Goal: Task Accomplishment & Management: Use online tool/utility

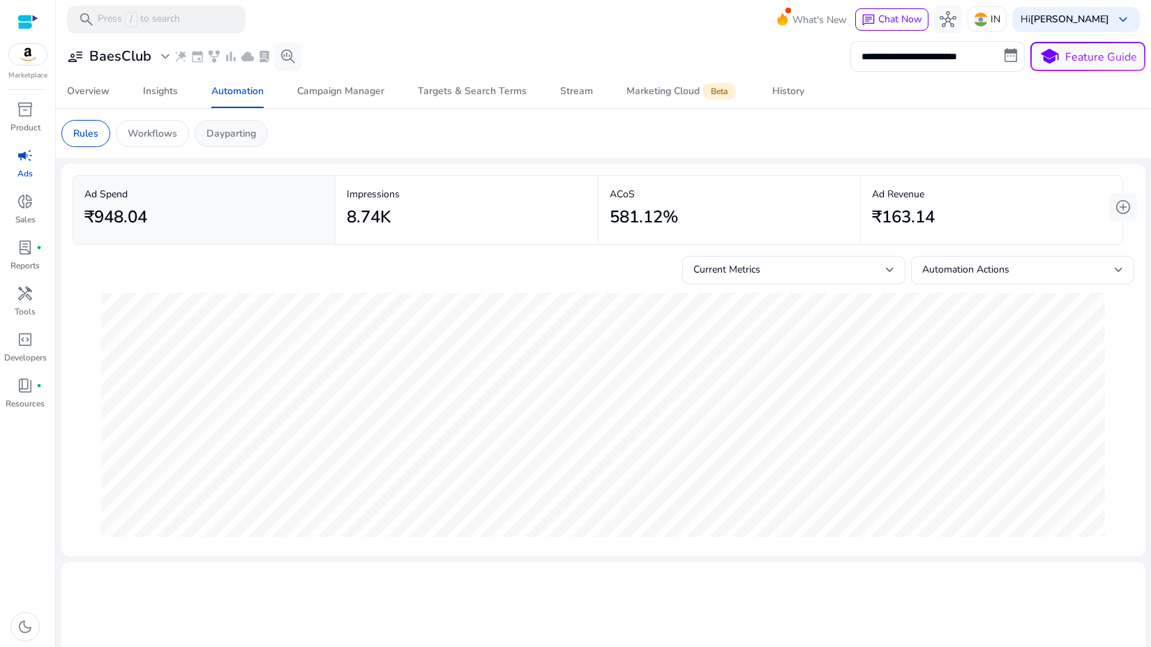
click at [231, 125] on div "Dayparting" at bounding box center [231, 133] width 73 height 27
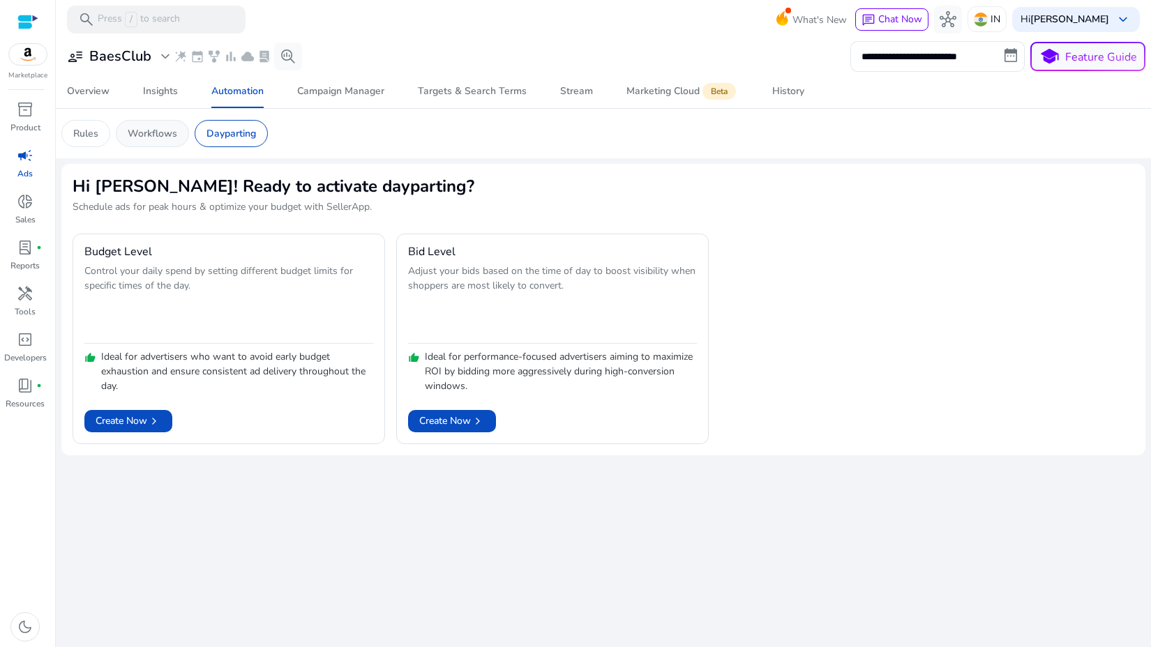
click at [153, 144] on div "Workflows" at bounding box center [152, 133] width 73 height 27
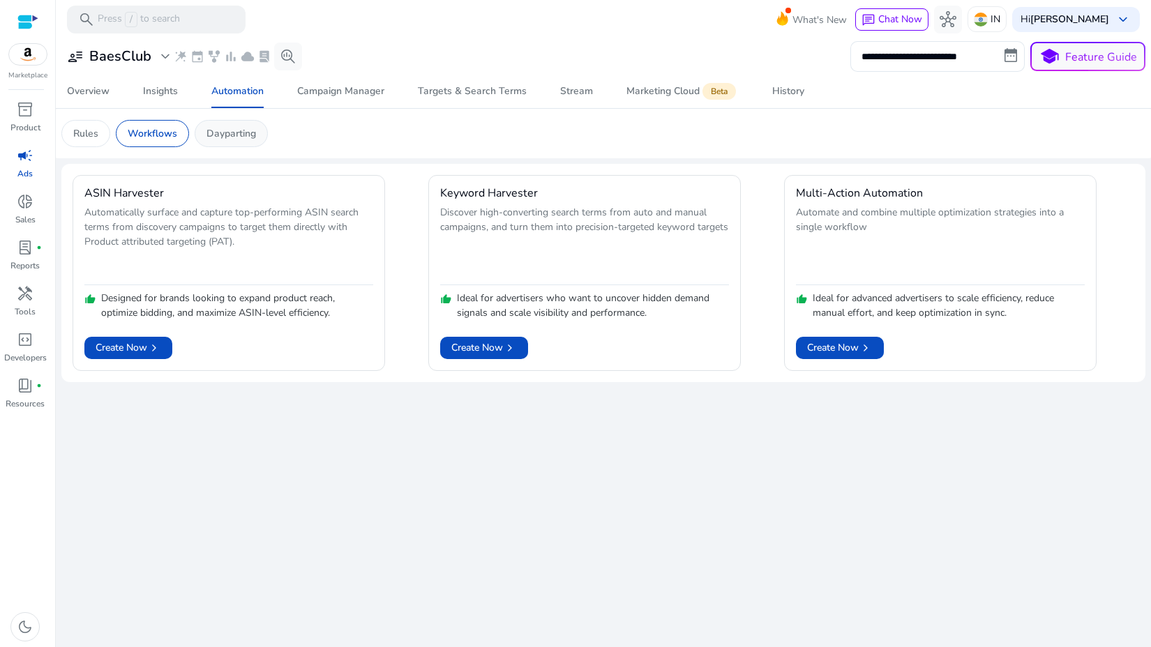
click at [223, 132] on p "Dayparting" at bounding box center [231, 133] width 50 height 15
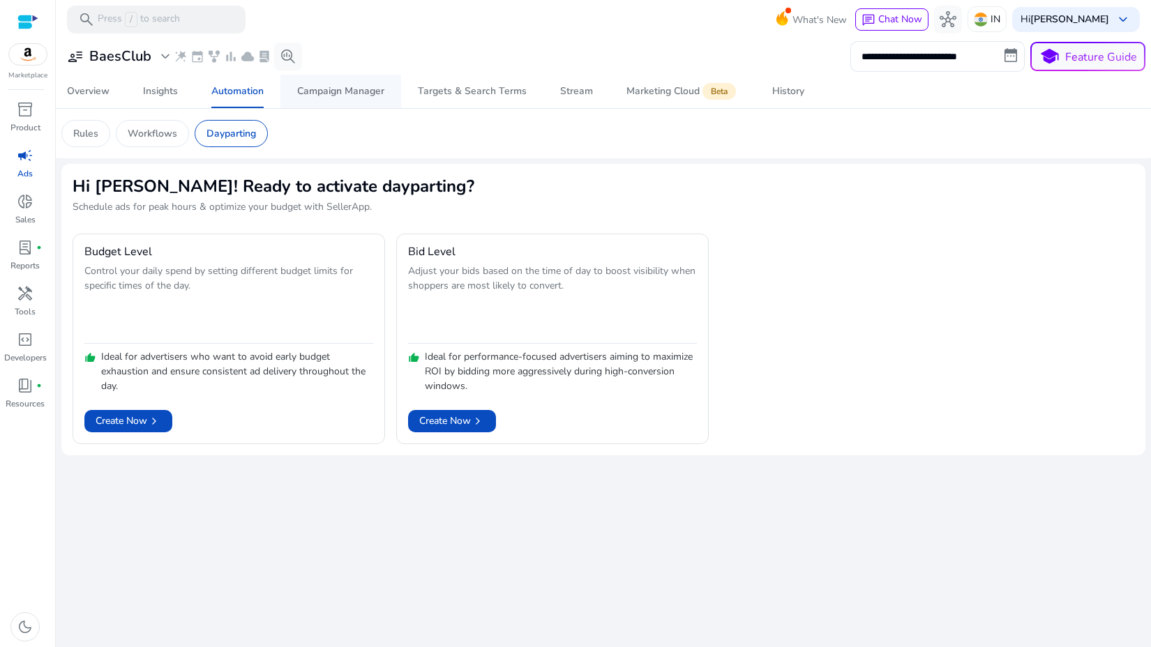
click at [366, 77] on span "Campaign Manager" at bounding box center [340, 91] width 87 height 33
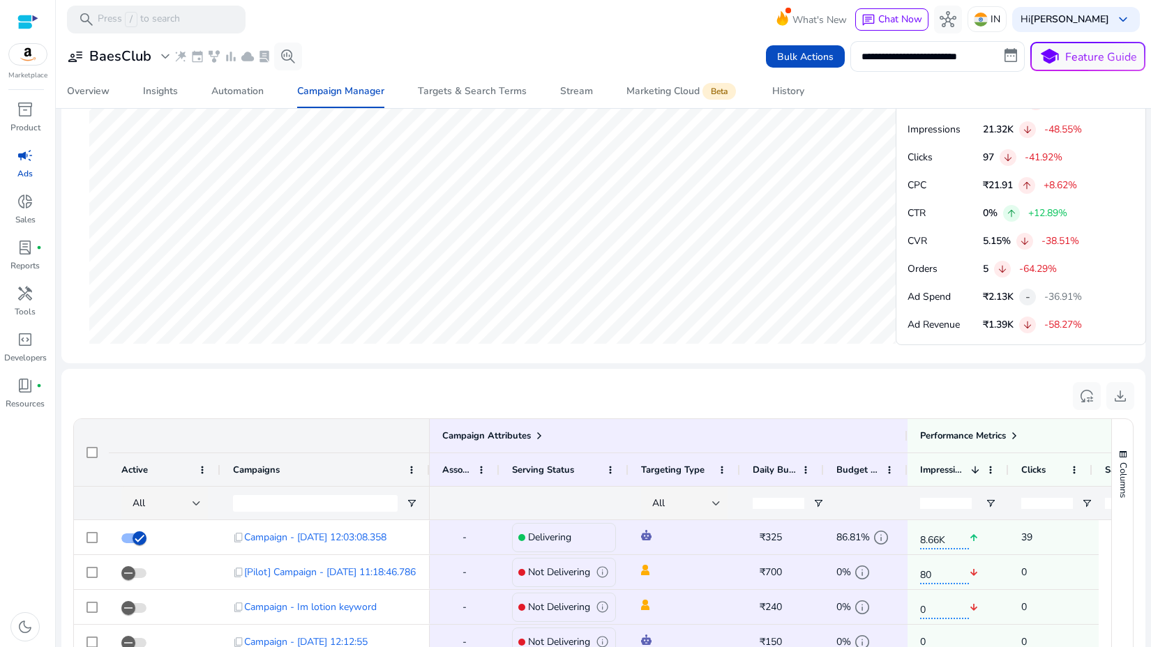
scroll to position [627, 0]
click at [214, 98] on span "Automation" at bounding box center [237, 91] width 52 height 33
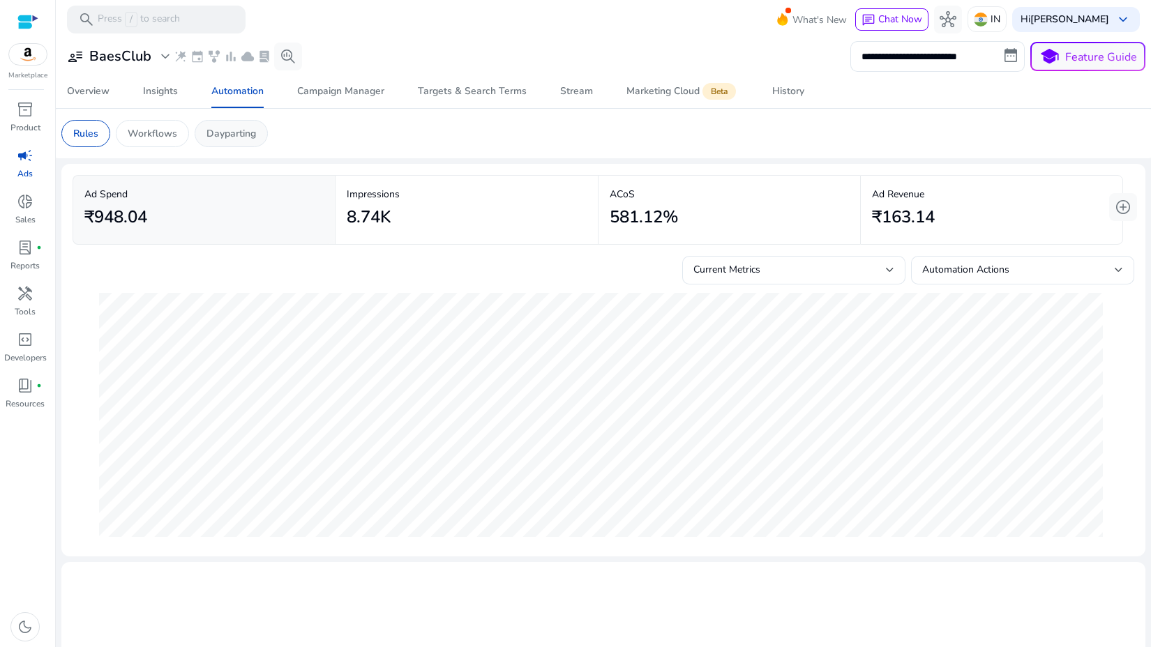
click at [206, 132] on p "Dayparting" at bounding box center [231, 133] width 50 height 15
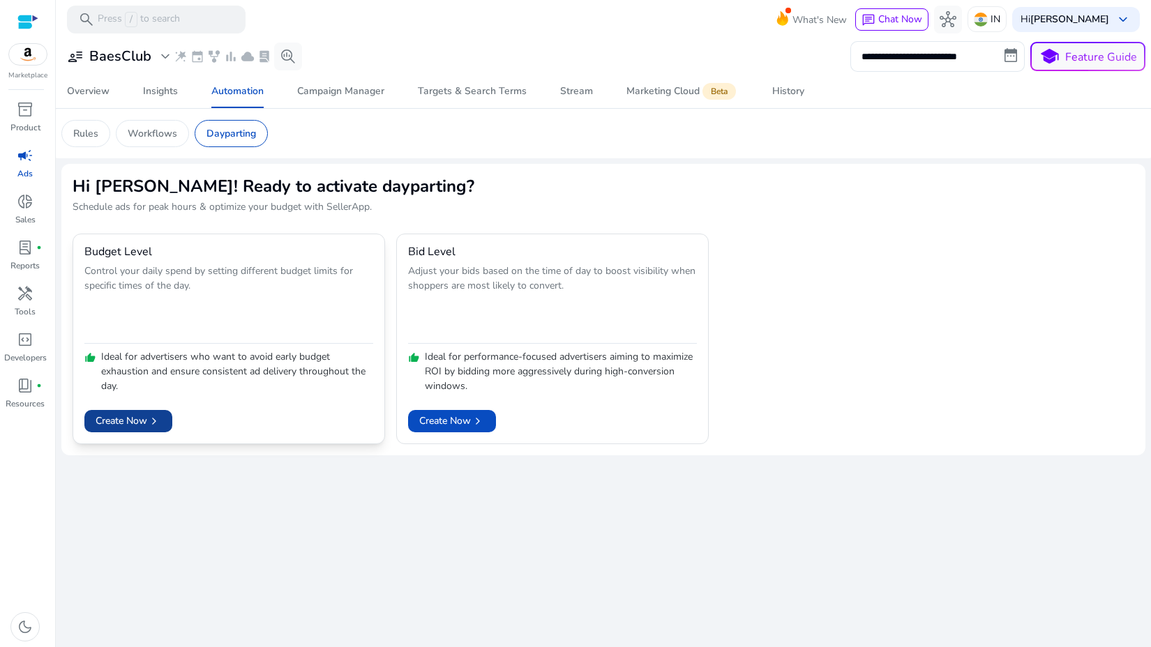
click at [115, 431] on span at bounding box center [128, 420] width 88 height 33
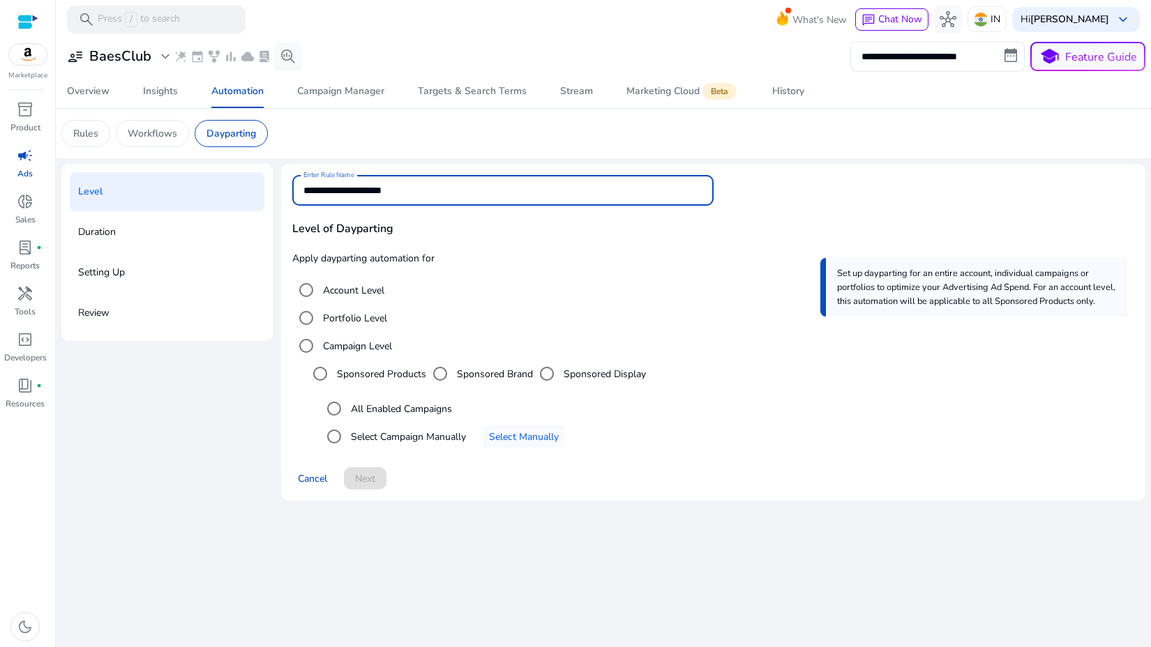
click at [470, 188] on input "**********" at bounding box center [502, 190] width 398 height 15
click at [472, 220] on span "Level of Dayparting" at bounding box center [713, 228] width 842 height 17
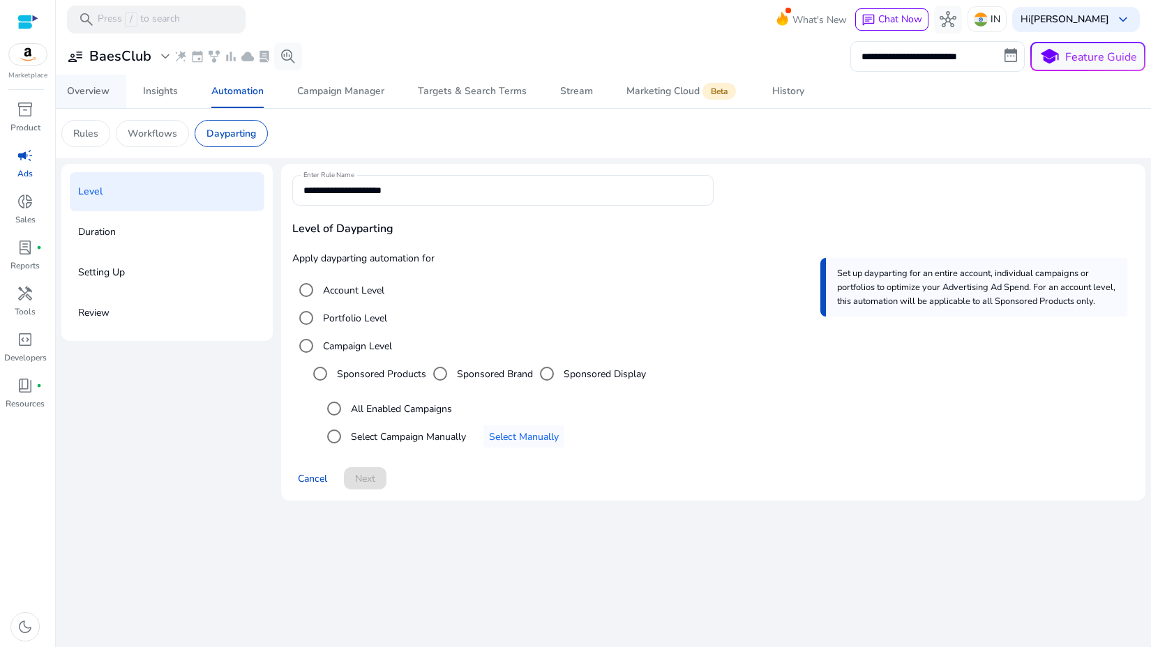
click at [105, 98] on span "Overview" at bounding box center [88, 91] width 43 height 33
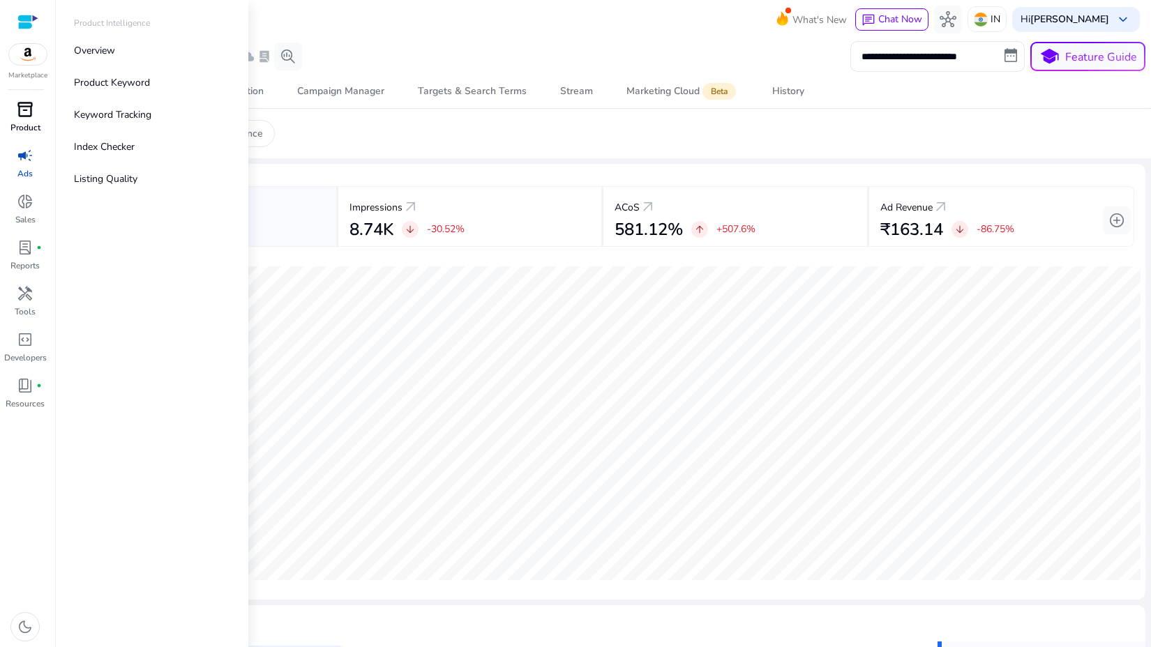
click at [17, 114] on span "inventory_2" at bounding box center [25, 109] width 17 height 17
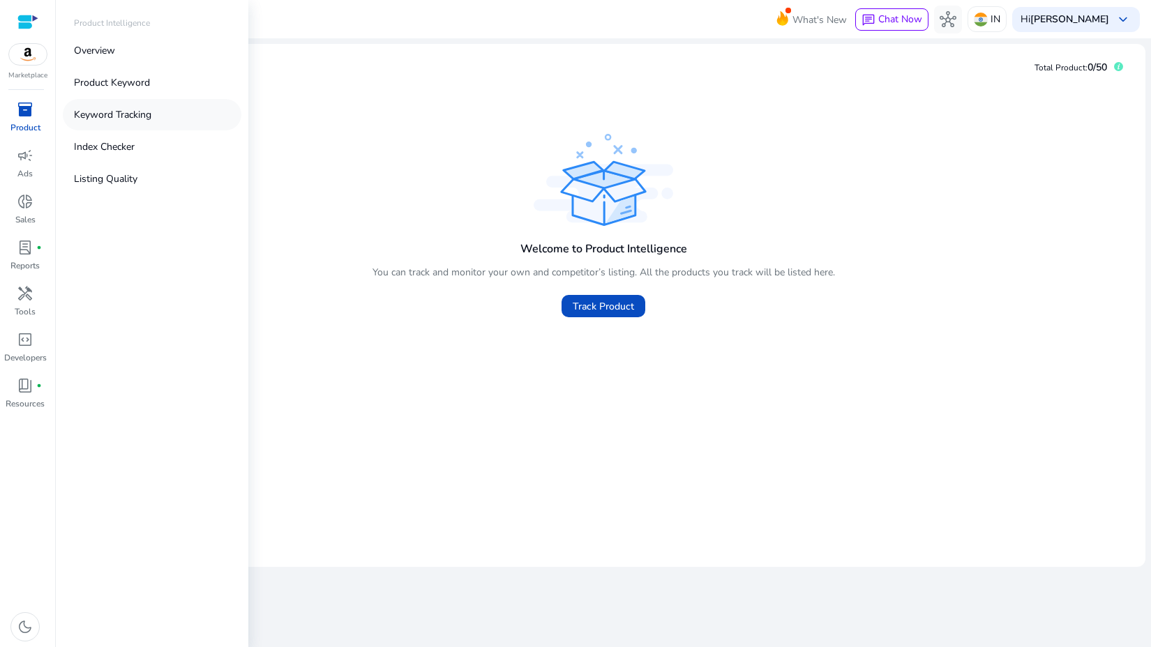
click at [106, 116] on p "Keyword Tracking" at bounding box center [112, 114] width 77 height 15
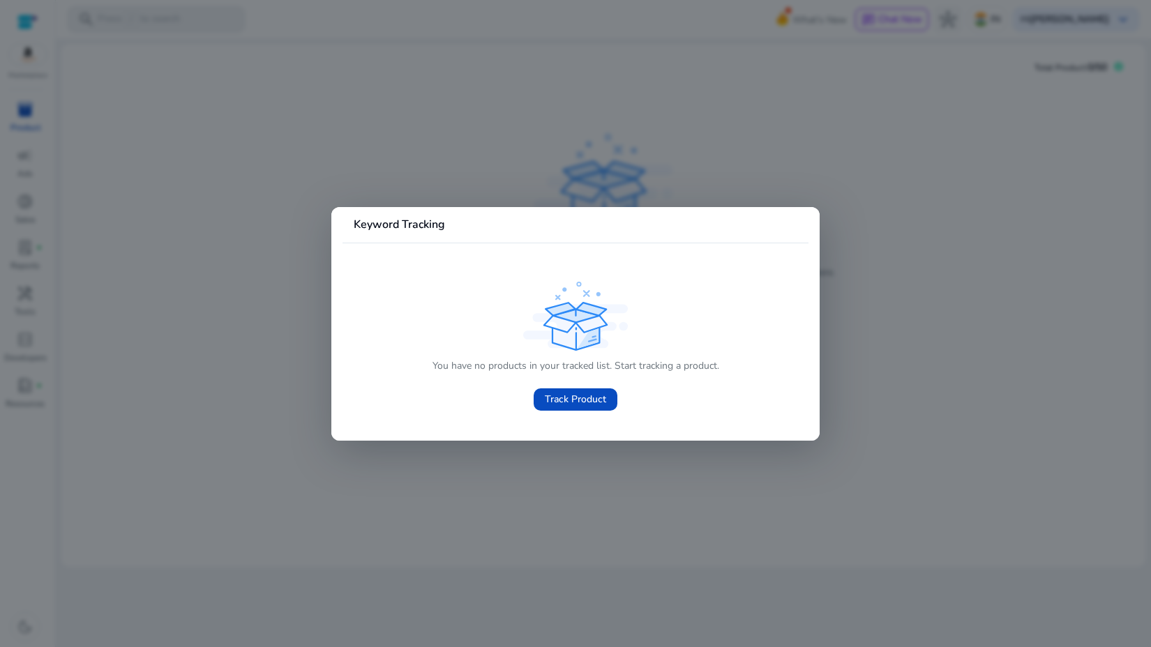
click at [302, 280] on div at bounding box center [575, 323] width 1151 height 647
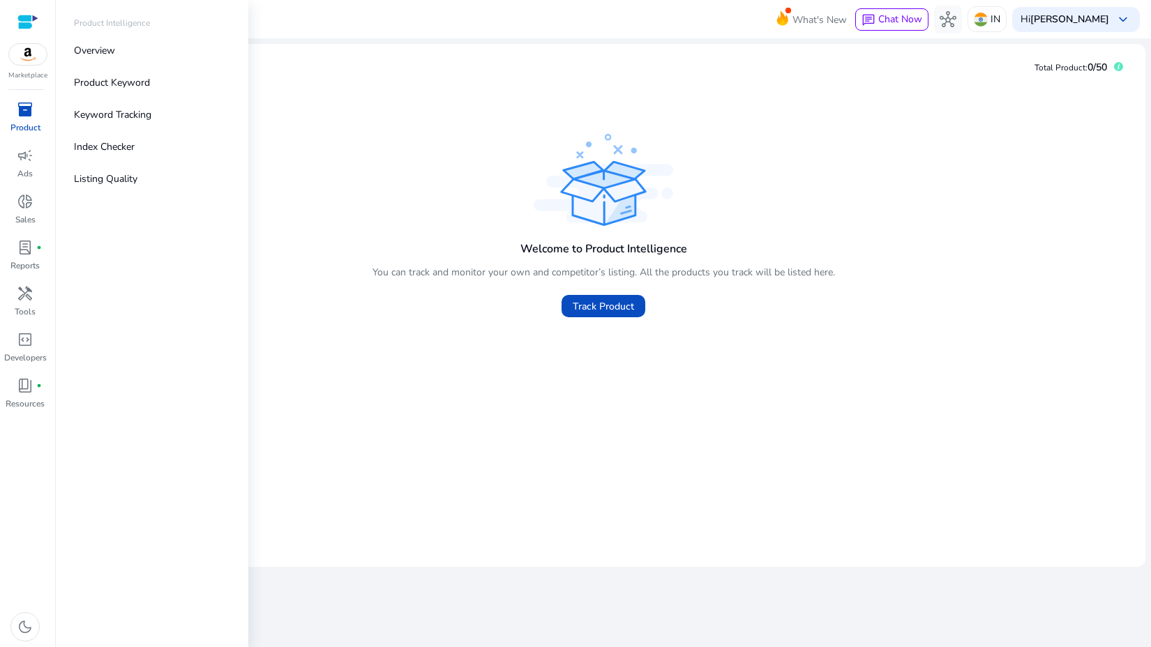
click at [37, 112] on div "inventory_2" at bounding box center [25, 109] width 39 height 22
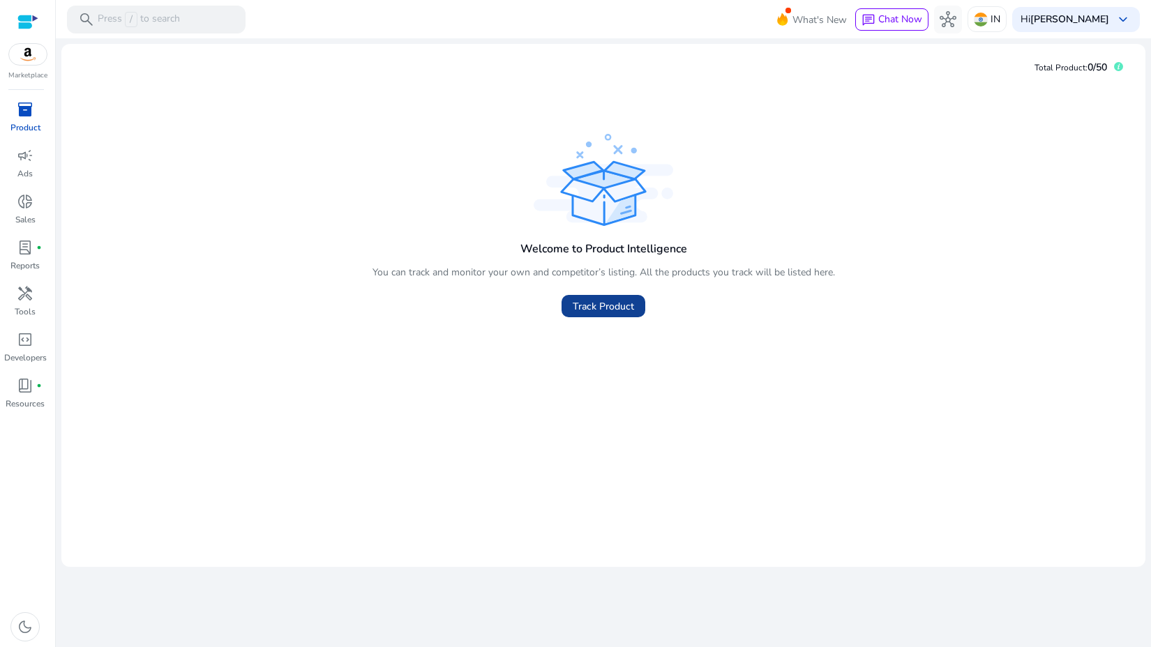
click at [584, 303] on span "Track Product" at bounding box center [603, 306] width 61 height 15
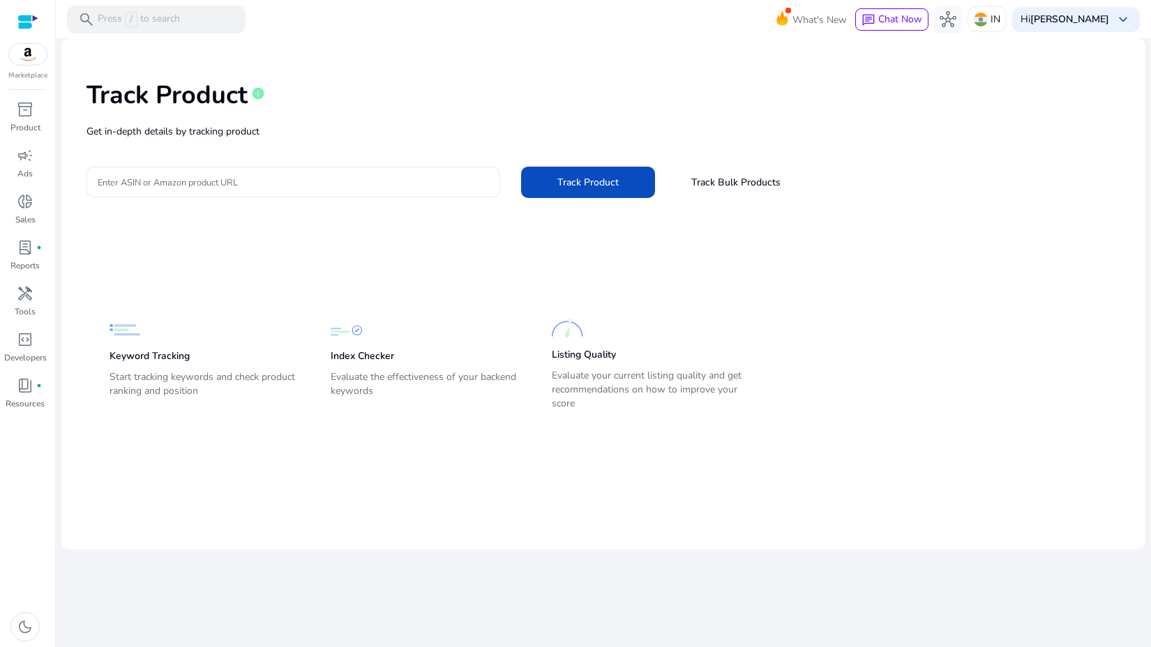
click at [316, 189] on div at bounding box center [293, 182] width 391 height 31
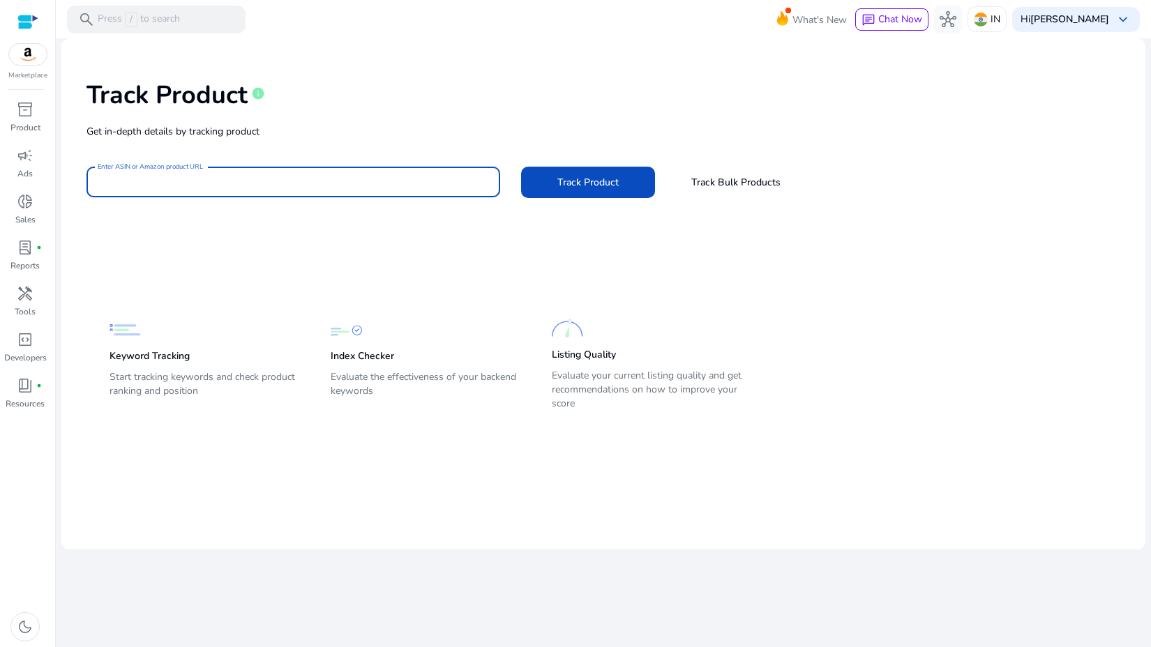
paste input "**********"
type input "**********"
click at [568, 190] on span at bounding box center [588, 181] width 134 height 33
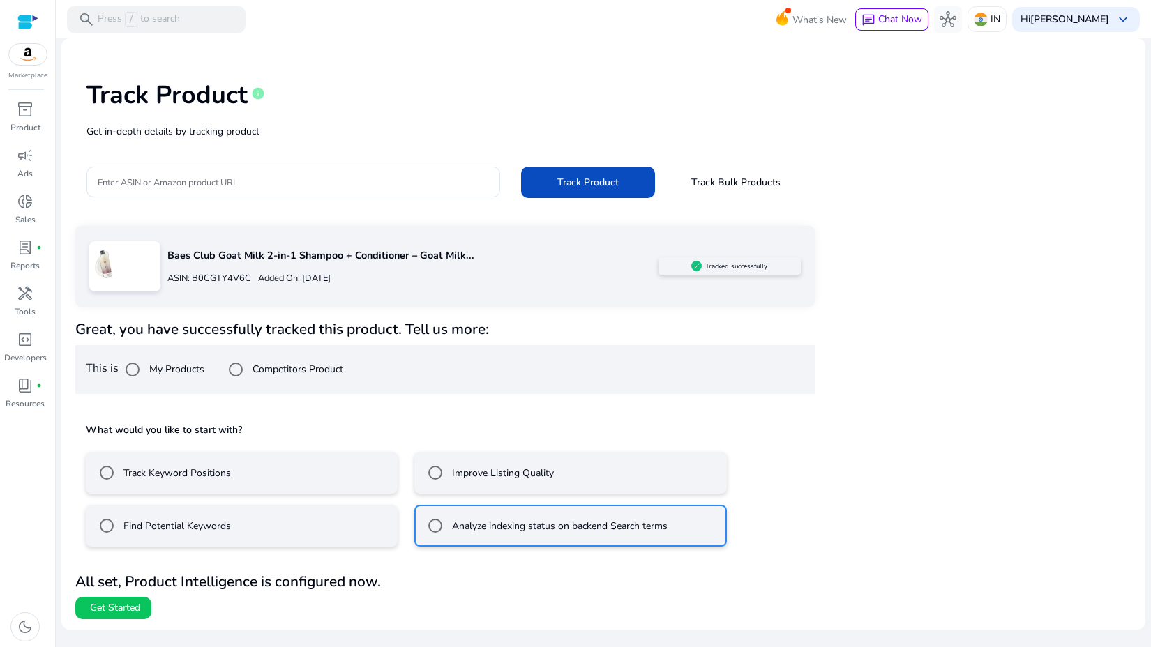
click at [187, 475] on label "Track Keyword Positions" at bounding box center [176, 473] width 110 height 15
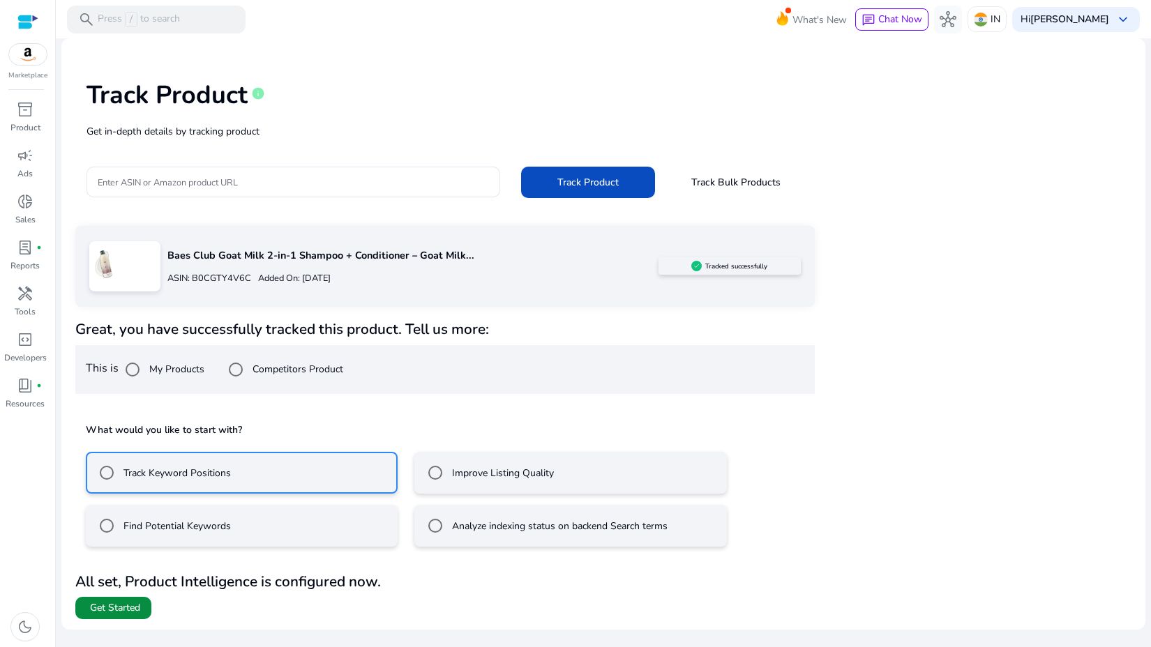
click at [134, 596] on span at bounding box center [113, 607] width 76 height 33
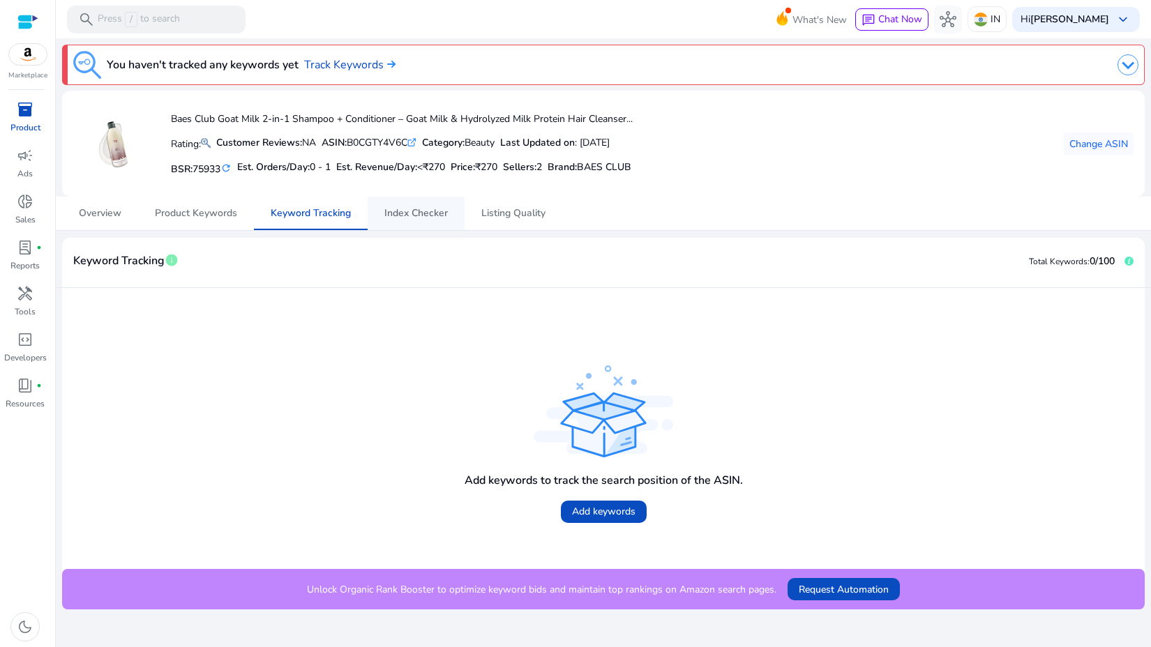
click at [394, 218] on span "Index Checker" at bounding box center [415, 214] width 63 height 10
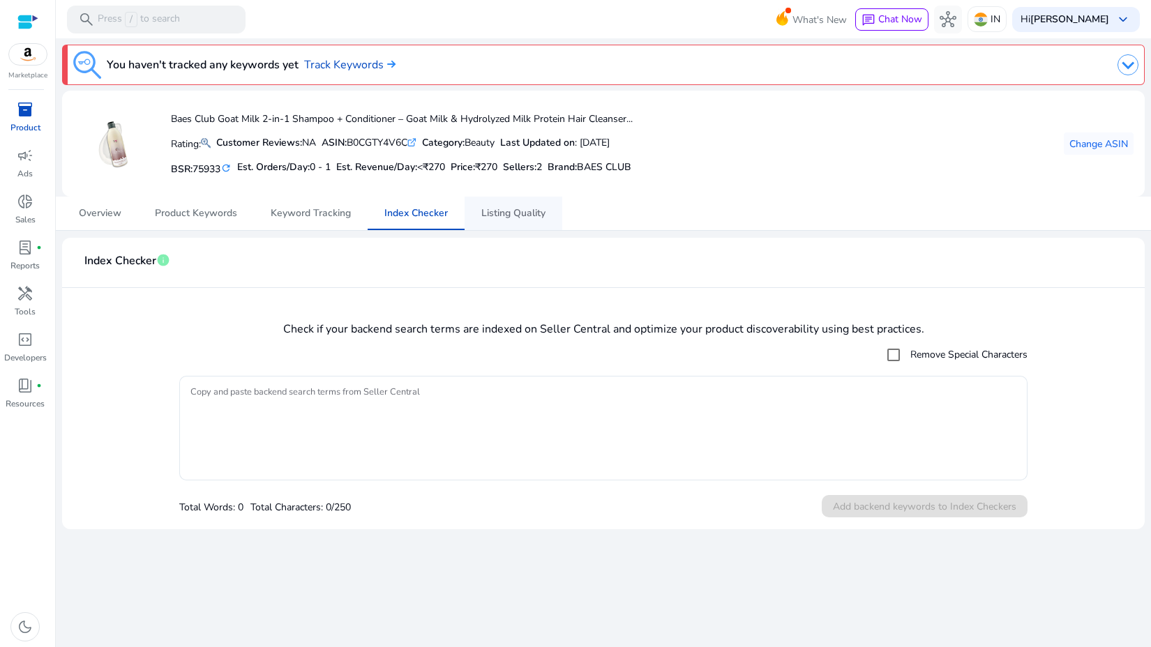
click at [497, 204] on span "Listing Quality" at bounding box center [513, 213] width 64 height 33
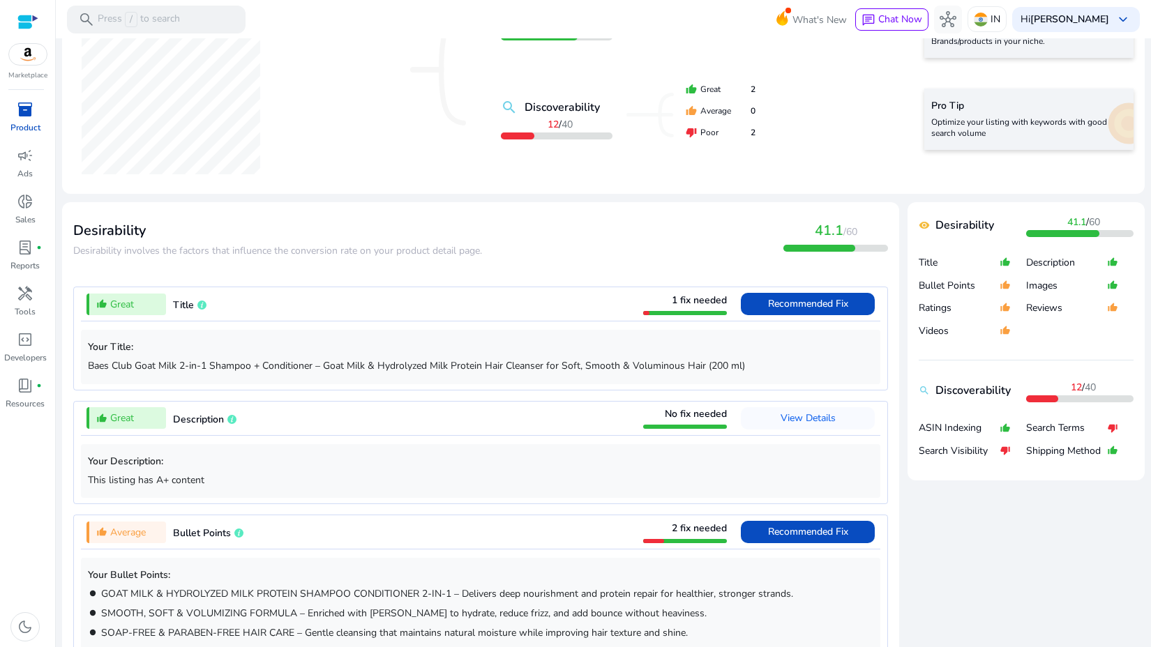
scroll to position [334, 0]
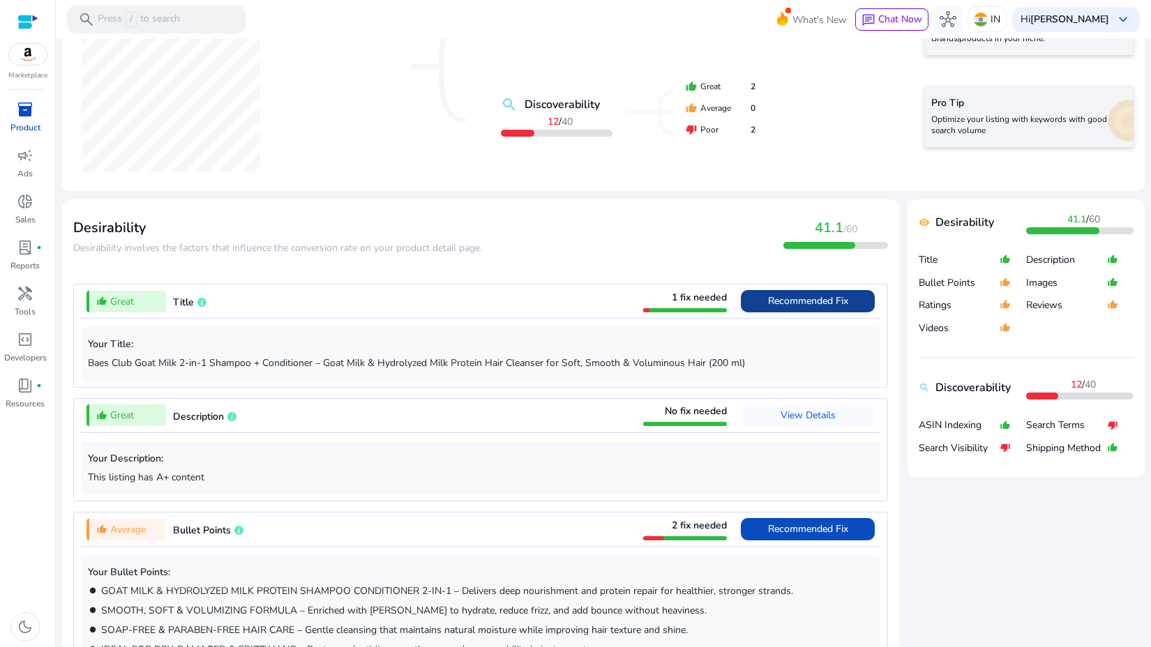
click at [790, 303] on span "Recommended Fix" at bounding box center [808, 300] width 80 height 13
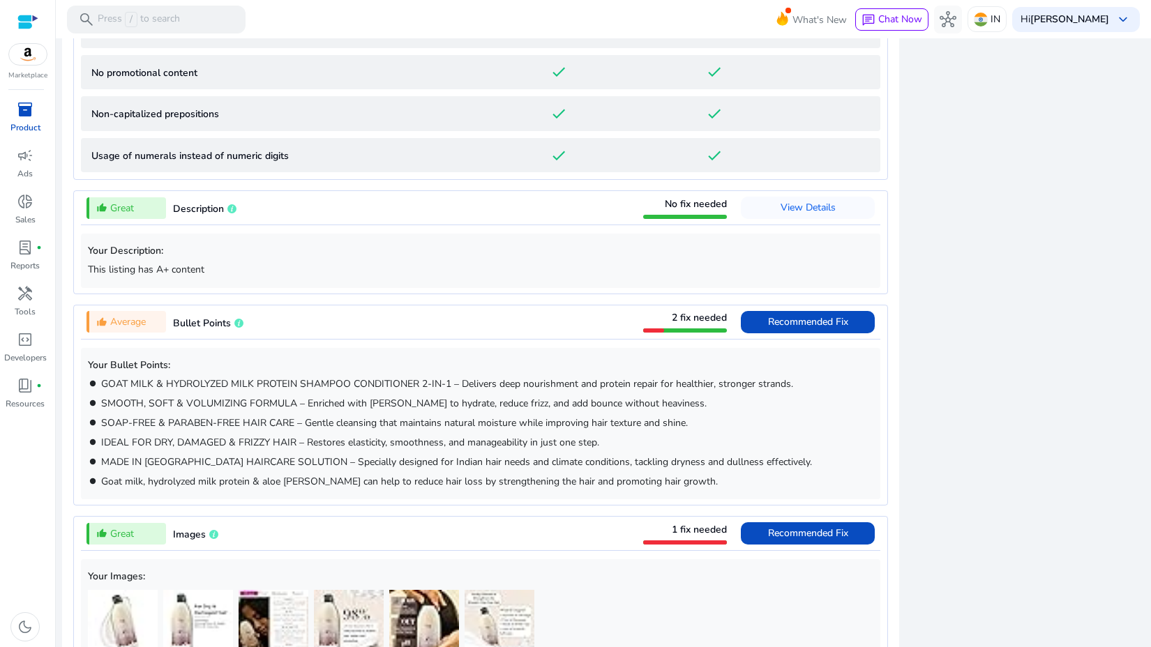
scroll to position [1112, 0]
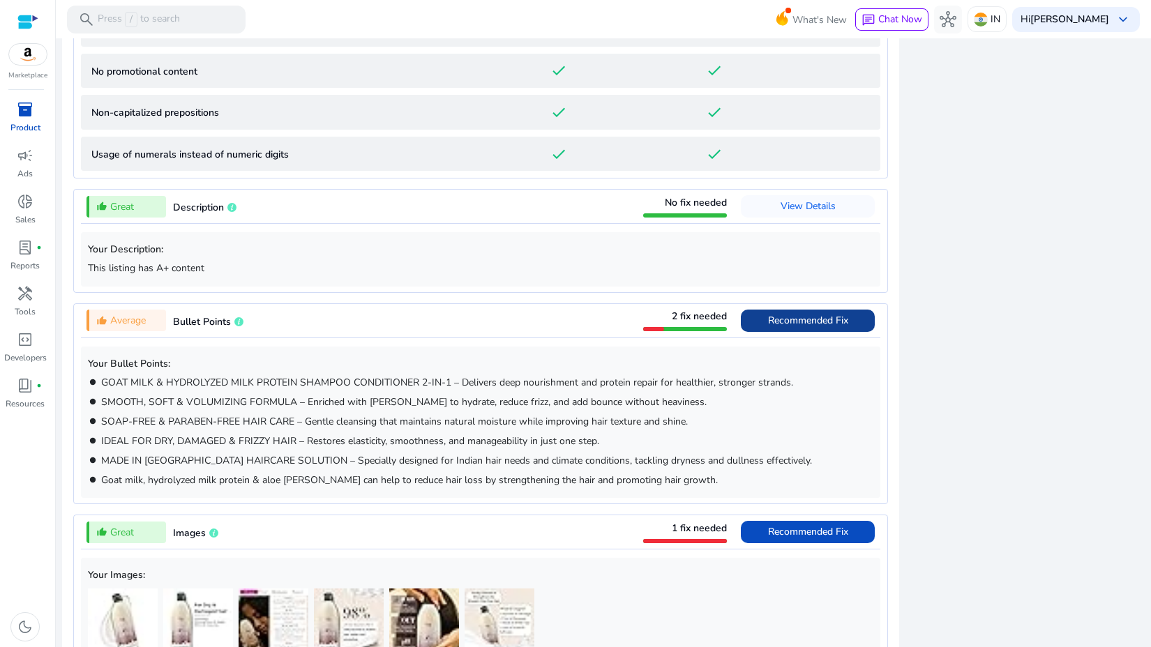
click at [812, 320] on span "Recommended Fix" at bounding box center [808, 320] width 80 height 13
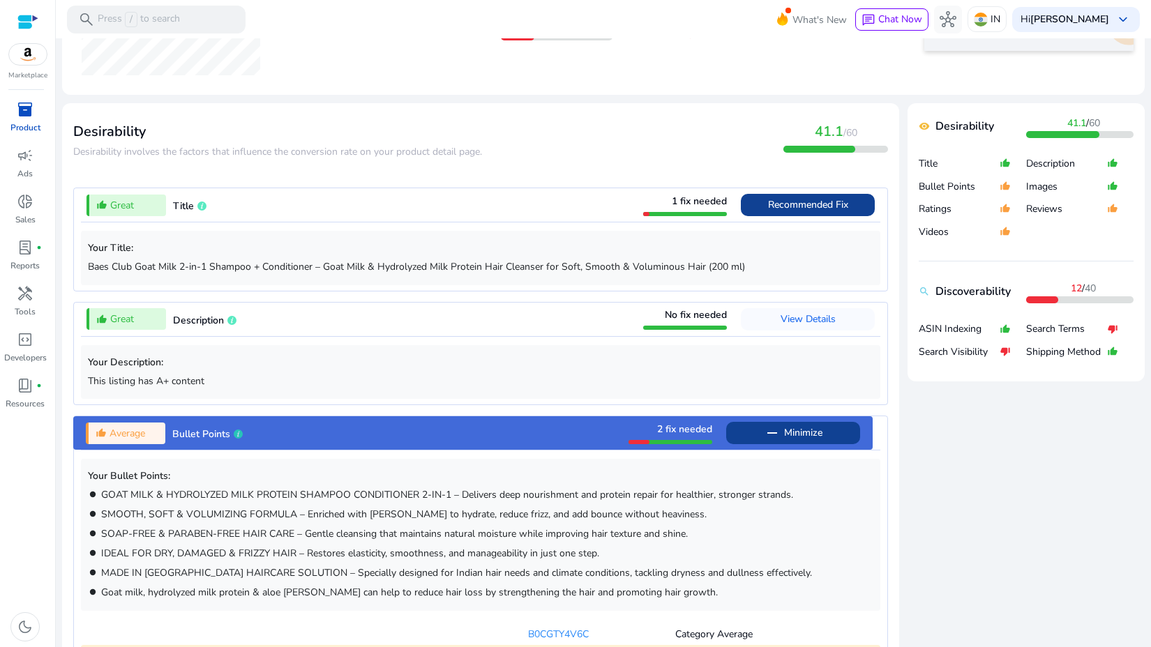
scroll to position [434, 0]
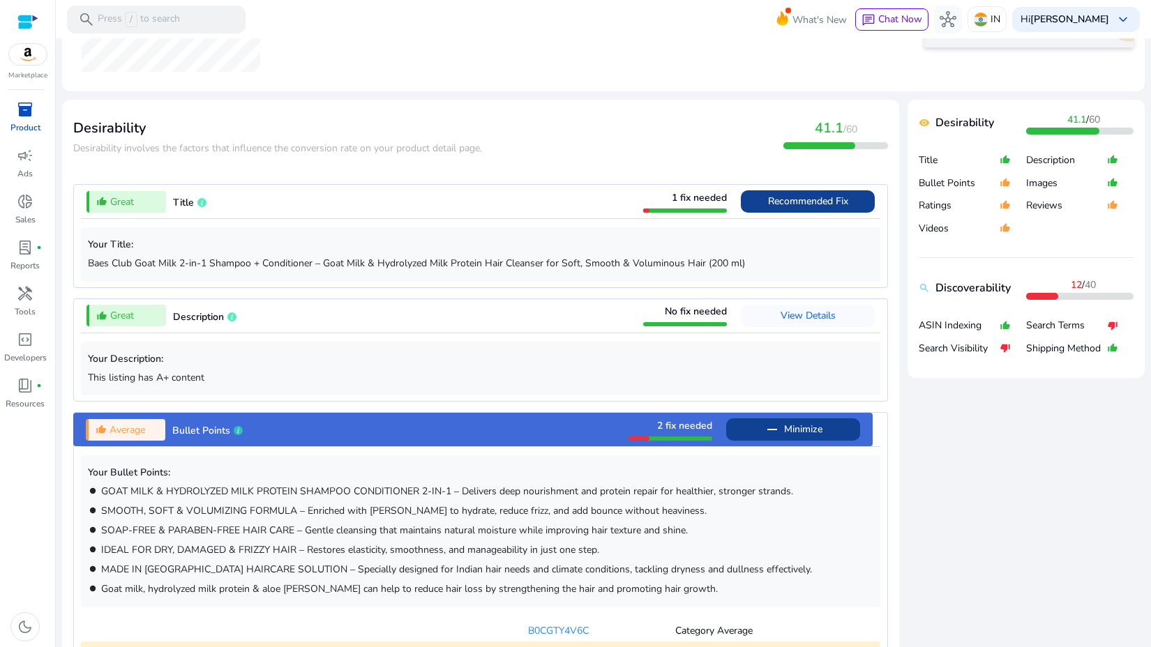
click at [807, 211] on span "Recommended Fix" at bounding box center [808, 201] width 80 height 22
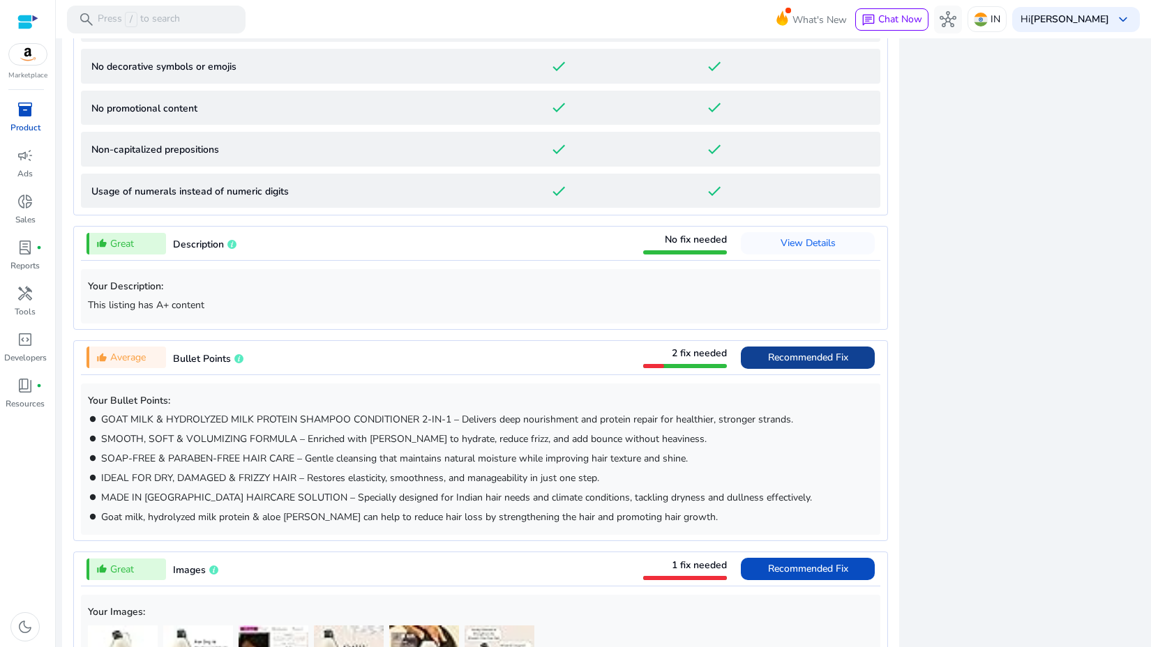
scroll to position [1109, 0]
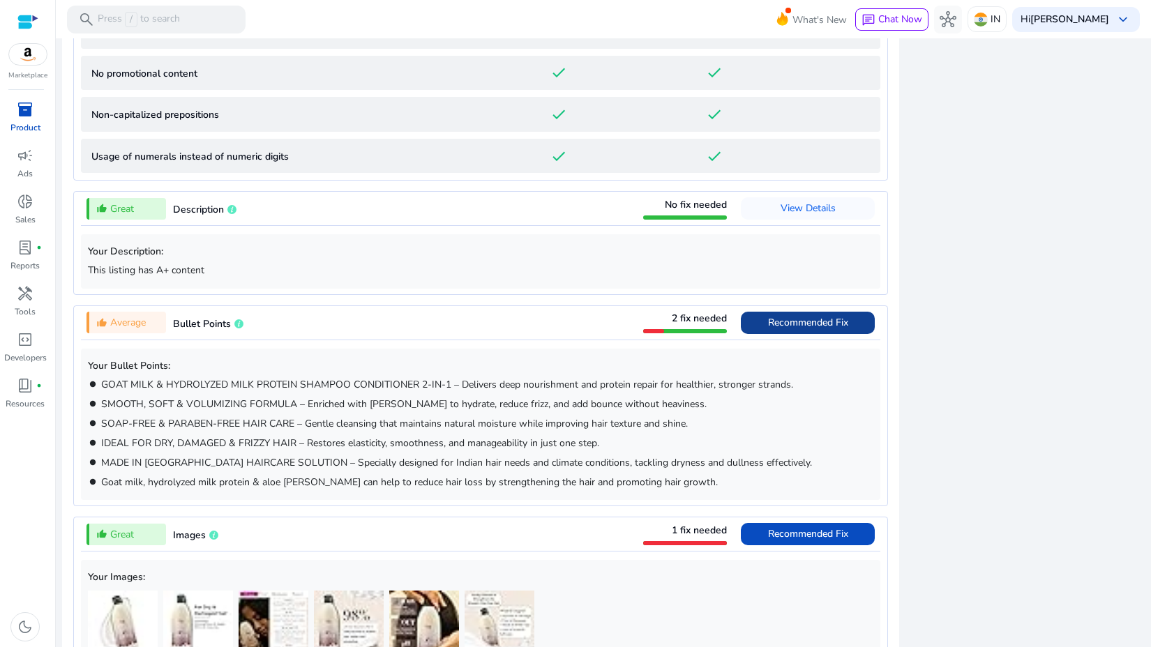
click at [786, 334] on span at bounding box center [808, 322] width 134 height 33
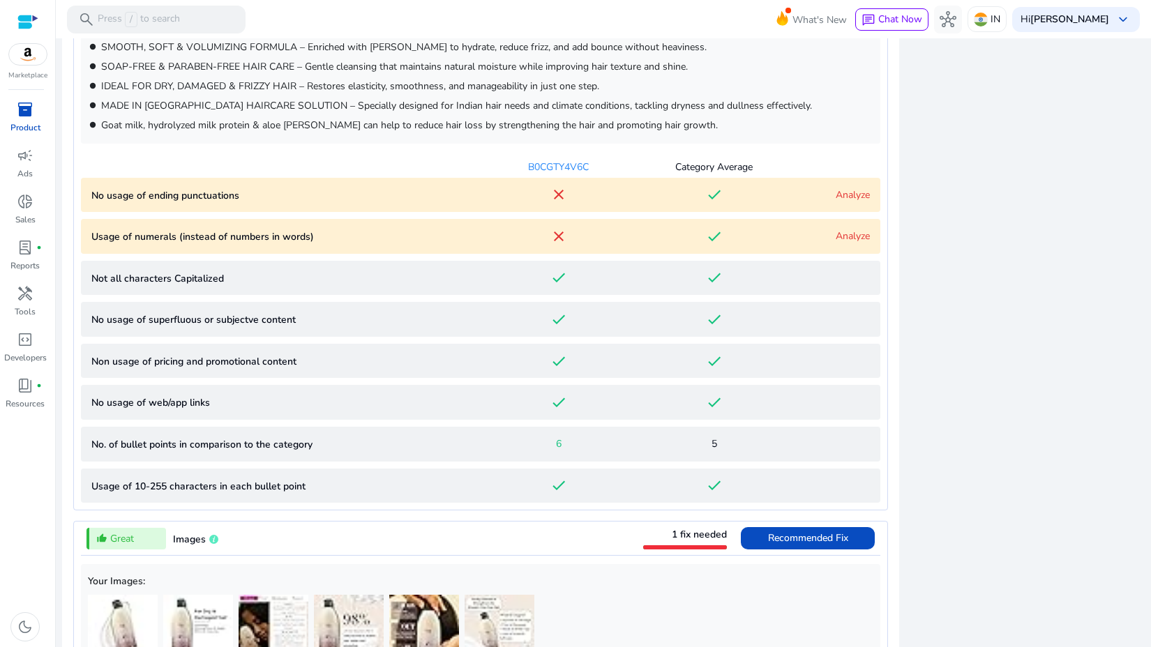
scroll to position [846, 0]
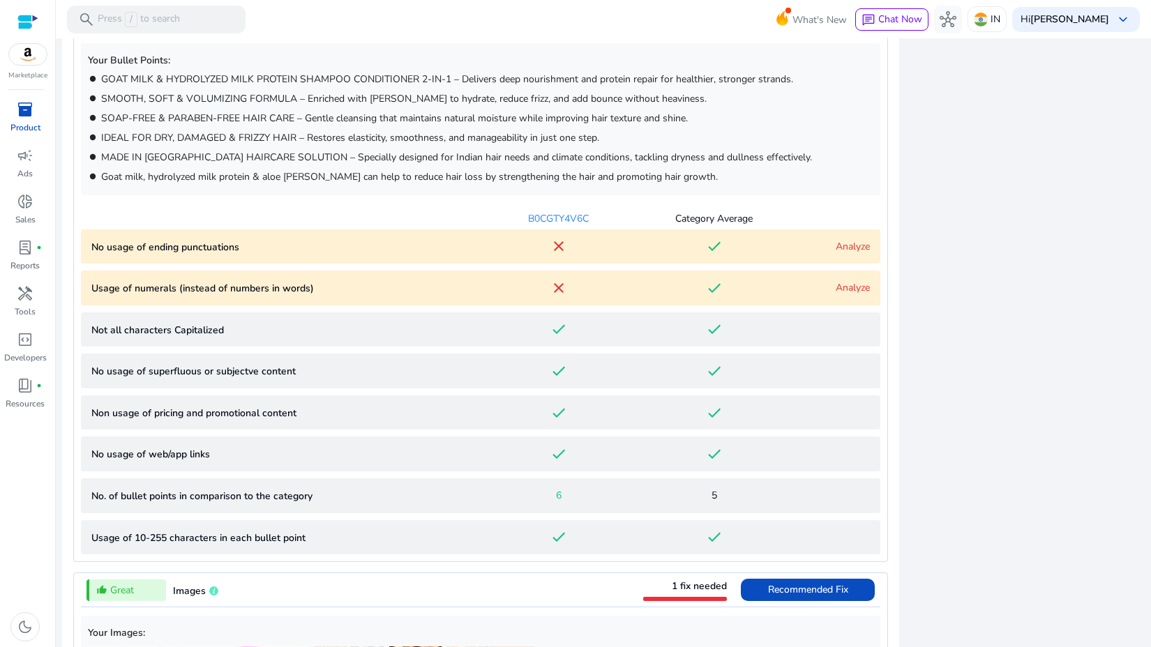
click at [844, 255] on punctuations "No usage of ending punctuations close done Analyze" at bounding box center [480, 246] width 799 height 35
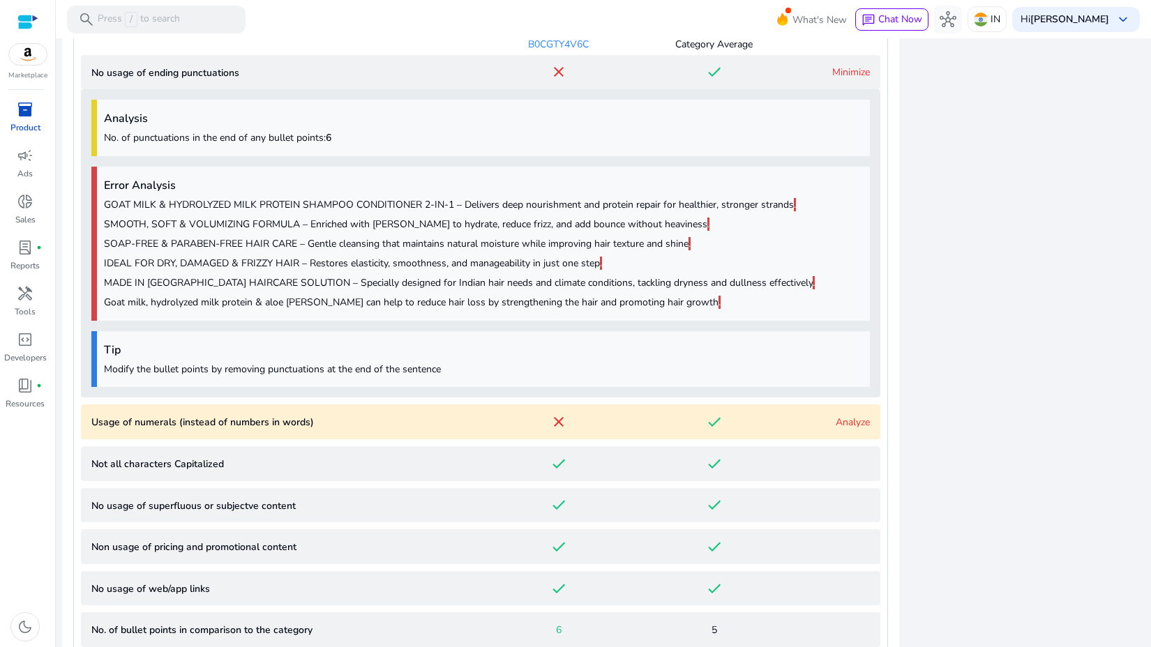
scroll to position [1075, 0]
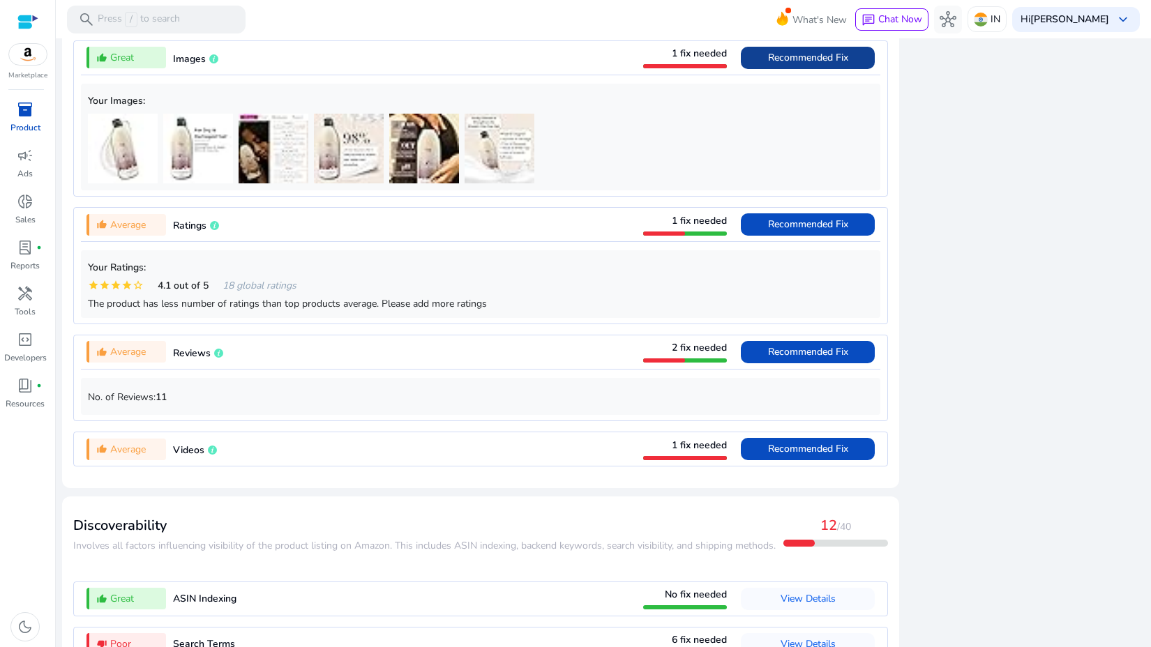
click at [780, 62] on span "Recommended Fix" at bounding box center [808, 57] width 80 height 13
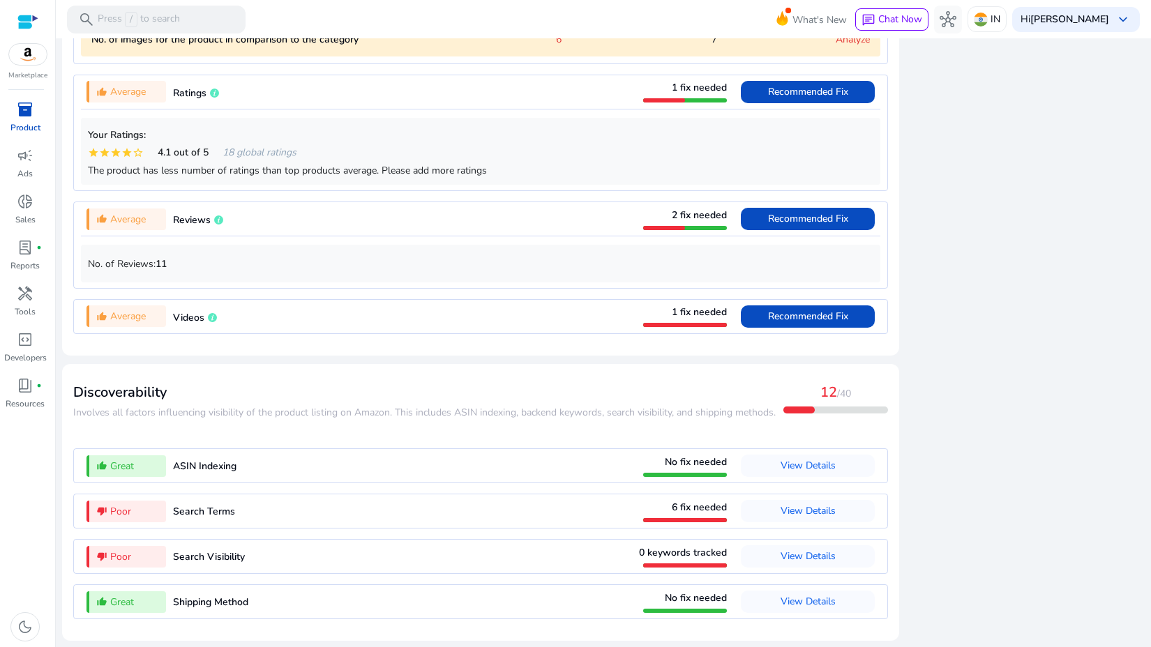
scroll to position [1248, 0]
click at [810, 513] on span "View Details" at bounding box center [807, 510] width 55 height 13
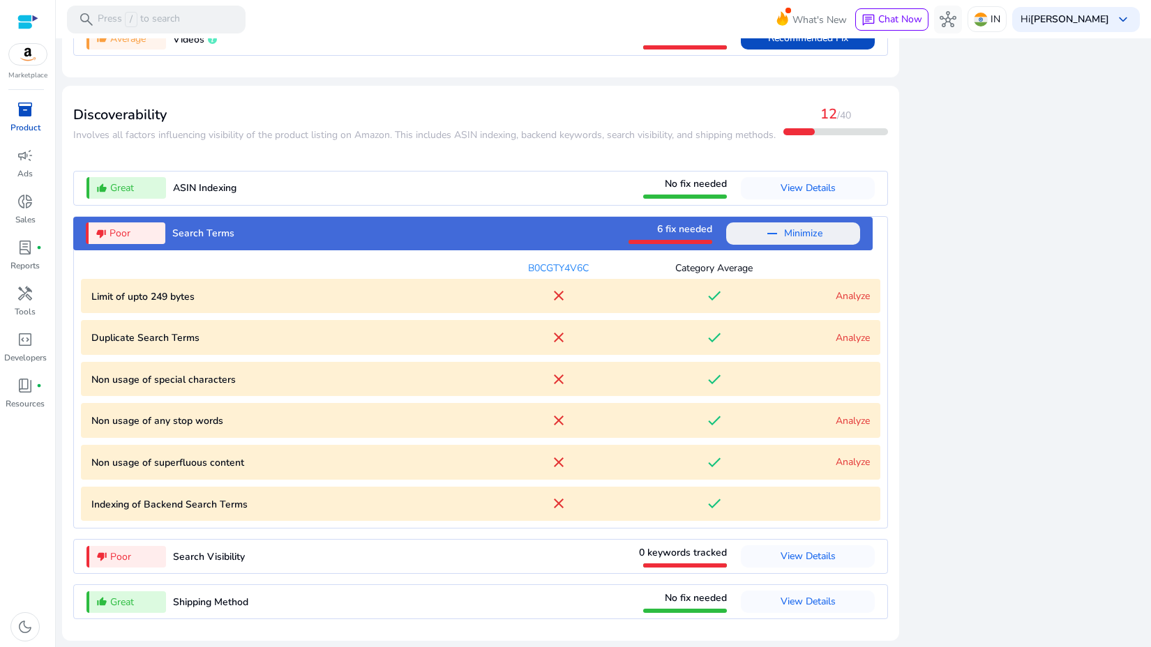
scroll to position [1456, 0]
click at [829, 285] on bytes "Limit of upto 249 bytes close done Analyze" at bounding box center [480, 296] width 799 height 35
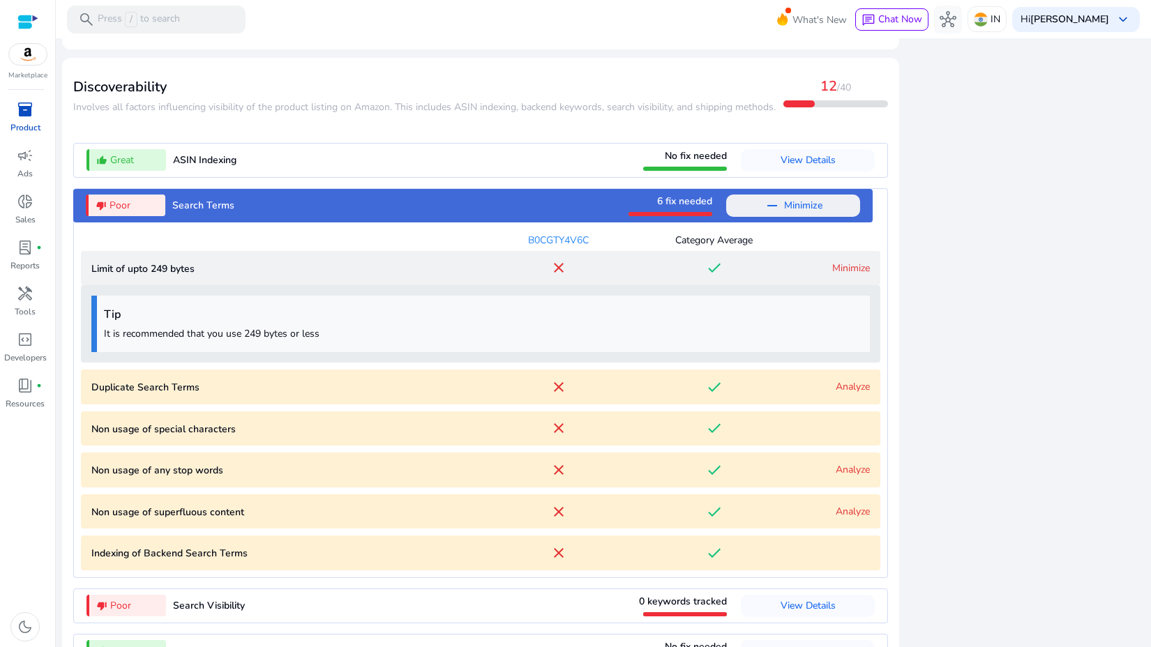
scroll to position [1533, 0]
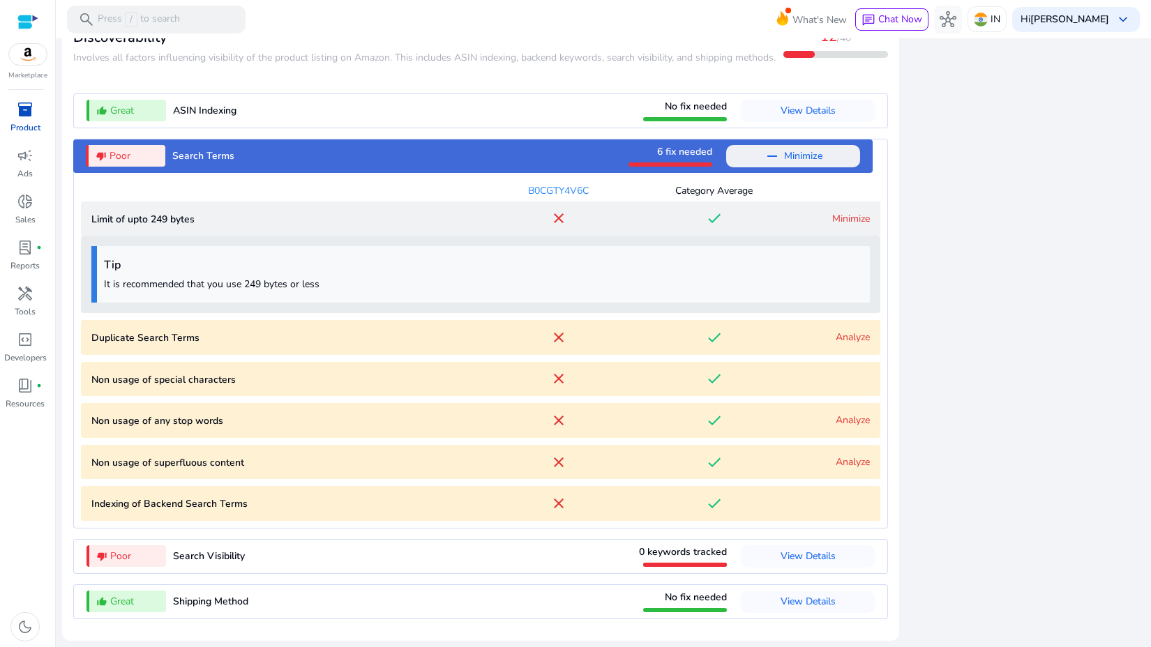
click at [840, 338] on link "Analyze" at bounding box center [852, 337] width 34 height 13
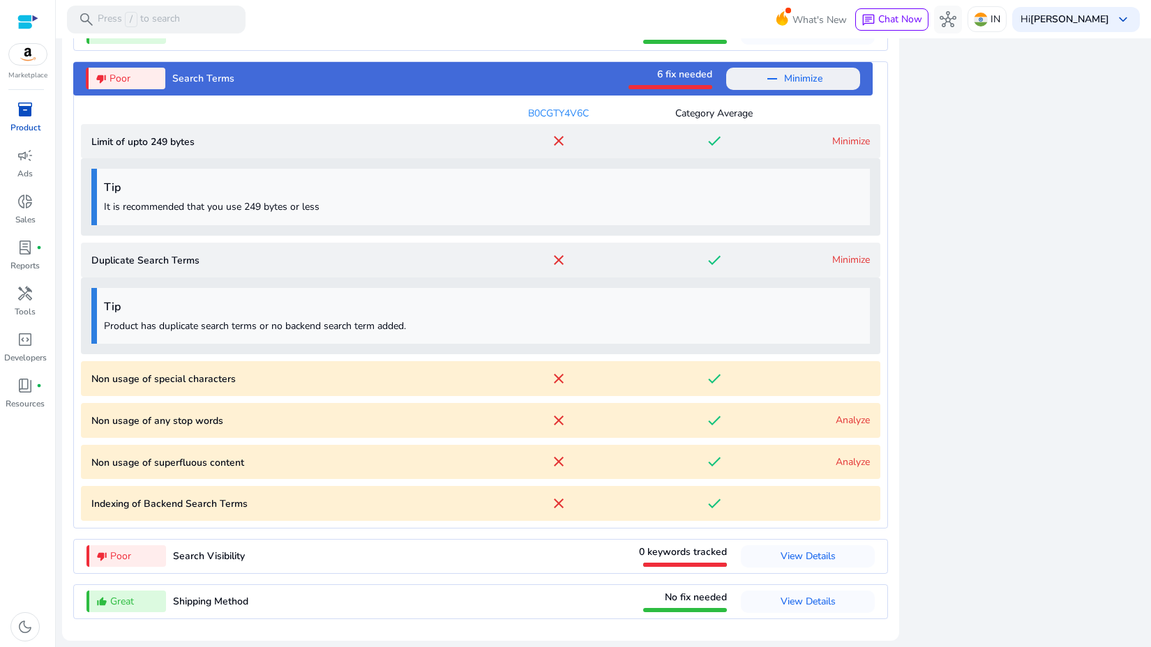
scroll to position [1611, 0]
click at [828, 416] on div "Analyze" at bounding box center [830, 420] width 78 height 15
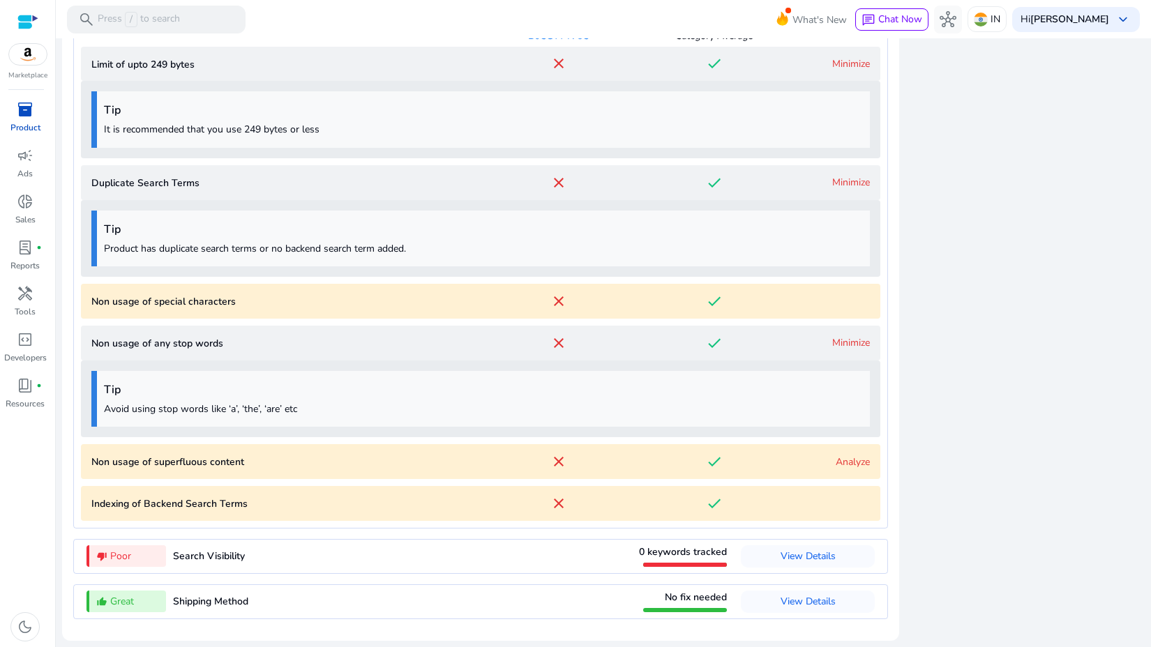
scroll to position [1688, 0]
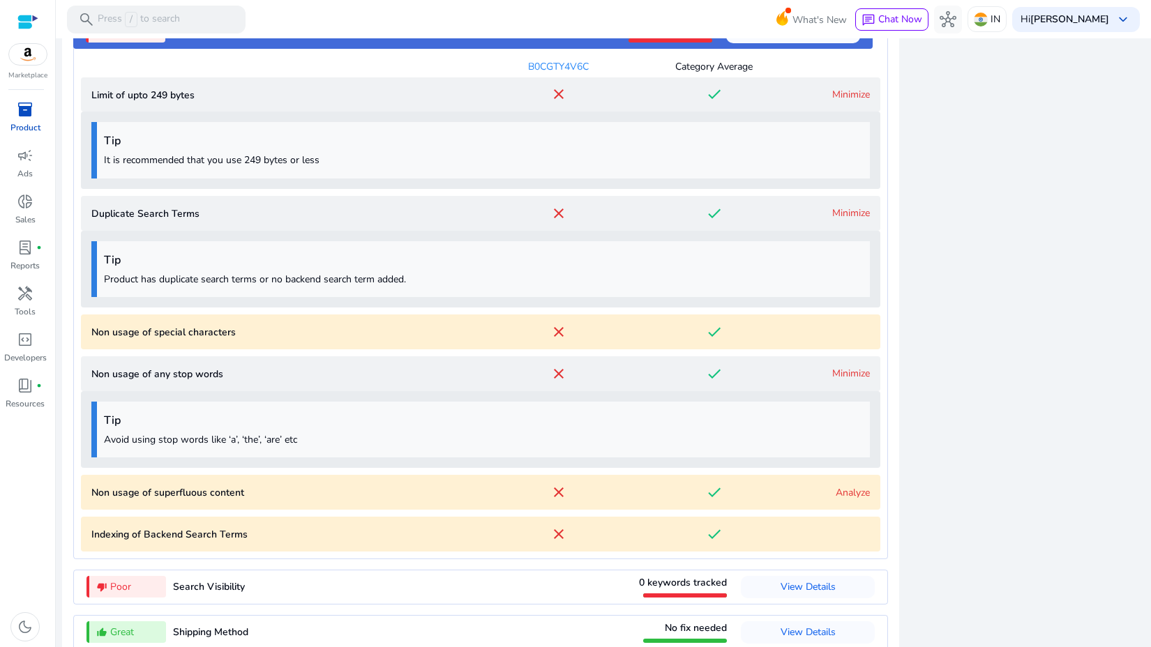
click at [854, 101] on link "Minimize" at bounding box center [851, 94] width 38 height 13
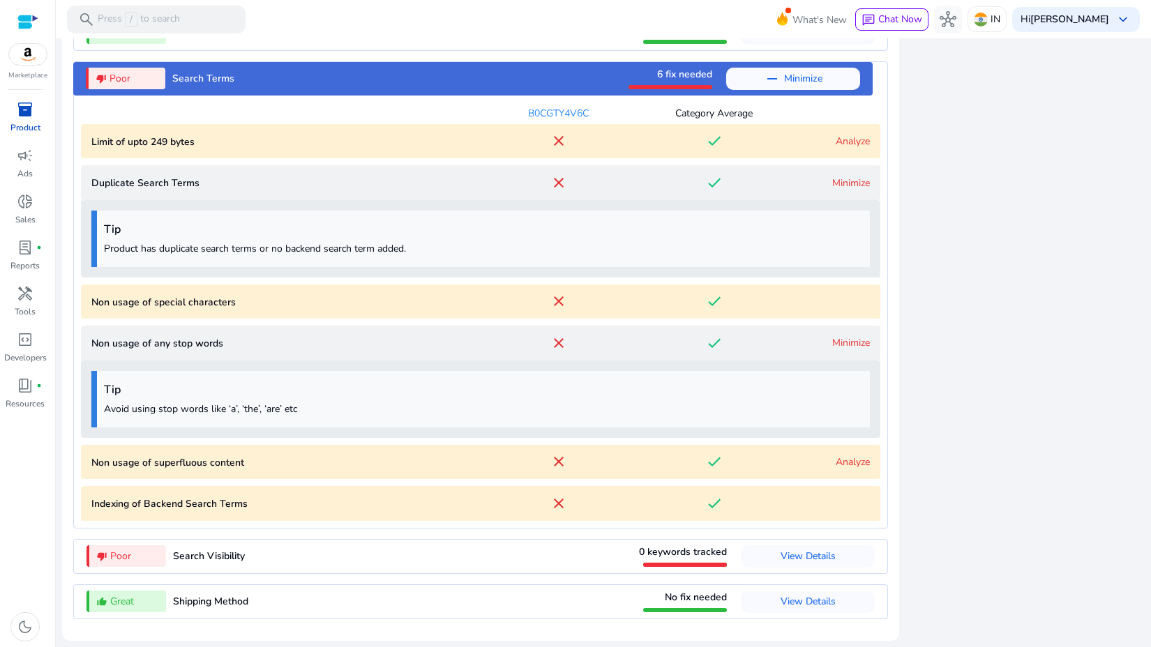
scroll to position [1611, 0]
click at [841, 139] on link "Analyze" at bounding box center [852, 141] width 34 height 13
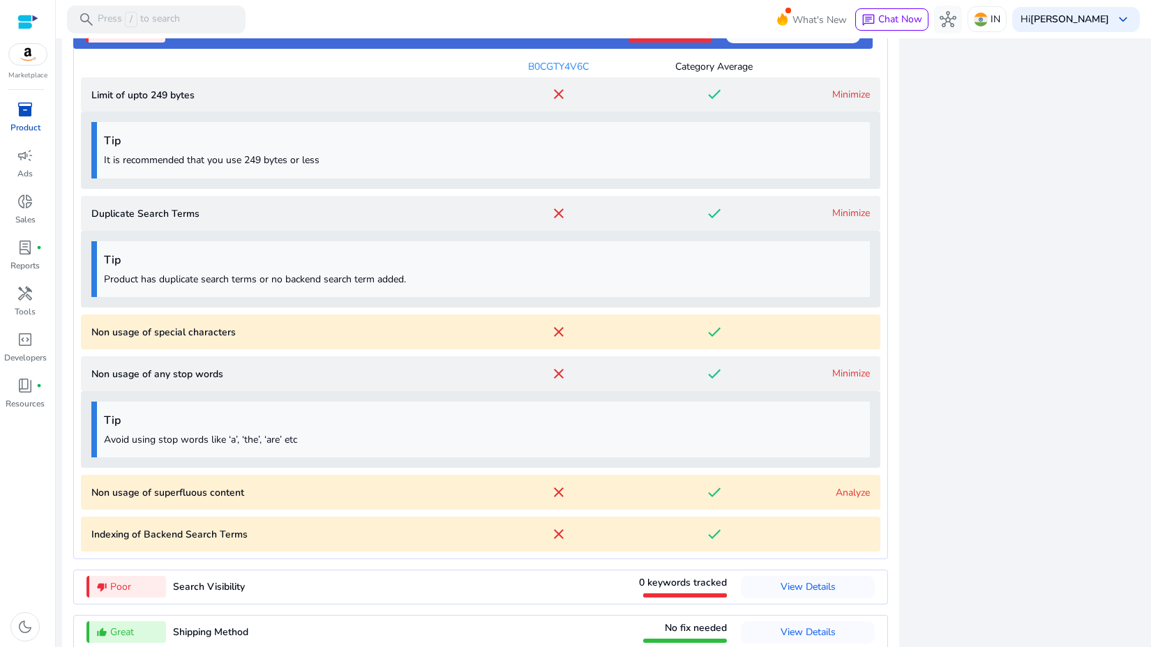
scroll to position [1688, 0]
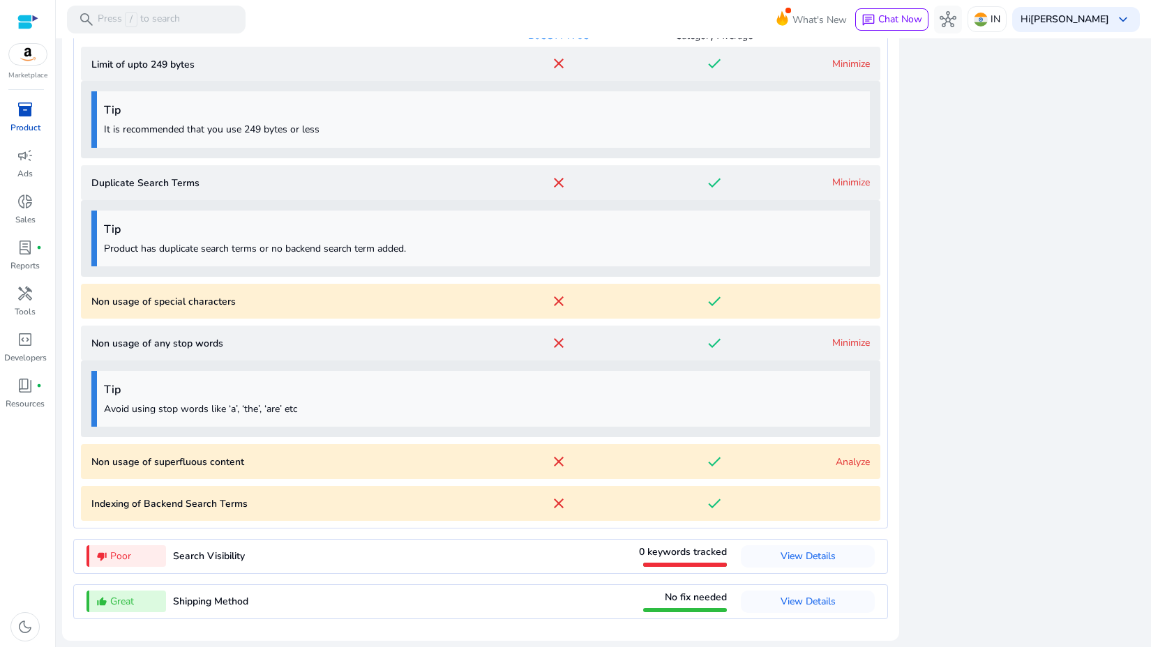
click at [844, 190] on Terms "Duplicate Search Terms close done Minimize" at bounding box center [480, 182] width 799 height 35
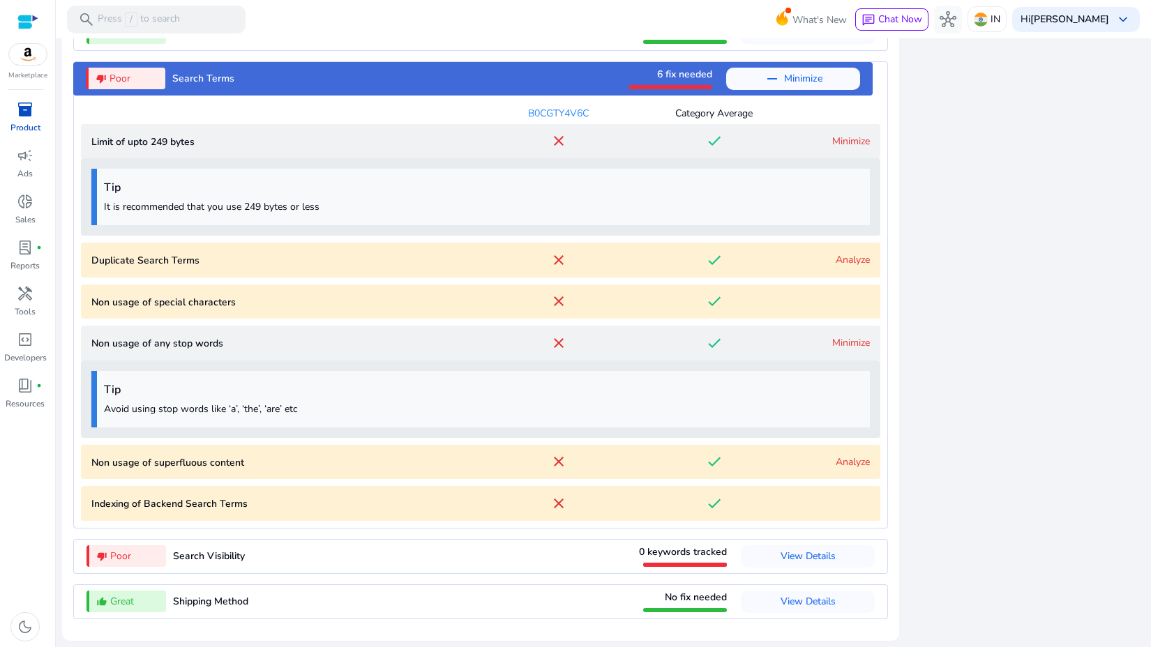
scroll to position [1611, 0]
click at [842, 255] on link "Analyze" at bounding box center [852, 259] width 34 height 13
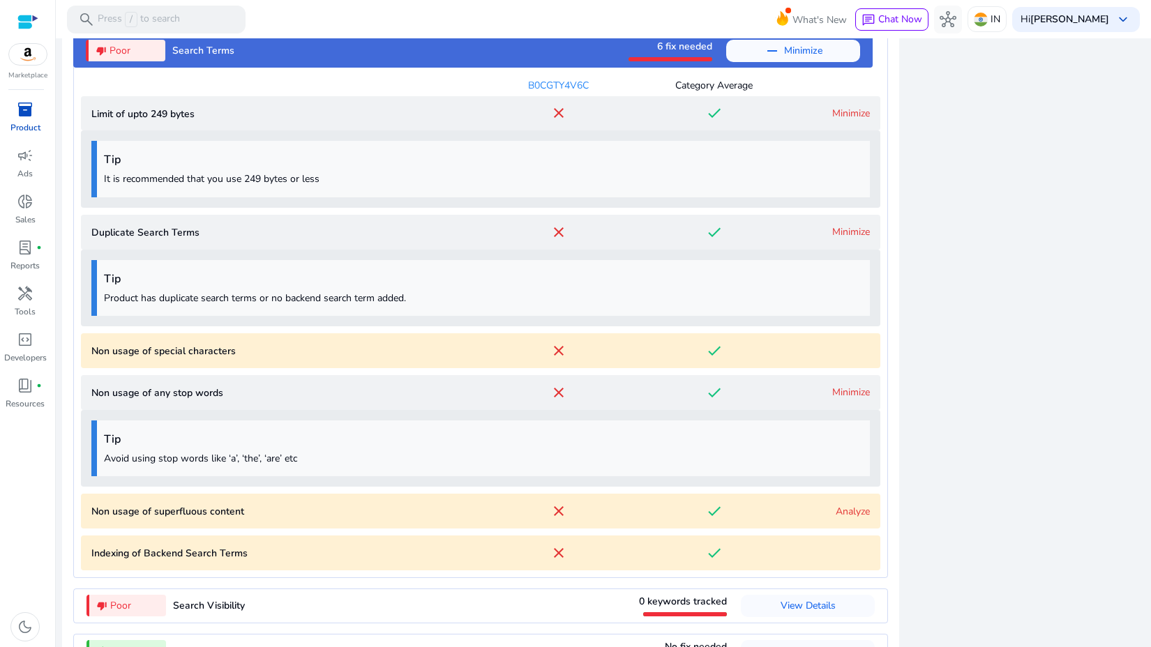
scroll to position [1688, 0]
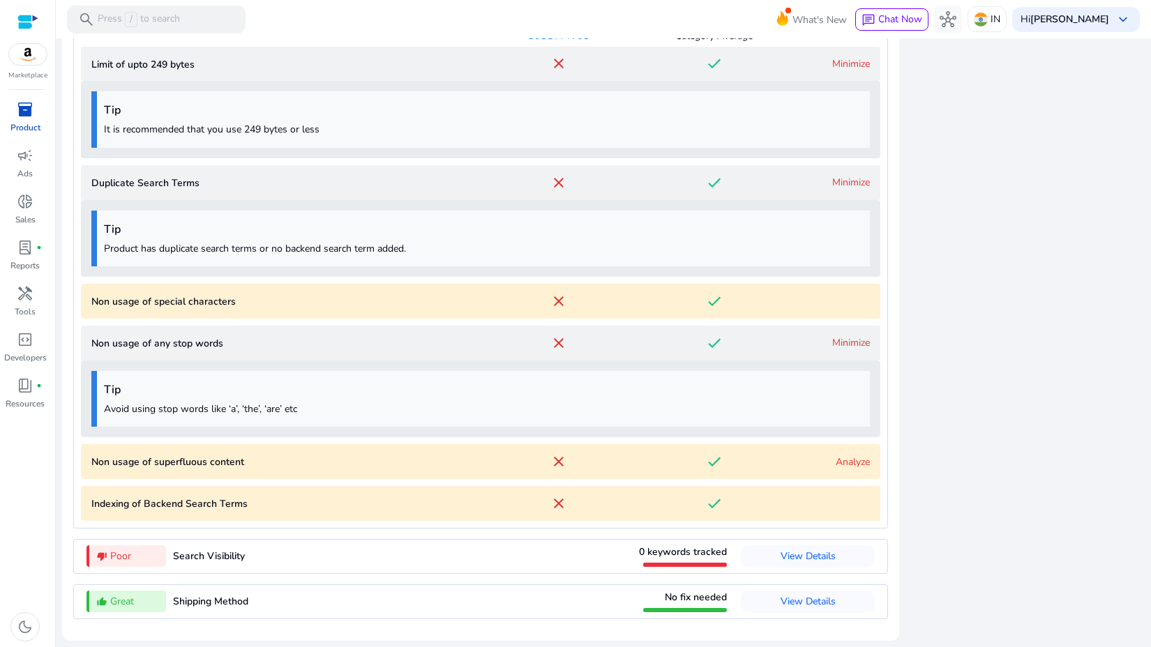
click at [838, 469] on div "Analyze" at bounding box center [830, 462] width 78 height 15
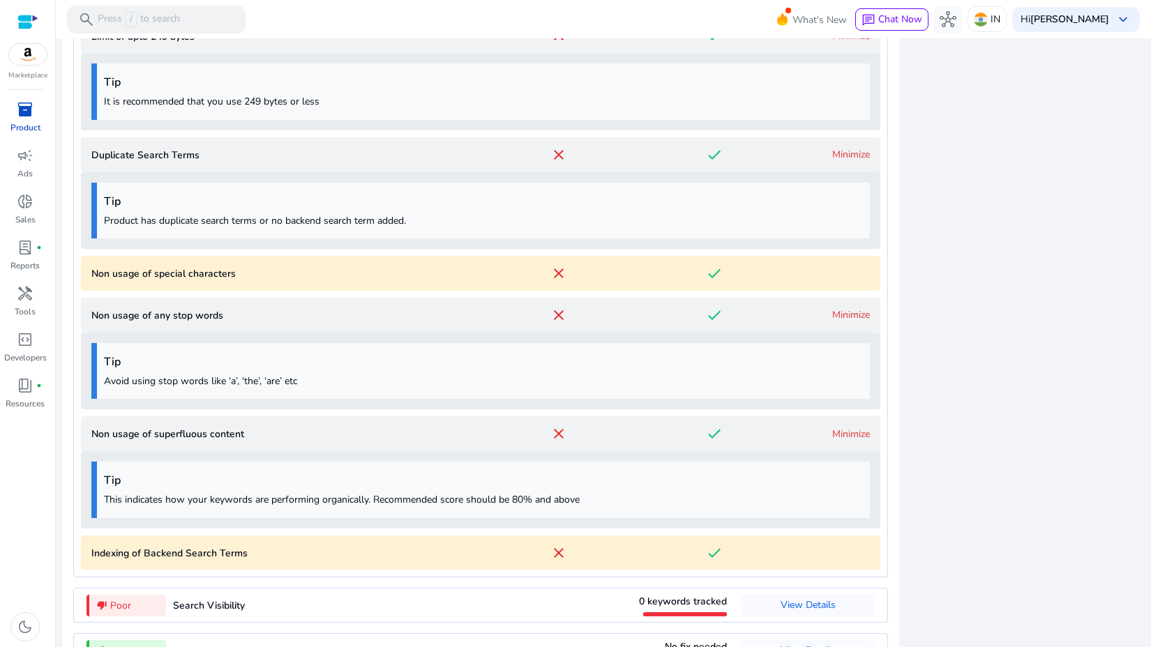
scroll to position [1765, 0]
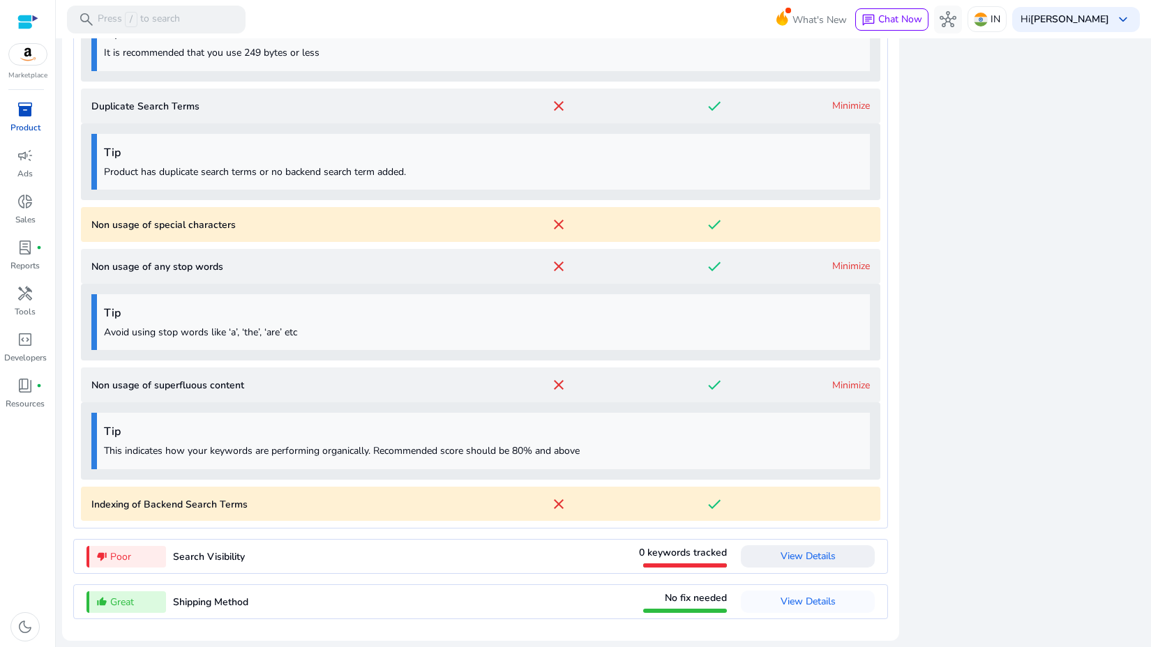
click at [791, 562] on span "View Details" at bounding box center [807, 555] width 55 height 13
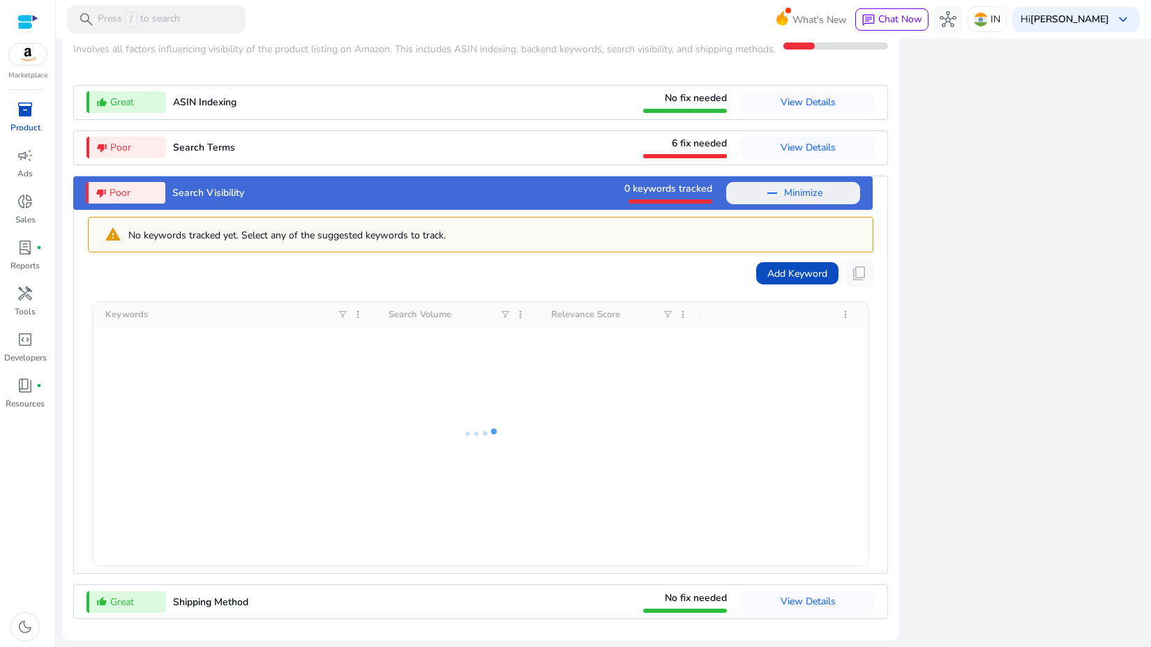
scroll to position [1519, 0]
click at [796, 154] on span "View Details" at bounding box center [807, 147] width 55 height 13
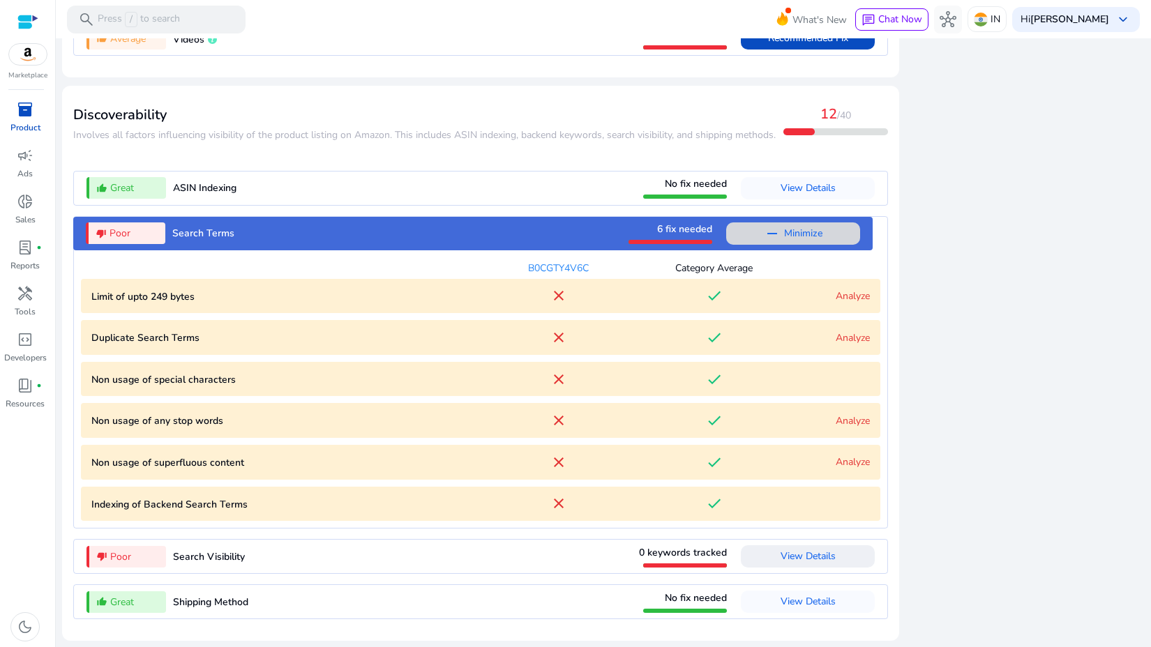
scroll to position [1456, 0]
click at [820, 559] on span "View Details" at bounding box center [807, 555] width 55 height 13
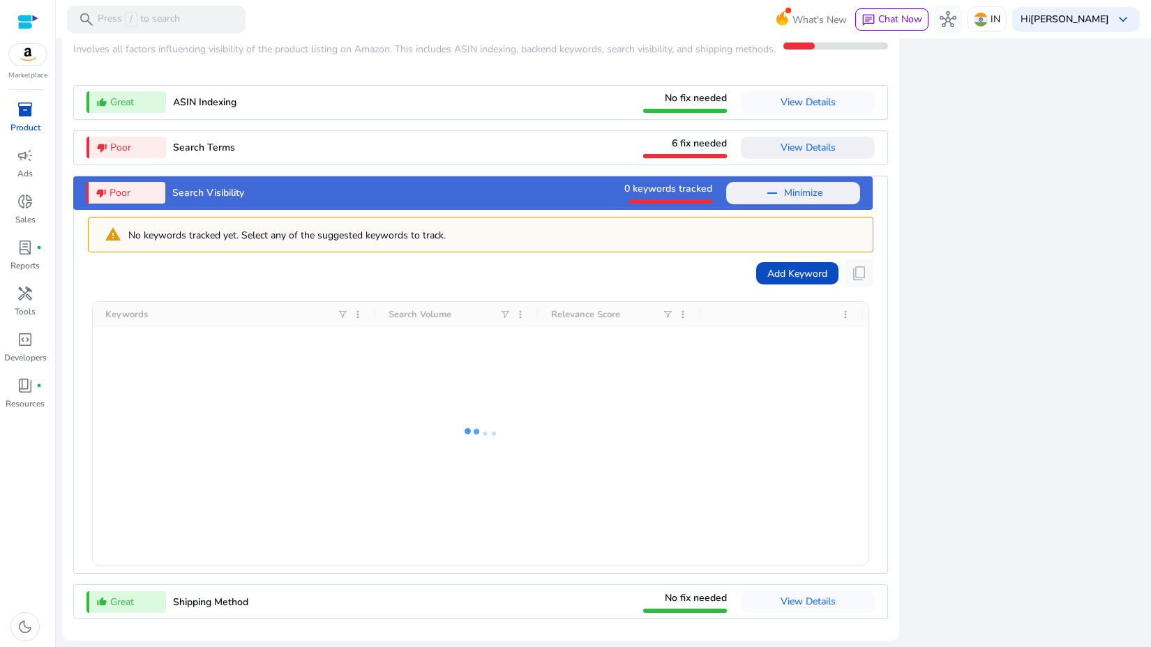
scroll to position [1542, 0]
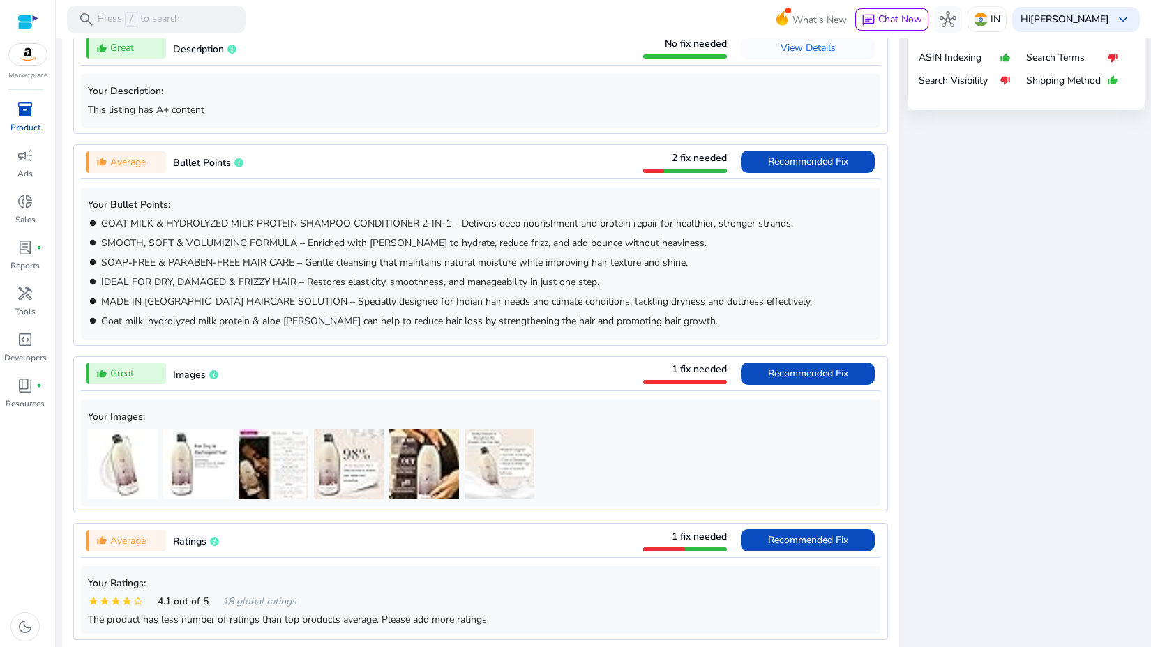
scroll to position [704, 0]
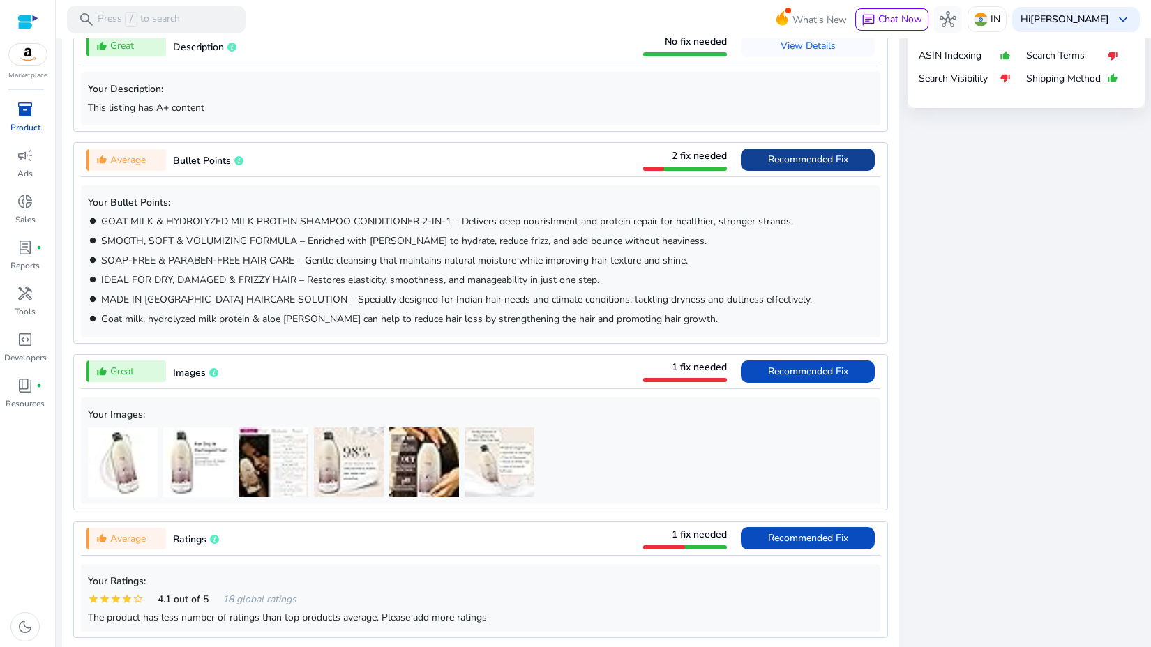
click at [808, 158] on span "Recommended Fix" at bounding box center [808, 159] width 80 height 13
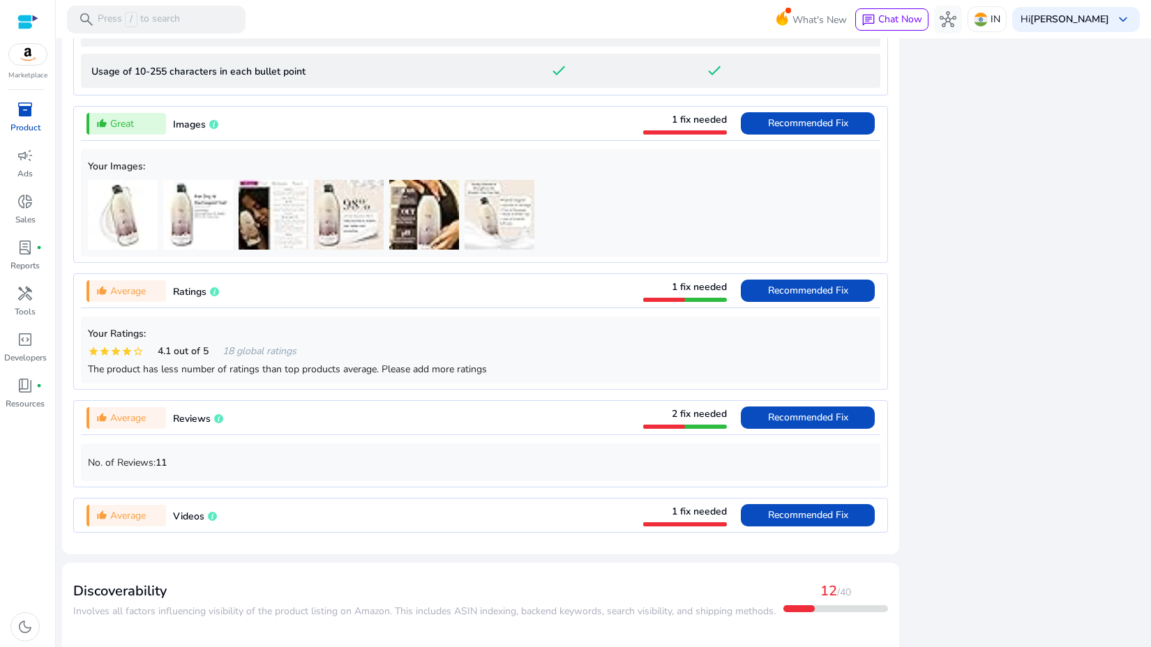
scroll to position [1313, 0]
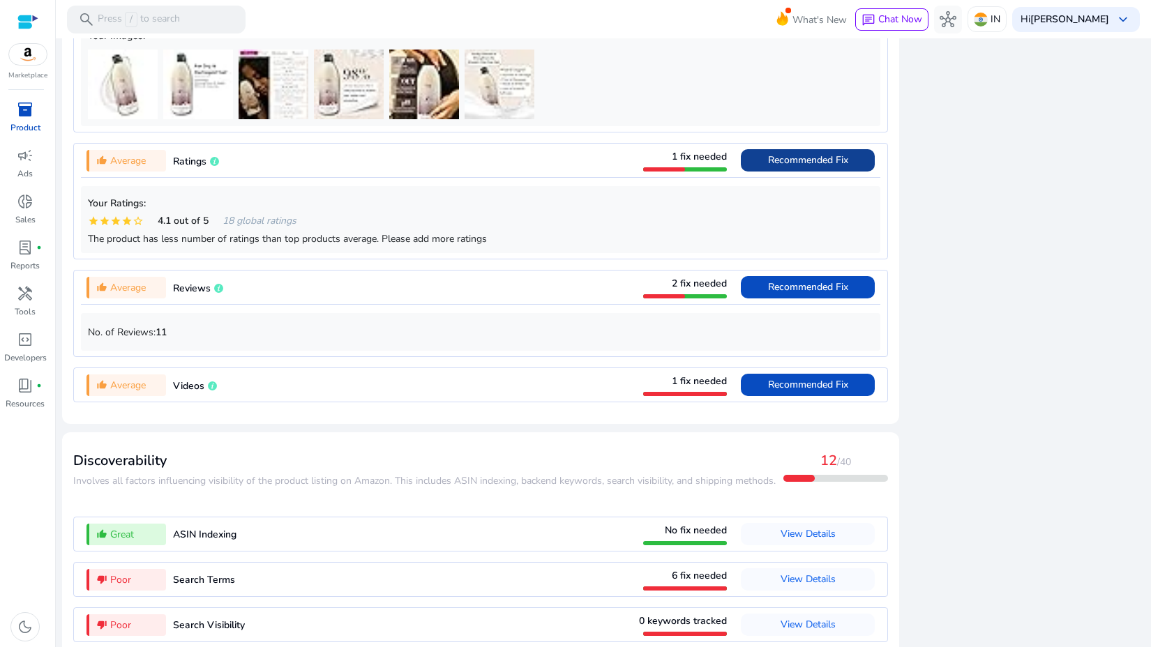
click at [784, 167] on span "Recommended Fix" at bounding box center [808, 159] width 80 height 13
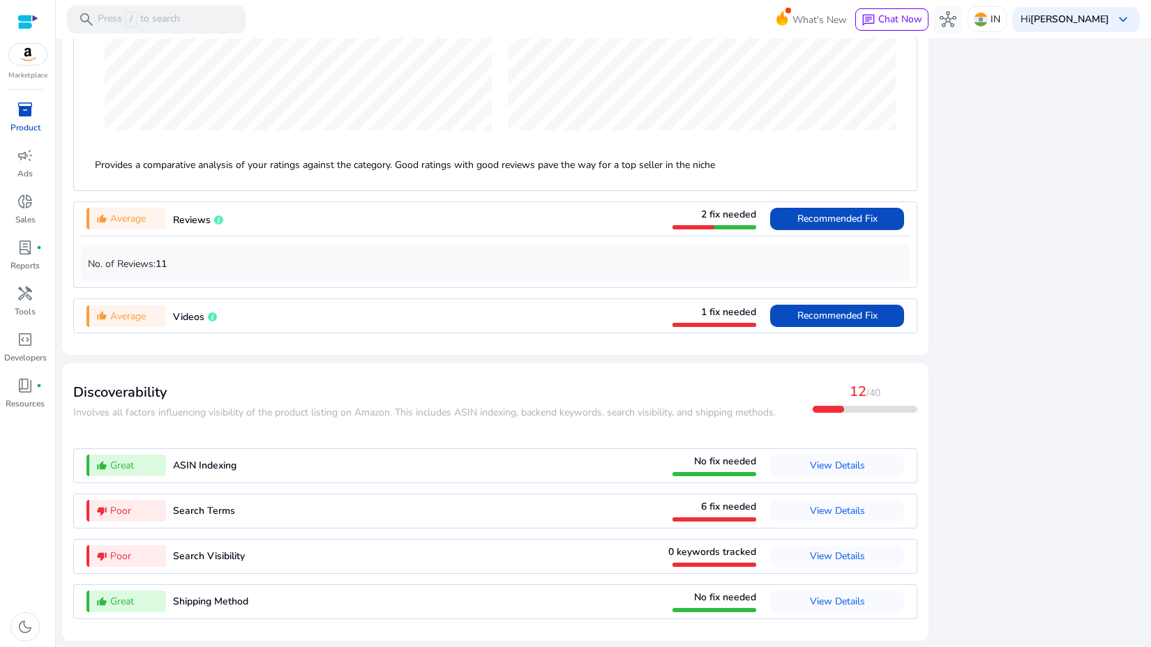
scroll to position [1432, 0]
click at [818, 230] on span at bounding box center [837, 218] width 134 height 33
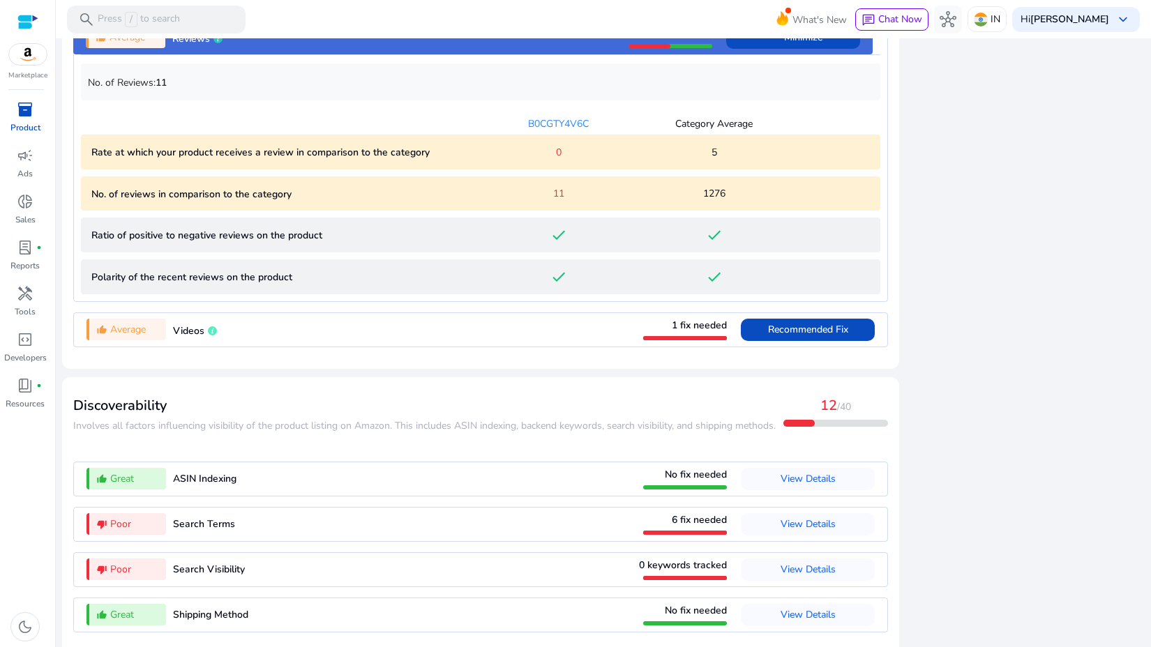
scroll to position [1373, 0]
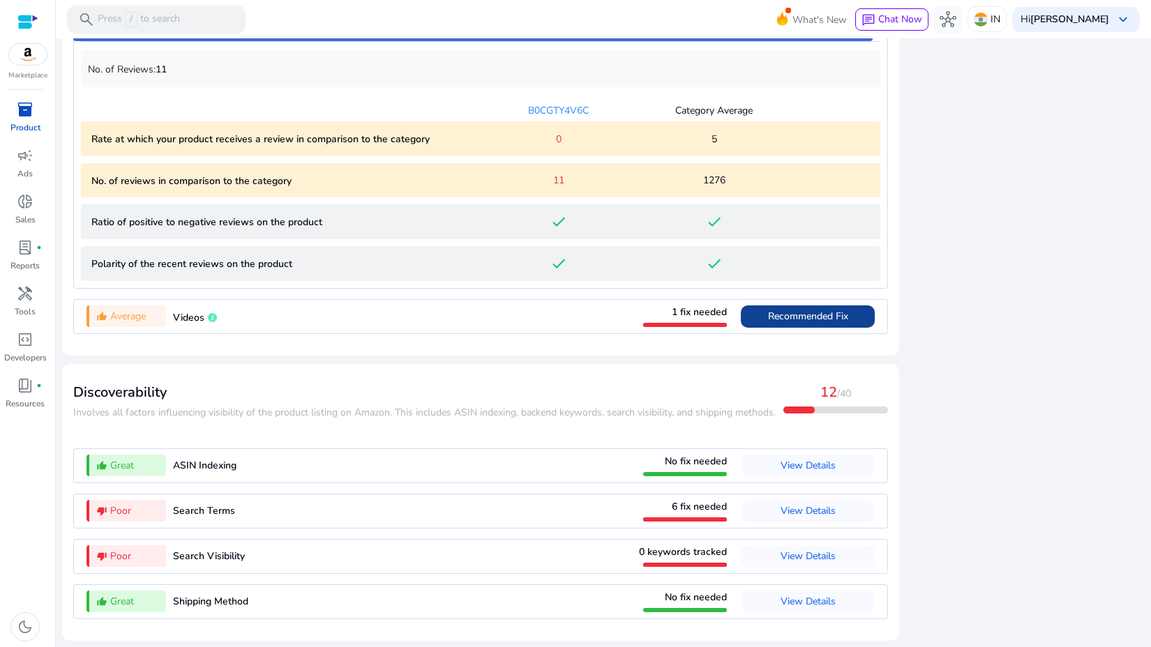
click at [768, 305] on span "Recommended Fix" at bounding box center [808, 316] width 80 height 22
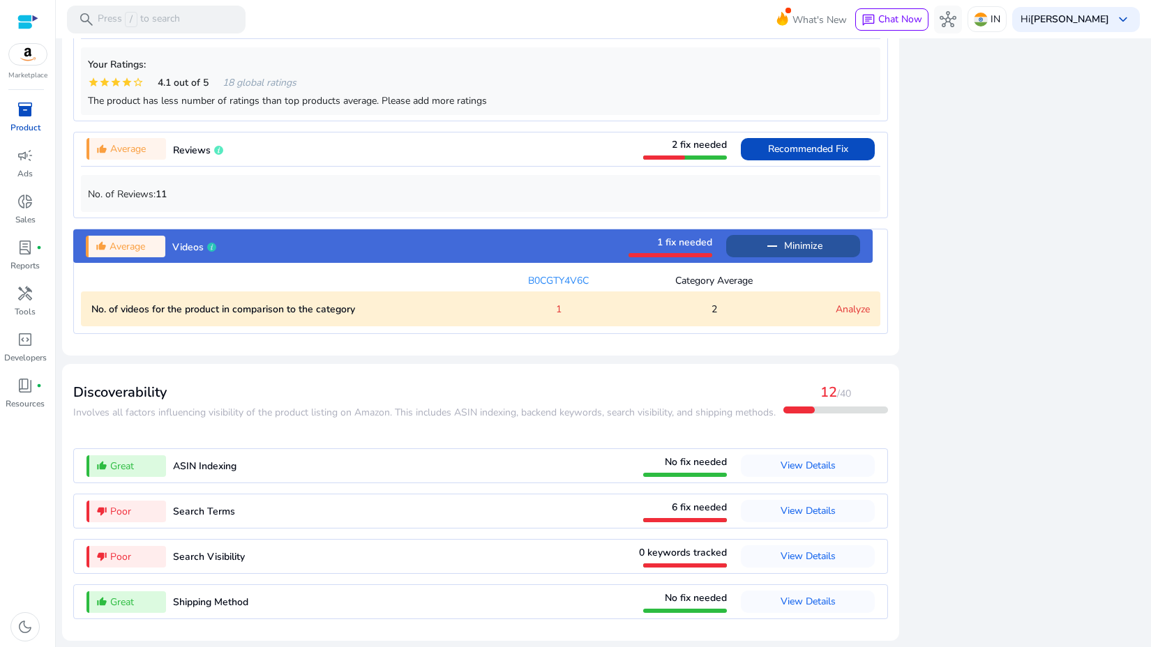
scroll to position [1248, 0]
click at [804, 502] on span "View Details" at bounding box center [807, 511] width 55 height 22
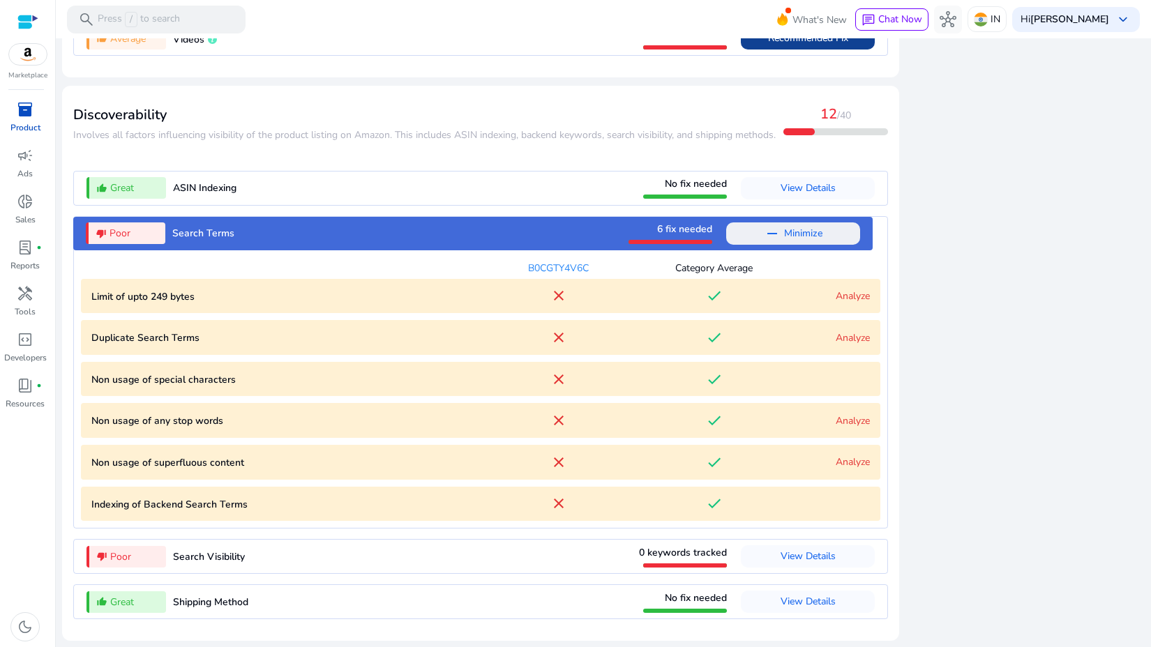
scroll to position [1456, 0]
click at [836, 339] on link "Analyze" at bounding box center [852, 337] width 34 height 13
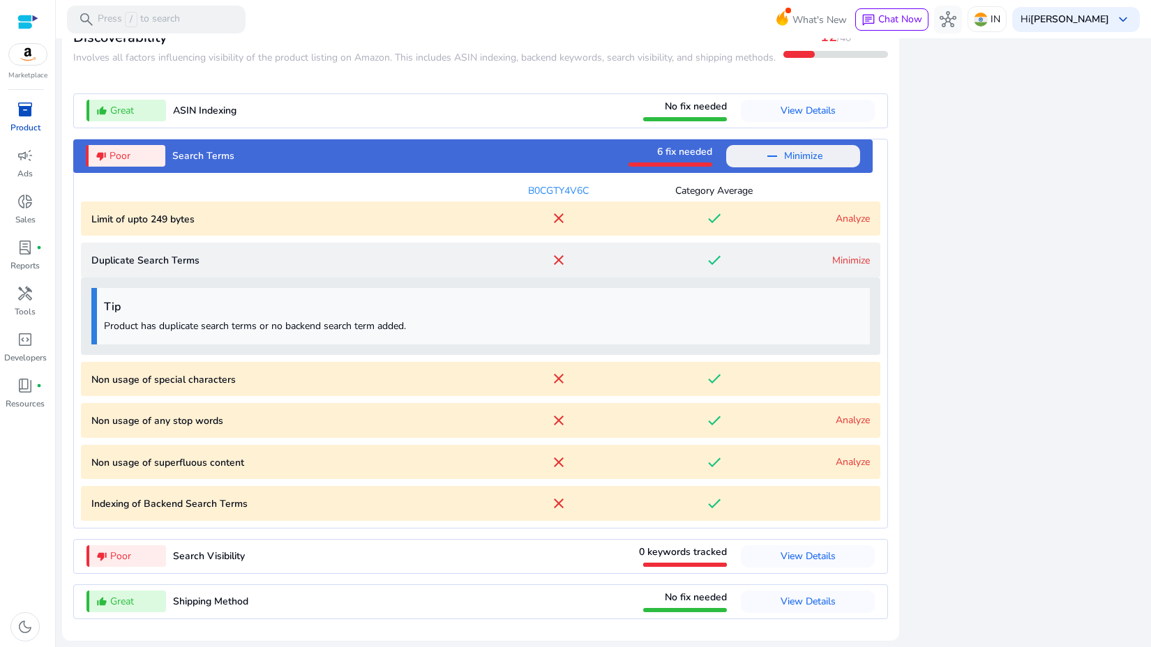
scroll to position [1533, 0]
drag, startPoint x: 215, startPoint y: 223, endPoint x: 82, endPoint y: 220, distance: 133.2
click at [81, 220] on bytes "Limit of upto 249 bytes close done Analyze" at bounding box center [480, 219] width 799 height 35
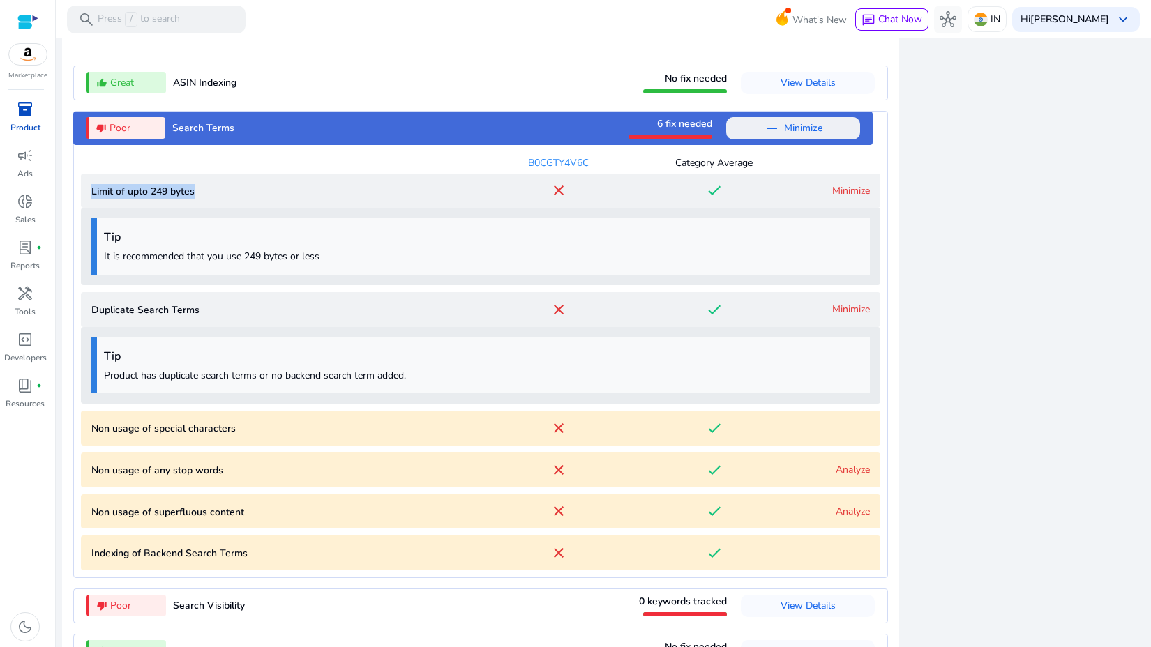
copy p "Limit of upto 249 bytes"
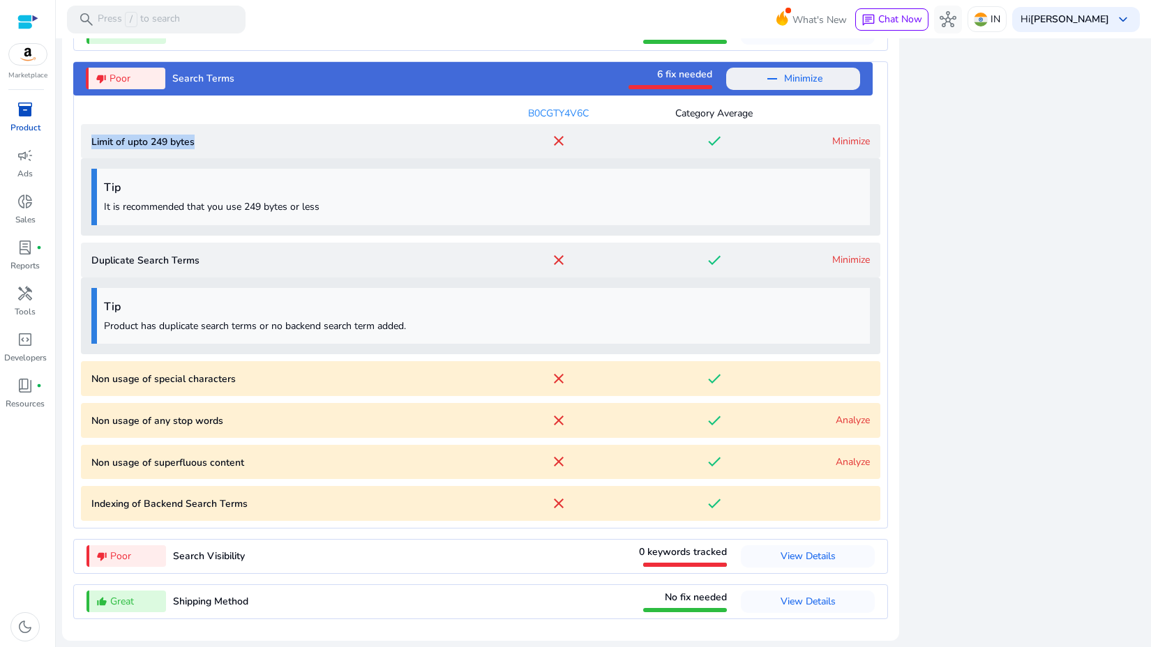
click at [847, 414] on link "Analyze" at bounding box center [852, 420] width 34 height 13
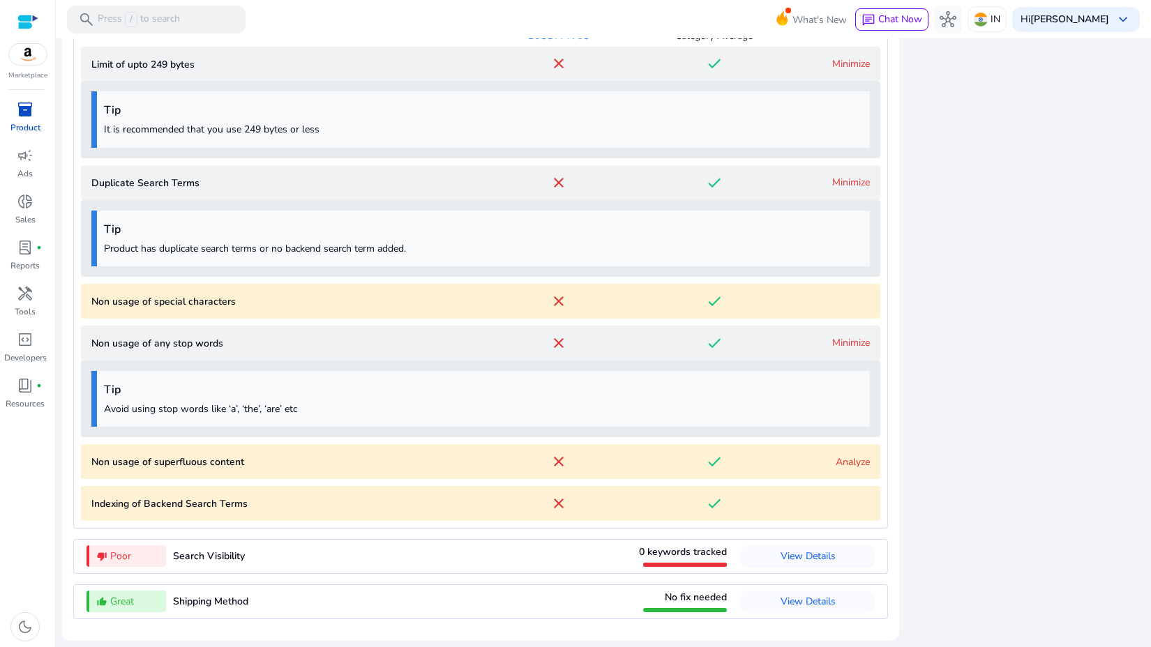
scroll to position [1688, 0]
drag, startPoint x: 305, startPoint y: 409, endPoint x: 86, endPoint y: 409, distance: 218.3
click at [86, 409] on div "Tip Avoid using stop words like ‘a’, ‘the’, ‘are’ etc" at bounding box center [480, 399] width 799 height 77
copy p "Avoid using stop words like ‘a’, ‘the’, ‘are’ etc"
click at [838, 457] on link "Analyze" at bounding box center [852, 461] width 34 height 13
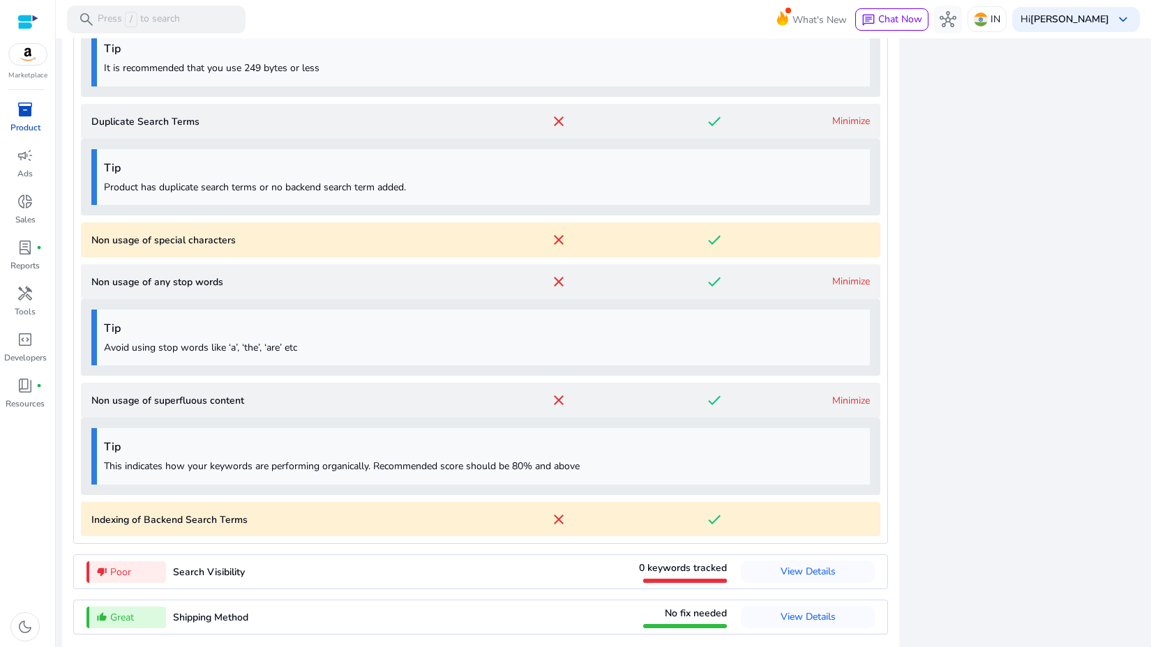
scroll to position [1765, 0]
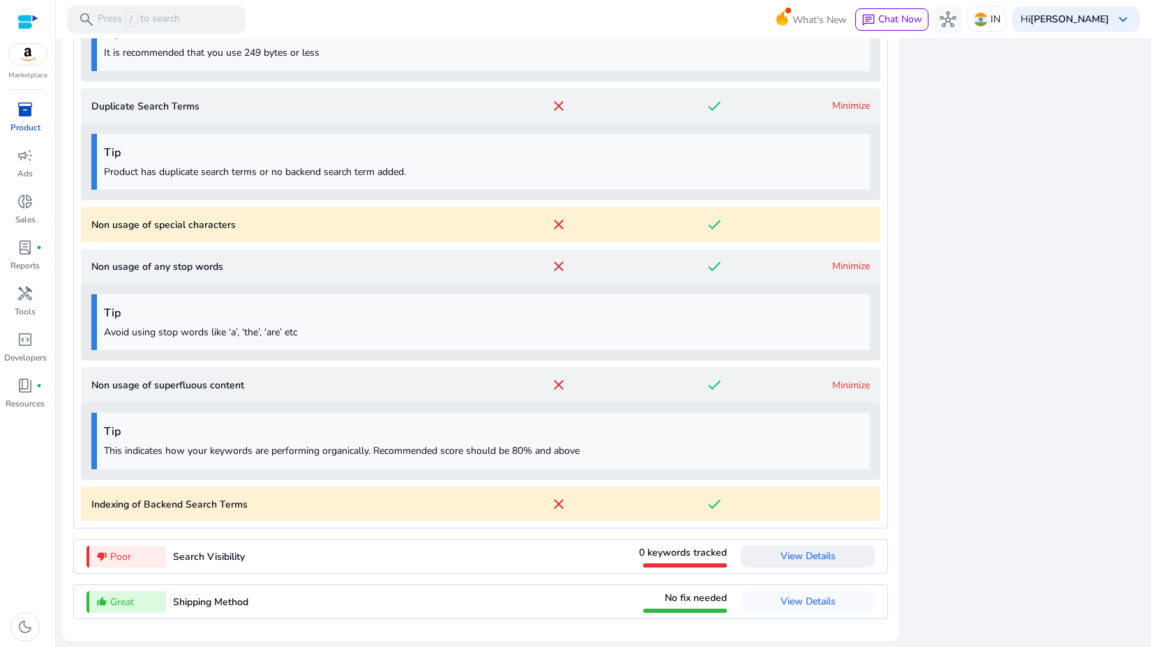
click at [809, 553] on span "View Details" at bounding box center [807, 555] width 55 height 13
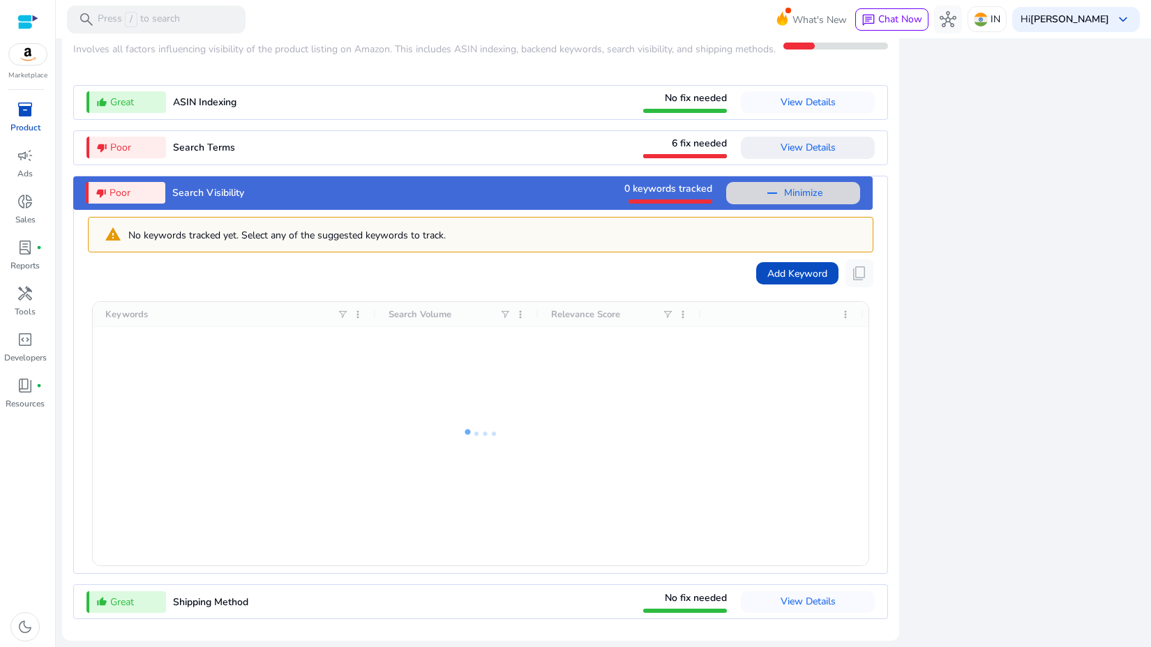
scroll to position [1542, 0]
click at [708, 386] on div at bounding box center [480, 434] width 775 height 264
click at [761, 280] on span at bounding box center [797, 273] width 82 height 33
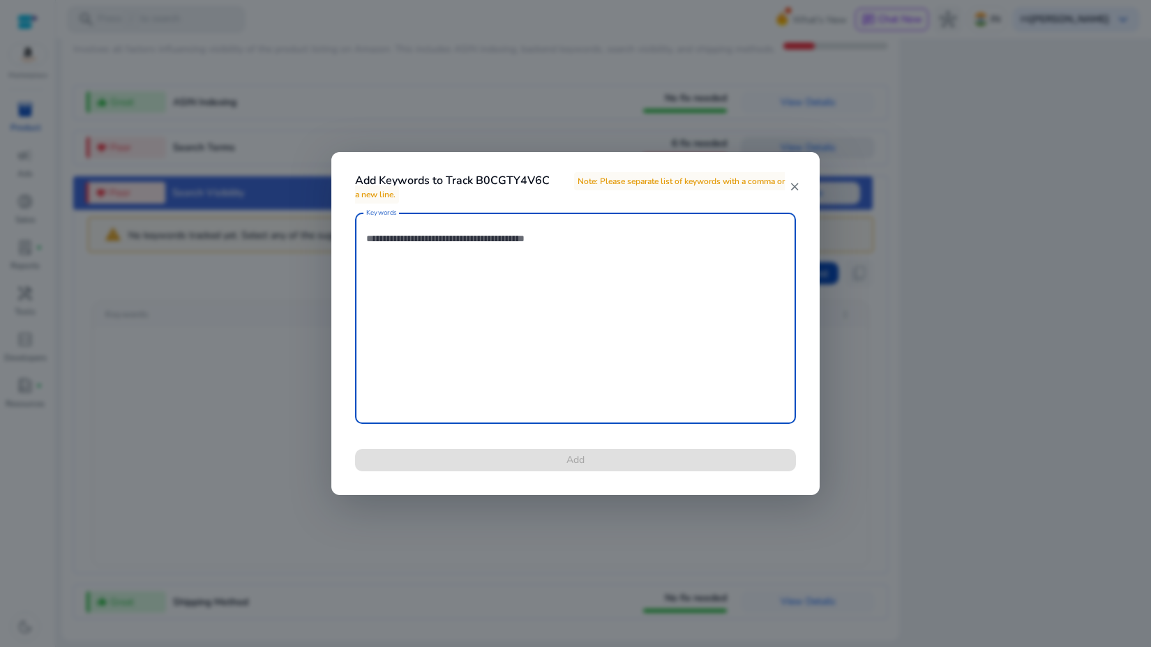
click at [417, 296] on textarea "Keywords" at bounding box center [575, 318] width 418 height 197
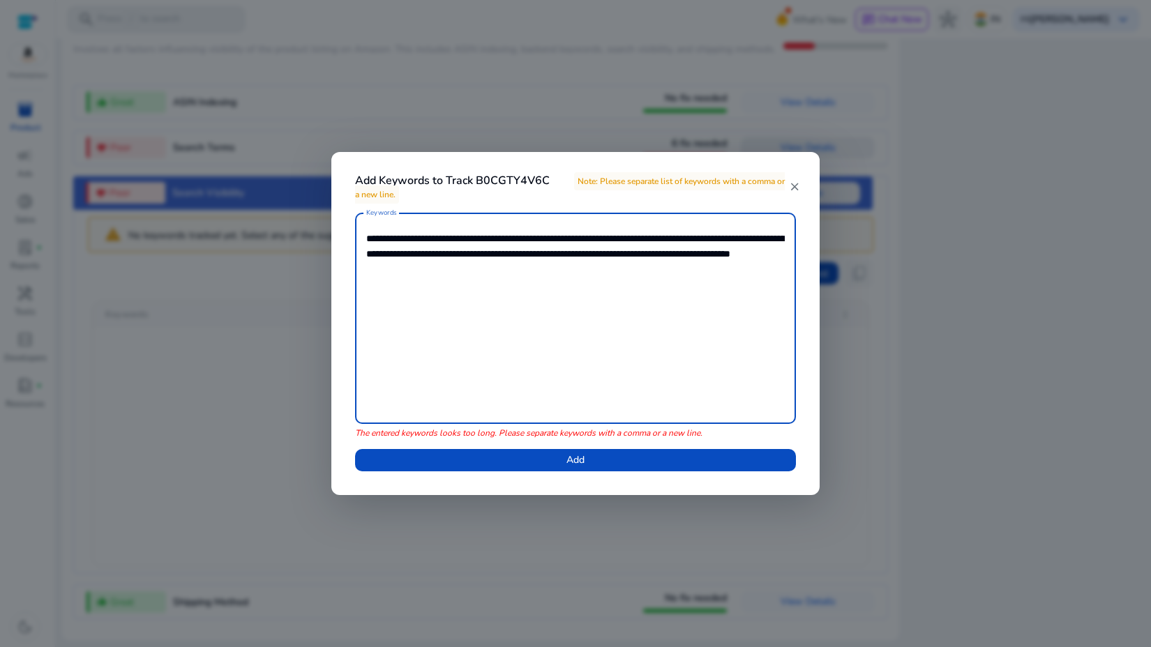
click at [514, 241] on textarea "**********" at bounding box center [575, 318] width 418 height 197
click at [639, 238] on textarea "**********" at bounding box center [575, 318] width 418 height 197
click at [743, 240] on textarea "**********" at bounding box center [575, 318] width 418 height 197
click at [468, 257] on textarea "**********" at bounding box center [575, 318] width 418 height 197
click at [524, 254] on textarea "**********" at bounding box center [575, 318] width 418 height 197
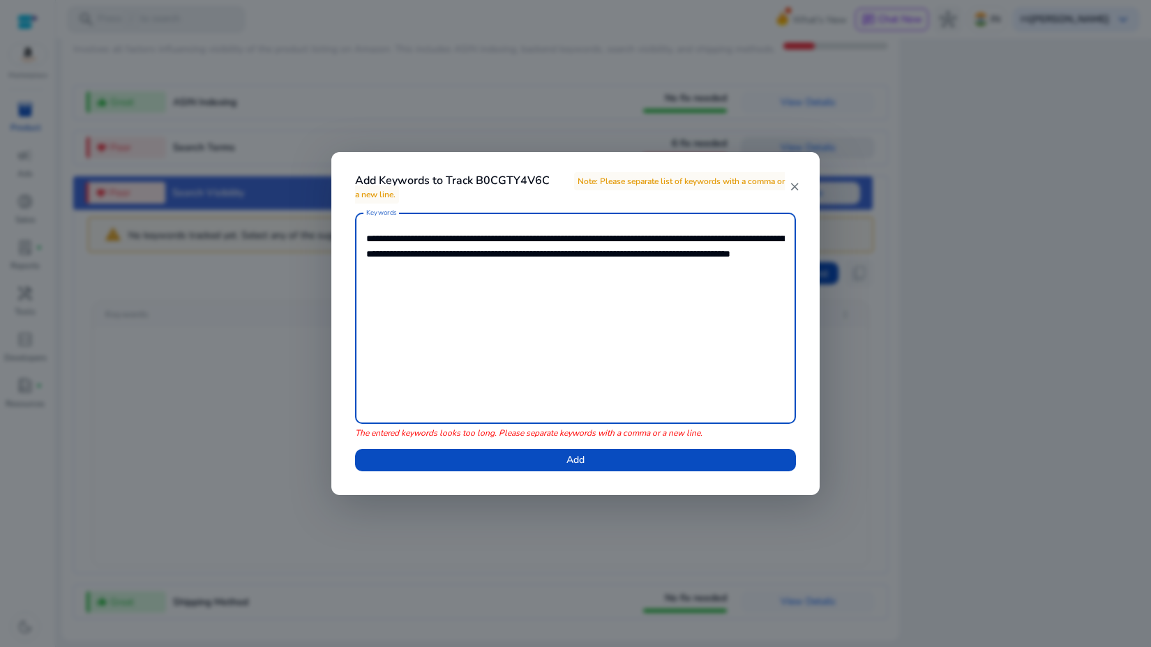
click at [628, 257] on textarea "**********" at bounding box center [575, 318] width 418 height 197
click at [702, 254] on textarea "**********" at bounding box center [575, 318] width 418 height 197
click at [781, 257] on textarea "**********" at bounding box center [575, 318] width 418 height 197
click at [462, 270] on textarea "**********" at bounding box center [575, 318] width 418 height 197
type textarea "**********"
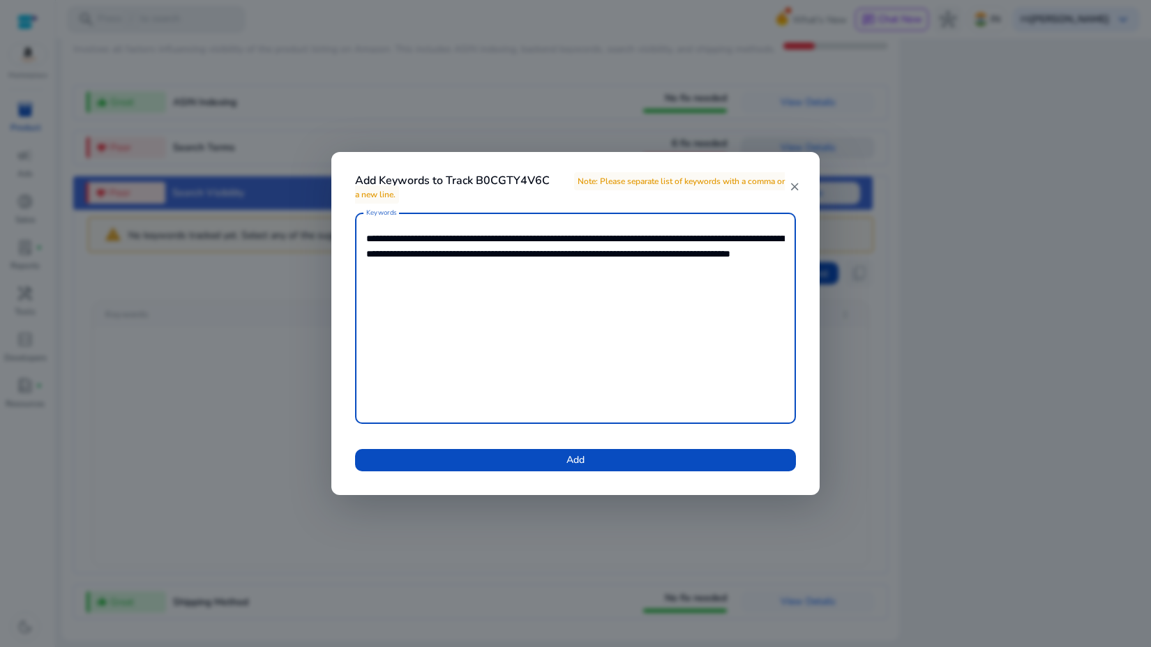
click at [559, 271] on textarea "**********" at bounding box center [575, 318] width 418 height 197
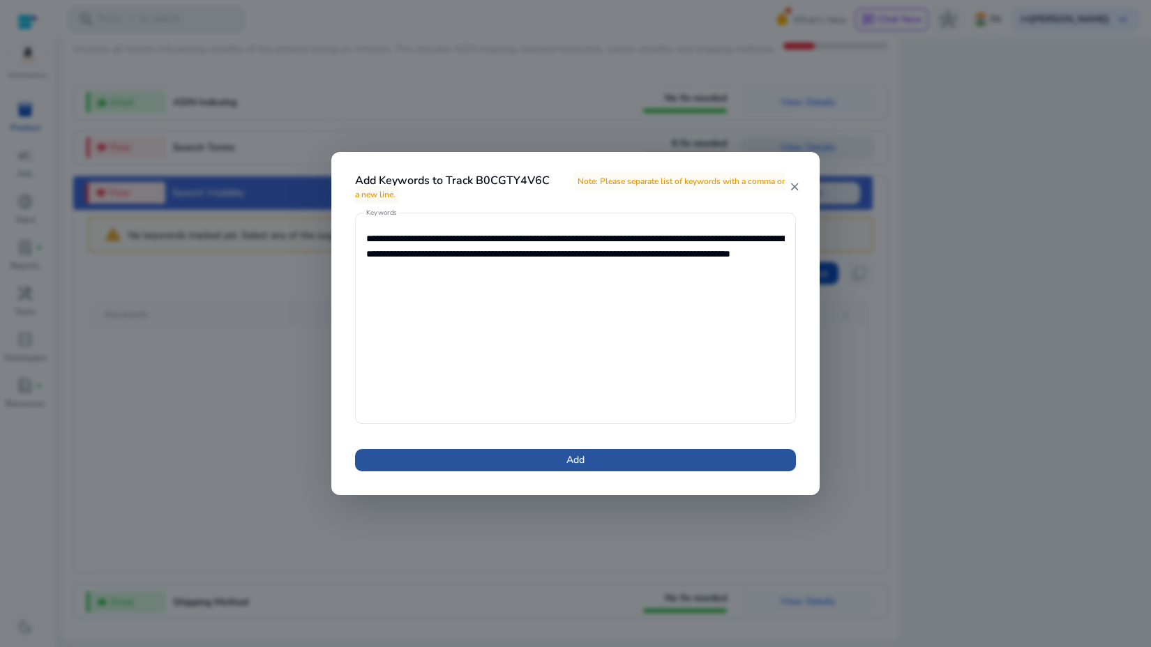
click at [566, 450] on span at bounding box center [575, 460] width 441 height 33
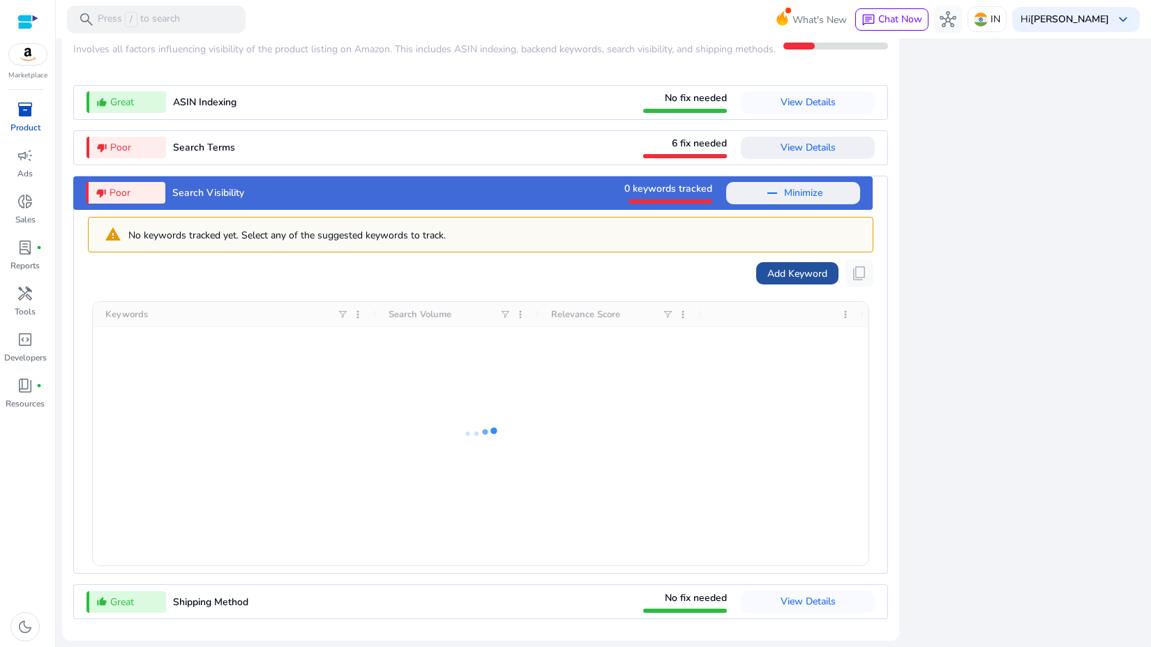
click at [789, 270] on span "Add Keyword" at bounding box center [797, 273] width 60 height 15
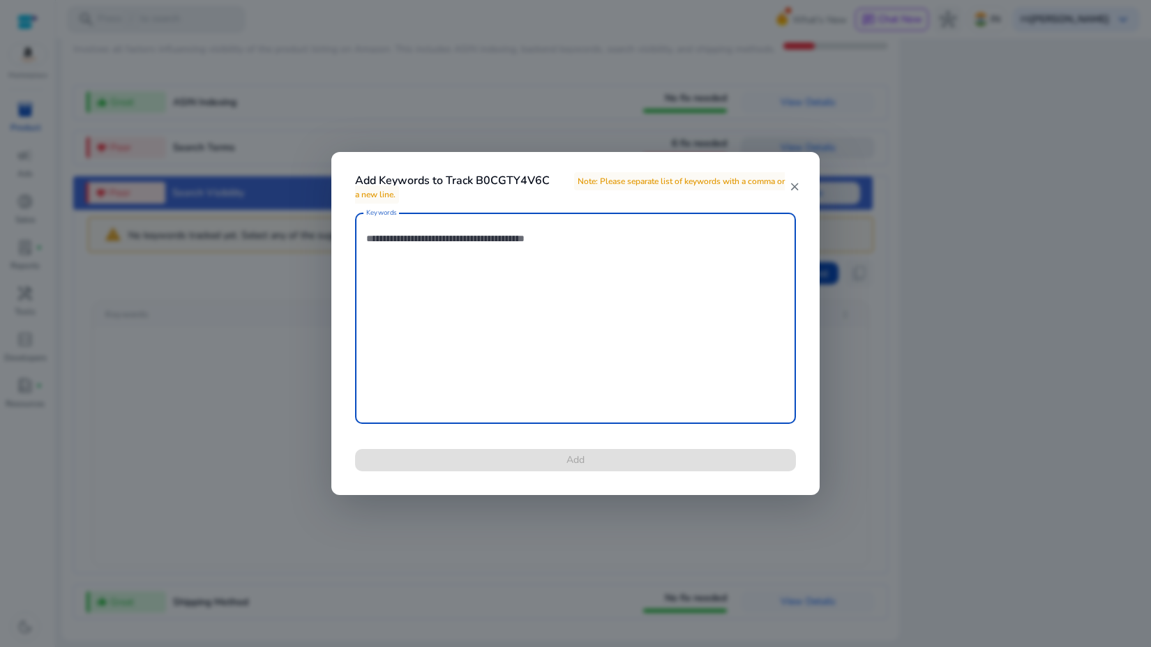
click at [967, 271] on div at bounding box center [575, 323] width 1151 height 647
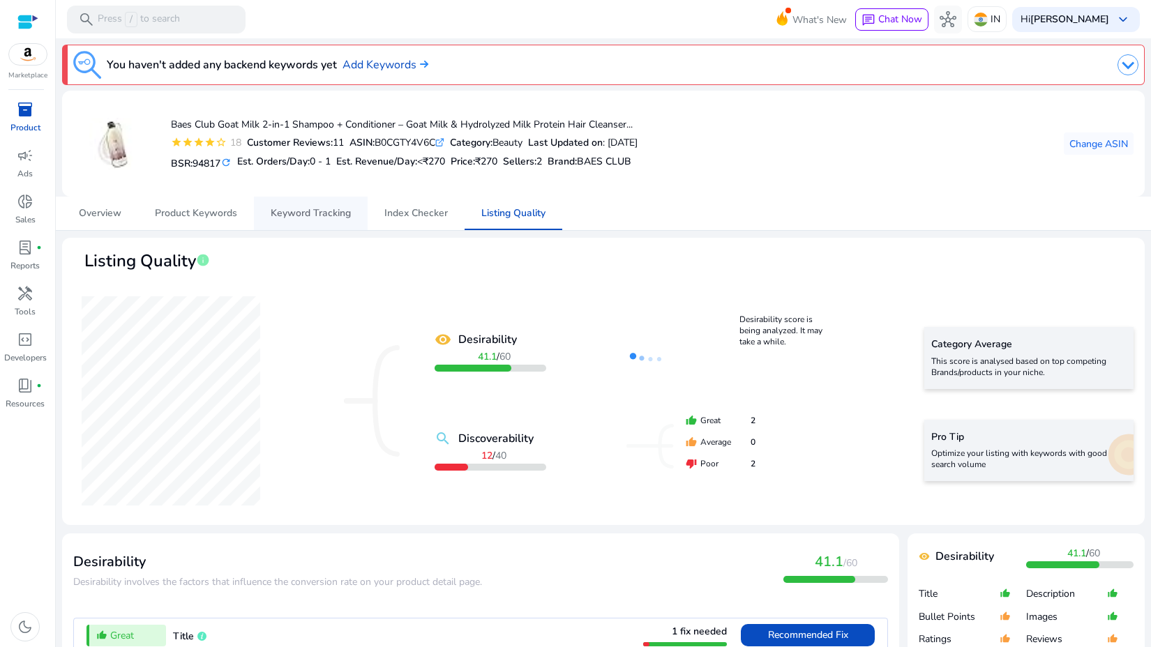
click at [294, 217] on span "Keyword Tracking" at bounding box center [311, 214] width 80 height 10
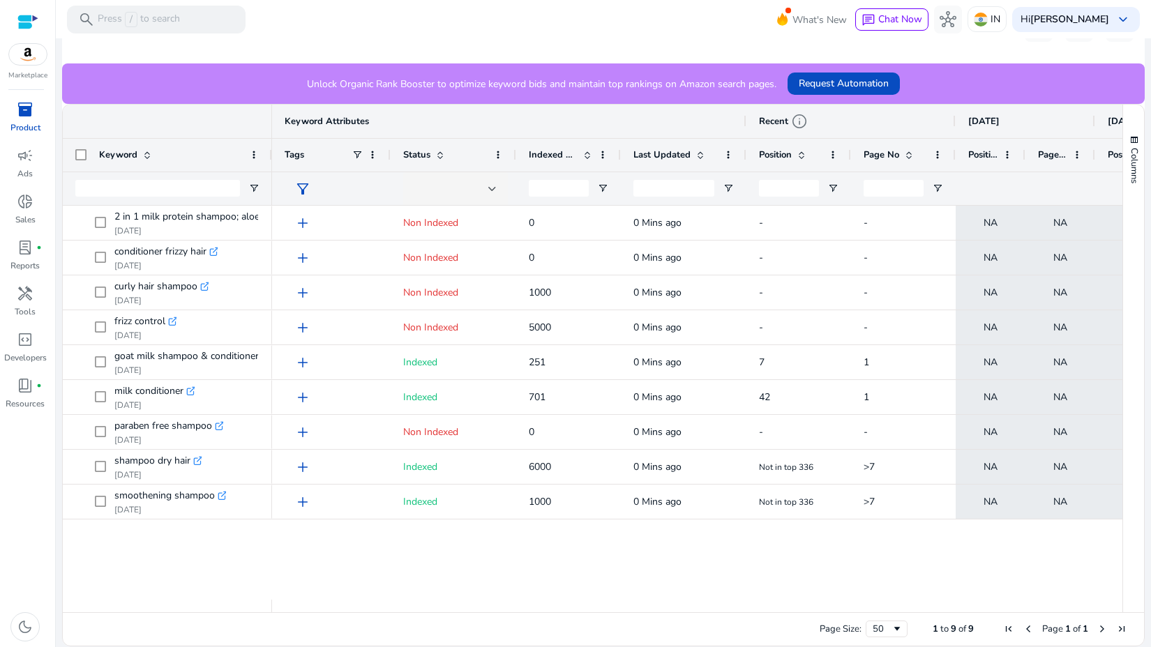
click at [650, 118] on div "Keyword Attributes" at bounding box center [509, 122] width 449 height 20
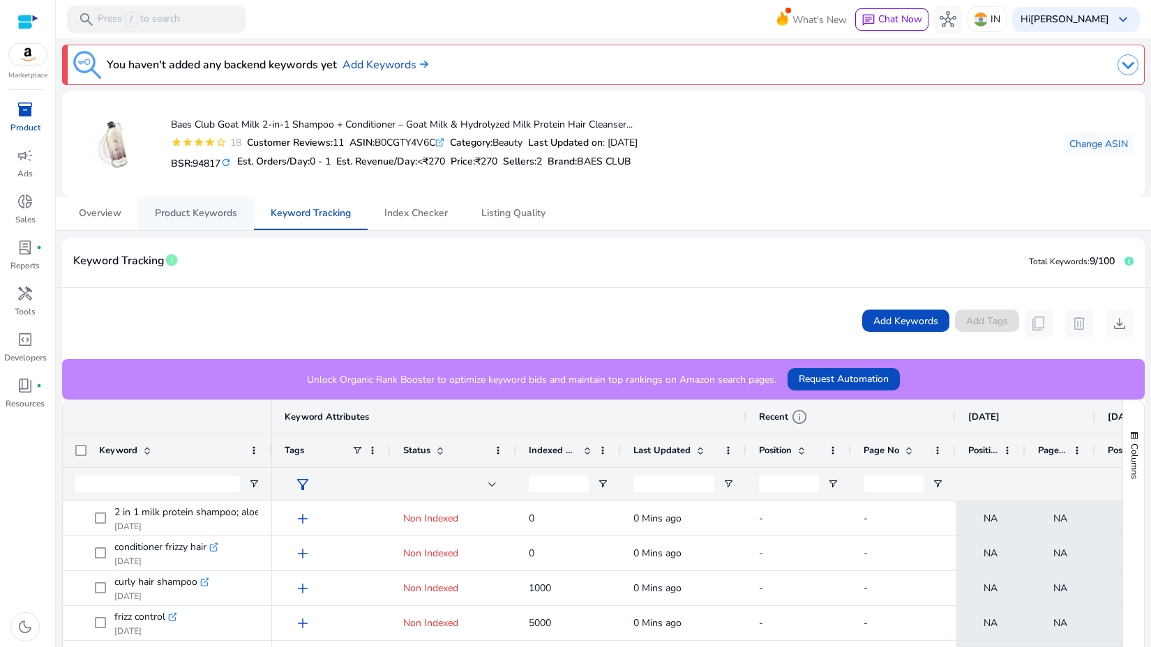
click at [179, 215] on span "Product Keywords" at bounding box center [196, 214] width 82 height 10
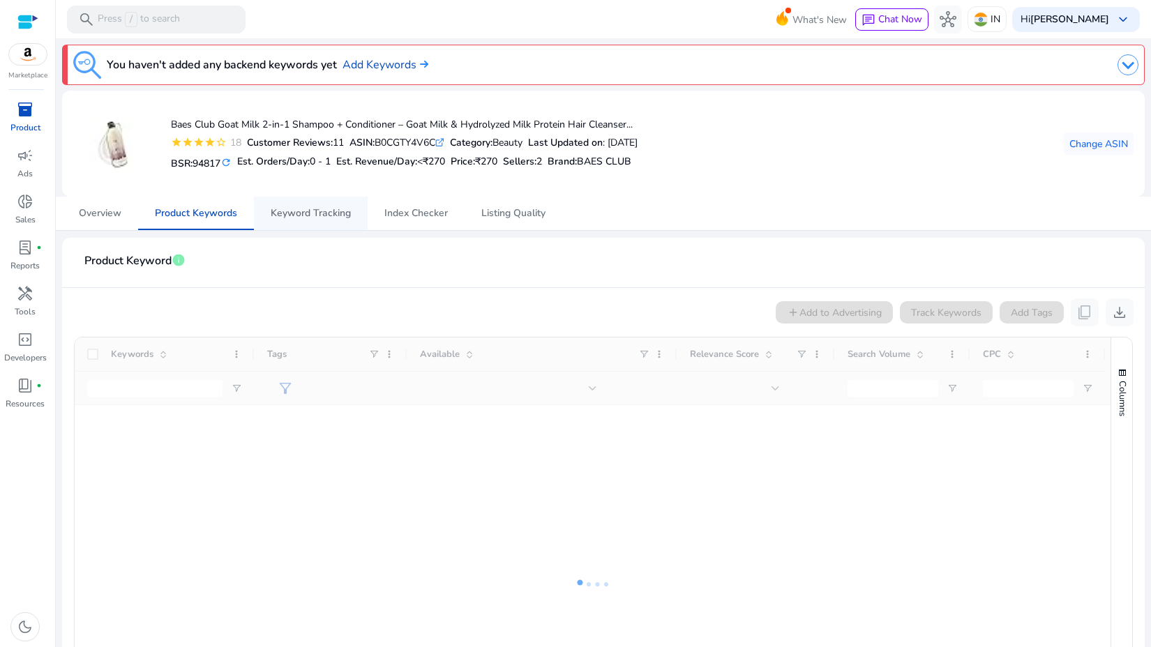
click at [287, 223] on span "Keyword Tracking" at bounding box center [311, 213] width 80 height 33
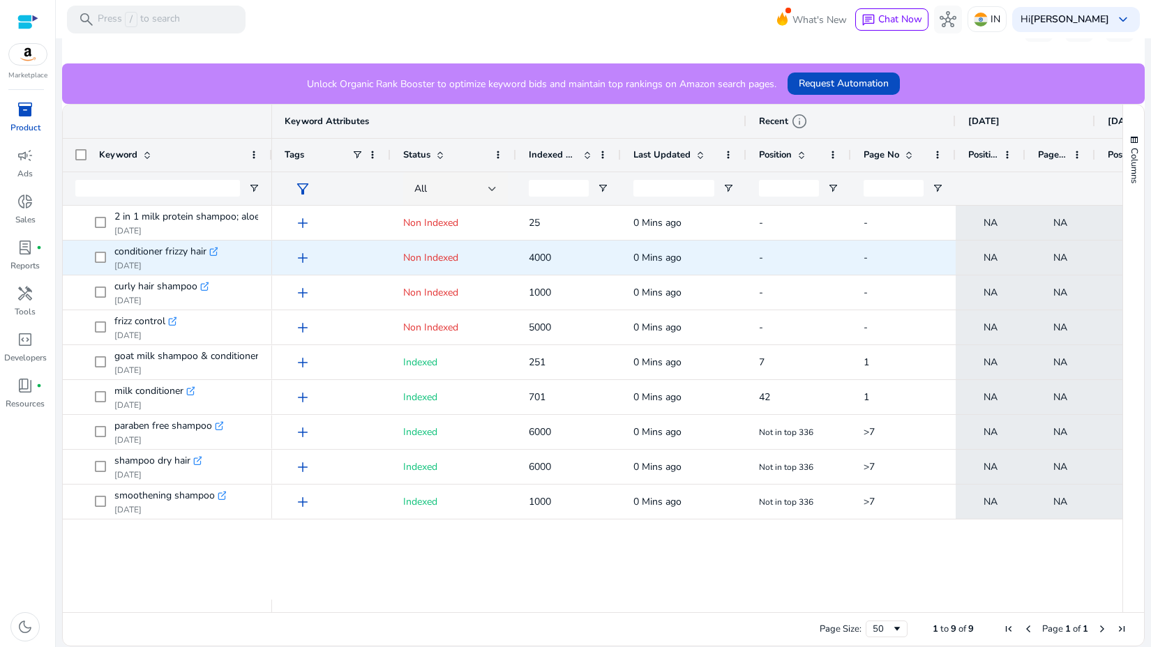
click at [218, 252] on icon ".st0{fill:#2c8af8}" at bounding box center [214, 252] width 10 height 10
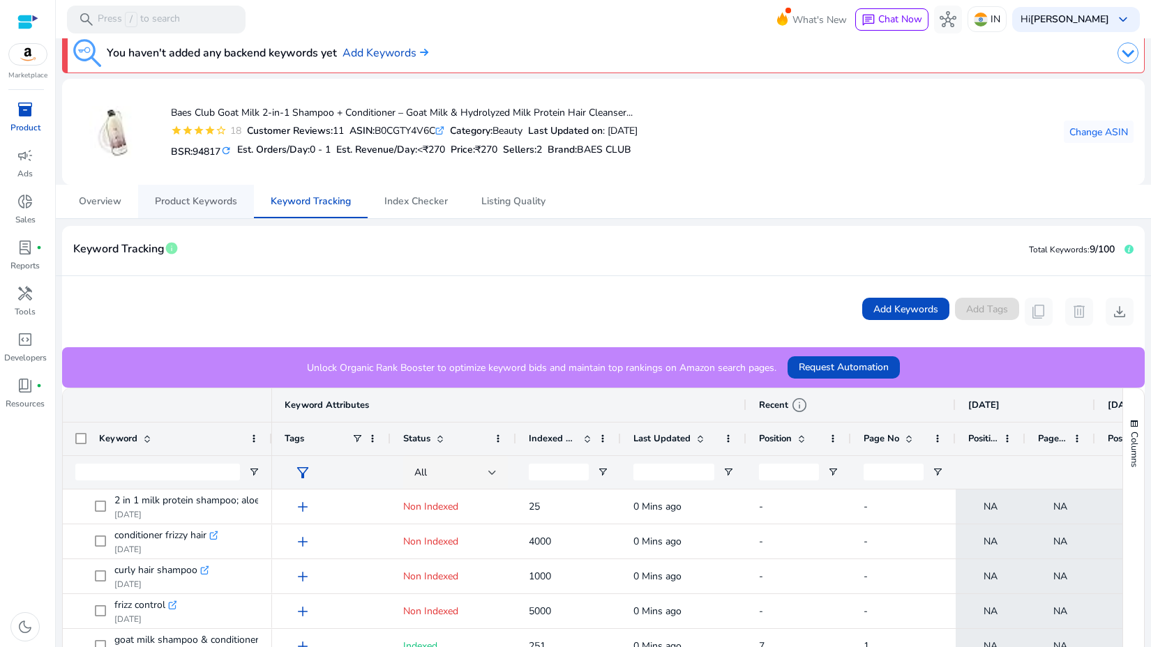
click at [151, 208] on link "Product Keywords" at bounding box center [196, 201] width 116 height 33
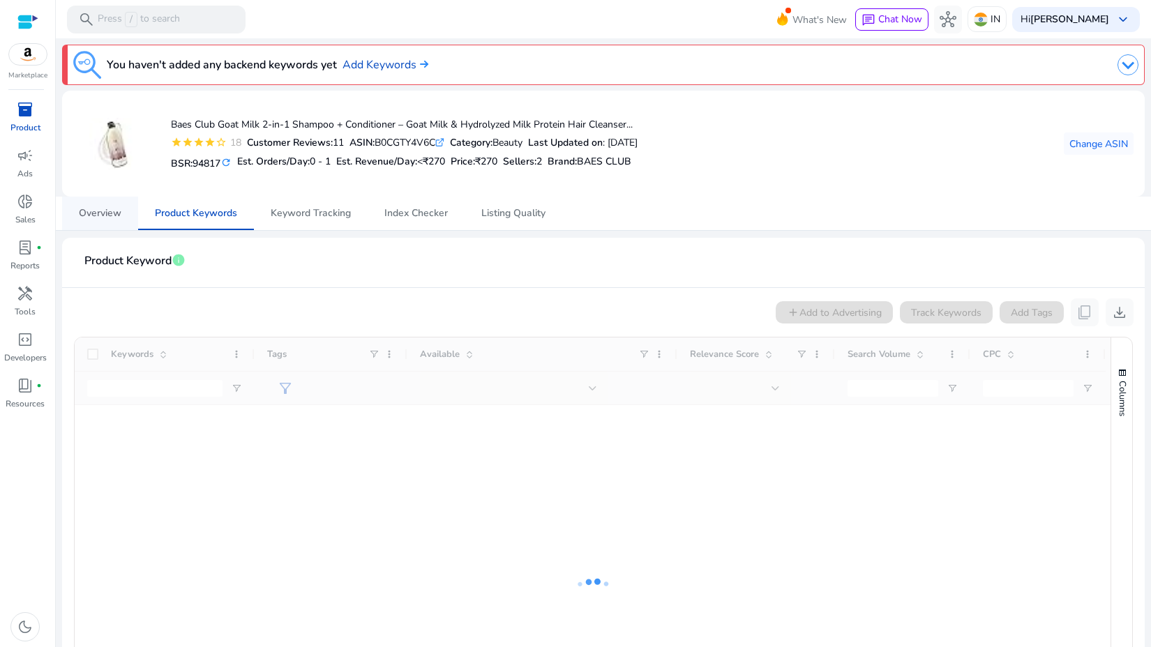
click at [114, 209] on span "Overview" at bounding box center [100, 214] width 43 height 10
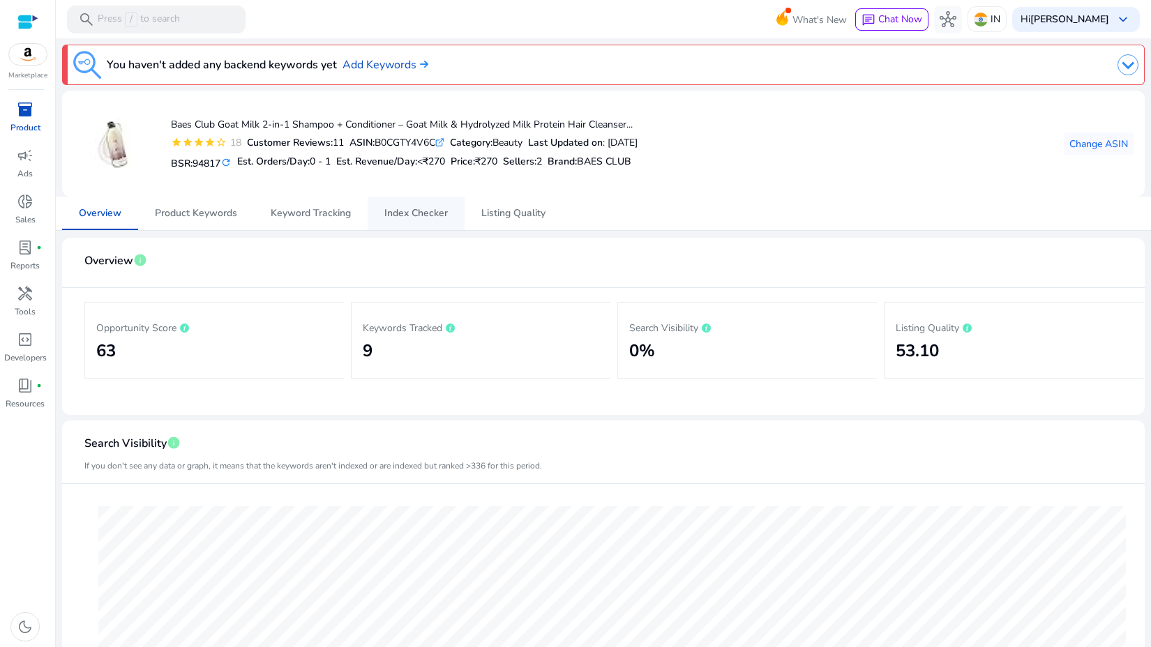
click at [372, 206] on link "Index Checker" at bounding box center [415, 213] width 97 height 33
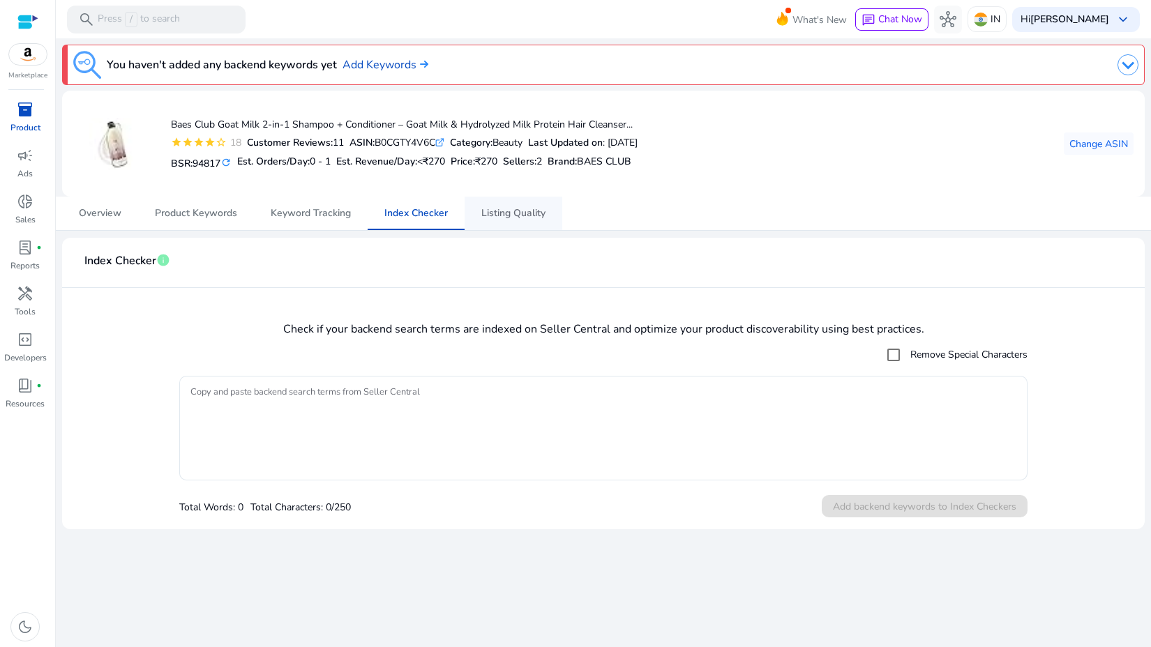
click at [513, 204] on span "Listing Quality" at bounding box center [513, 213] width 64 height 33
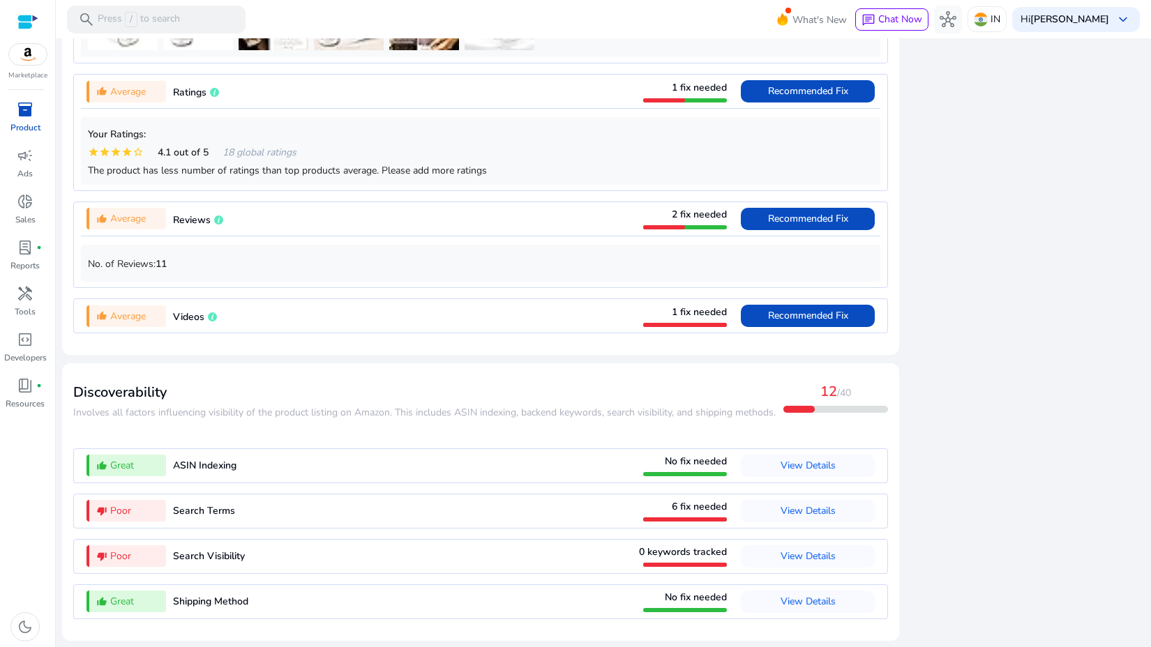
scroll to position [1178, 0]
click at [785, 558] on span "View Details" at bounding box center [807, 555] width 55 height 13
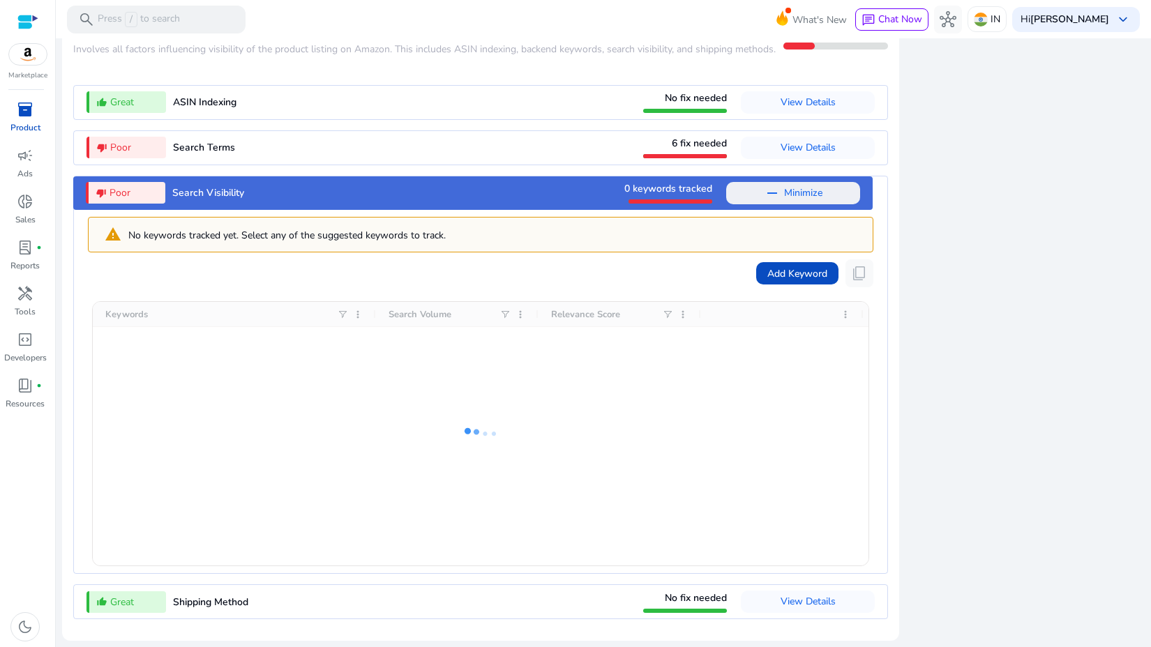
scroll to position [1542, 0]
click at [780, 141] on span "View Details" at bounding box center [807, 147] width 55 height 13
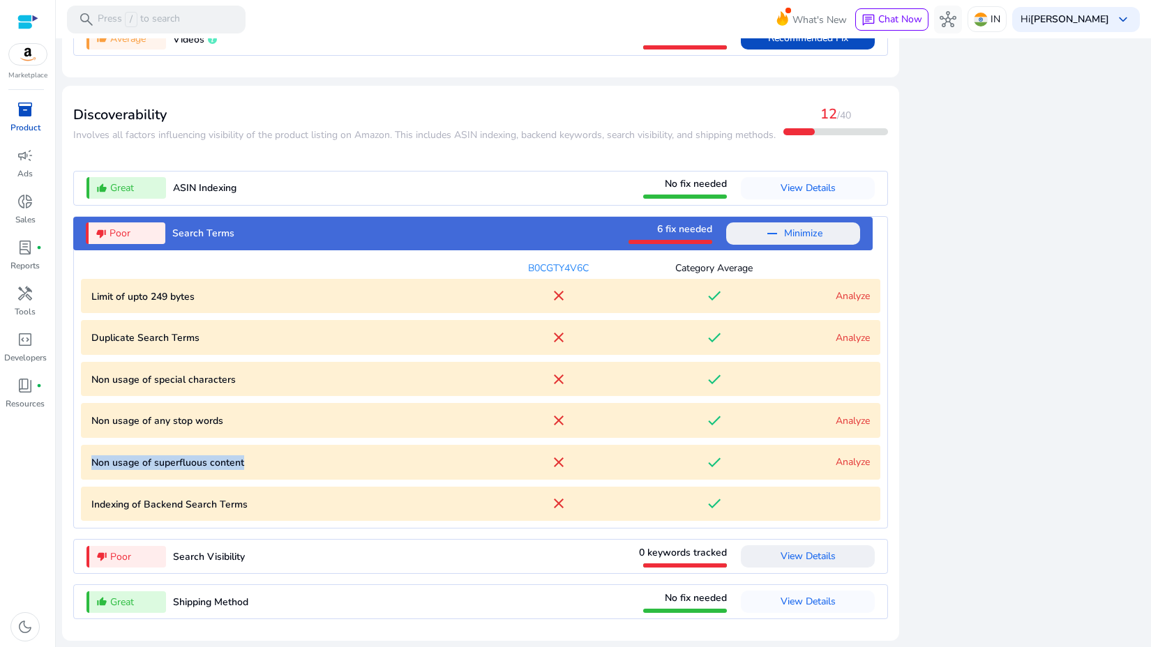
drag, startPoint x: 259, startPoint y: 464, endPoint x: 66, endPoint y: 458, distance: 192.5
click at [66, 460] on mat-card "Discoverability ​​Involves all factors influencing visibility of the product li…" at bounding box center [480, 363] width 837 height 555
copy p "Non usage of superfluous content"
click at [743, 226] on span at bounding box center [793, 233] width 134 height 33
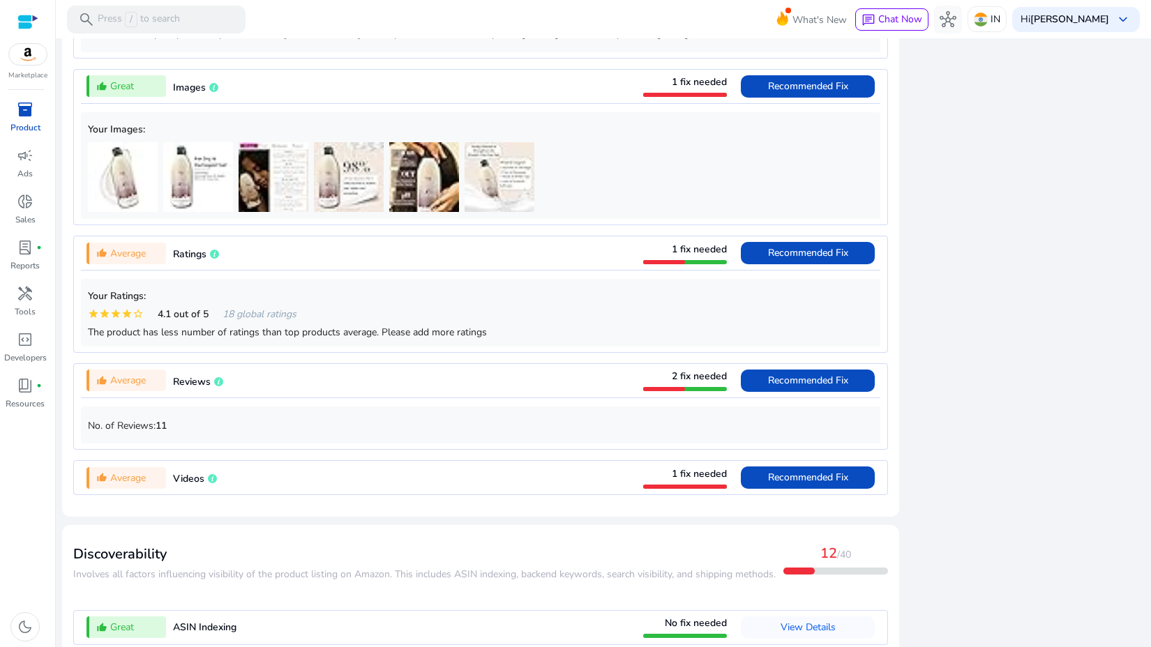
scroll to position [987, 0]
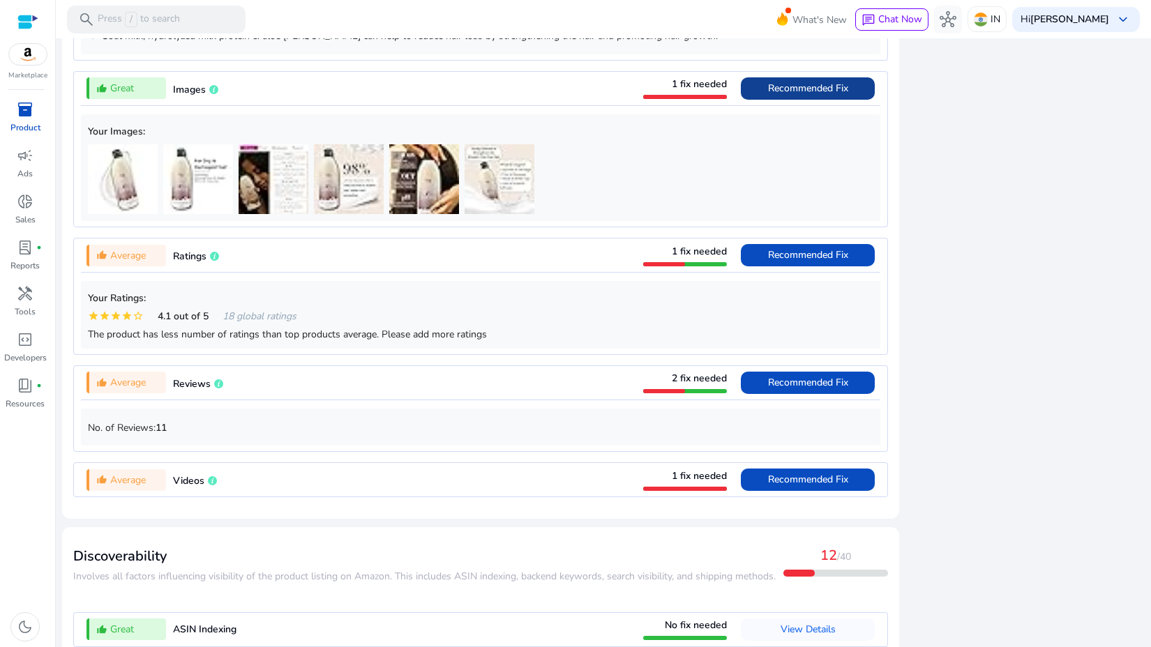
click at [799, 83] on span "Recommended Fix" at bounding box center [808, 88] width 80 height 13
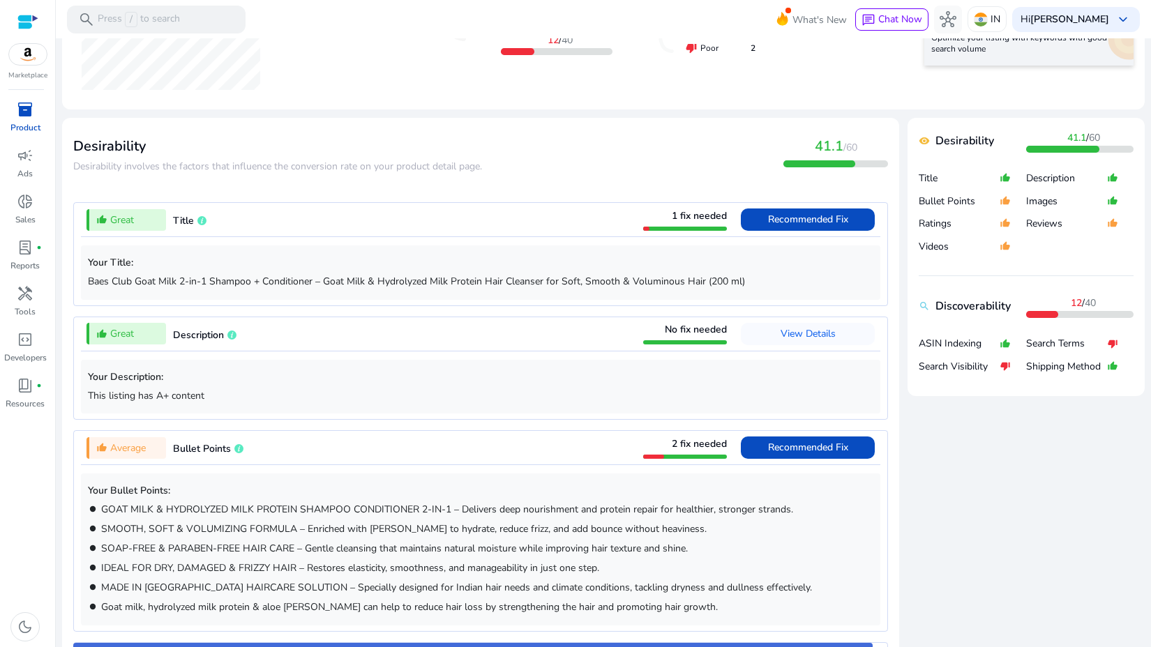
scroll to position [0, 0]
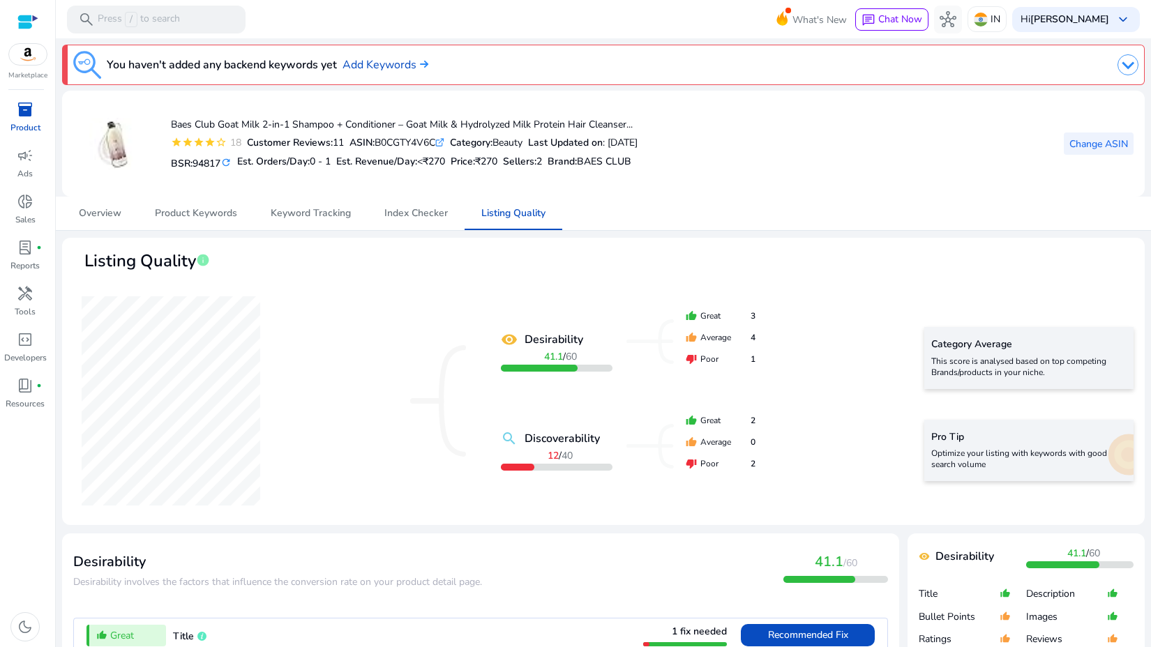
click at [1076, 151] on span at bounding box center [1098, 143] width 70 height 33
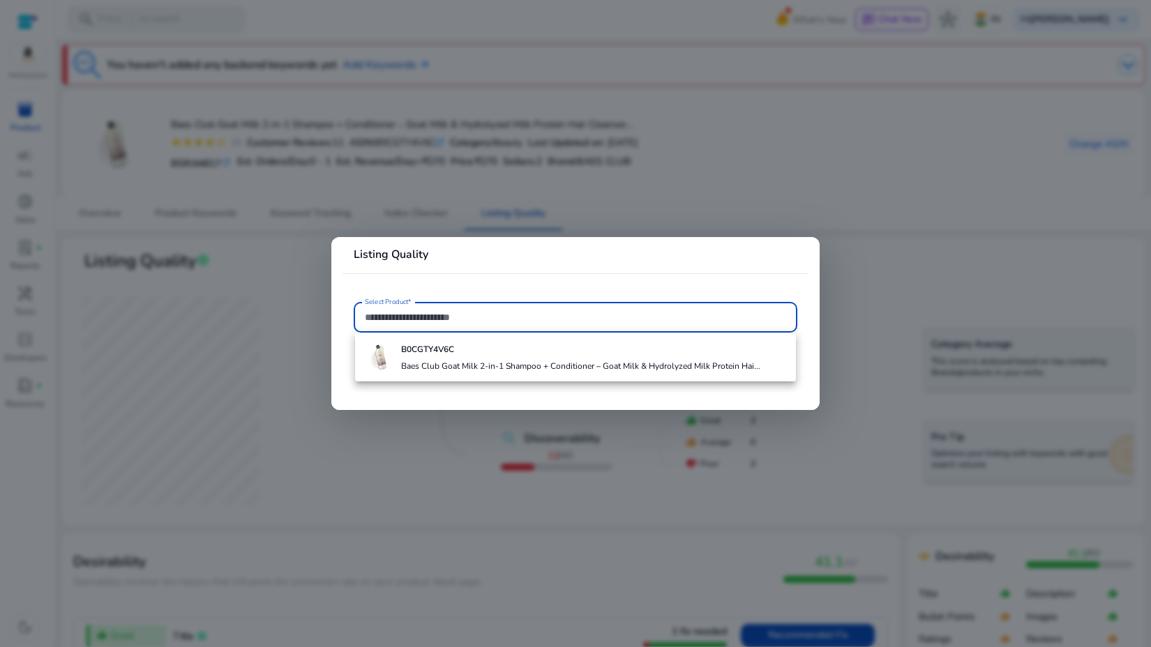
paste input "**********"
type input "**********"
click at [626, 197] on div at bounding box center [575, 323] width 1151 height 647
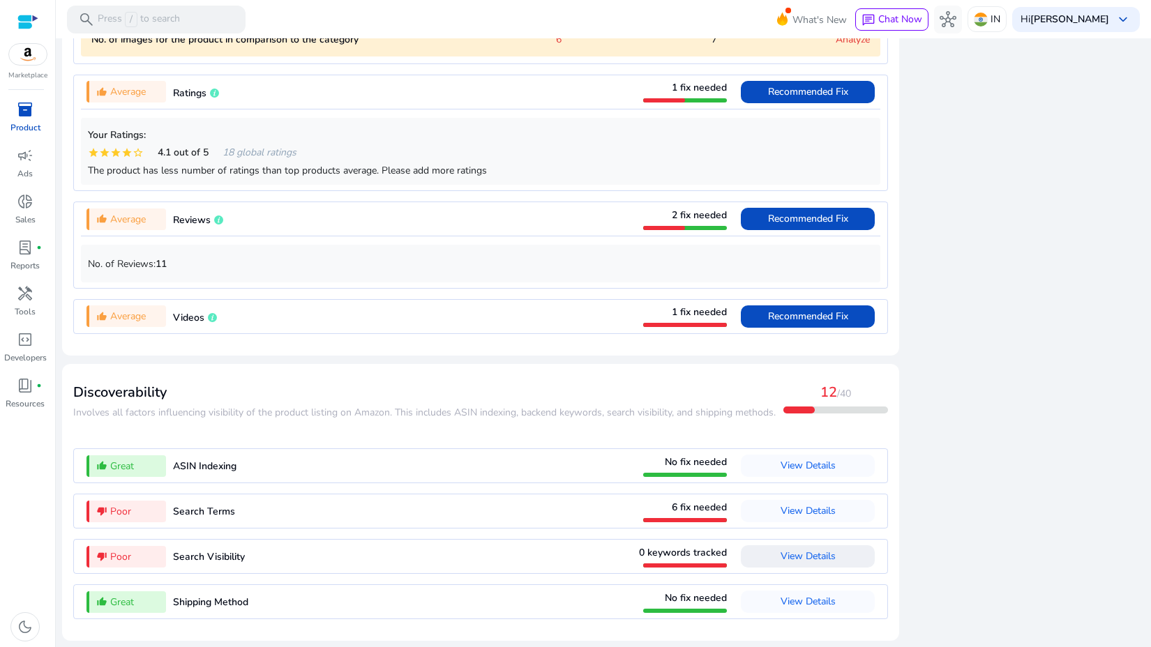
scroll to position [1248, 0]
click at [800, 557] on span "View Details" at bounding box center [807, 555] width 55 height 13
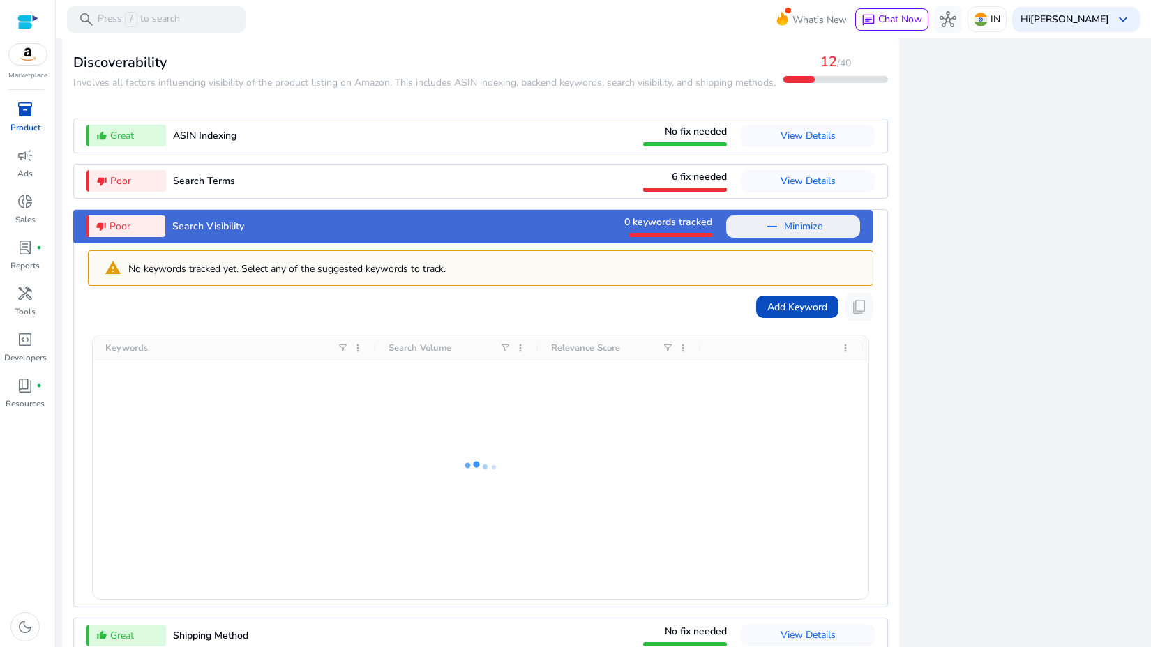
scroll to position [1542, 0]
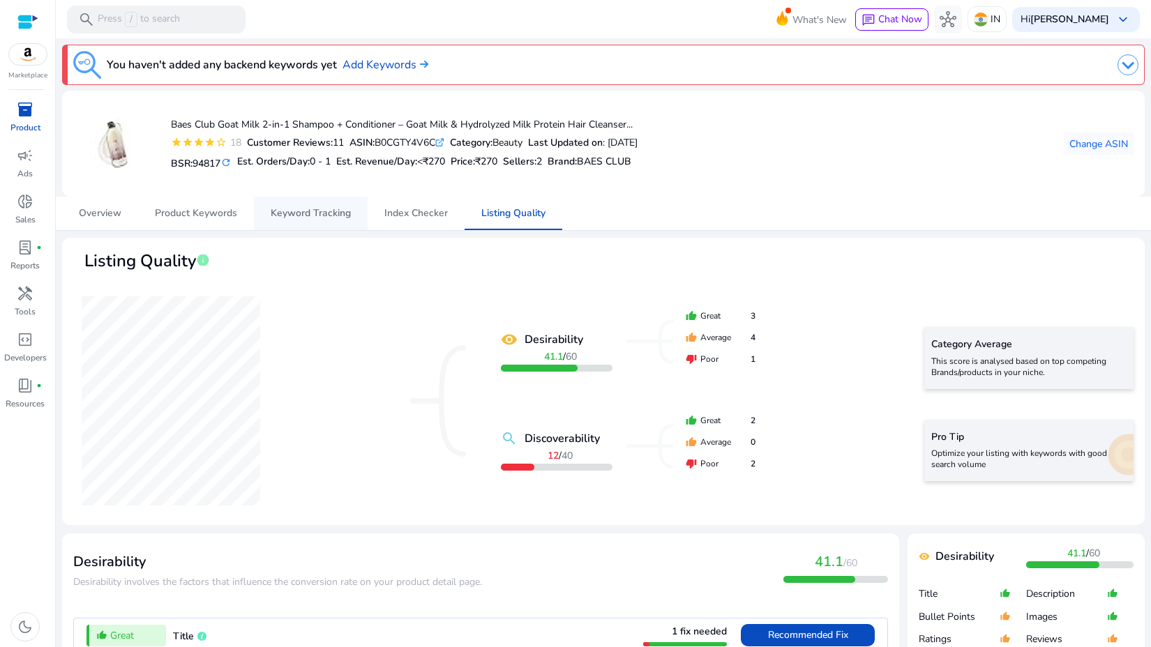
click at [314, 204] on span "Keyword Tracking" at bounding box center [311, 213] width 80 height 33
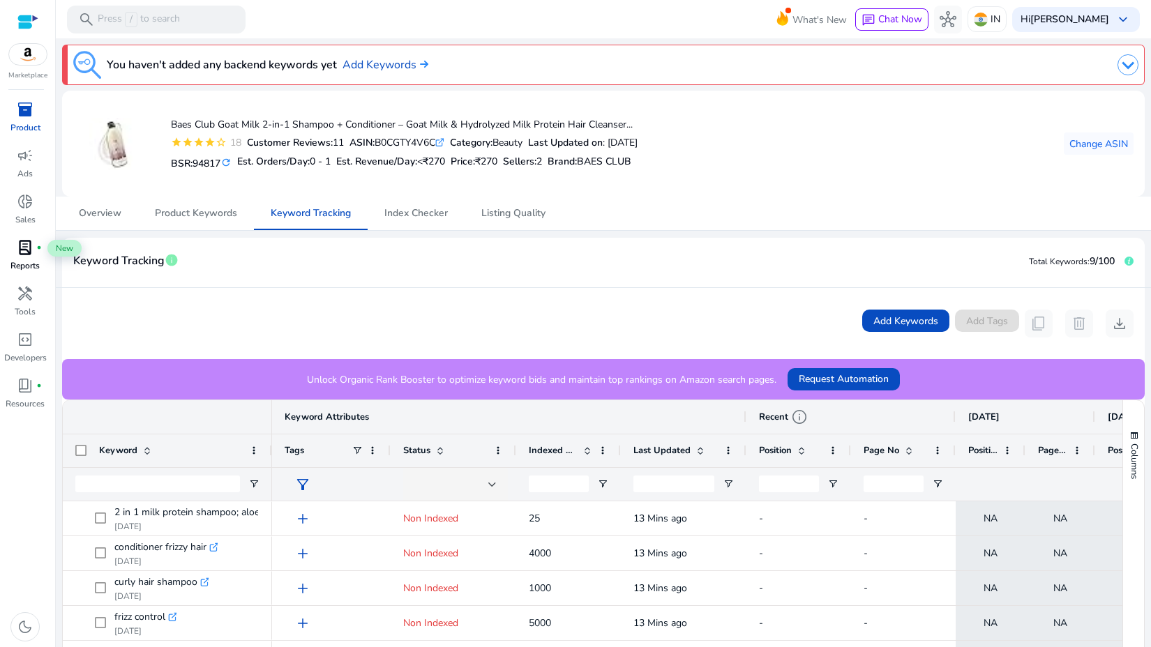
click at [37, 248] on span "fiber_manual_record" at bounding box center [39, 248] width 6 height 6
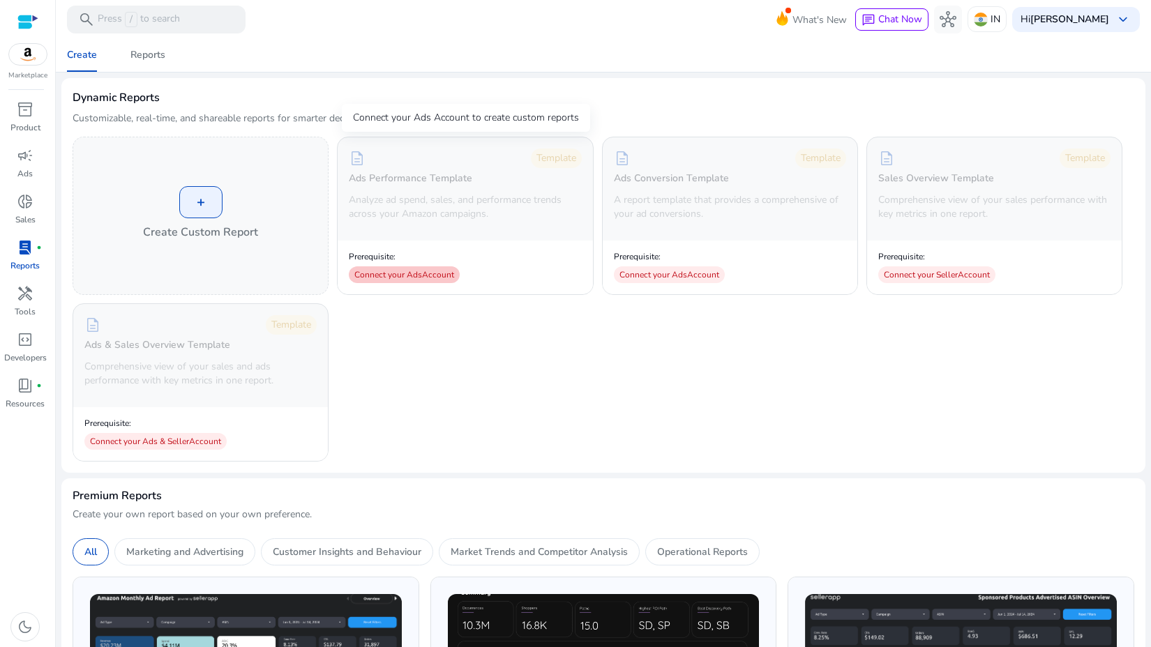
click at [391, 273] on div "Connect your Ads Account" at bounding box center [404, 274] width 111 height 17
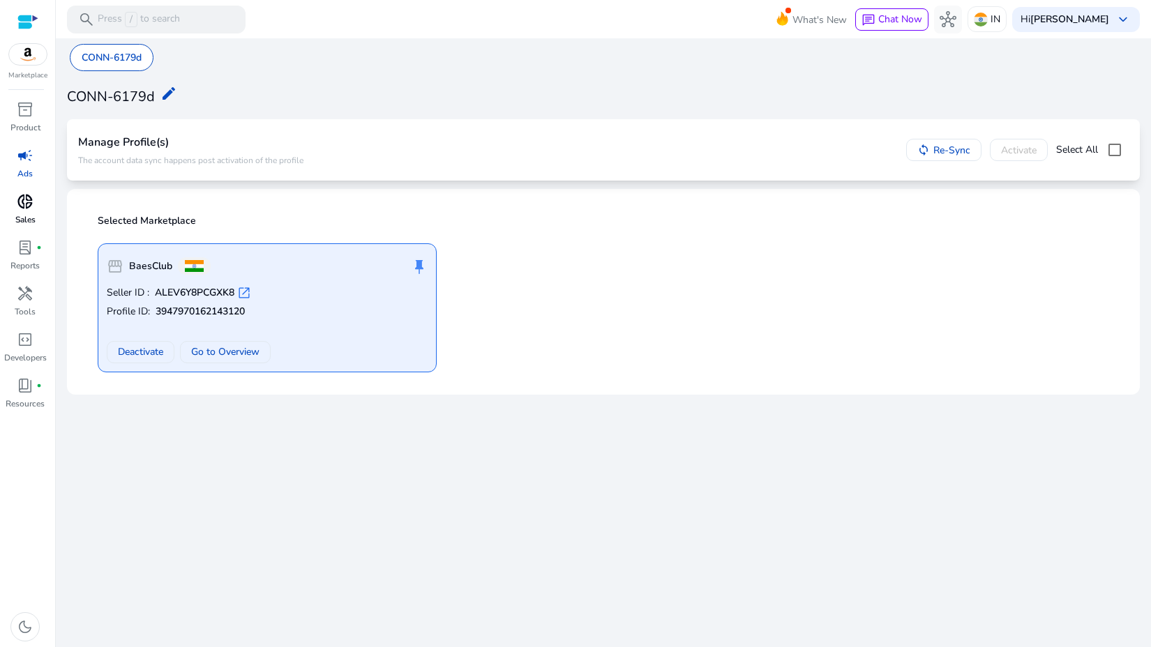
click at [27, 201] on span "donut_small" at bounding box center [25, 201] width 17 height 17
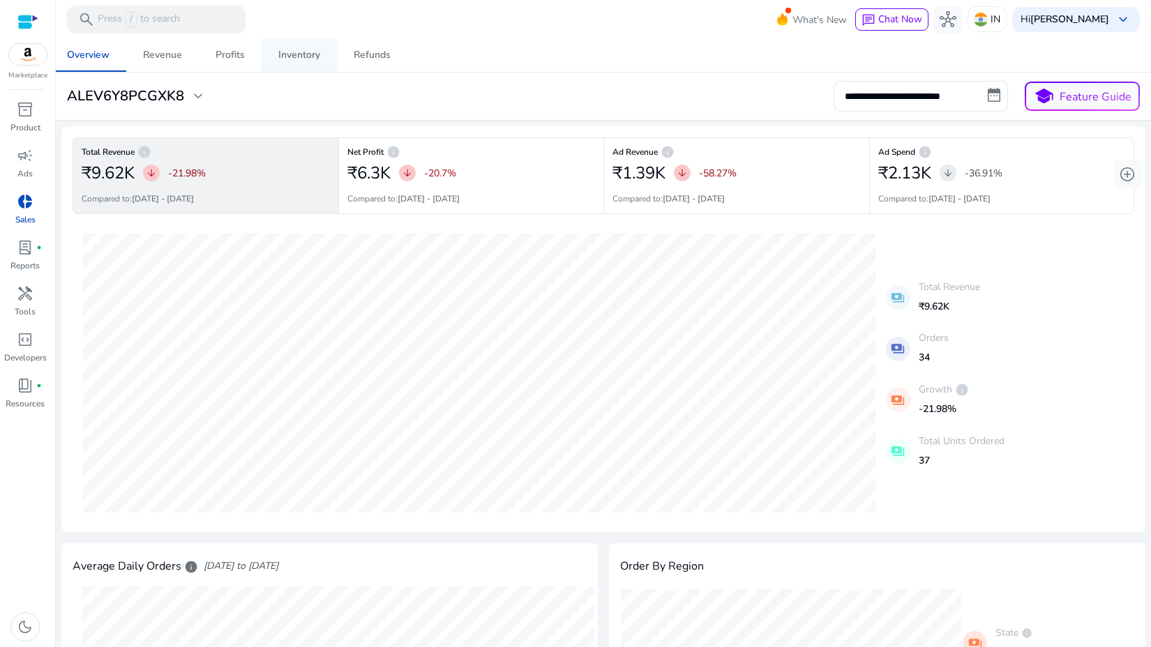
click at [299, 60] on div "Inventory" at bounding box center [299, 55] width 42 height 10
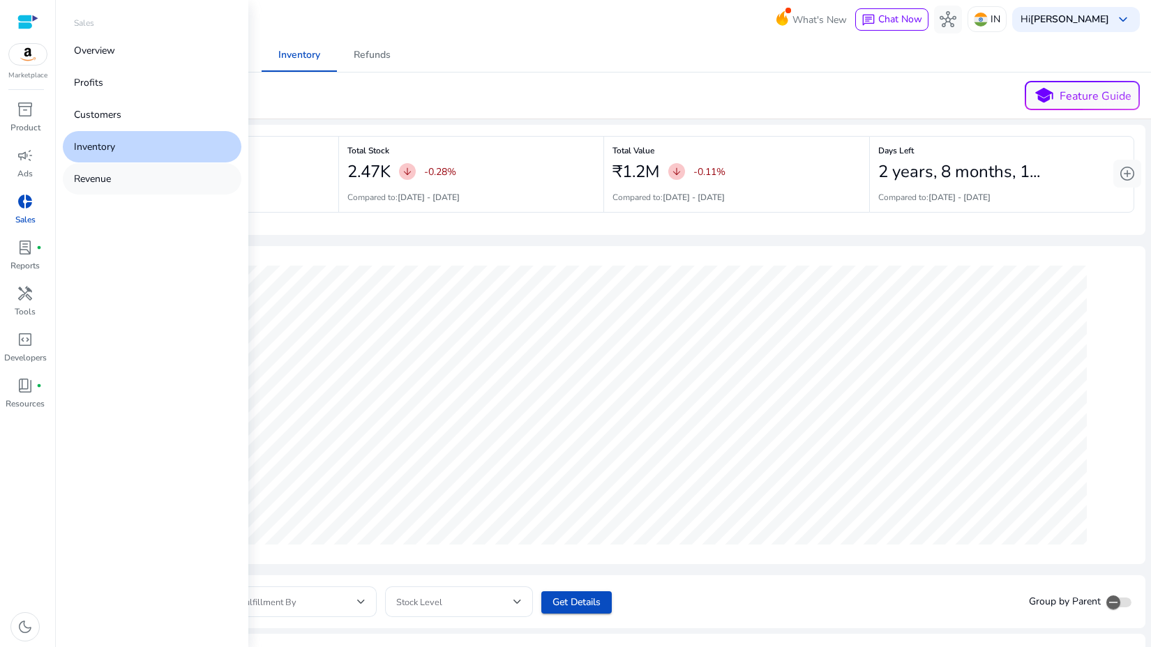
click at [108, 174] on p "Revenue" at bounding box center [92, 179] width 37 height 15
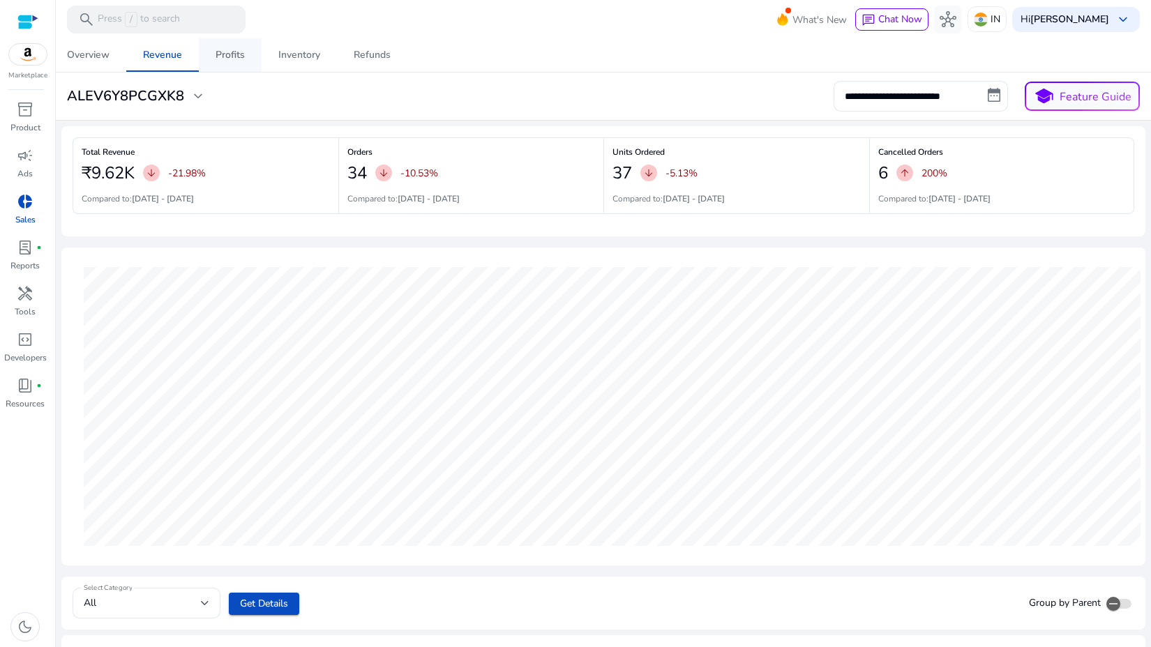
click at [223, 59] on div "Profits" at bounding box center [229, 55] width 29 height 10
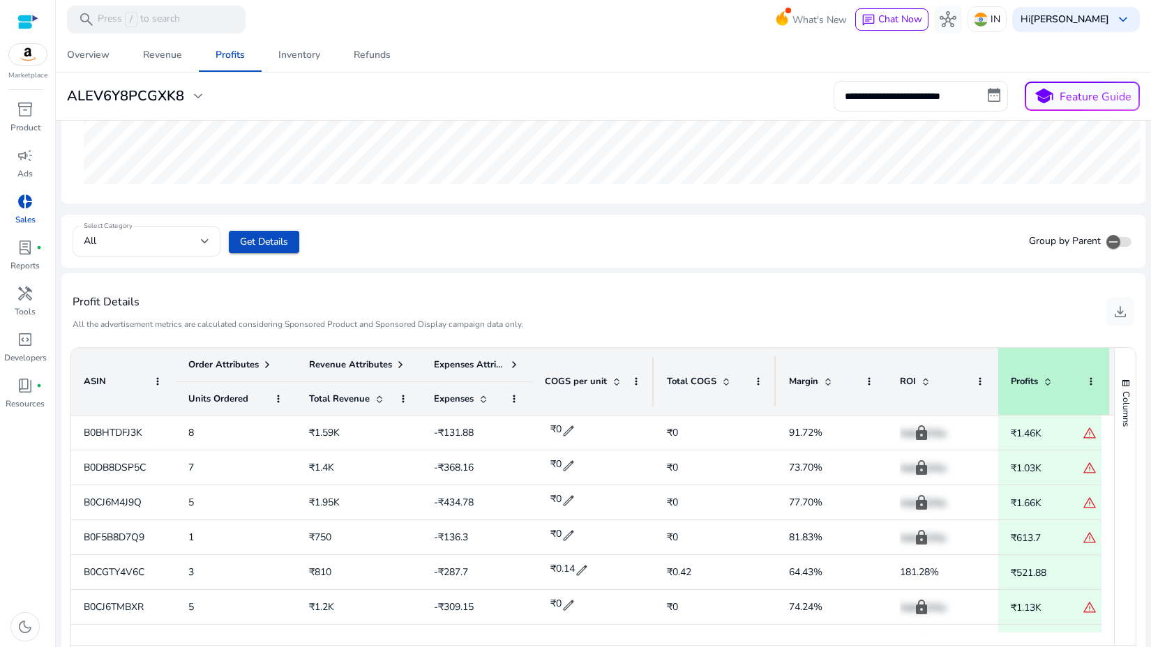
scroll to position [414, 0]
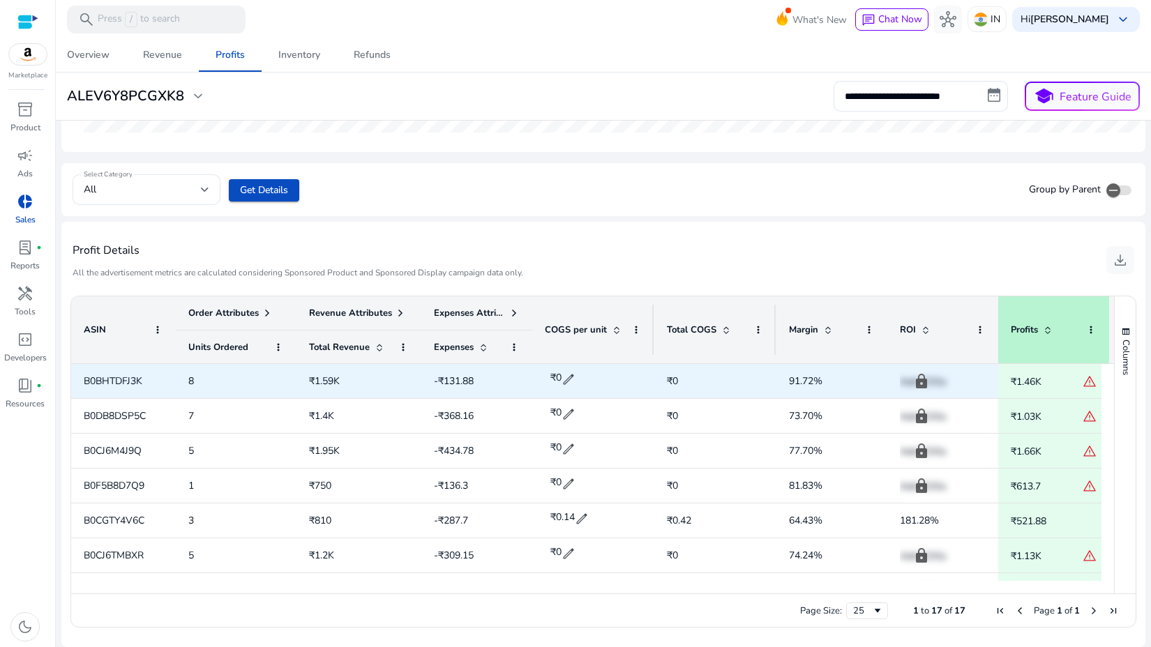
click at [126, 377] on span "B0BHTDFJ3K" at bounding box center [113, 380] width 59 height 13
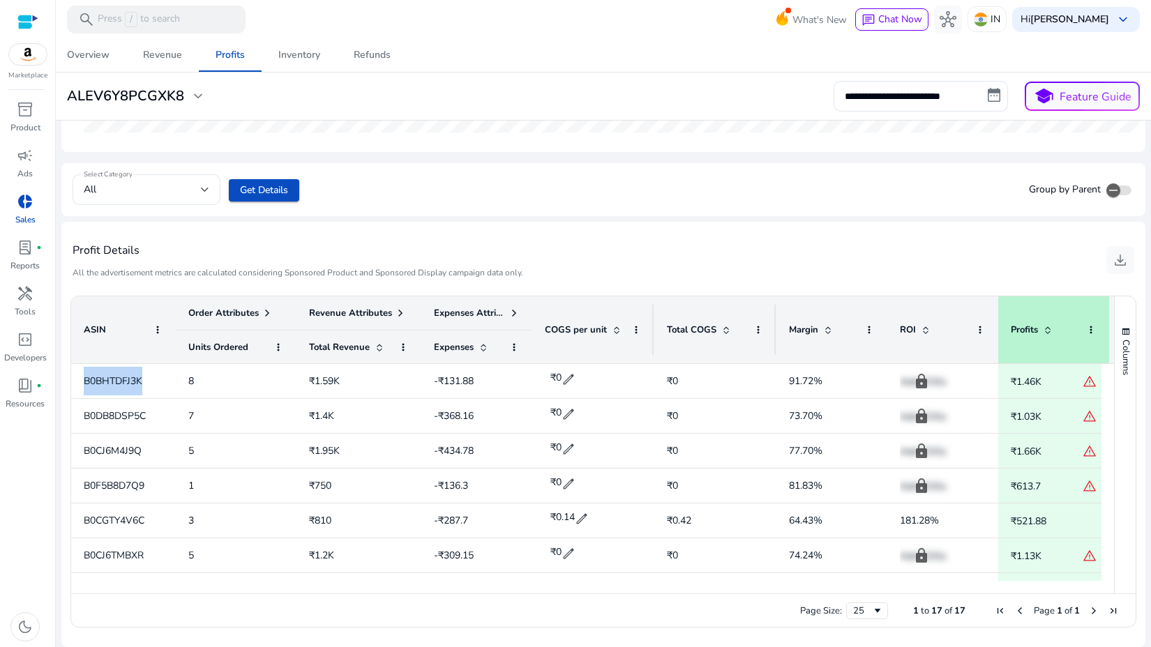
click at [679, 267] on div "Profit Details All the advertisement metrics are calculated considering Sponsor…" at bounding box center [603, 260] width 1061 height 54
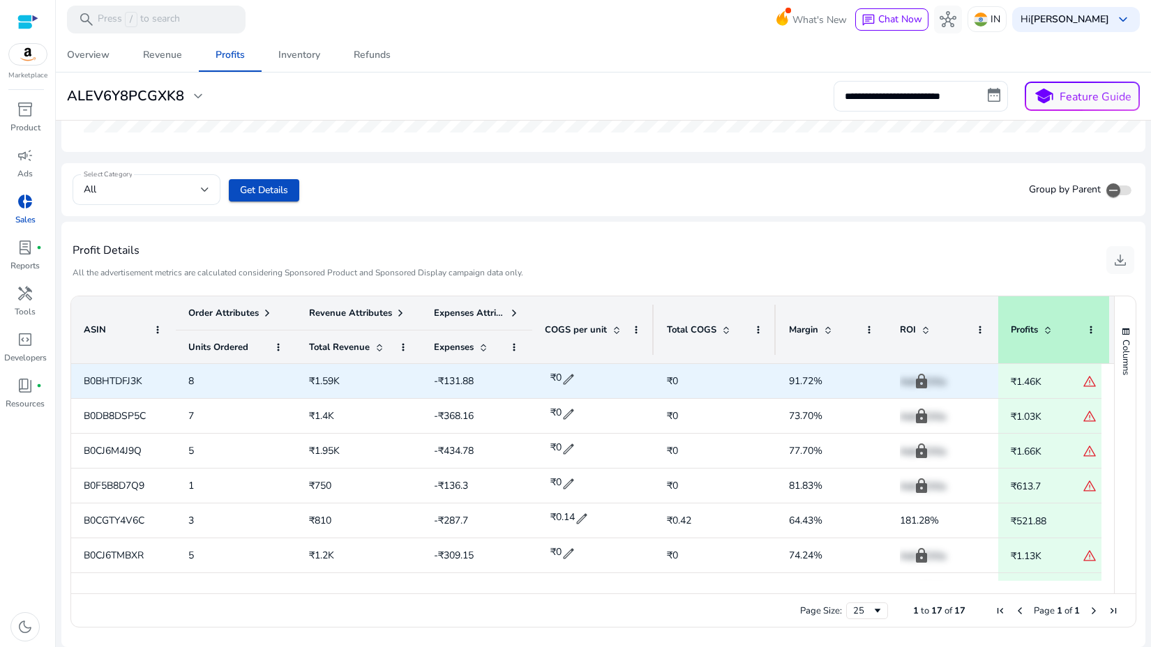
click at [923, 385] on p "Add COGs" at bounding box center [943, 381] width 86 height 29
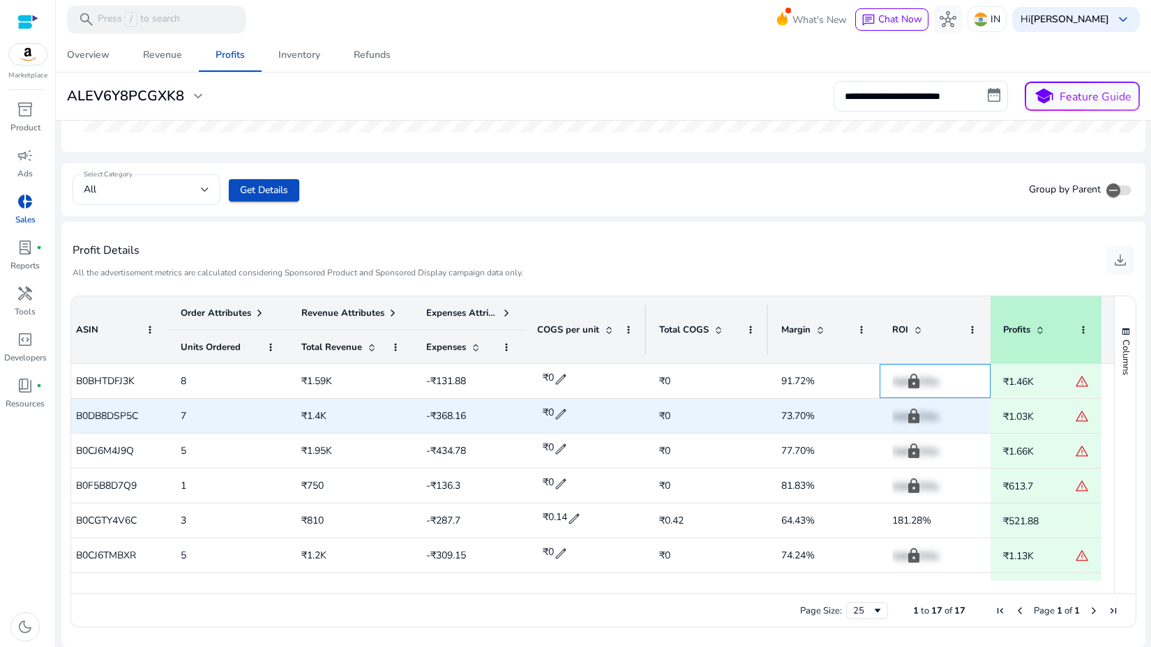
scroll to position [0, 0]
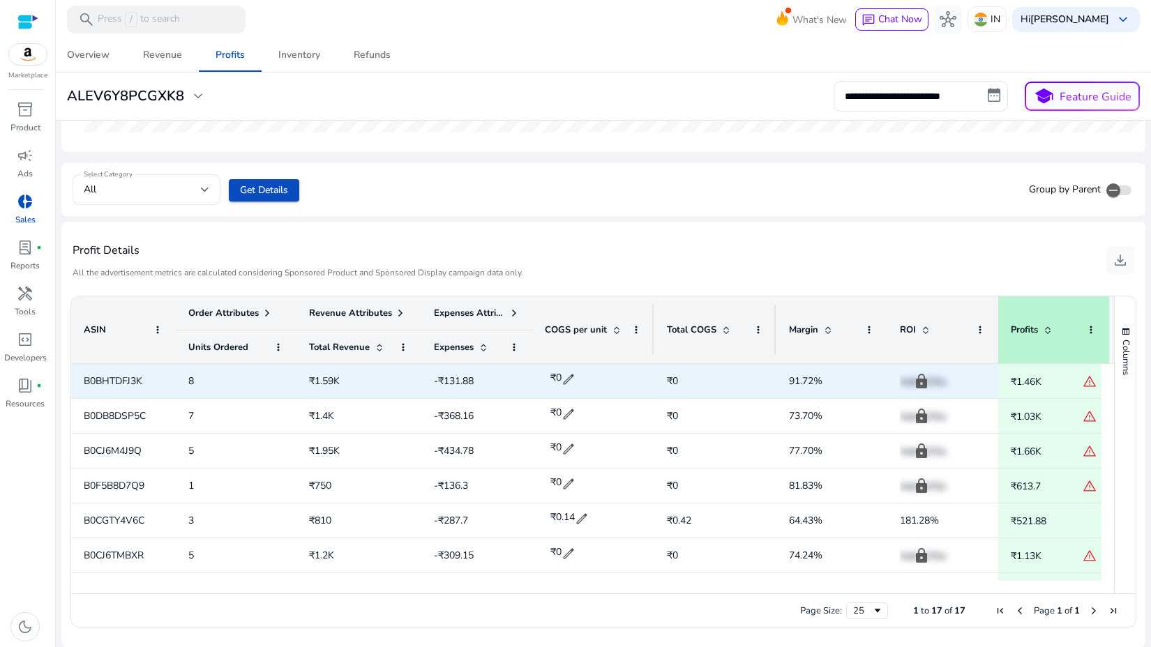
click at [127, 380] on span "B0BHTDFJ3K" at bounding box center [113, 380] width 59 height 13
copy span "B0BHTDFJ3K"
click at [573, 379] on span "edit" at bounding box center [568, 379] width 14 height 14
click at [565, 383] on input "*" at bounding box center [576, 379] width 34 height 22
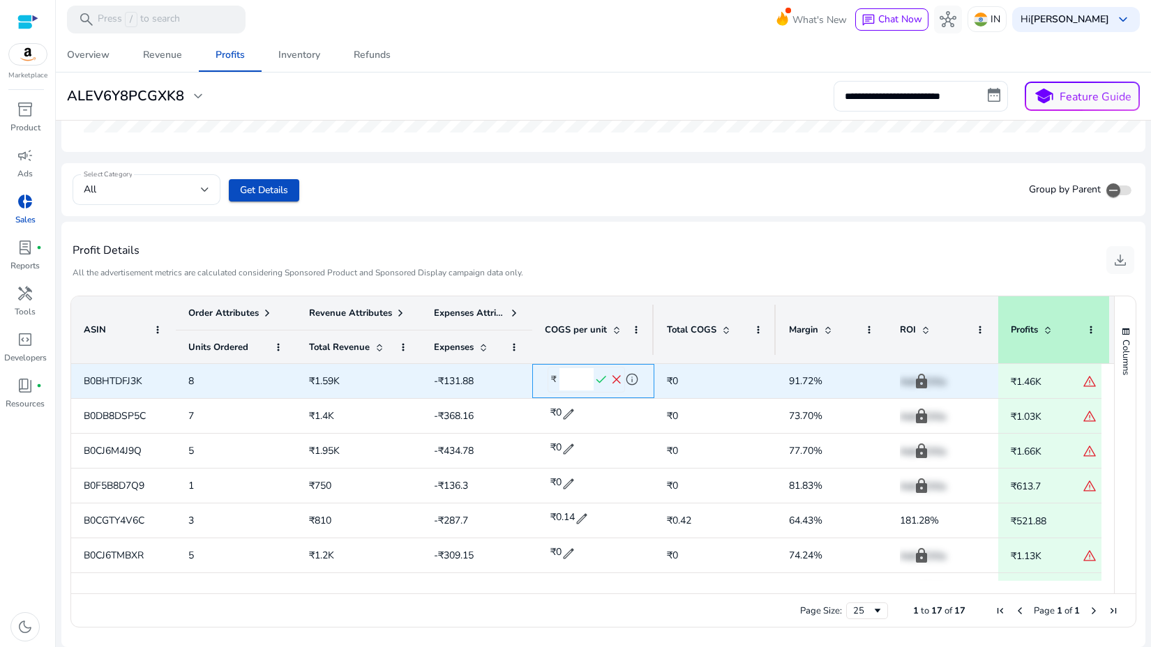
type input "**"
click at [605, 377] on span "check" at bounding box center [600, 379] width 15 height 15
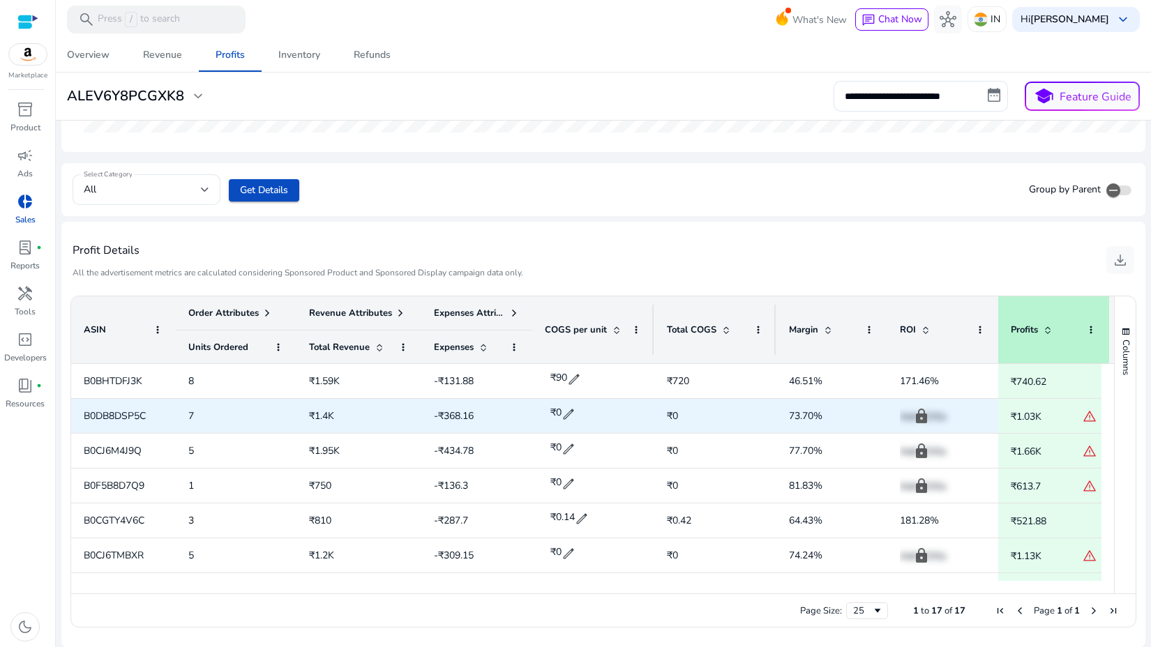
click at [126, 418] on span "B0DB8DSP5C" at bounding box center [115, 415] width 62 height 13
copy span "B0DB8DSP5C"
click at [568, 411] on span "edit" at bounding box center [568, 414] width 14 height 14
click at [561, 415] on input "*" at bounding box center [576, 414] width 34 height 22
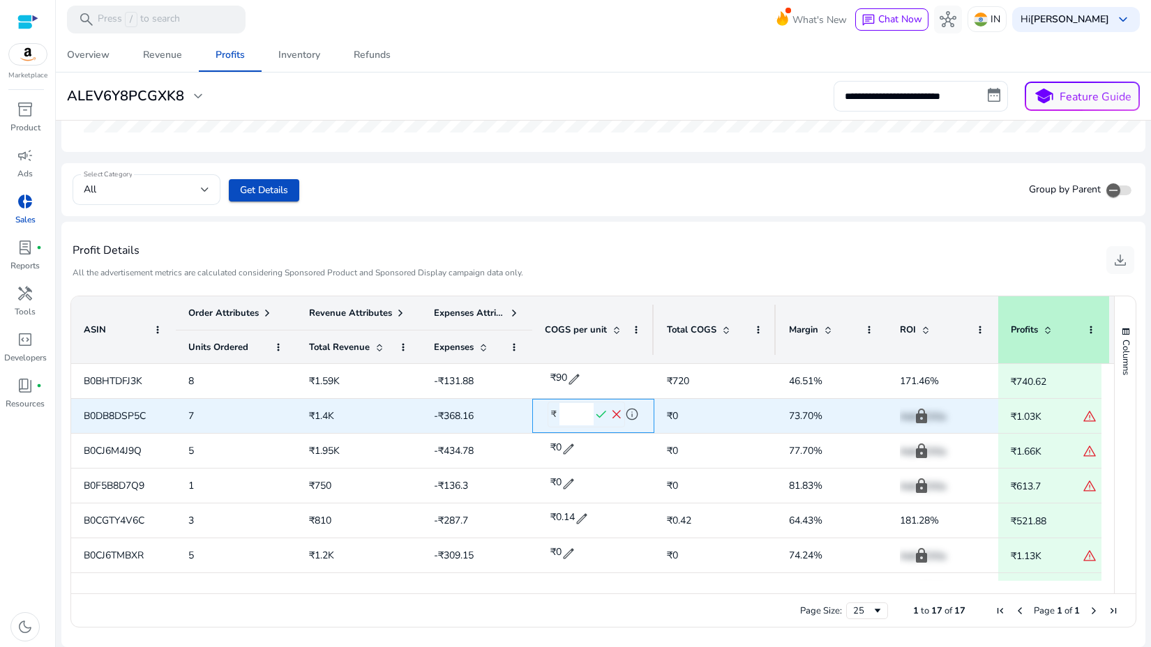
type input "**"
click at [603, 414] on span "check" at bounding box center [600, 414] width 15 height 15
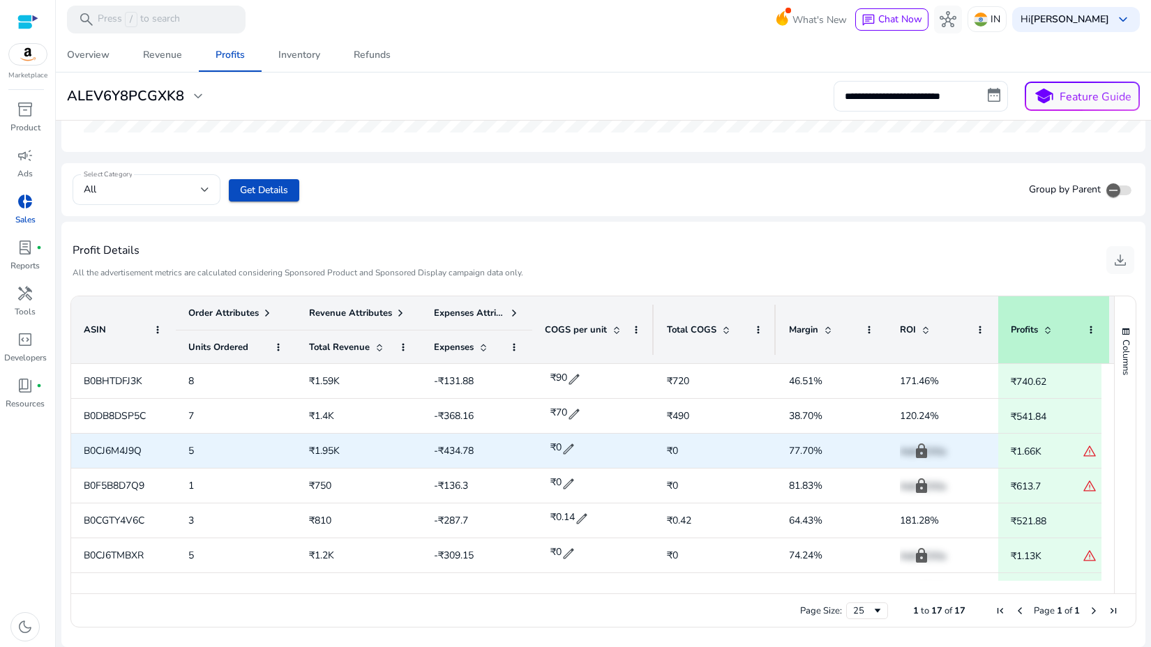
click at [123, 450] on span "B0CJ6M4J9Q" at bounding box center [113, 450] width 58 height 13
copy span "B0CJ6M4J9Q"
click at [568, 446] on span "edit" at bounding box center [568, 449] width 14 height 14
click at [563, 449] on input "*" at bounding box center [576, 449] width 34 height 22
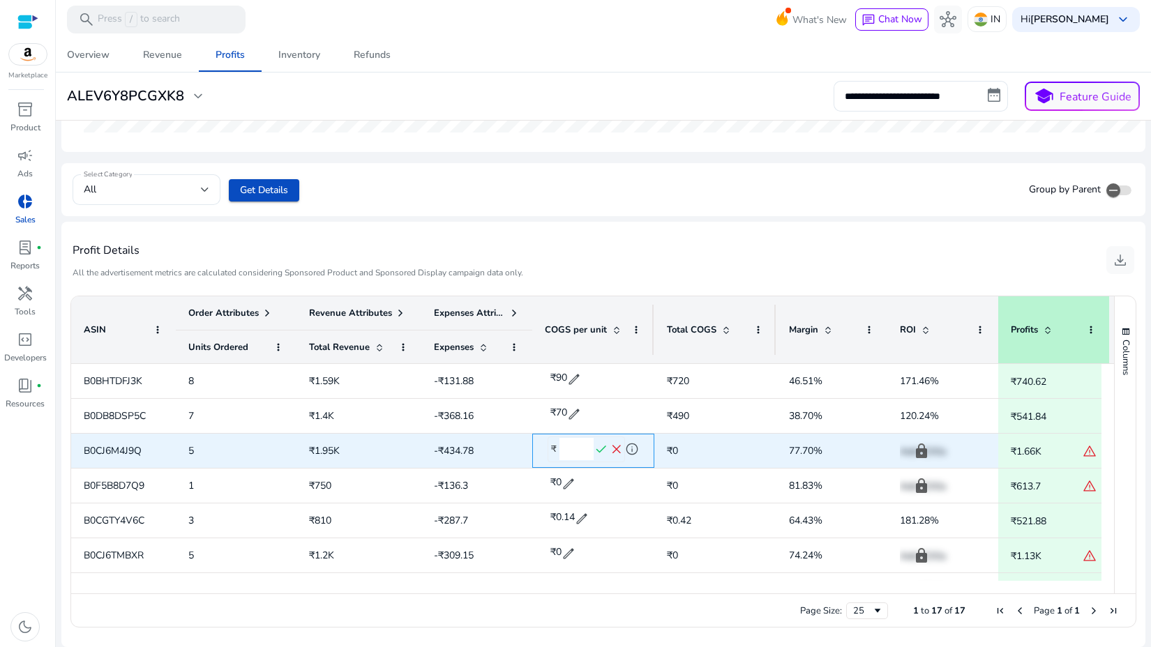
type input "***"
click at [602, 451] on span "check" at bounding box center [600, 449] width 15 height 15
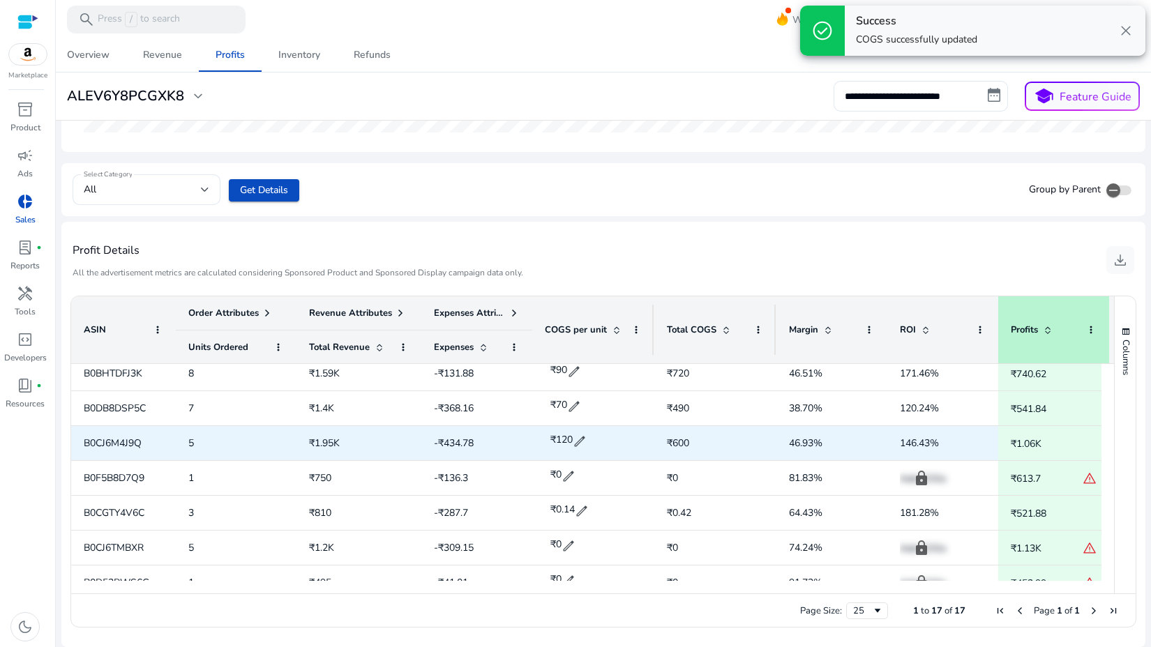
scroll to position [9, 0]
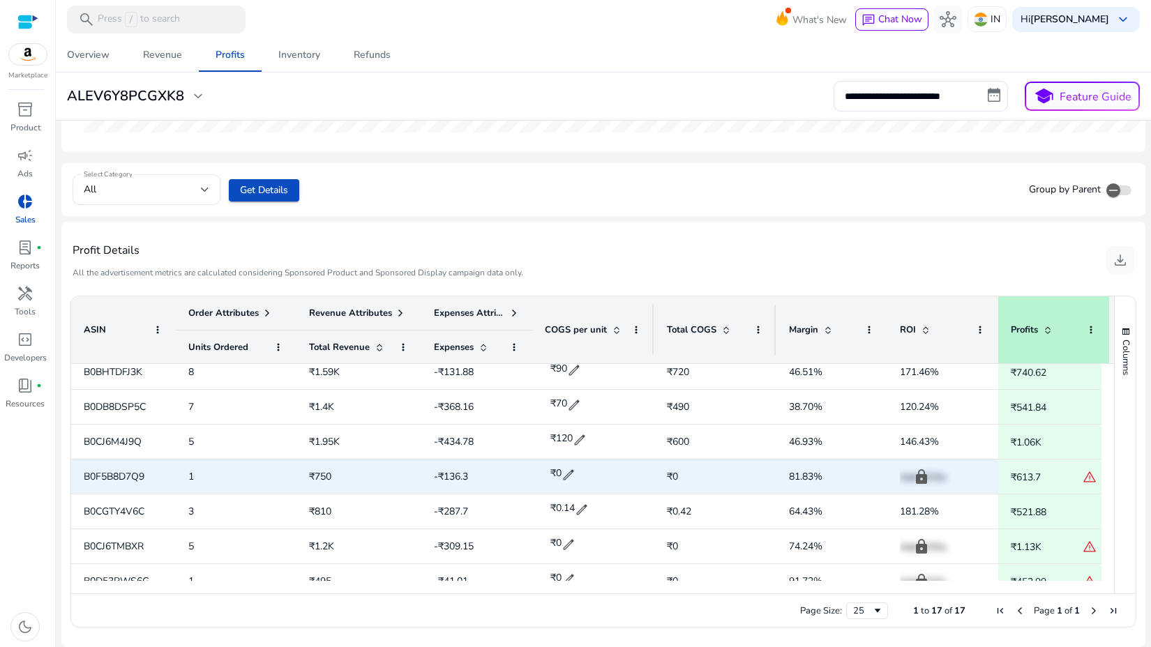
click at [119, 476] on span "B0F5B8D7Q9" at bounding box center [114, 476] width 61 height 13
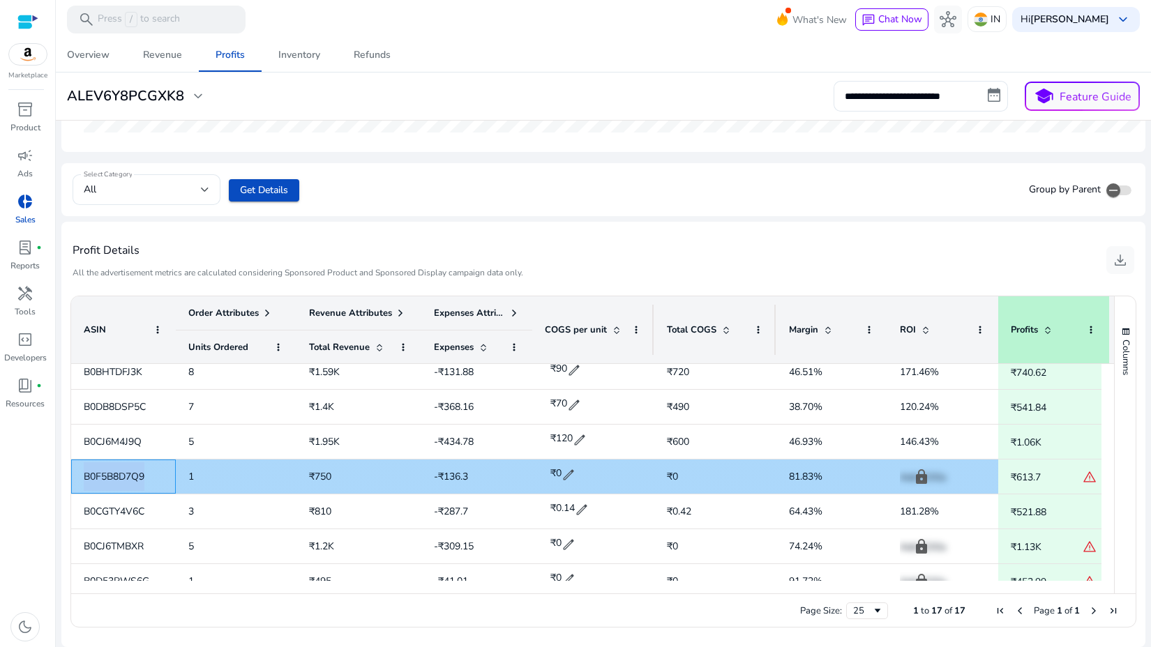
copy span "B0F5B8D7Q9"
click at [568, 478] on span "edit" at bounding box center [568, 475] width 14 height 14
click at [564, 474] on input "*" at bounding box center [576, 475] width 34 height 22
type input "***"
click at [598, 477] on span "check" at bounding box center [600, 475] width 15 height 15
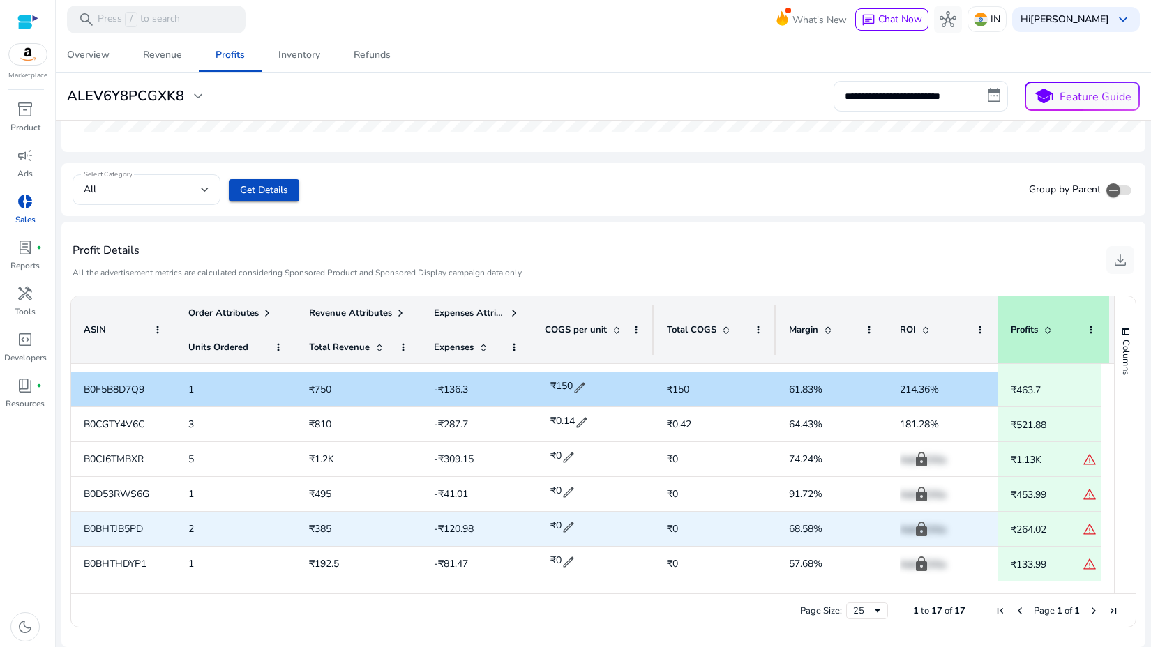
scroll to position [100, 0]
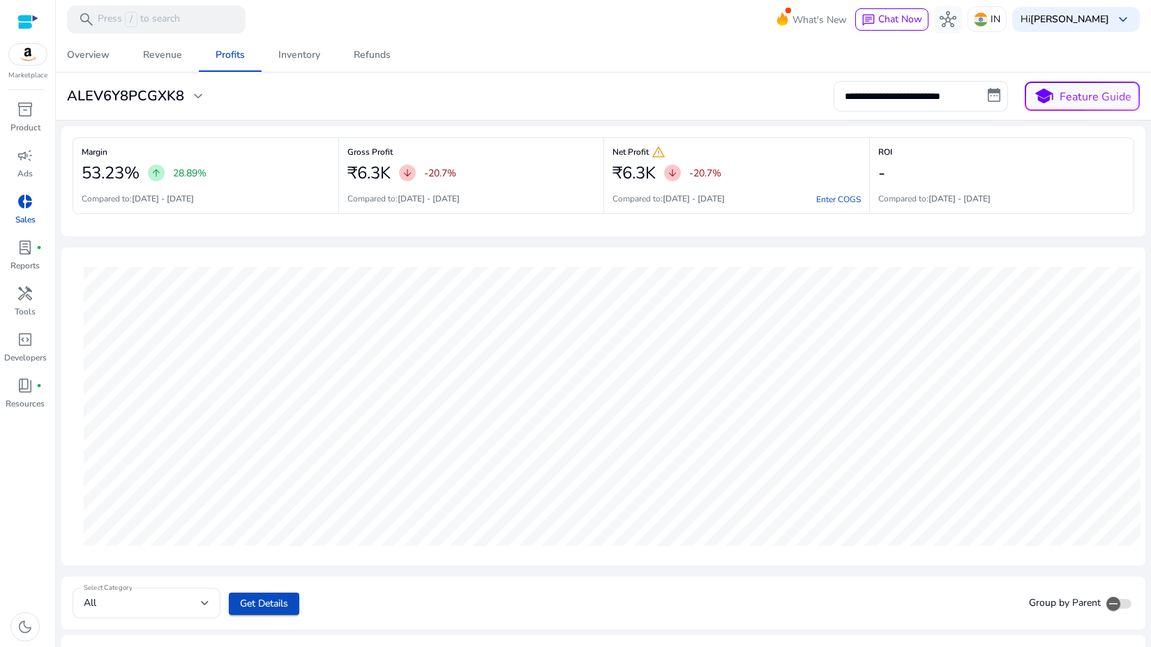
scroll to position [100, 0]
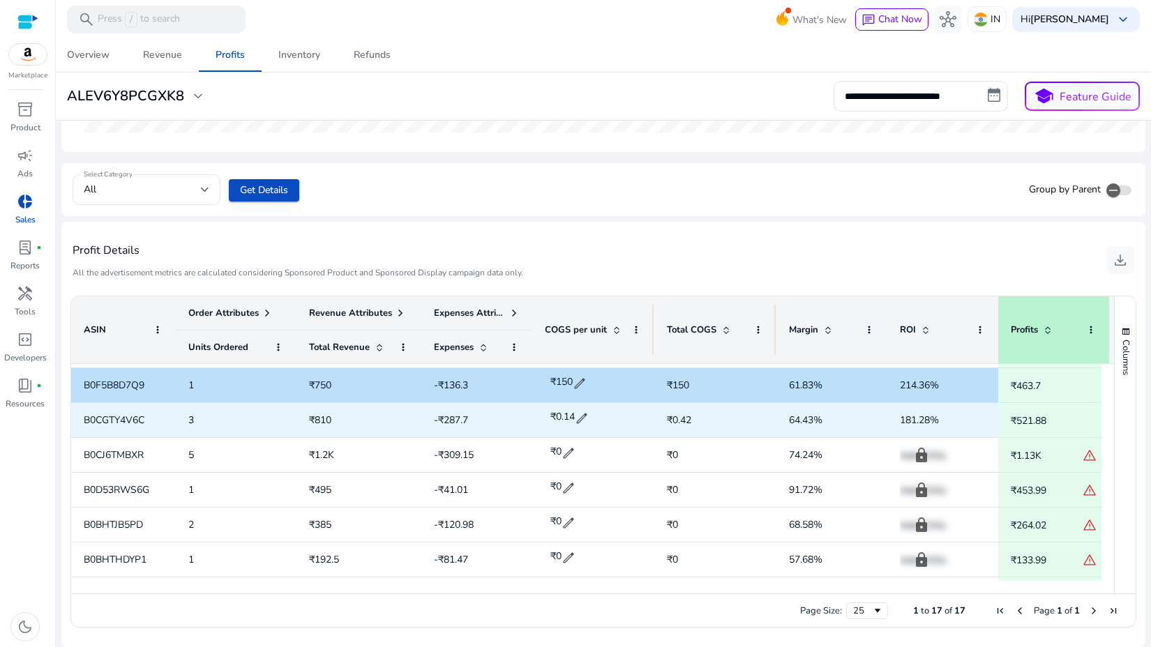
click at [114, 419] on span "B0CGTY4V6C" at bounding box center [114, 420] width 61 height 13
copy span "B0CGTY4V6C"
click at [584, 421] on span "edit" at bounding box center [582, 418] width 14 height 14
click at [584, 419] on input "****" at bounding box center [576, 418] width 34 height 22
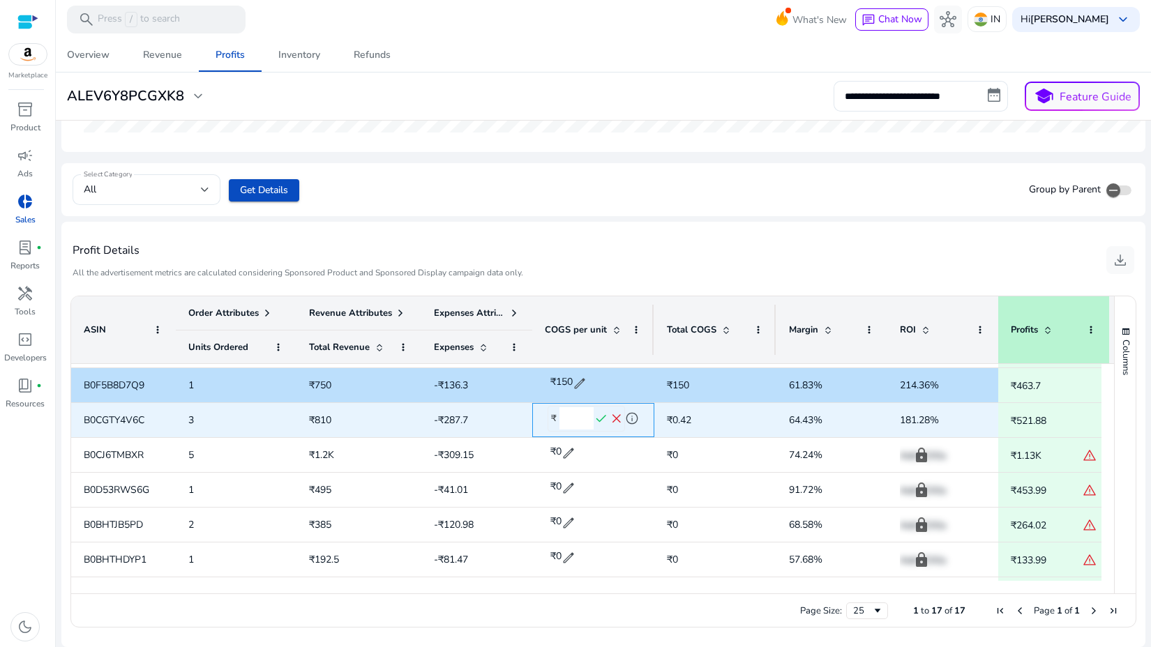
click at [584, 419] on input "****" at bounding box center [576, 418] width 34 height 22
type input "**"
click at [605, 418] on span "check" at bounding box center [600, 418] width 15 height 15
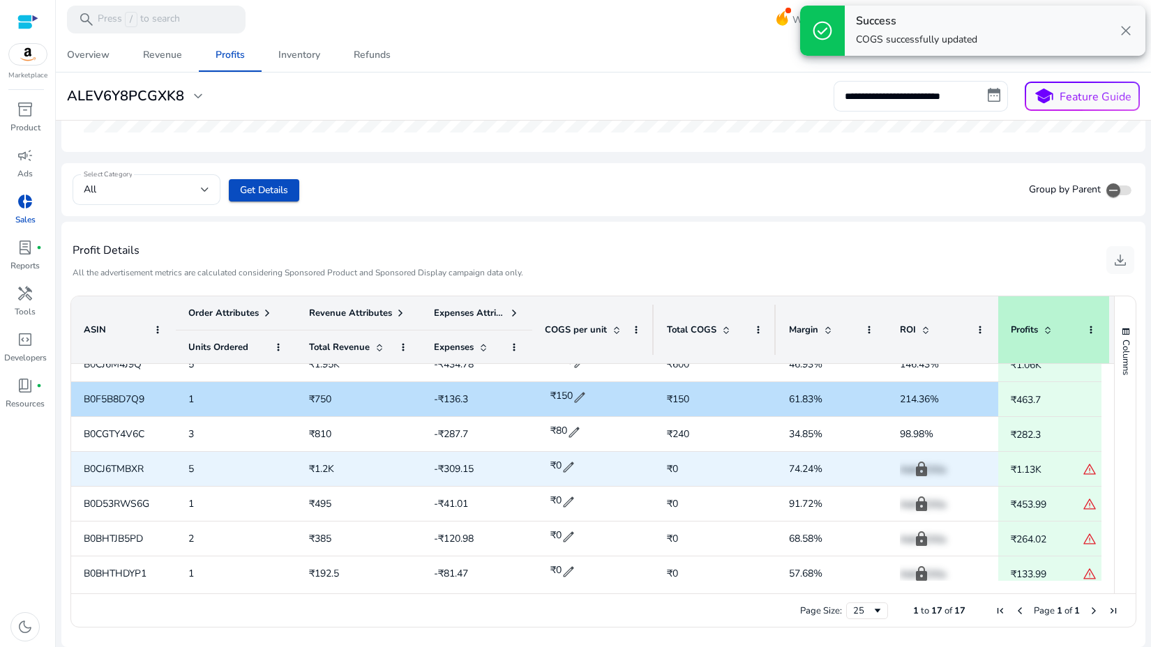
scroll to position [89, 0]
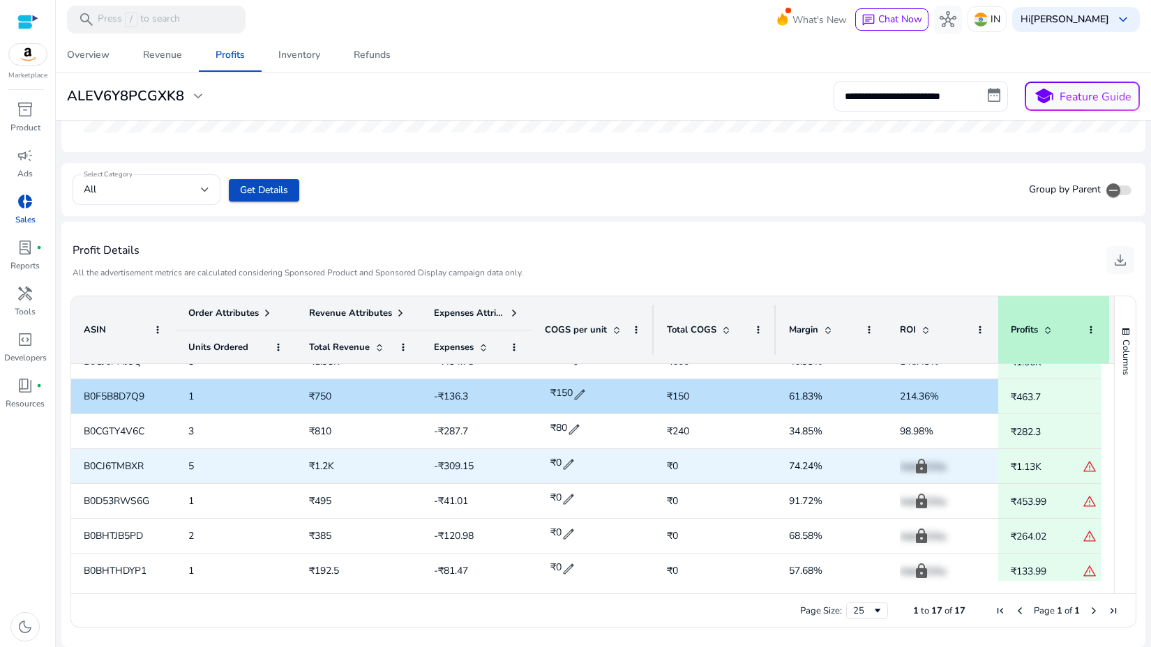
click at [106, 467] on span "B0CJ6TMBXR" at bounding box center [114, 466] width 60 height 13
copy span "B0CJ6TMBXR"
click at [566, 463] on span "edit" at bounding box center [568, 464] width 14 height 14
click at [566, 466] on input "*" at bounding box center [576, 464] width 34 height 22
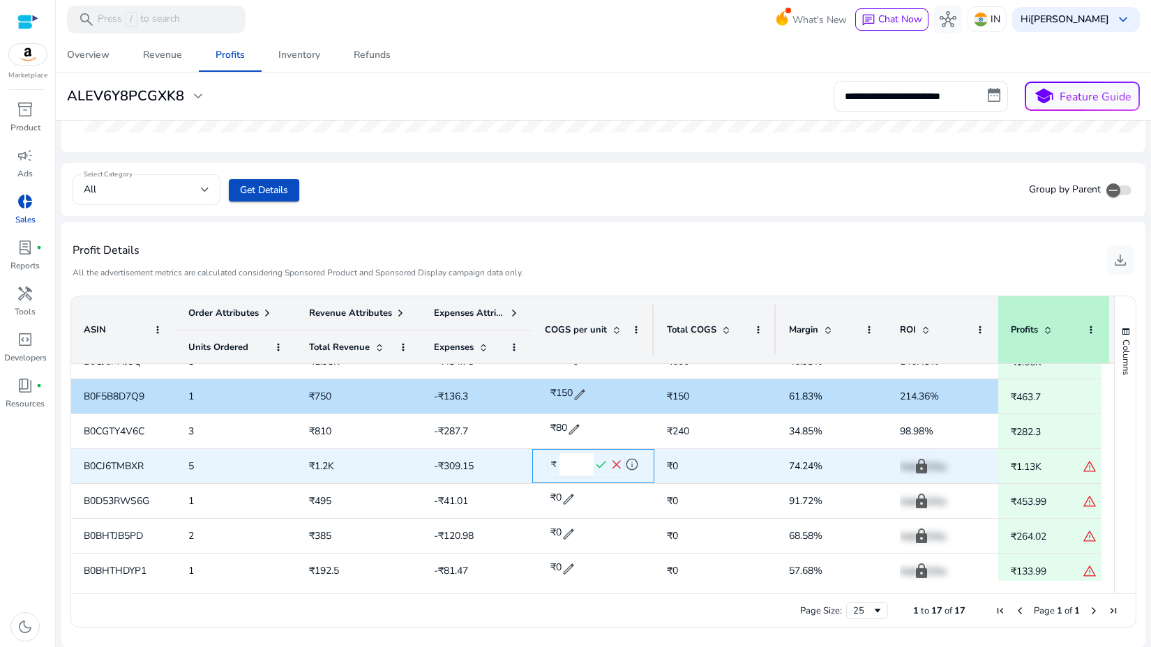
type input "**"
click at [601, 461] on span "check" at bounding box center [600, 464] width 15 height 15
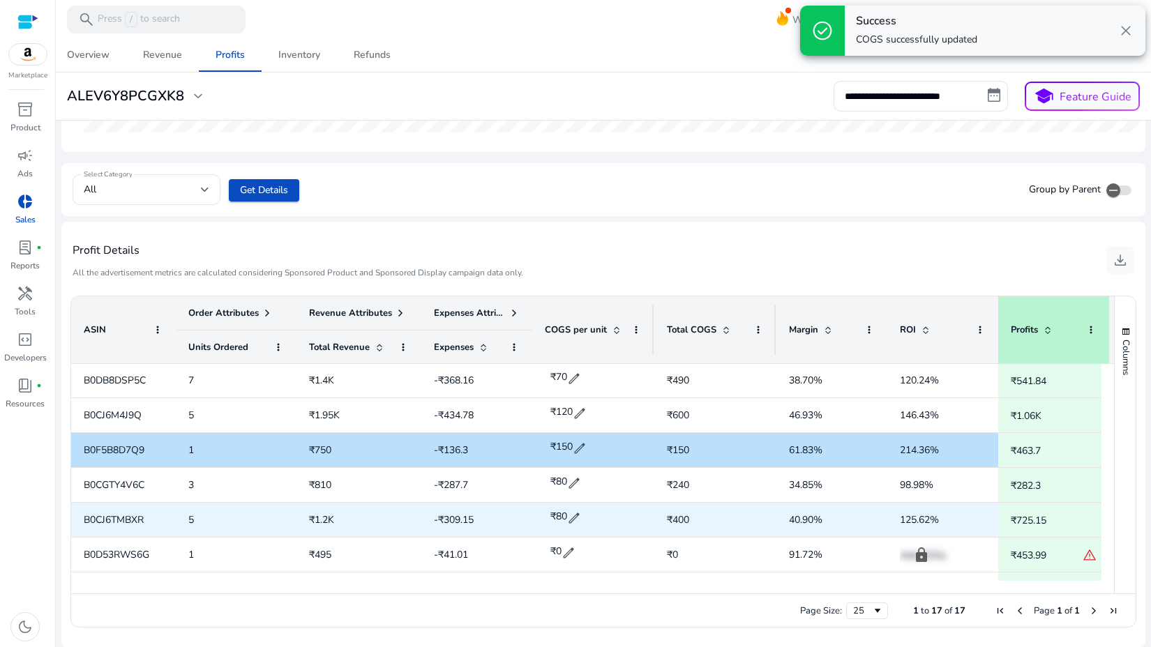
scroll to position [0, 0]
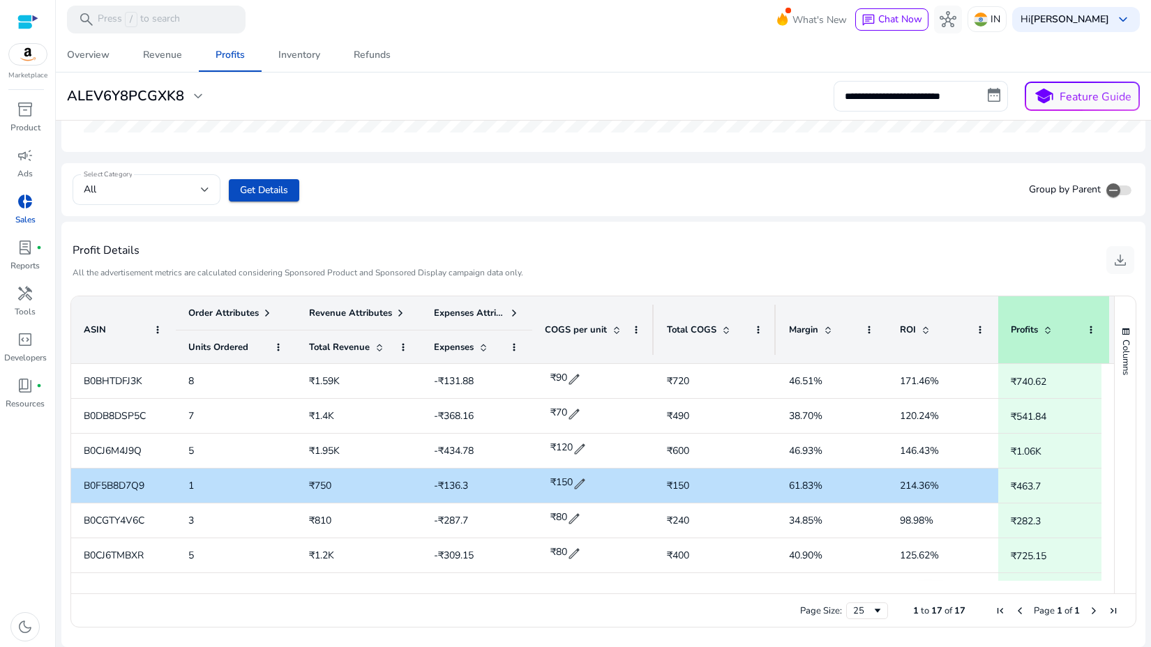
click at [561, 264] on div "Profit Details All the advertisement metrics are calculated considering Sponsor…" at bounding box center [603, 260] width 1061 height 54
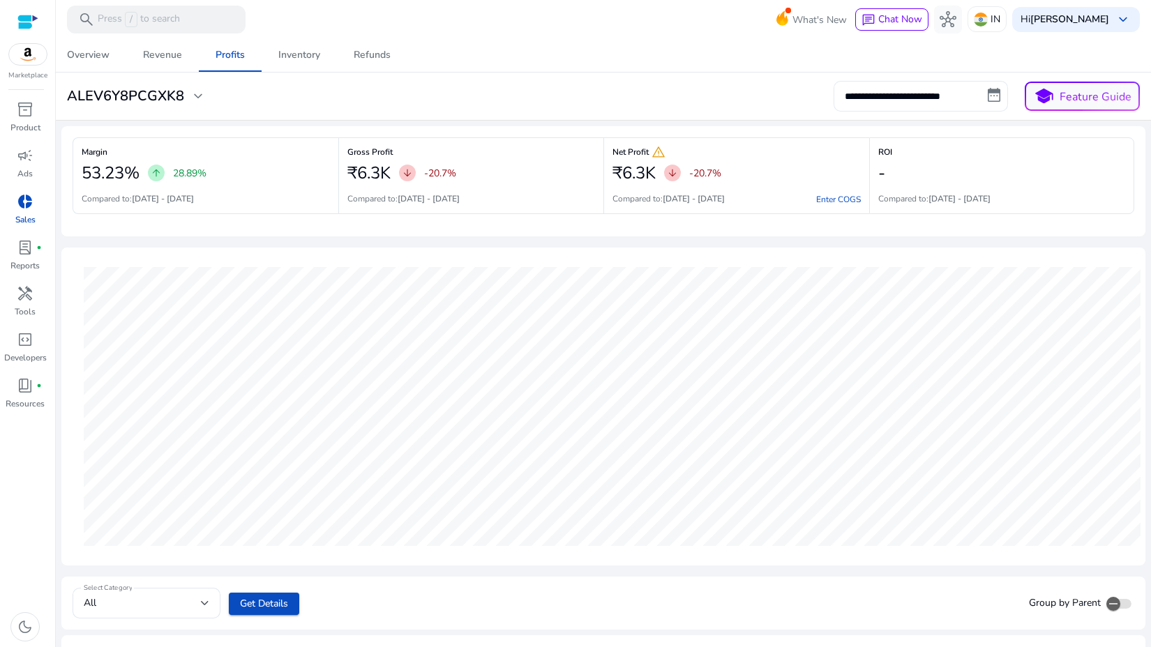
click at [893, 98] on input "**********" at bounding box center [920, 96] width 174 height 31
select select "*"
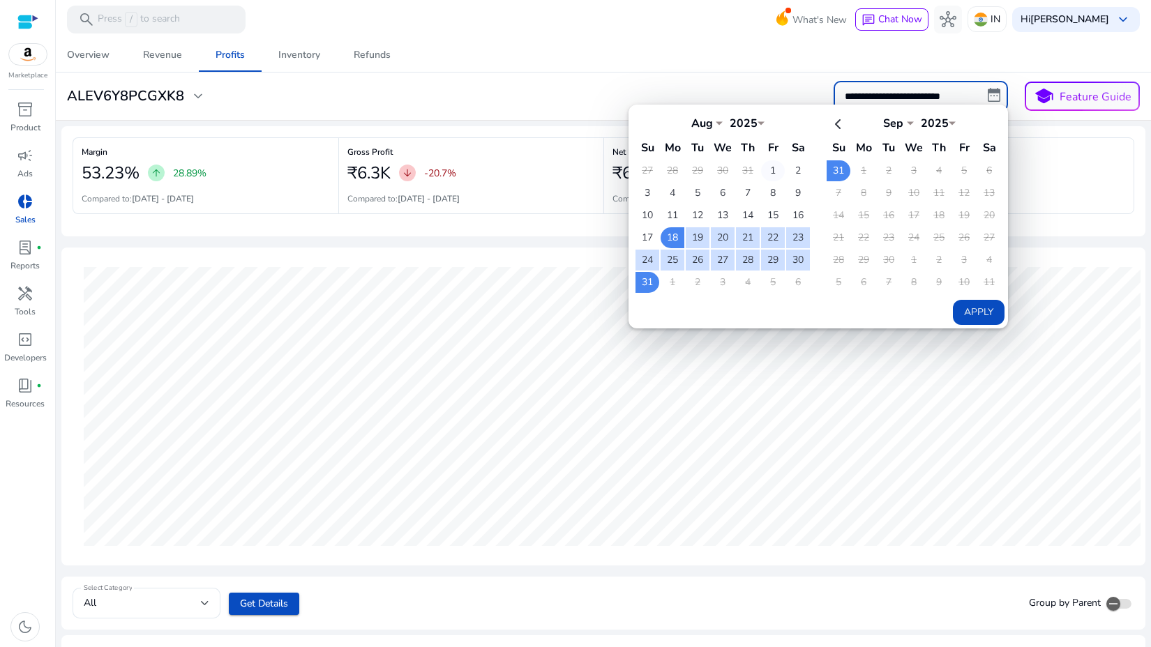
click at [773, 169] on td "1" at bounding box center [773, 170] width 24 height 21
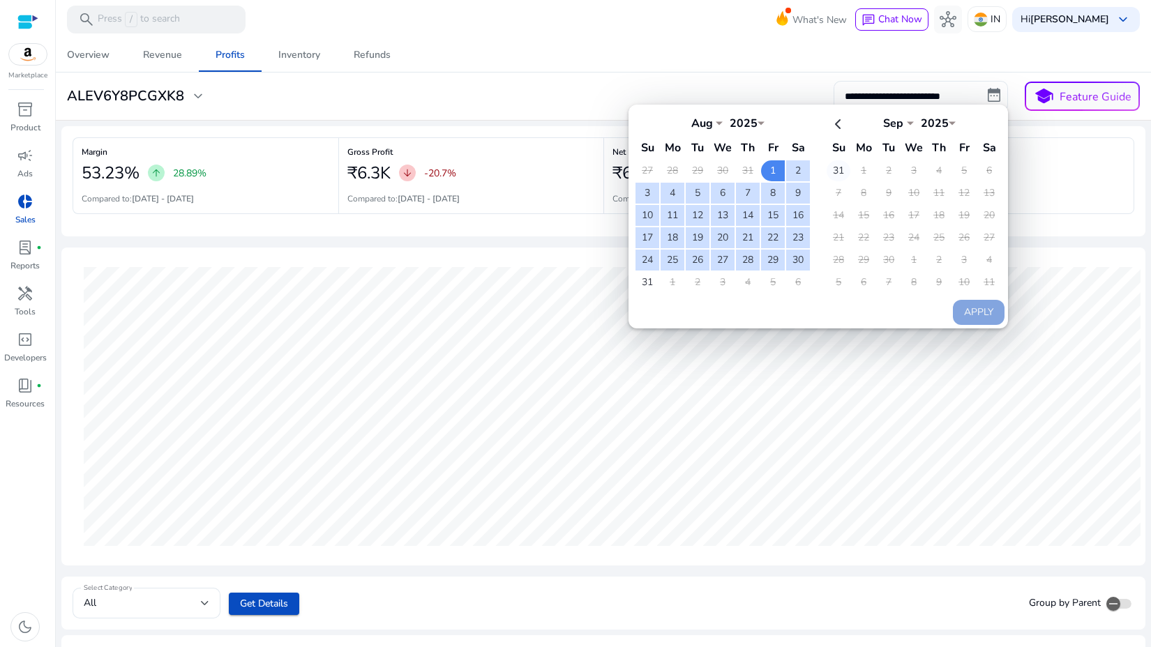
click at [838, 170] on td "31" at bounding box center [838, 170] width 24 height 21
click at [958, 308] on button "Apply" at bounding box center [979, 312] width 52 height 25
type input "**********"
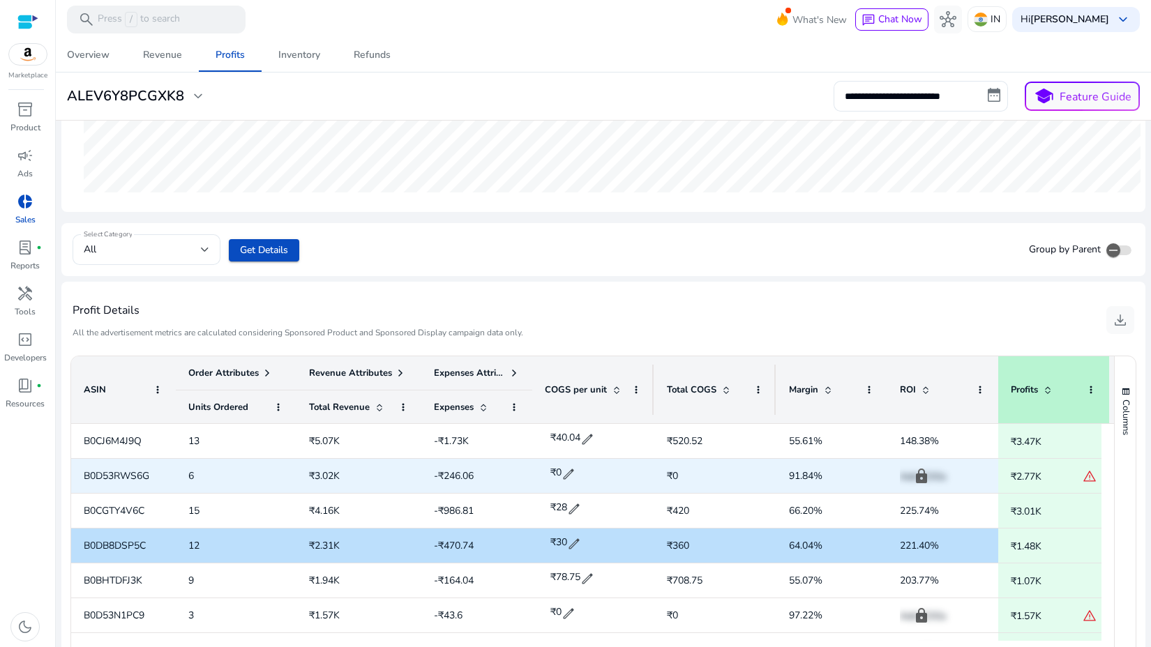
click at [135, 479] on span "B0D53RWS6G" at bounding box center [117, 475] width 66 height 13
copy span "B0D53RWS6G"
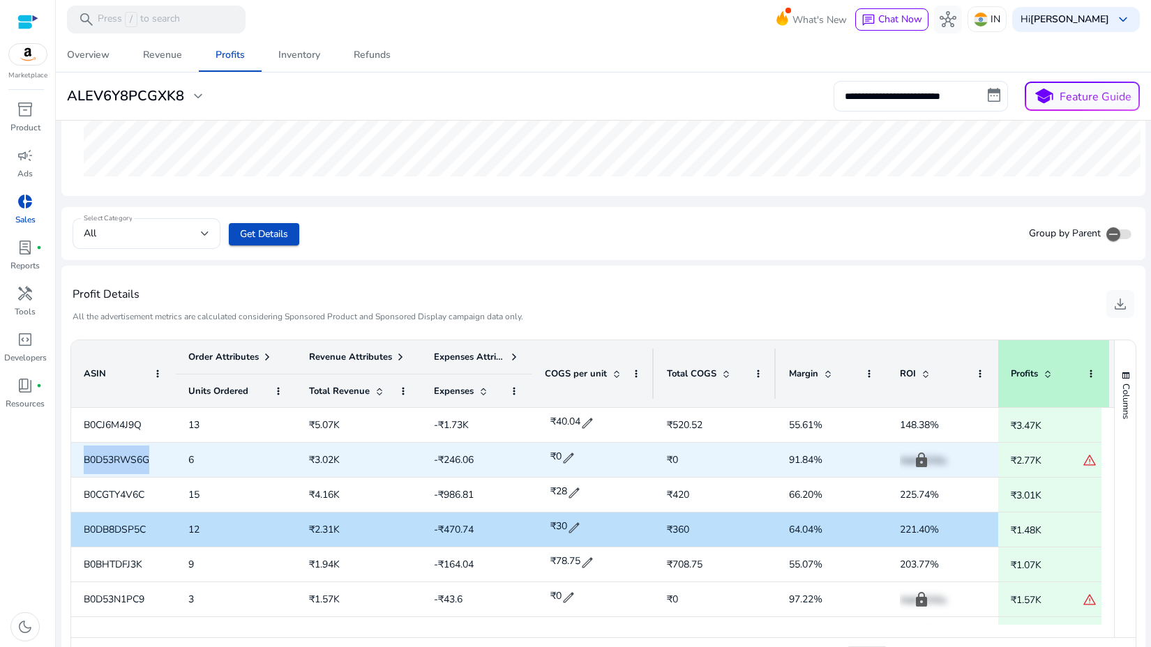
click at [572, 456] on span "edit" at bounding box center [568, 458] width 14 height 14
click at [563, 457] on input "*" at bounding box center [576, 458] width 34 height 22
type input "***"
click at [600, 457] on span "check" at bounding box center [600, 458] width 15 height 15
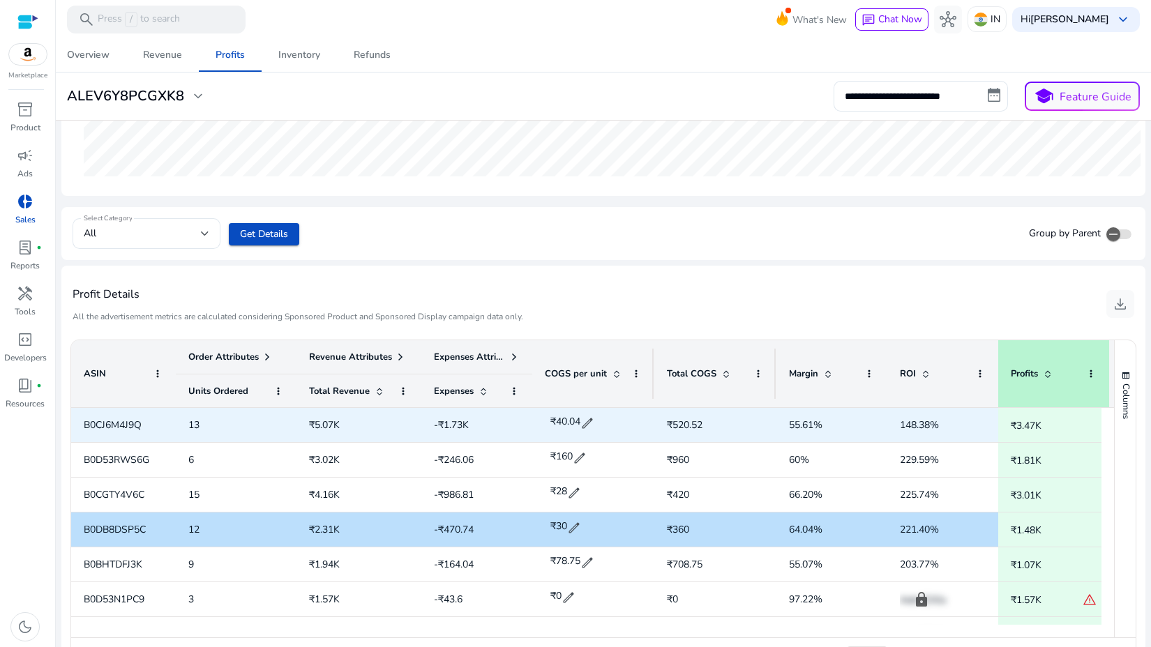
click at [113, 421] on span "B0CJ6M4J9Q" at bounding box center [113, 424] width 58 height 13
copy span "B0CJ6M4J9Q"
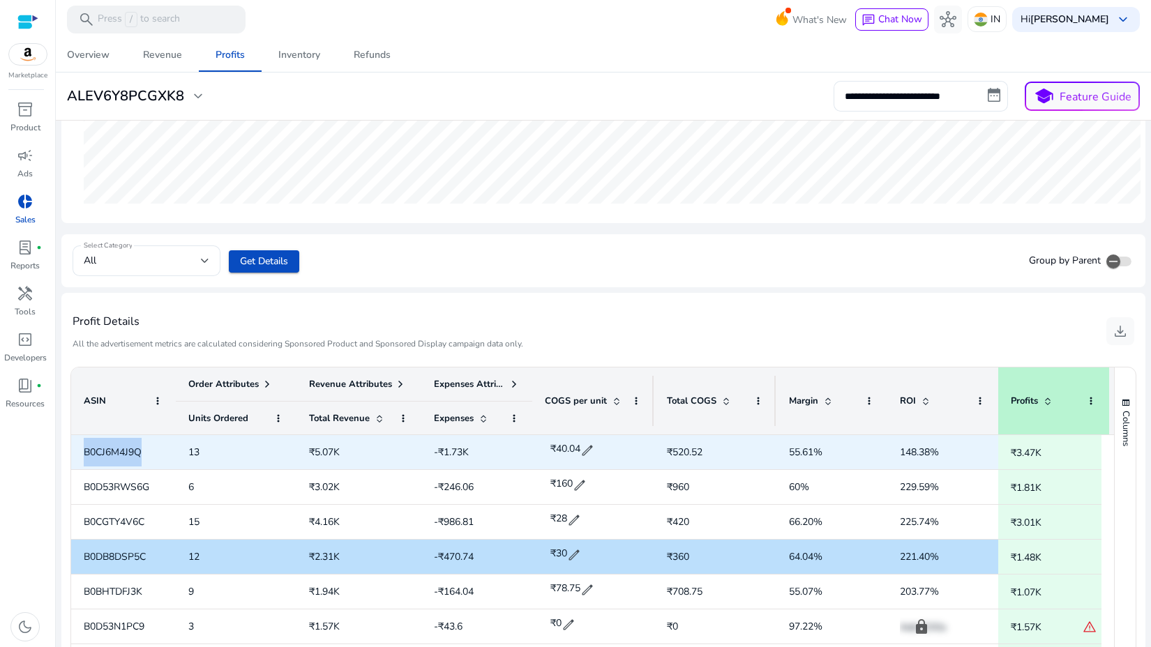
click at [594, 448] on span "edit" at bounding box center [587, 451] width 14 height 14
click at [583, 449] on input "*****" at bounding box center [576, 450] width 34 height 22
type input "***"
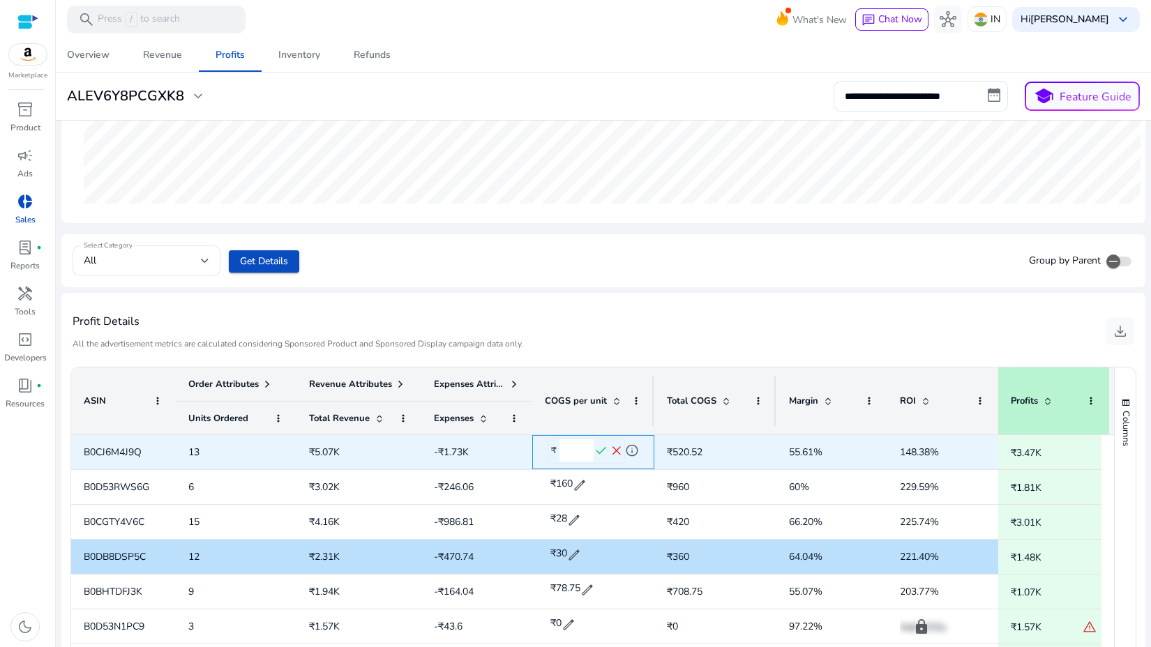
click at [605, 452] on span "check" at bounding box center [600, 451] width 15 height 15
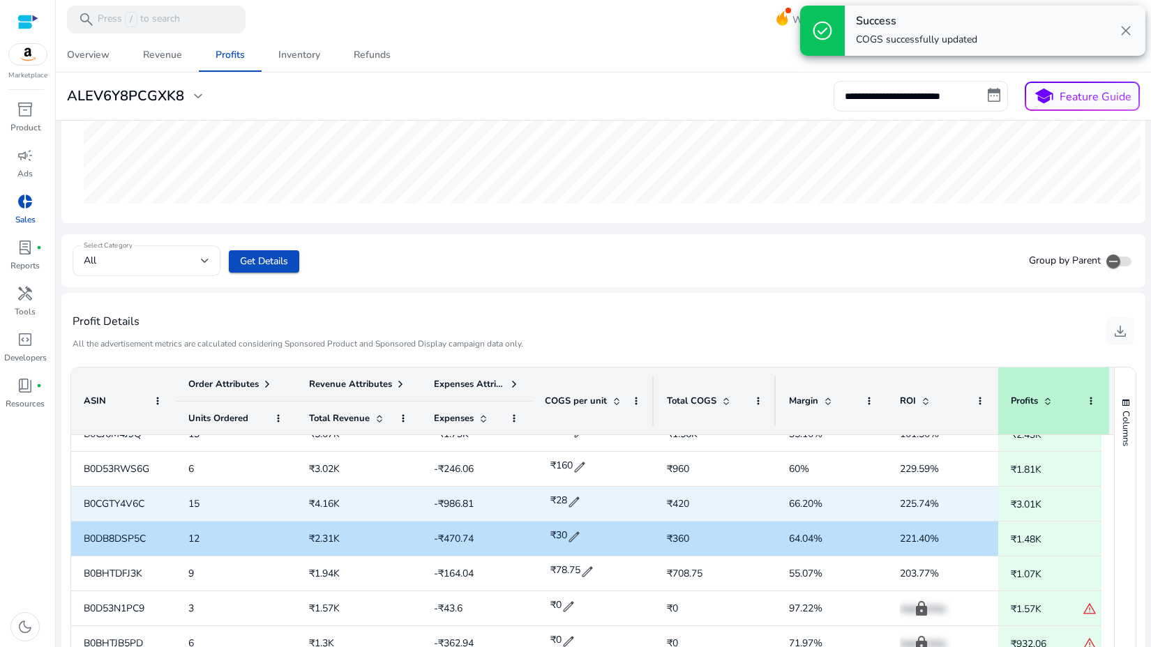
scroll to position [22, 0]
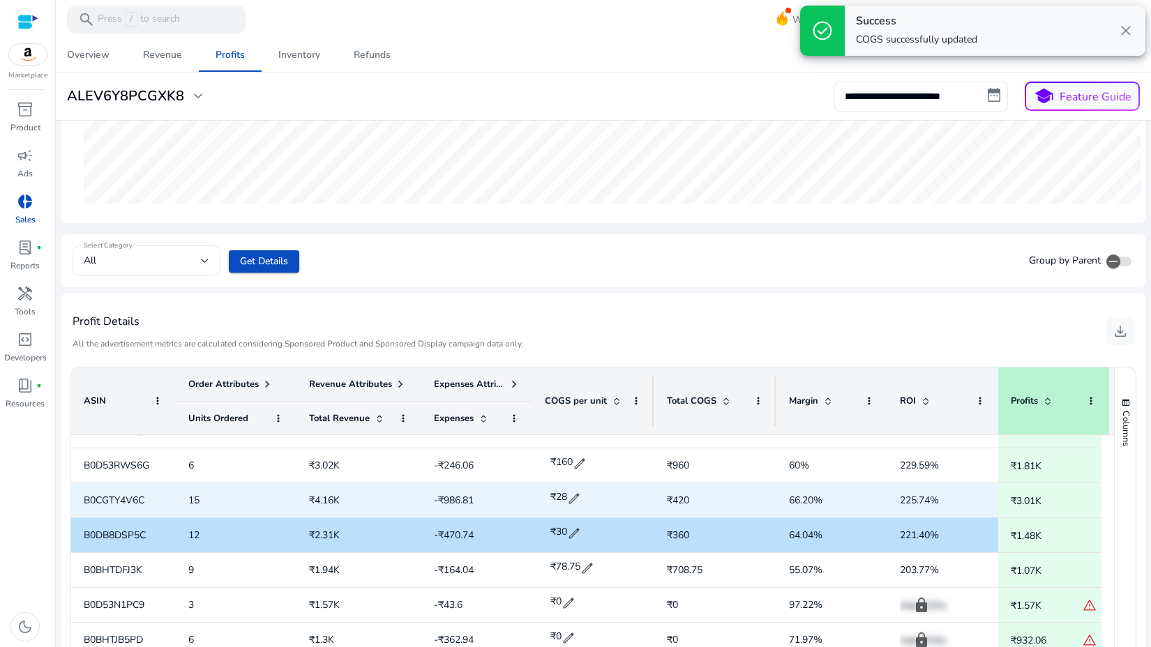
click at [110, 497] on span "B0CGTY4V6C" at bounding box center [114, 500] width 61 height 13
copy span "B0CGTY4V6C"
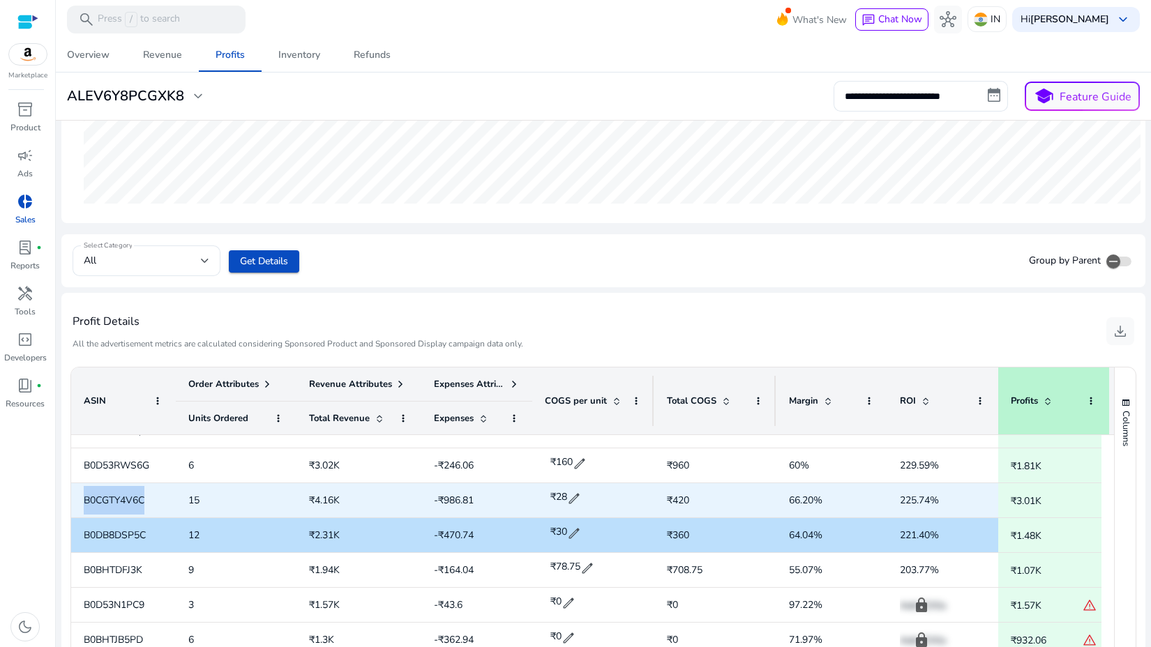
click at [570, 497] on span "edit" at bounding box center [574, 499] width 14 height 14
click at [571, 499] on input "**" at bounding box center [576, 498] width 34 height 22
type input "**"
click at [603, 499] on span "check" at bounding box center [600, 499] width 15 height 15
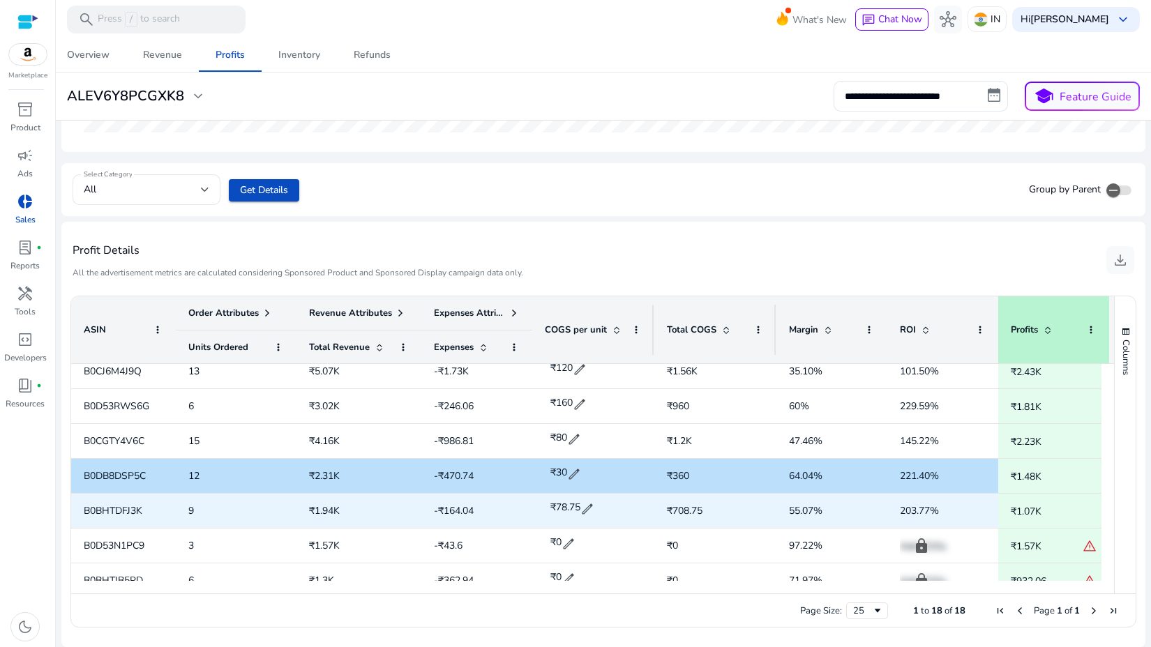
scroll to position [13, 0]
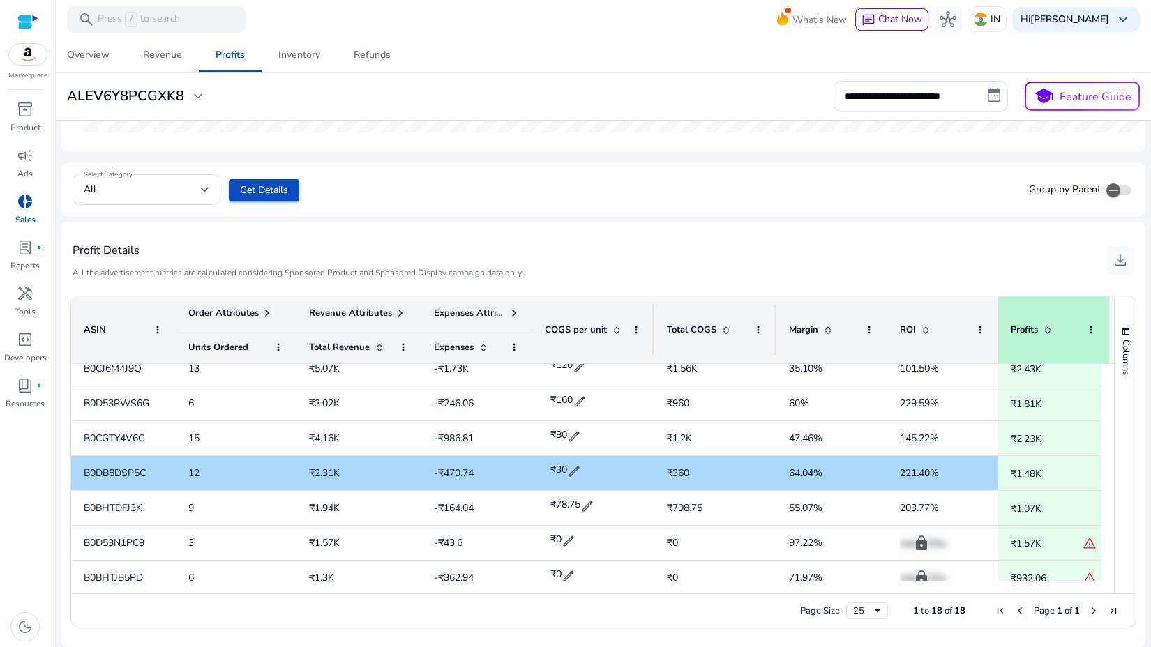
click at [112, 473] on span "B0DB8DSP5C" at bounding box center [115, 473] width 62 height 13
copy span "B0DB8DSP5C"
click at [573, 469] on span "edit" at bounding box center [574, 471] width 14 height 14
click at [573, 471] on input "**" at bounding box center [576, 471] width 34 height 22
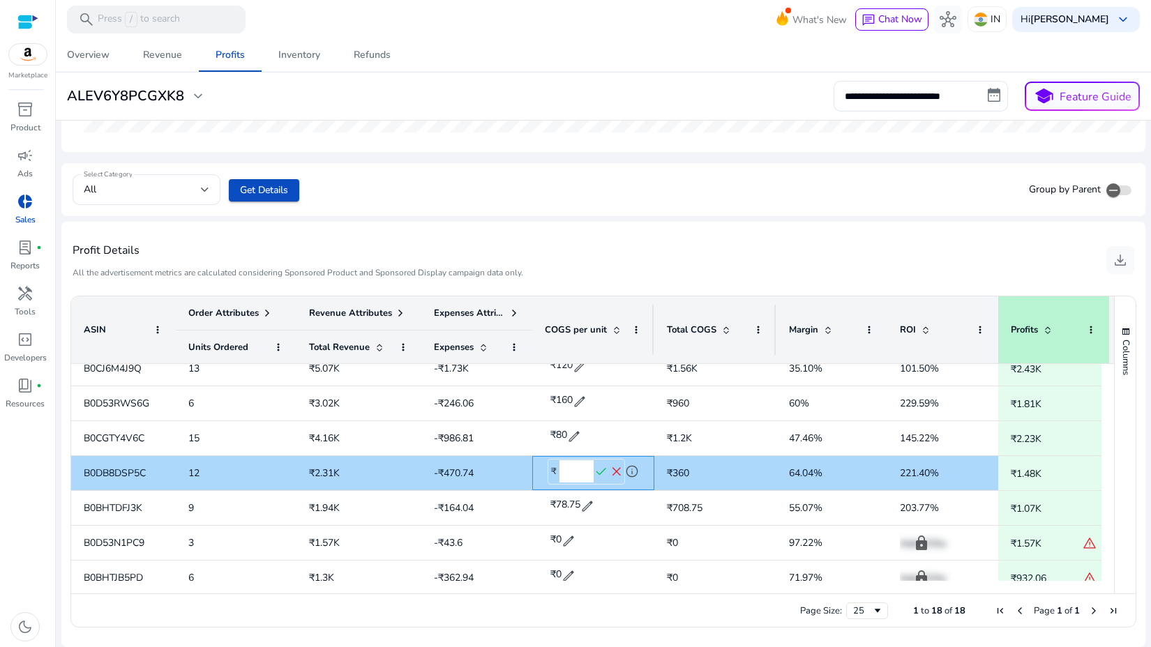
click at [573, 471] on input "**" at bounding box center [576, 471] width 34 height 22
type input "**"
click at [601, 471] on span "check" at bounding box center [600, 471] width 15 height 15
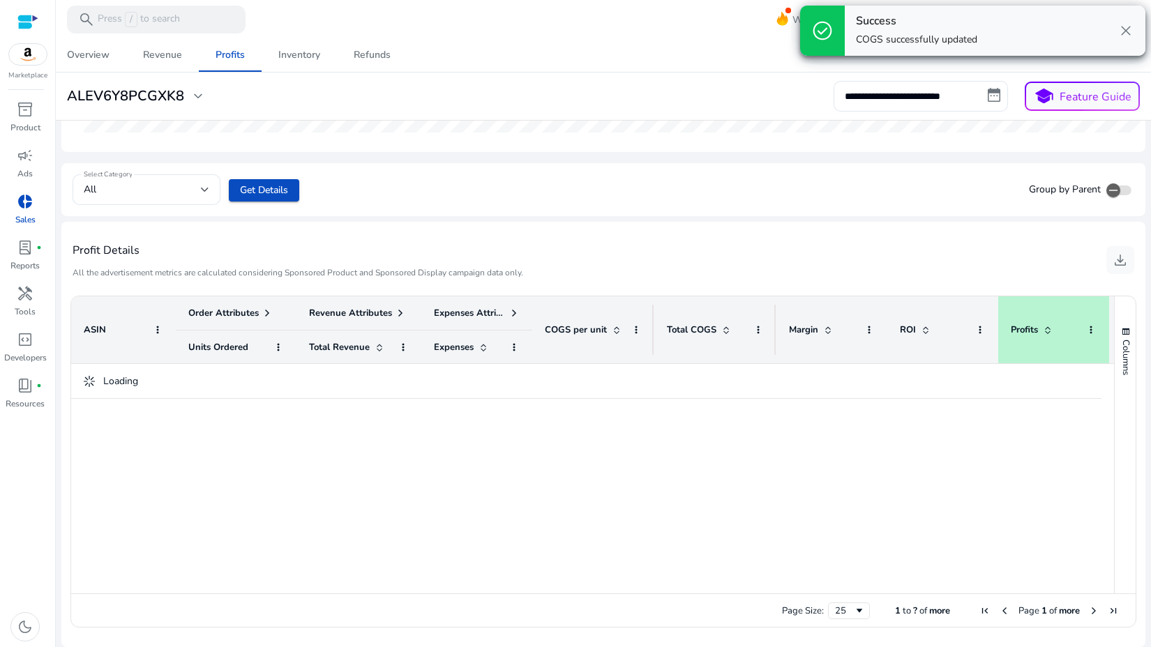
scroll to position [0, 0]
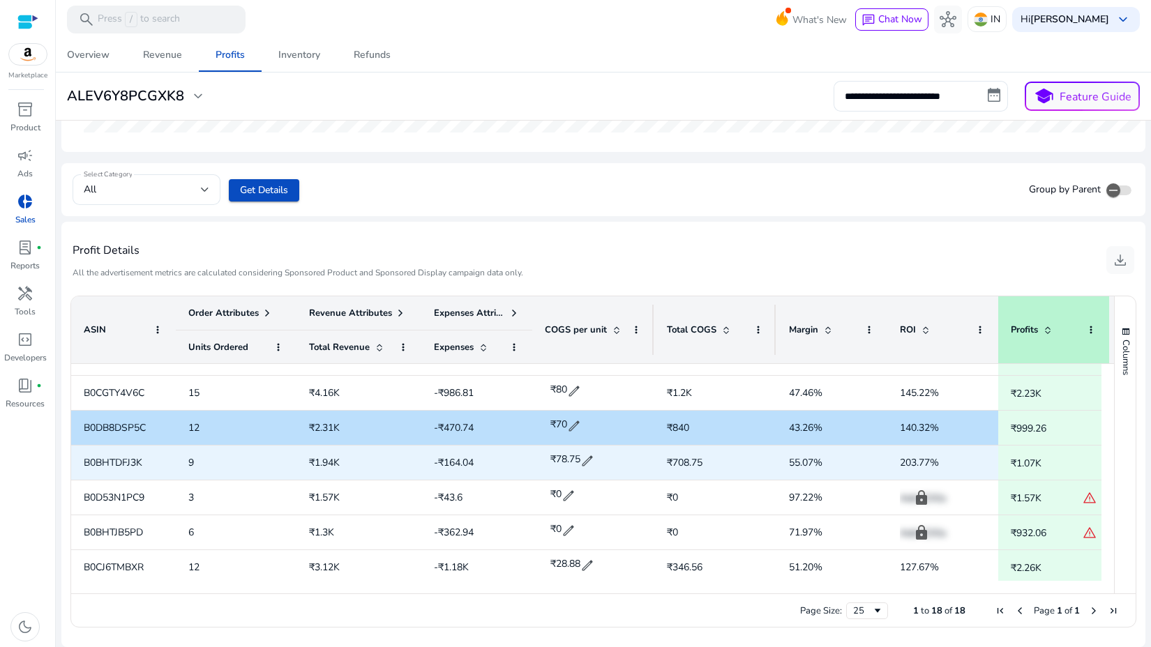
click at [106, 462] on span "B0BHTDFJ3K" at bounding box center [113, 462] width 59 height 13
copy span "B0BHTDFJ3K"
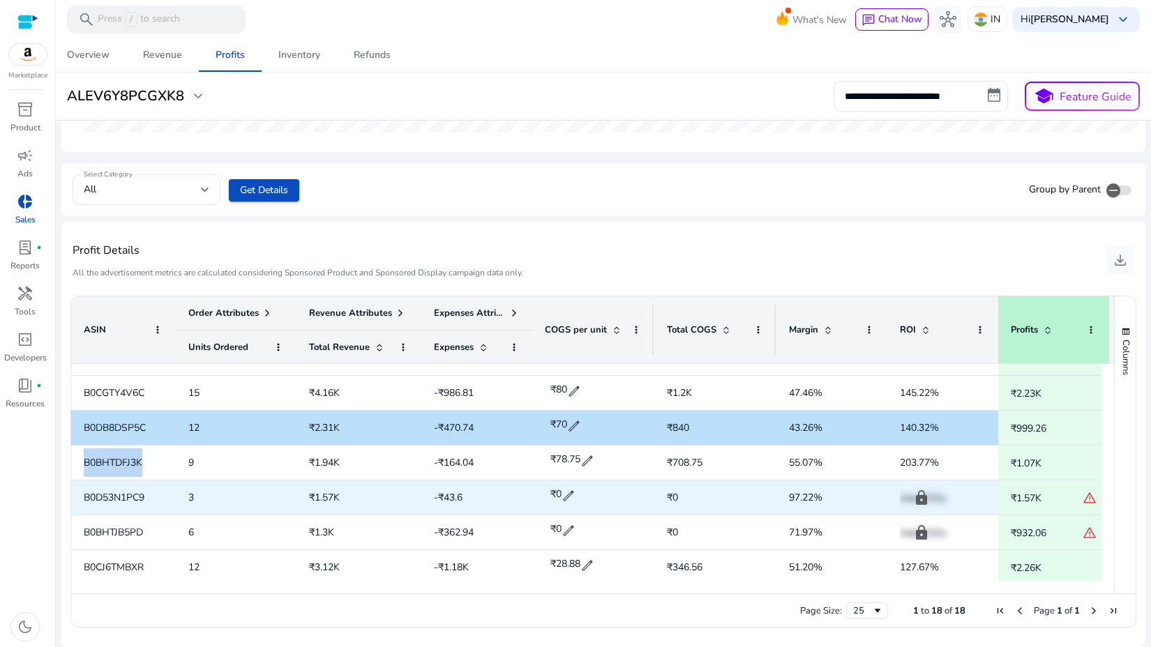
click at [115, 500] on span "B0D53N1PC9" at bounding box center [114, 497] width 61 height 13
copy span "B0D53N1PC9"
click at [565, 499] on span "edit" at bounding box center [568, 496] width 14 height 14
click at [581, 501] on input "*" at bounding box center [576, 496] width 34 height 22
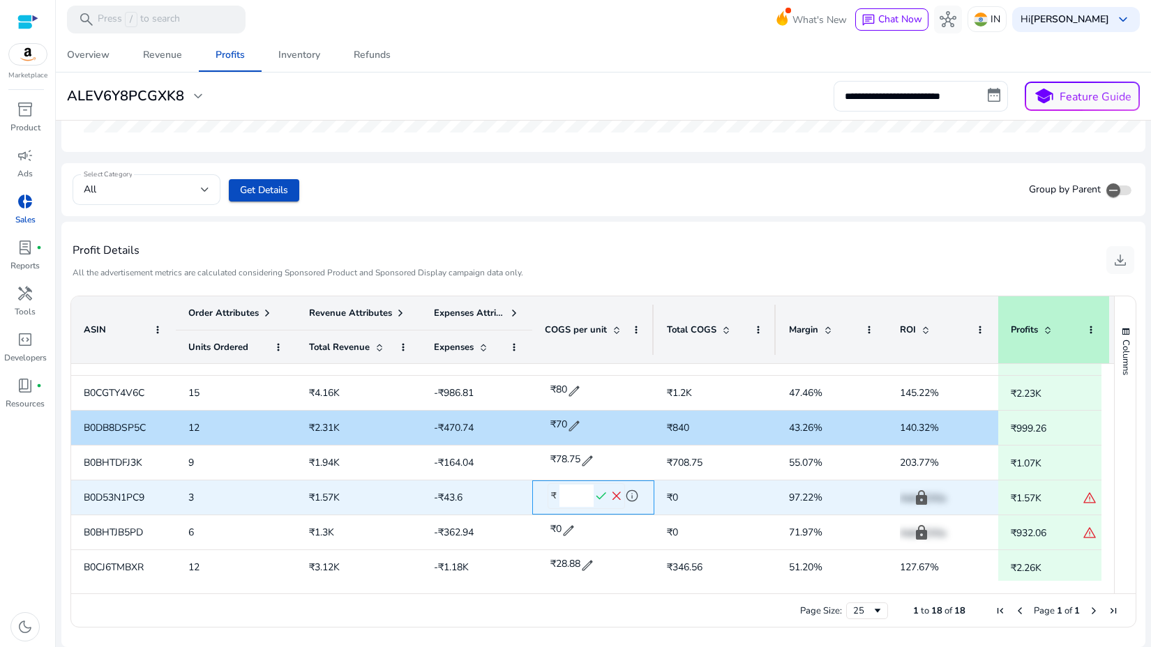
click at [581, 501] on input "*" at bounding box center [576, 496] width 34 height 22
type input "***"
click at [599, 496] on span "check" at bounding box center [600, 496] width 15 height 15
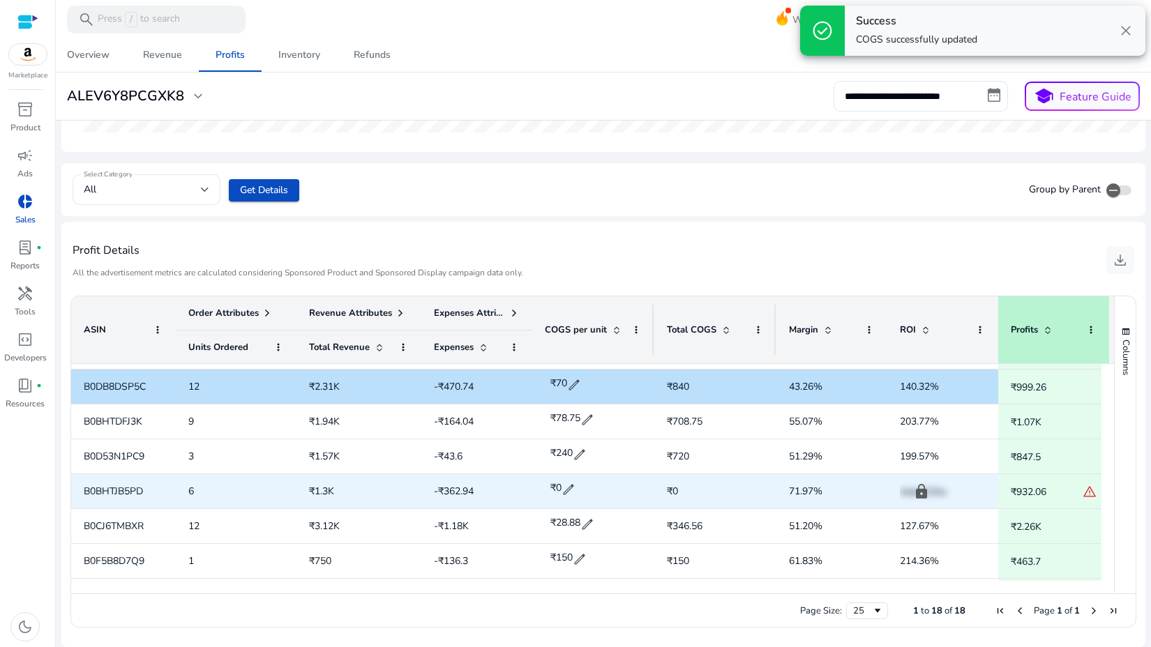
scroll to position [106, 0]
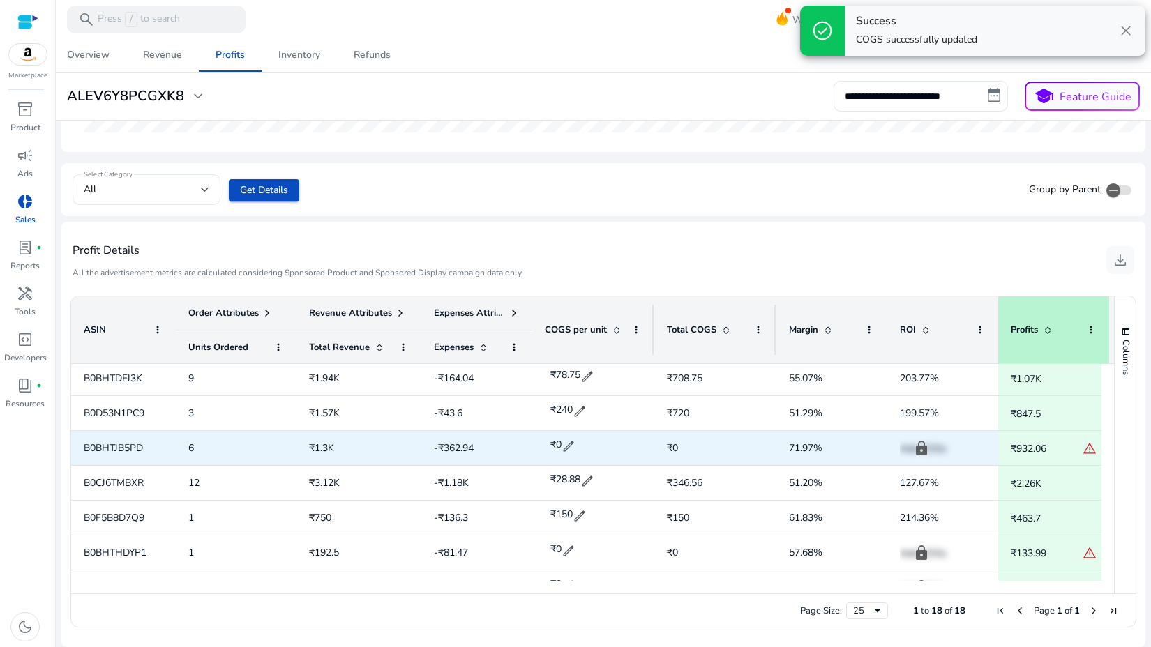
click at [124, 448] on span "B0BHTJB5PD" at bounding box center [113, 447] width 59 height 13
copy span "B0BHTJB5PD"
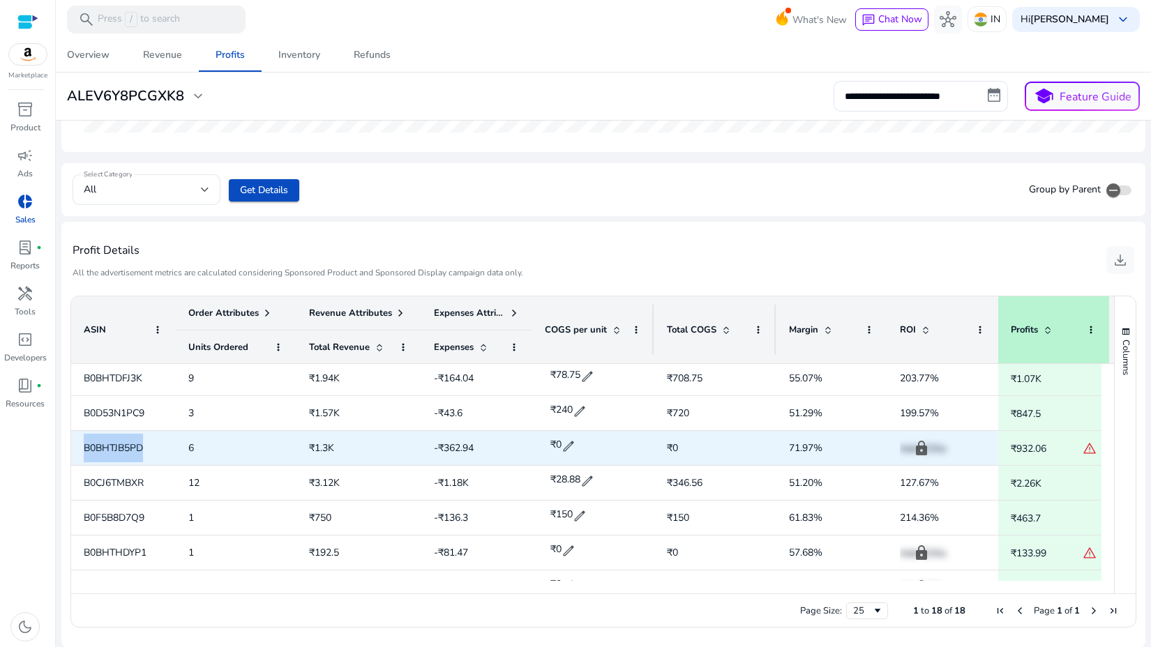
click at [568, 450] on span "edit" at bounding box center [568, 446] width 14 height 14
click at [564, 450] on input "*" at bounding box center [576, 446] width 34 height 22
type input "**"
click at [601, 446] on span "check" at bounding box center [600, 446] width 15 height 15
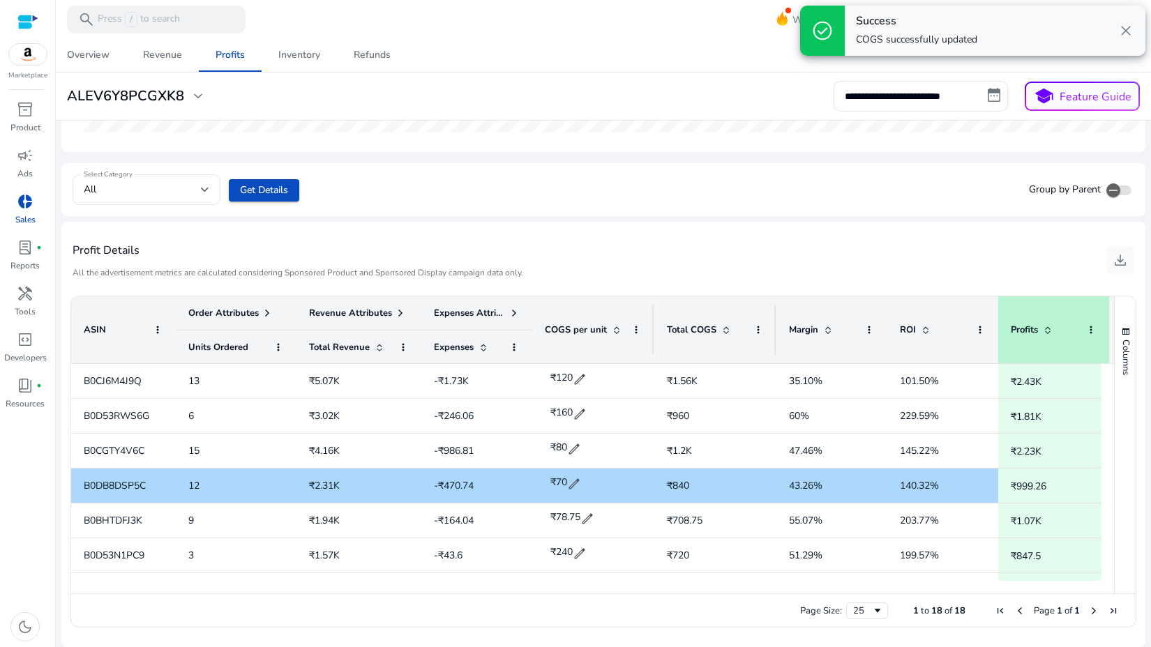
scroll to position [75, 0]
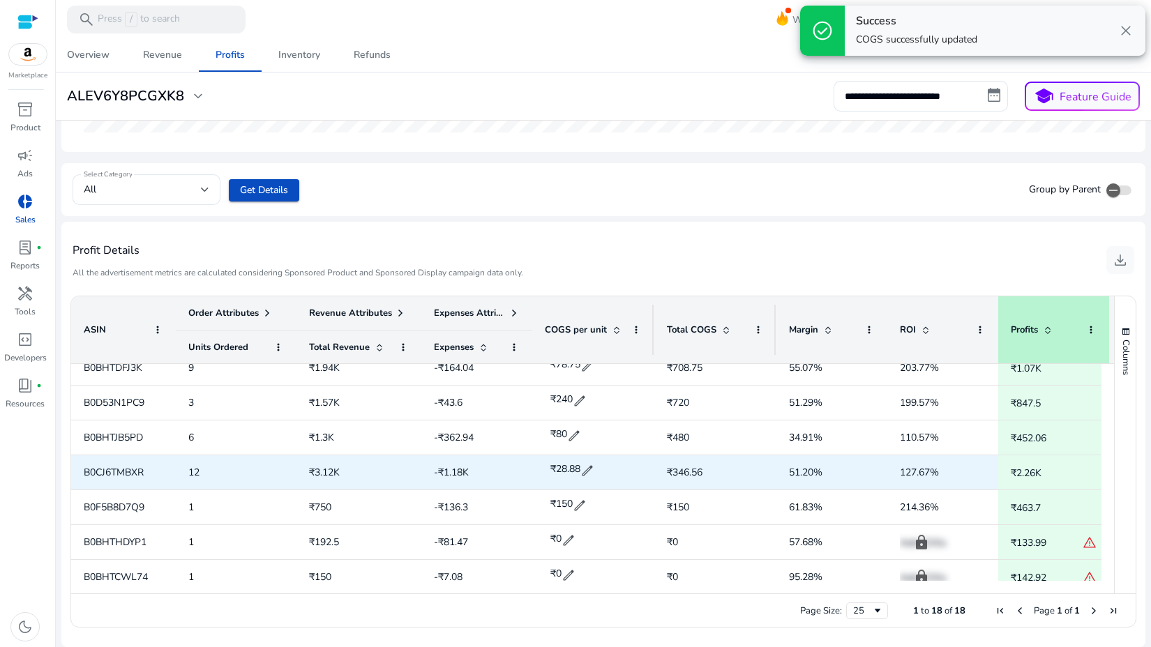
click at [121, 471] on span "B0CJ6TMBXR" at bounding box center [114, 472] width 60 height 13
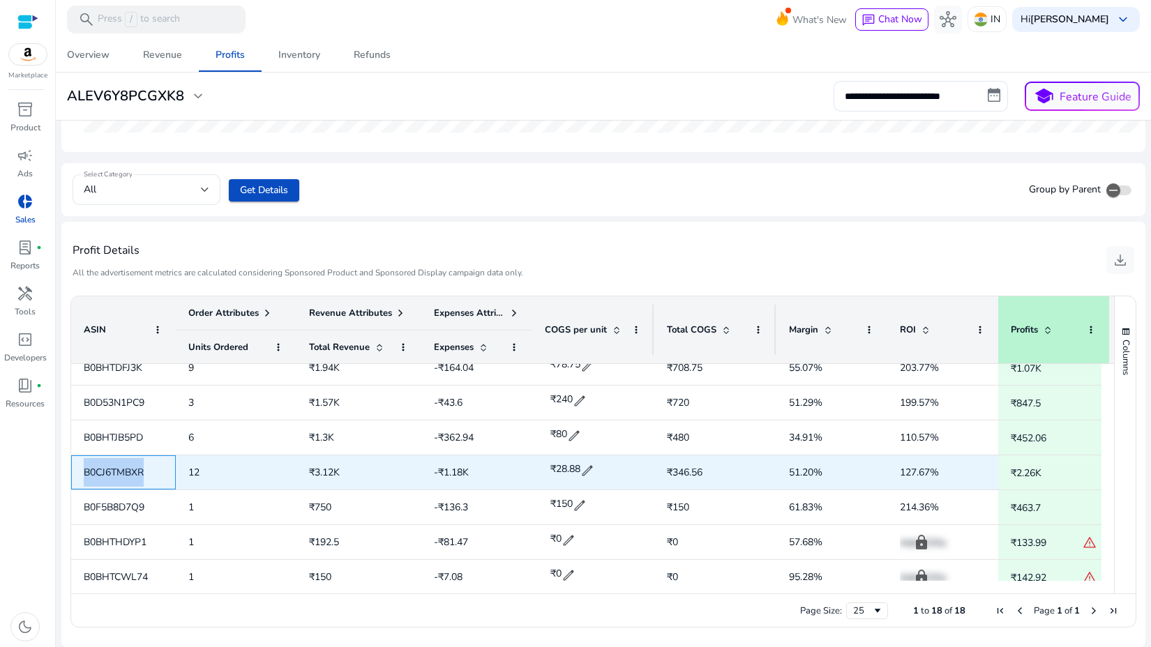
copy span "B0CJ6TMBXR"
click at [585, 467] on span "edit" at bounding box center [587, 471] width 14 height 14
click at [570, 471] on input "*****" at bounding box center [576, 471] width 34 height 22
type input "**"
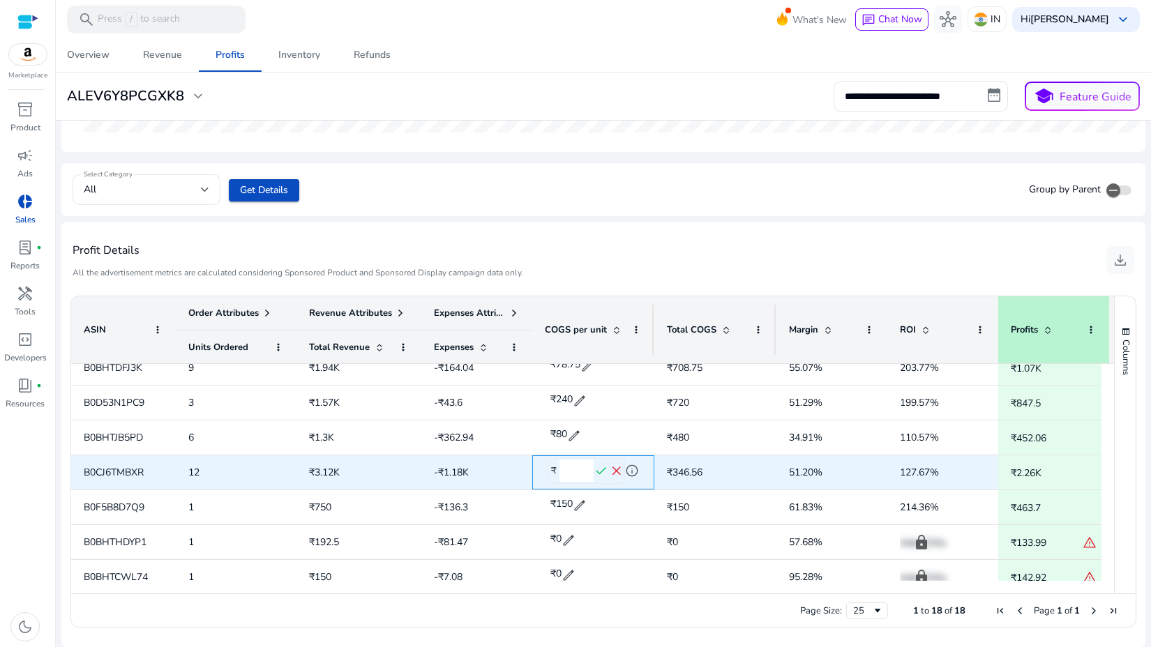
click at [602, 471] on span "check" at bounding box center [600, 471] width 15 height 15
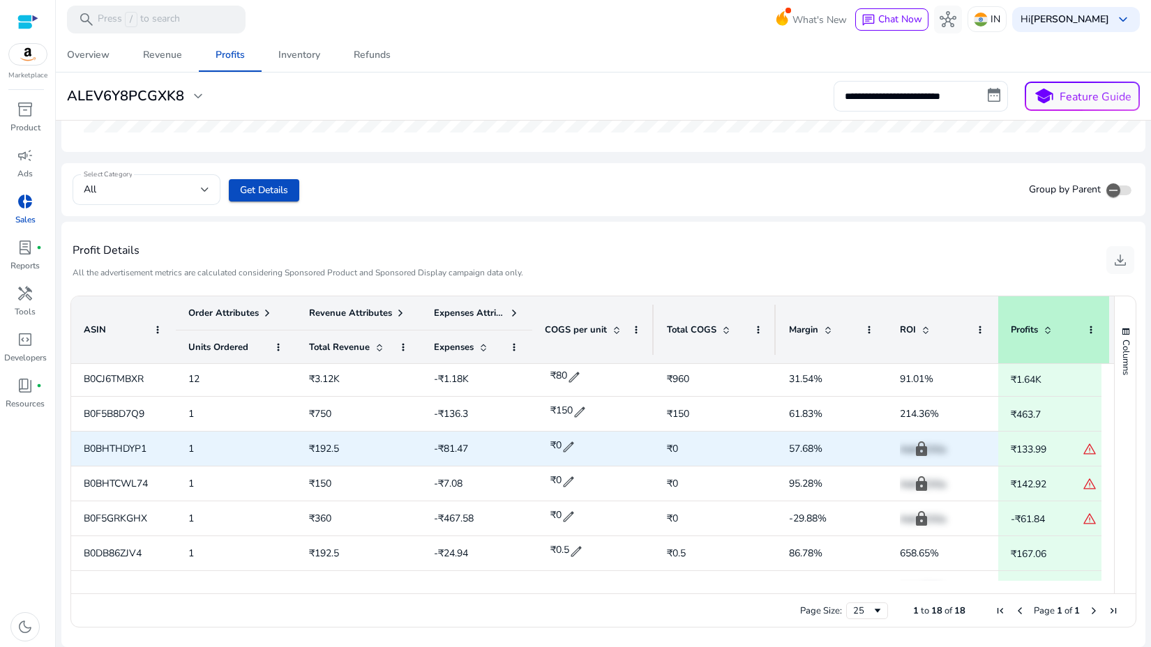
click at [108, 444] on span "B0BHTHDYP1" at bounding box center [115, 448] width 63 height 13
copy span "B0BHTHDYP1"
click at [570, 444] on span "edit" at bounding box center [568, 447] width 14 height 14
click at [564, 444] on input "*" at bounding box center [576, 447] width 34 height 22
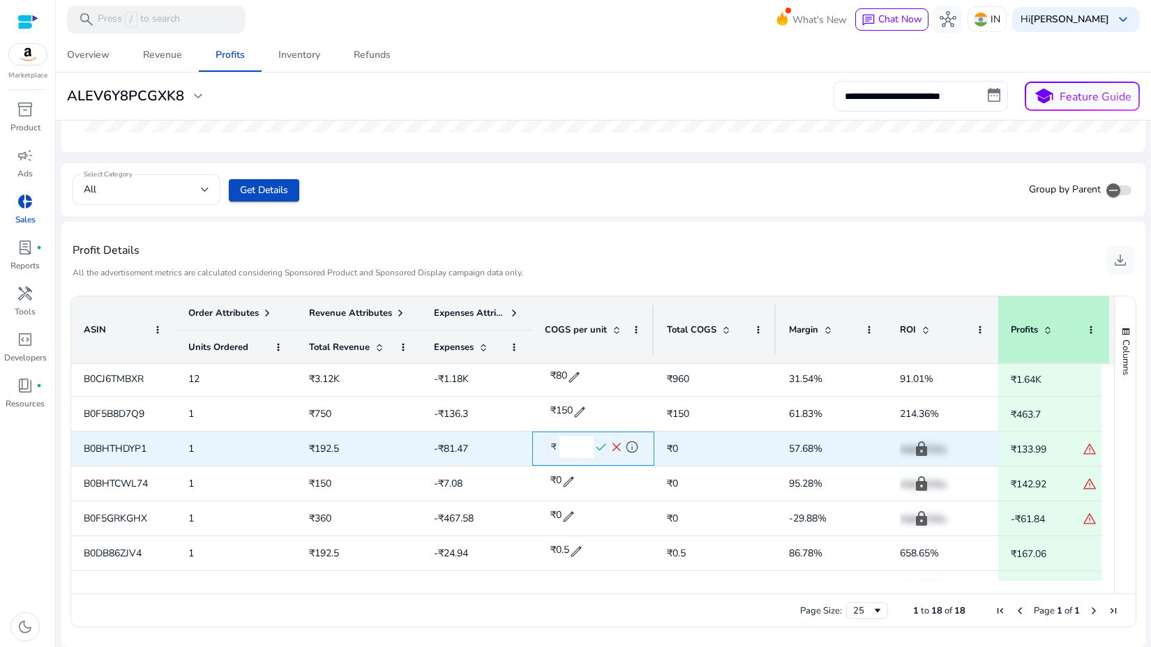
type input "**"
click at [597, 444] on span "check" at bounding box center [600, 447] width 15 height 15
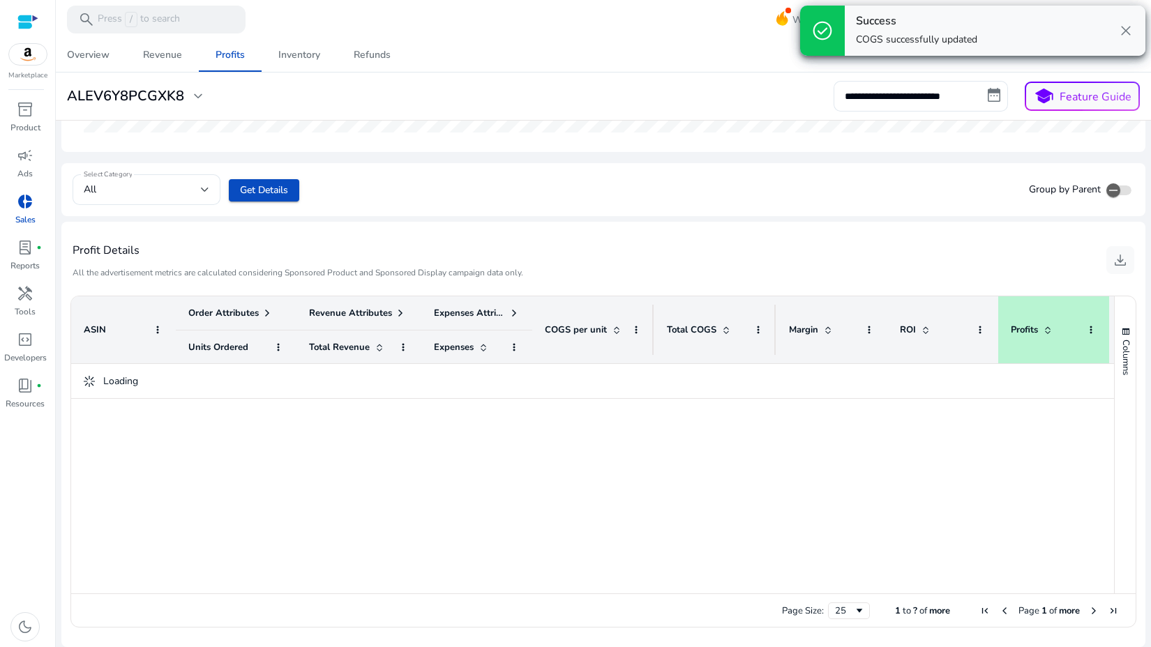
click at [131, 483] on div at bounding box center [592, 472] width 1043 height 217
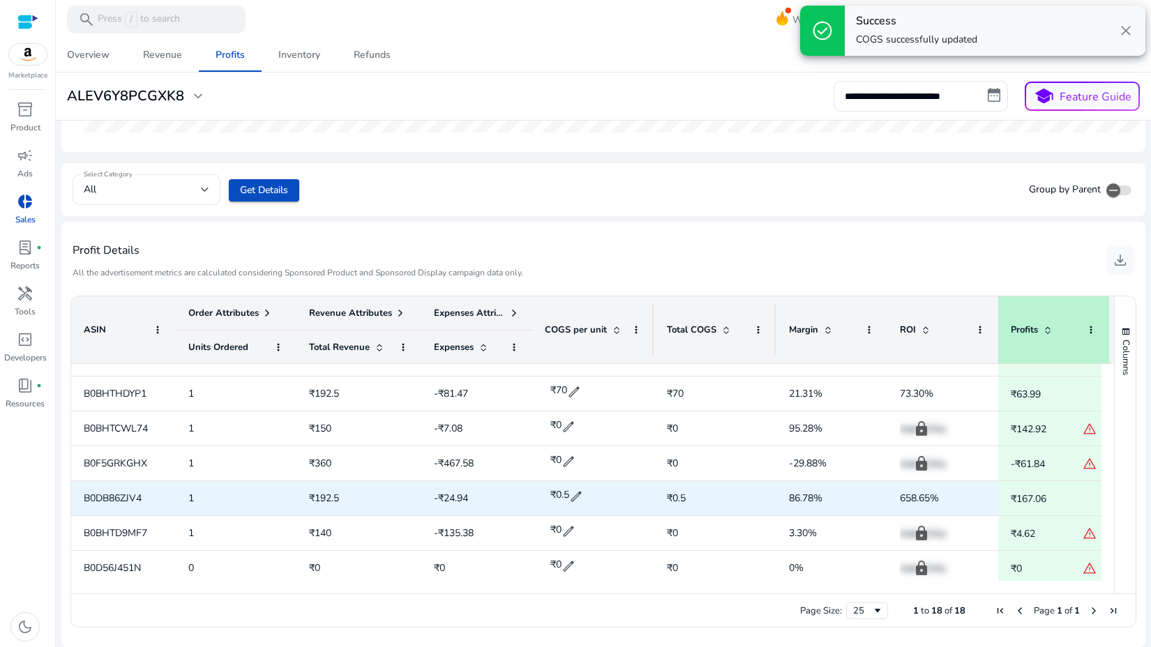
scroll to position [306, 0]
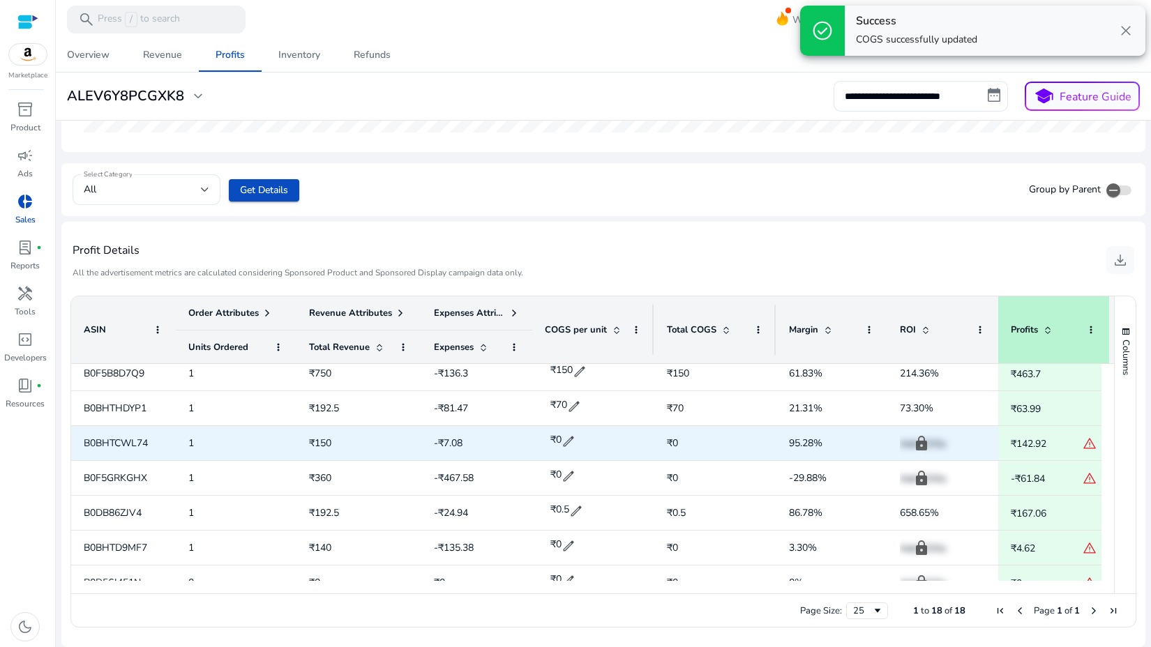
click at [116, 446] on span "B0BHTCWL74" at bounding box center [116, 443] width 64 height 13
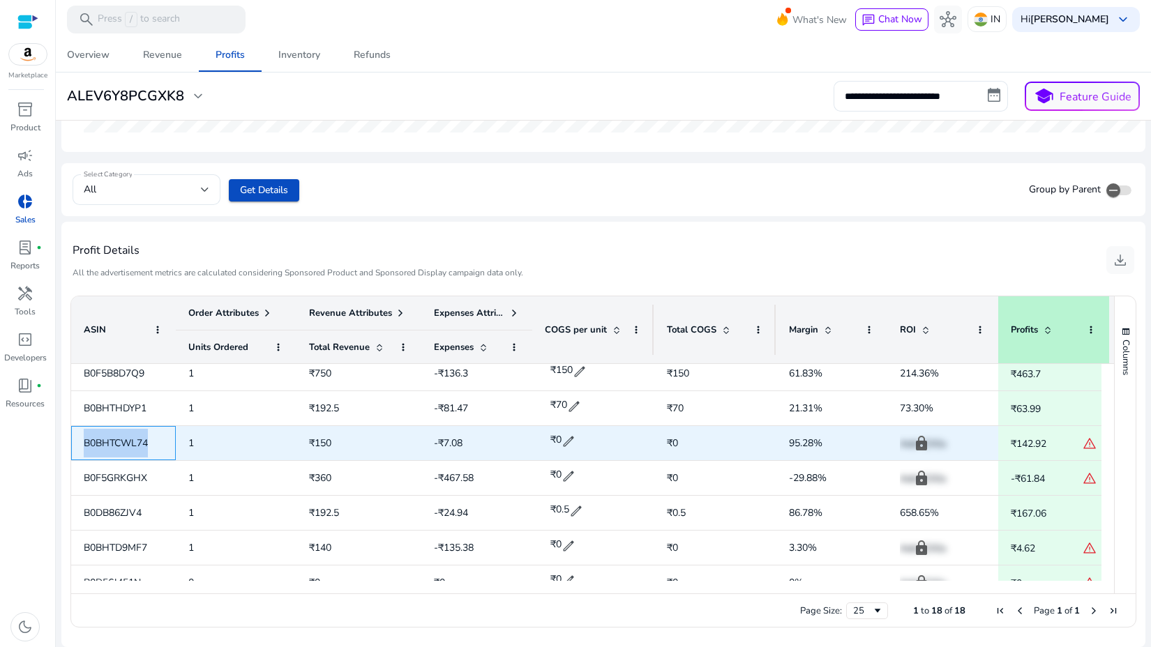
copy span "B0BHTCWL74"
click at [572, 439] on span "edit" at bounding box center [568, 441] width 14 height 14
click at [561, 439] on input "*" at bounding box center [576, 441] width 34 height 22
type input "**"
click at [598, 444] on span "check" at bounding box center [600, 441] width 15 height 15
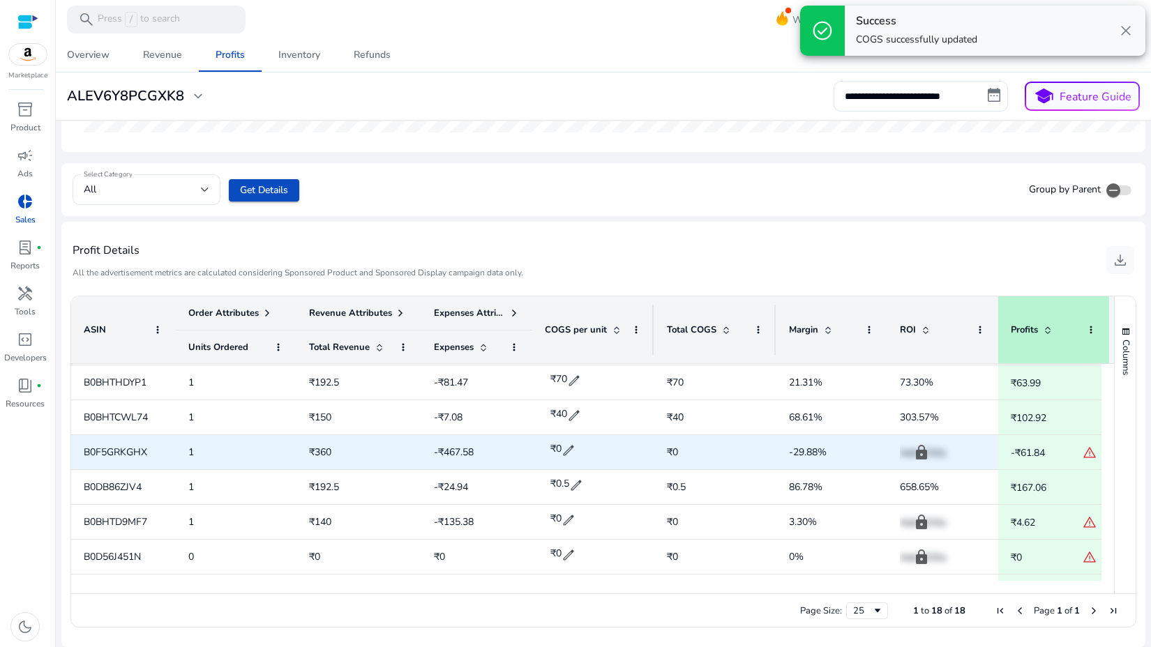
click at [89, 450] on span "B0F5GRKGHX" at bounding box center [115, 452] width 63 height 13
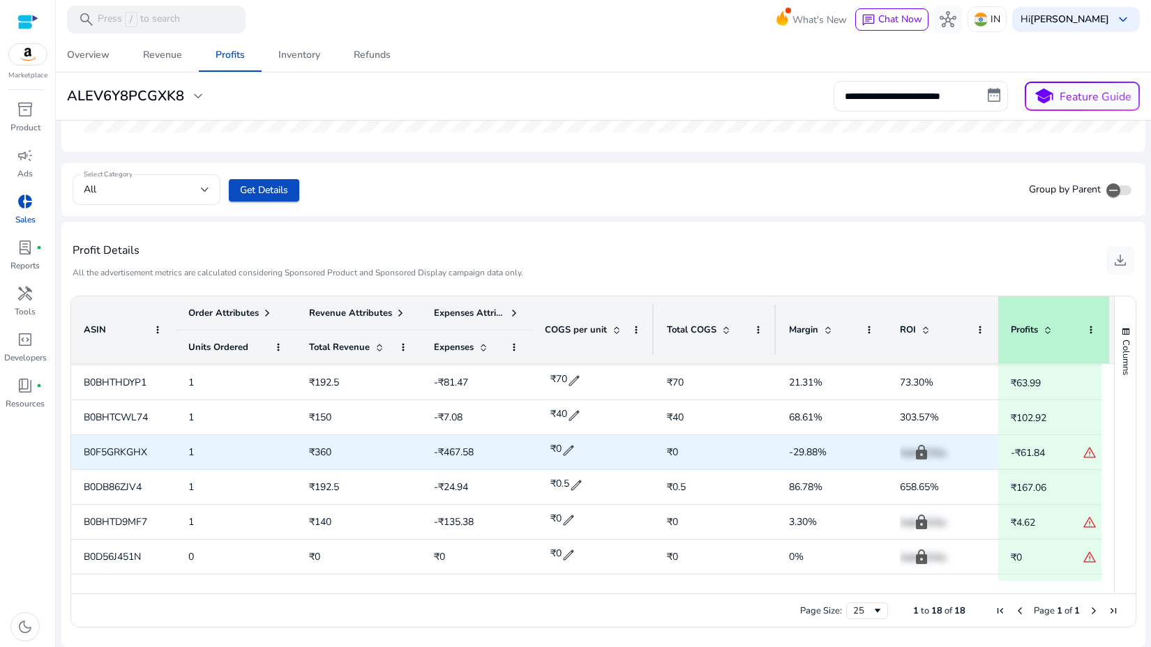
click at [89, 450] on span "B0F5GRKGHX" at bounding box center [115, 452] width 63 height 13
copy span "B0F5GRKGHX"
click at [570, 448] on span "edit" at bounding box center [568, 451] width 14 height 14
click at [564, 453] on input "*" at bounding box center [576, 450] width 34 height 22
type input "**"
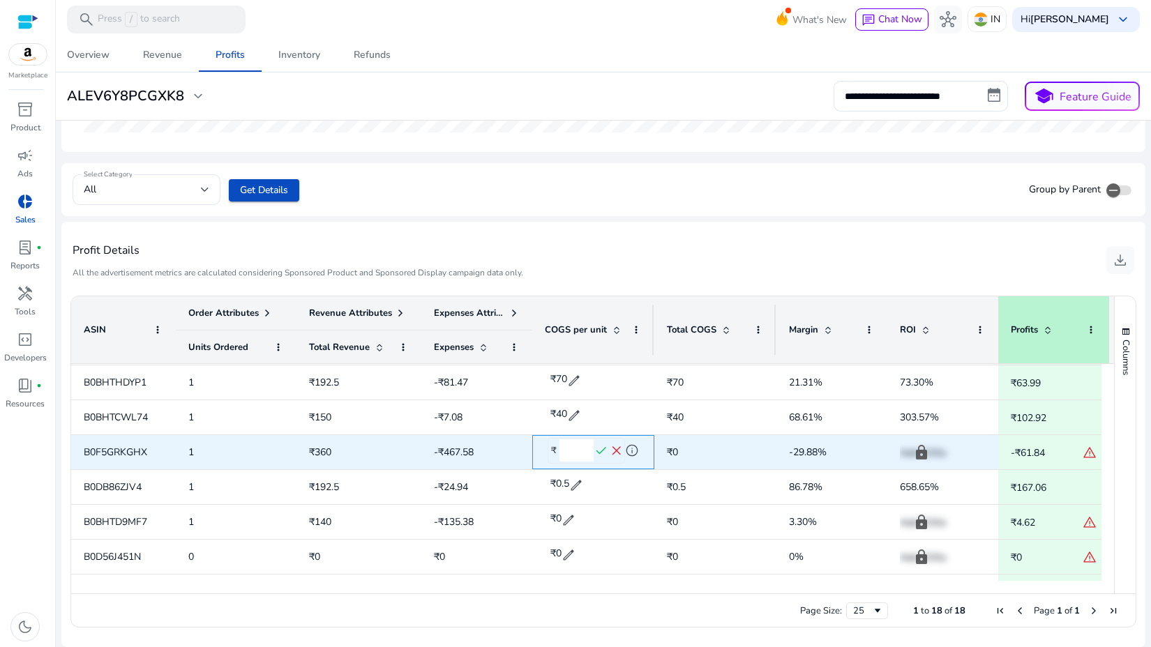
click at [605, 449] on span "check" at bounding box center [600, 451] width 15 height 15
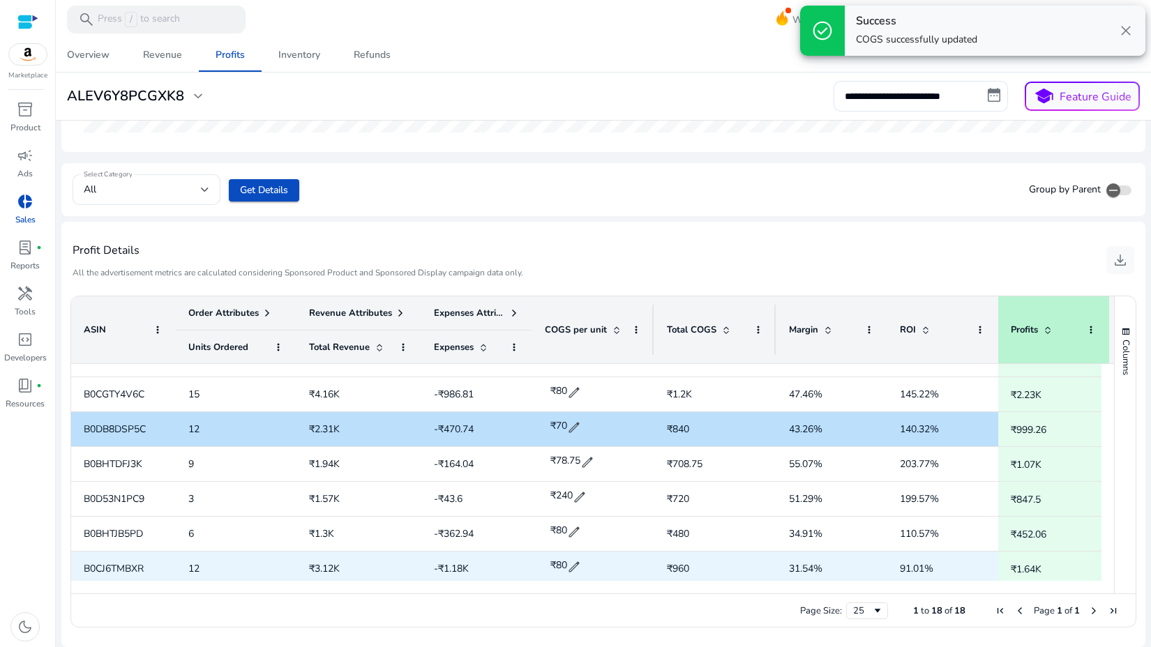
scroll to position [119, 0]
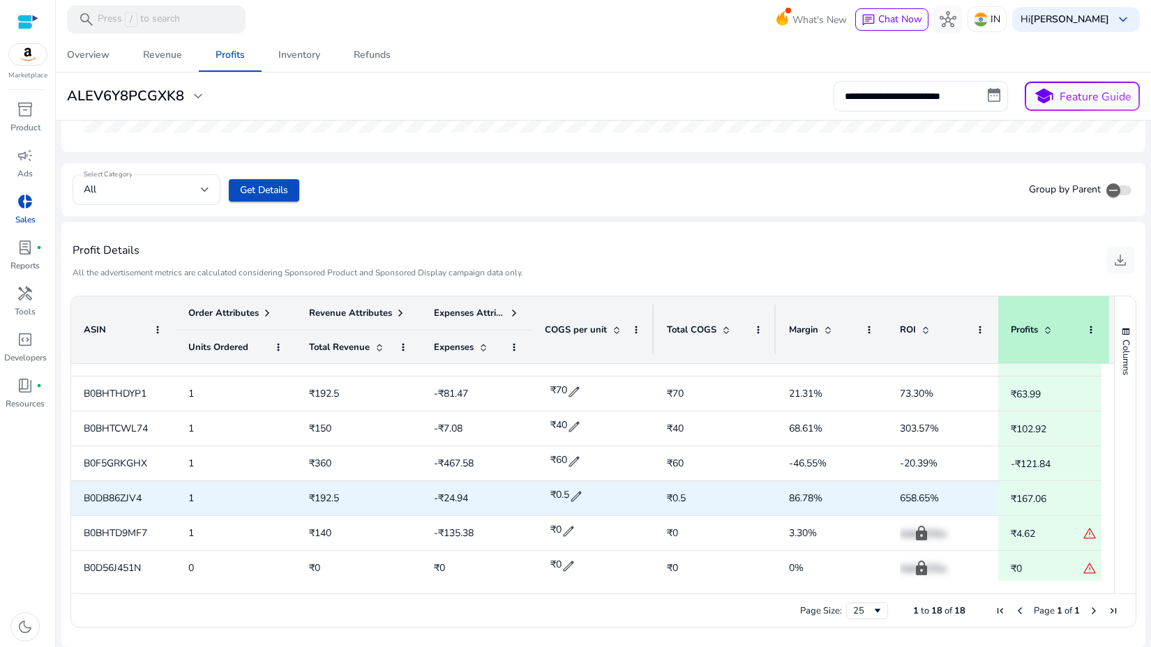
click at [112, 501] on span "B0DB86ZJV4" at bounding box center [113, 498] width 58 height 13
copy span "B0DB86ZJV4"
click at [575, 495] on span "edit" at bounding box center [576, 497] width 14 height 14
click at [577, 498] on input "***" at bounding box center [576, 496] width 34 height 22
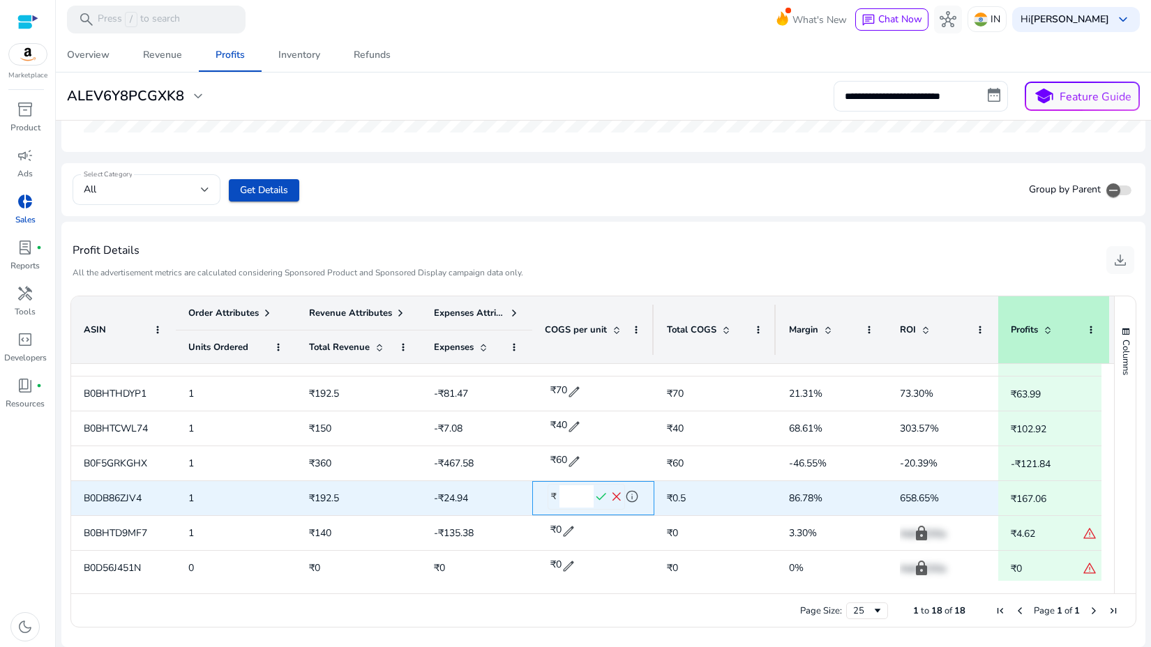
click at [577, 498] on input "***" at bounding box center [576, 496] width 34 height 22
type input "**"
click at [605, 497] on span "check" at bounding box center [600, 497] width 15 height 15
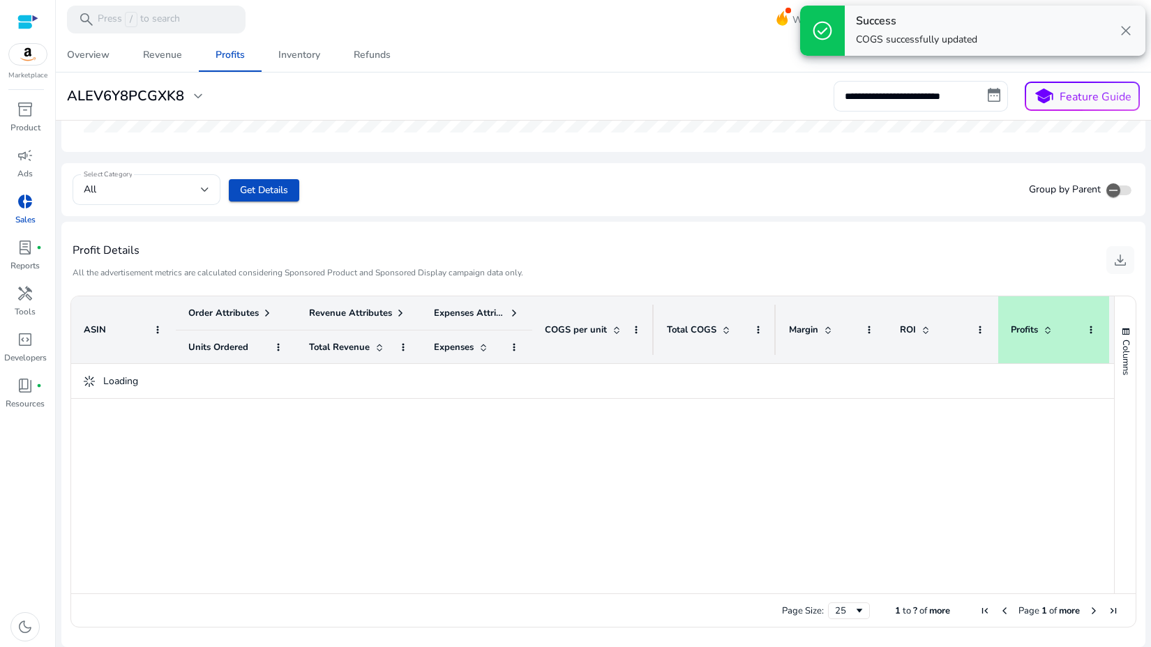
scroll to position [0, 0]
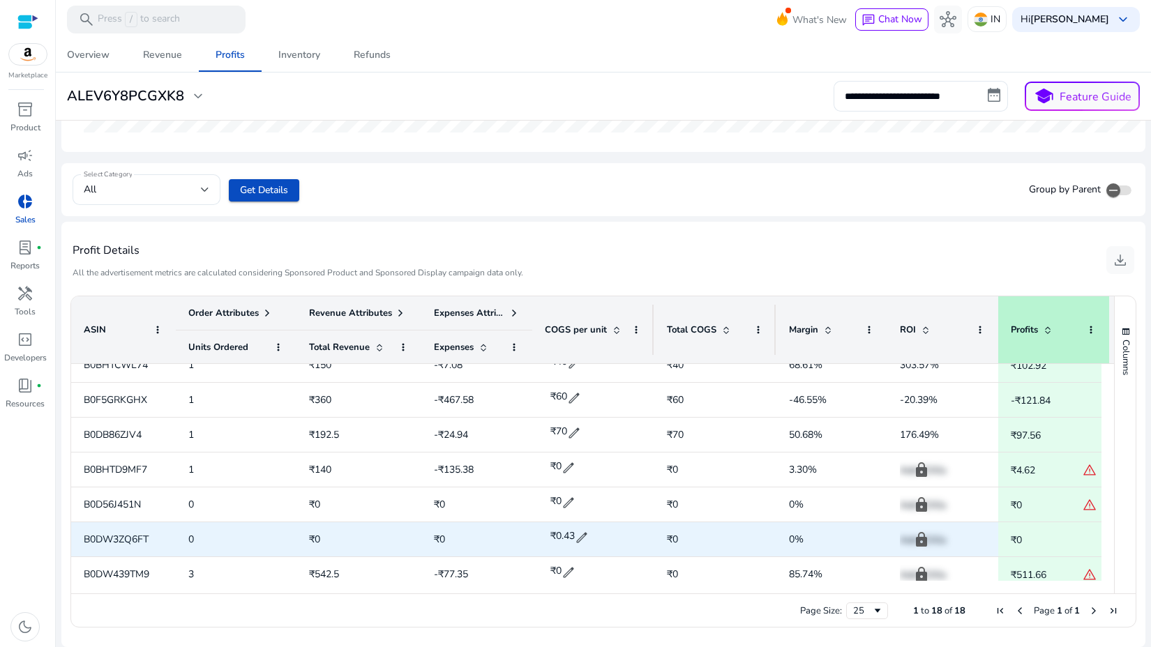
scroll to position [369, 0]
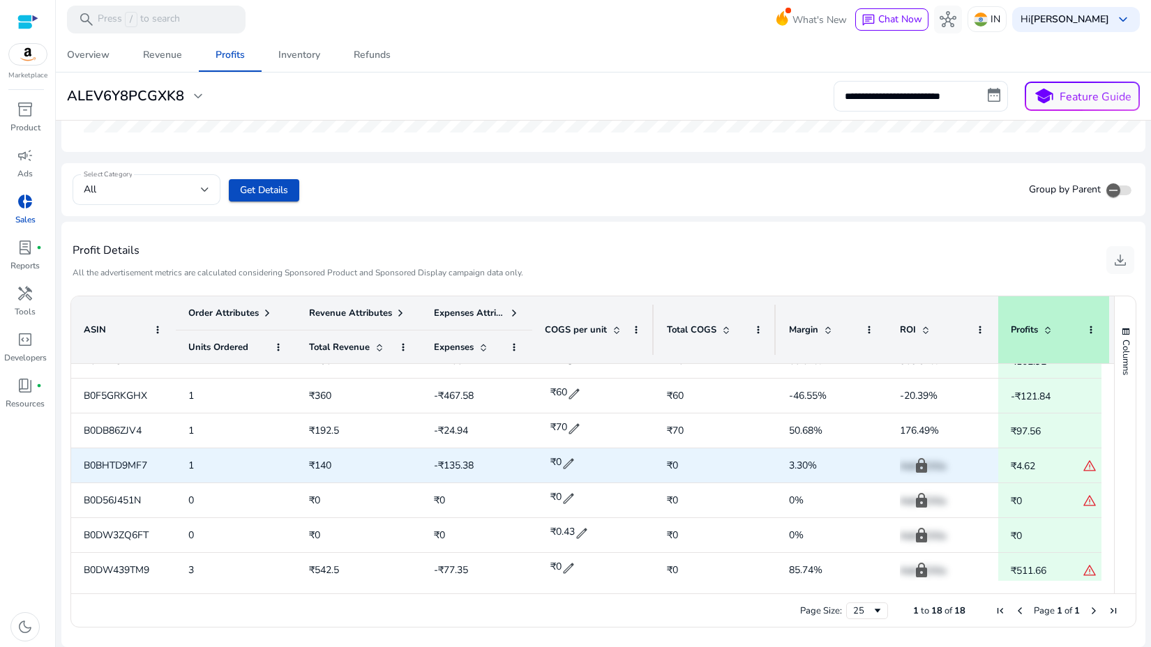
click at [123, 462] on span "B0BHTD9MF7" at bounding box center [115, 465] width 63 height 13
copy span "B0BHTD9MF7"
click at [574, 463] on span "edit" at bounding box center [568, 464] width 14 height 14
click at [565, 461] on input "*" at bounding box center [576, 464] width 34 height 22
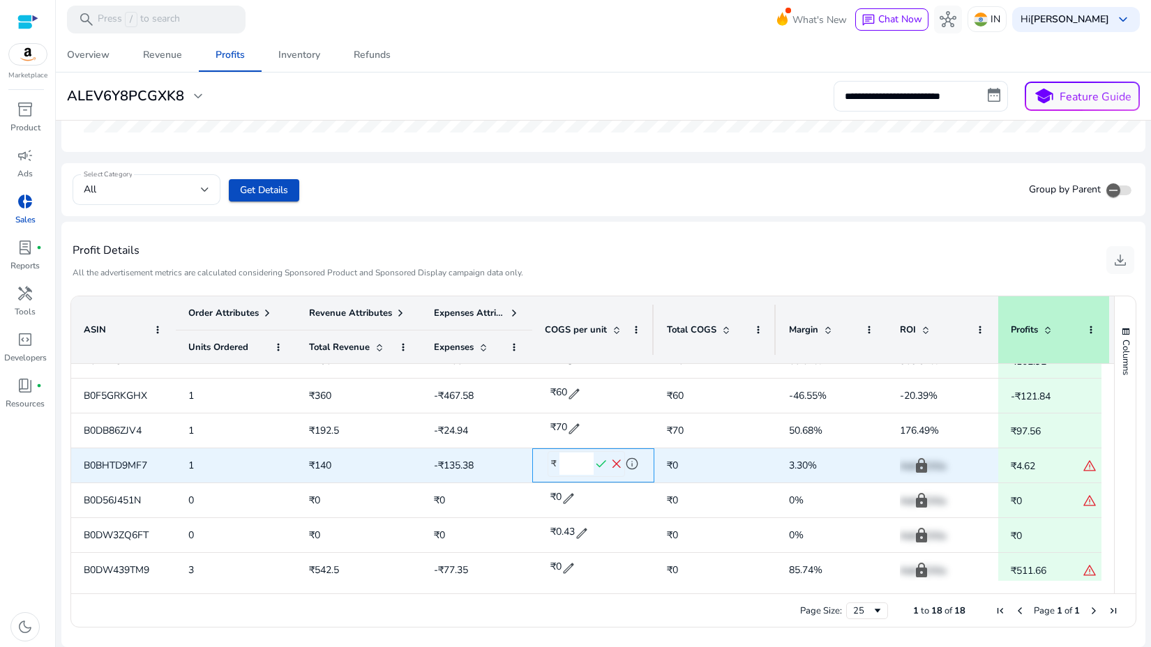
type input "**"
click at [602, 462] on span "check" at bounding box center [600, 464] width 15 height 15
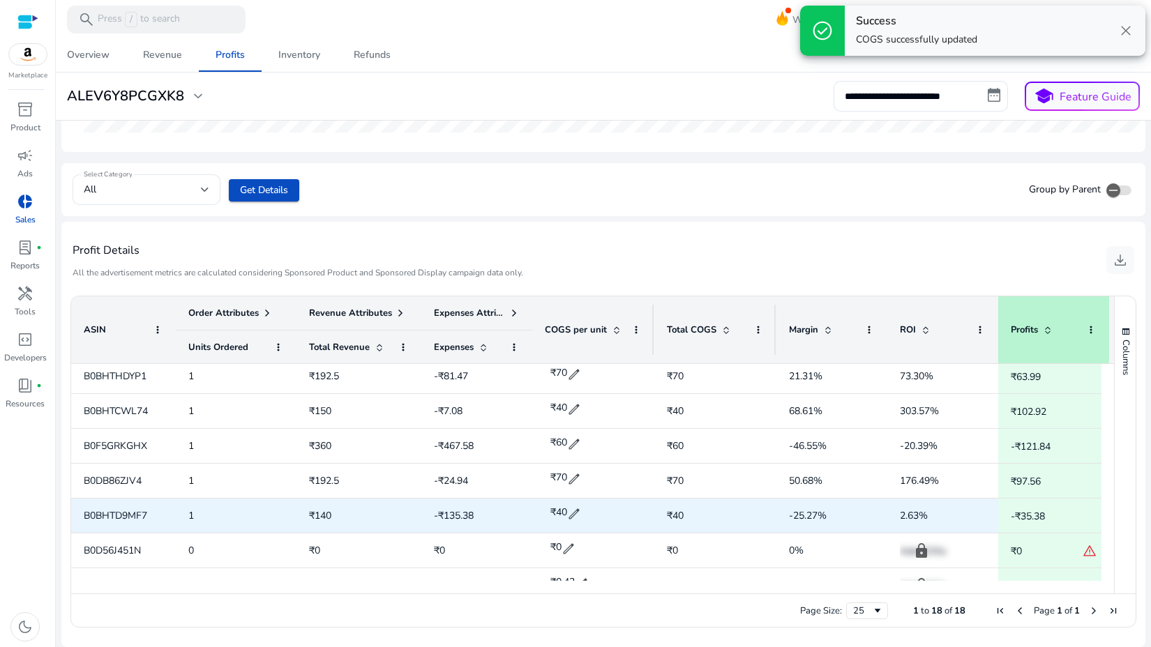
scroll to position [411, 0]
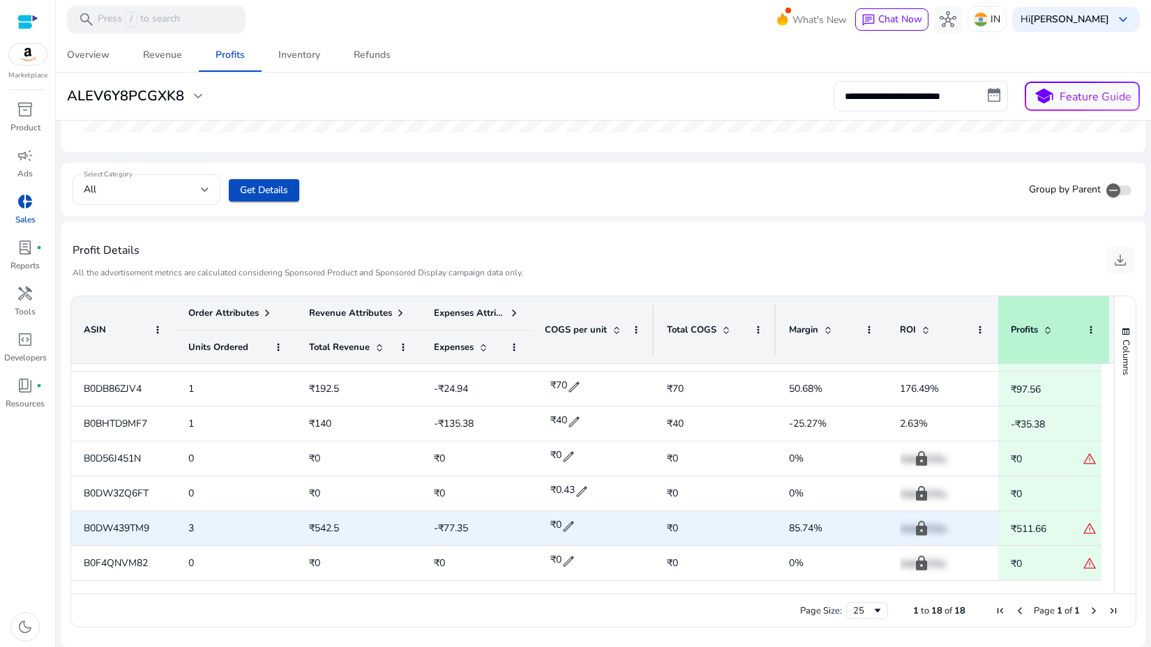
click at [118, 523] on span "B0DW439TM9" at bounding box center [117, 528] width 66 height 13
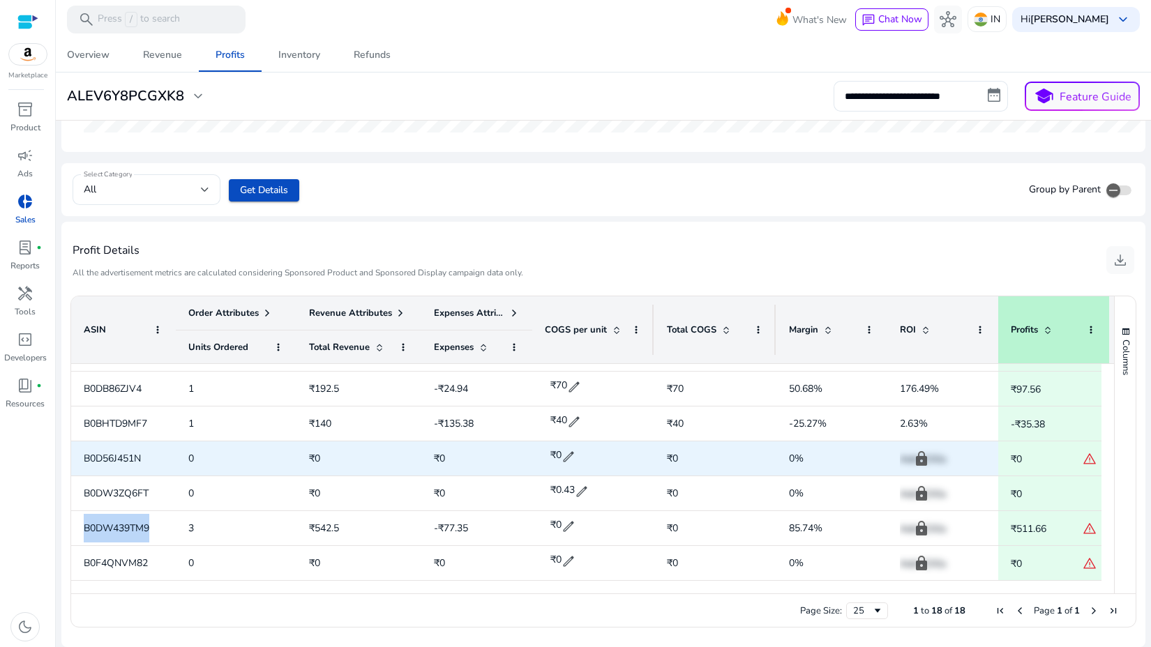
click at [115, 460] on span "B0D56J451N" at bounding box center [112, 458] width 57 height 13
copy span "B0D56J451N"
click at [569, 457] on span "edit" at bounding box center [568, 457] width 14 height 14
click at [575, 460] on input "*" at bounding box center [576, 457] width 34 height 22
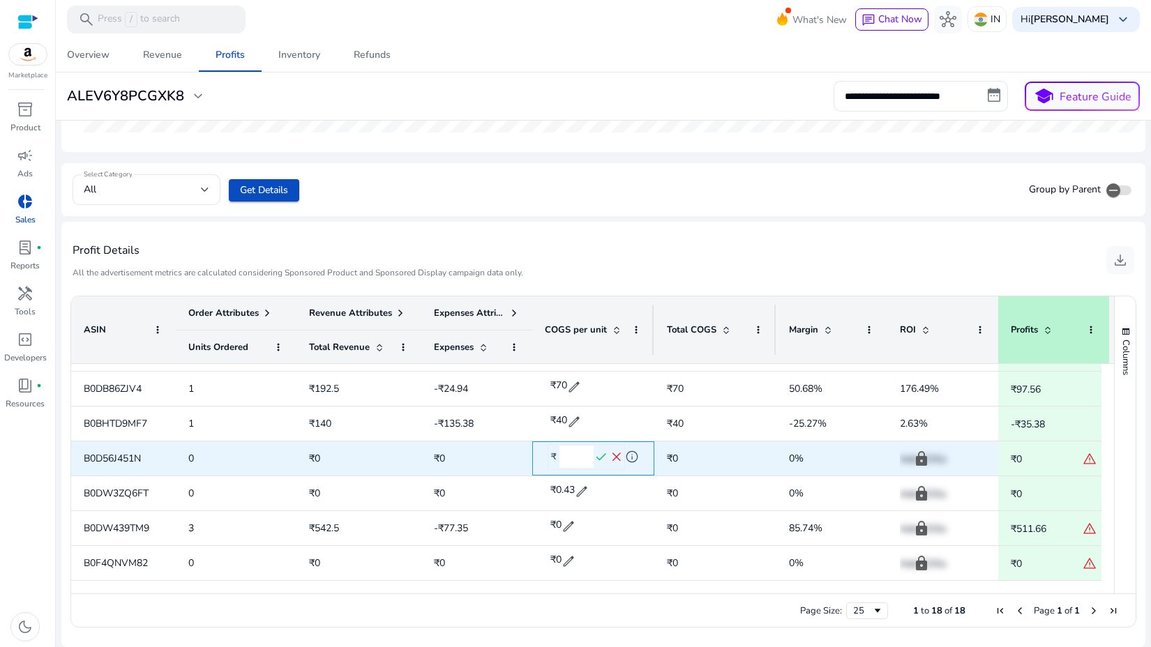
click at [575, 460] on input "*" at bounding box center [576, 457] width 34 height 22
click at [562, 460] on input "*" at bounding box center [576, 457] width 34 height 22
type input "***"
click at [603, 460] on span "check" at bounding box center [600, 457] width 15 height 15
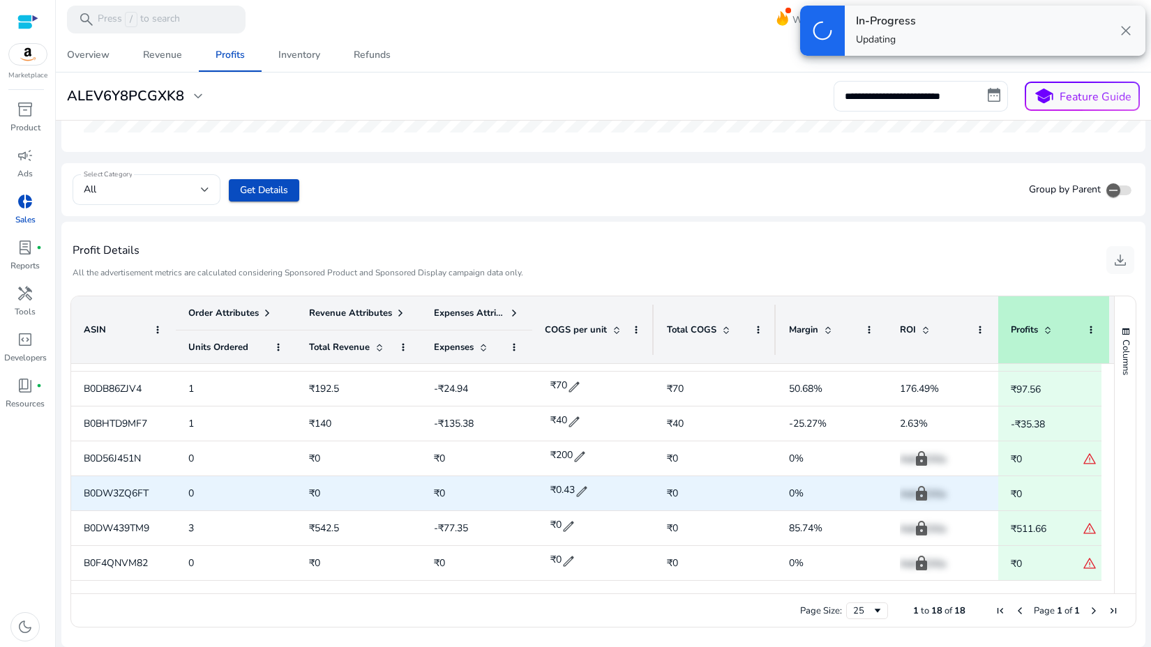
click at [114, 496] on span "B0DW3ZQ6FT" at bounding box center [116, 493] width 65 height 13
click at [112, 494] on span "B0DW3ZQ6FT" at bounding box center [116, 493] width 65 height 13
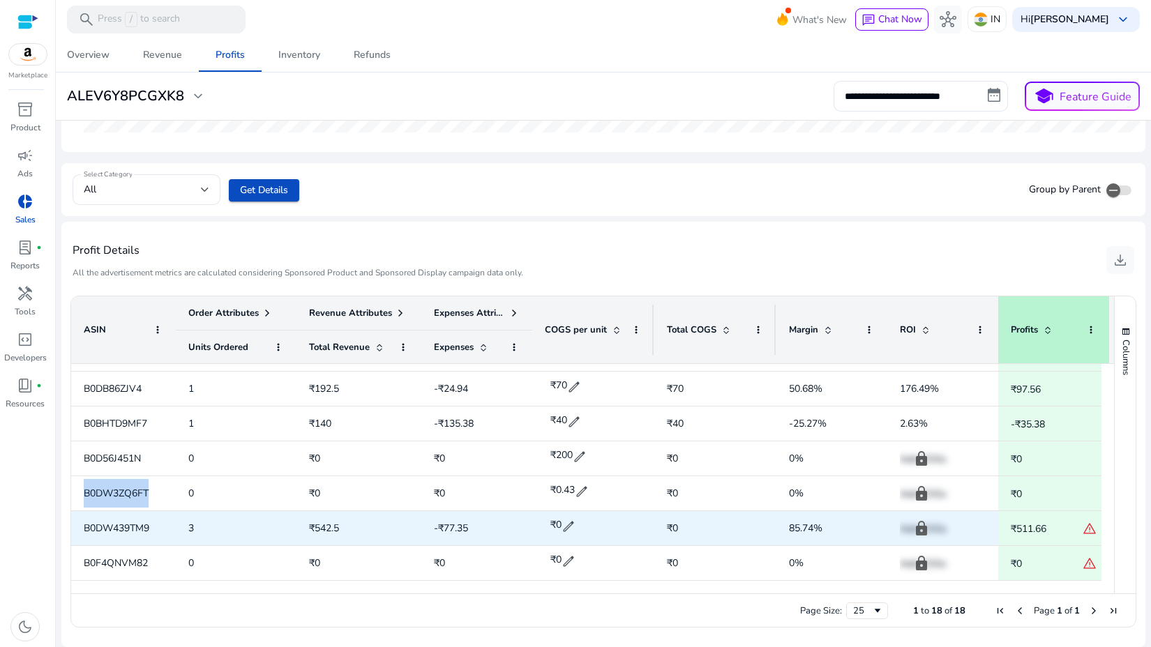
click at [114, 524] on span "B0DW439TM9" at bounding box center [117, 528] width 66 height 13
copy span "B0DW439TM9"
click at [568, 522] on span "edit" at bounding box center [568, 527] width 14 height 14
click at [568, 525] on input "*" at bounding box center [576, 526] width 34 height 22
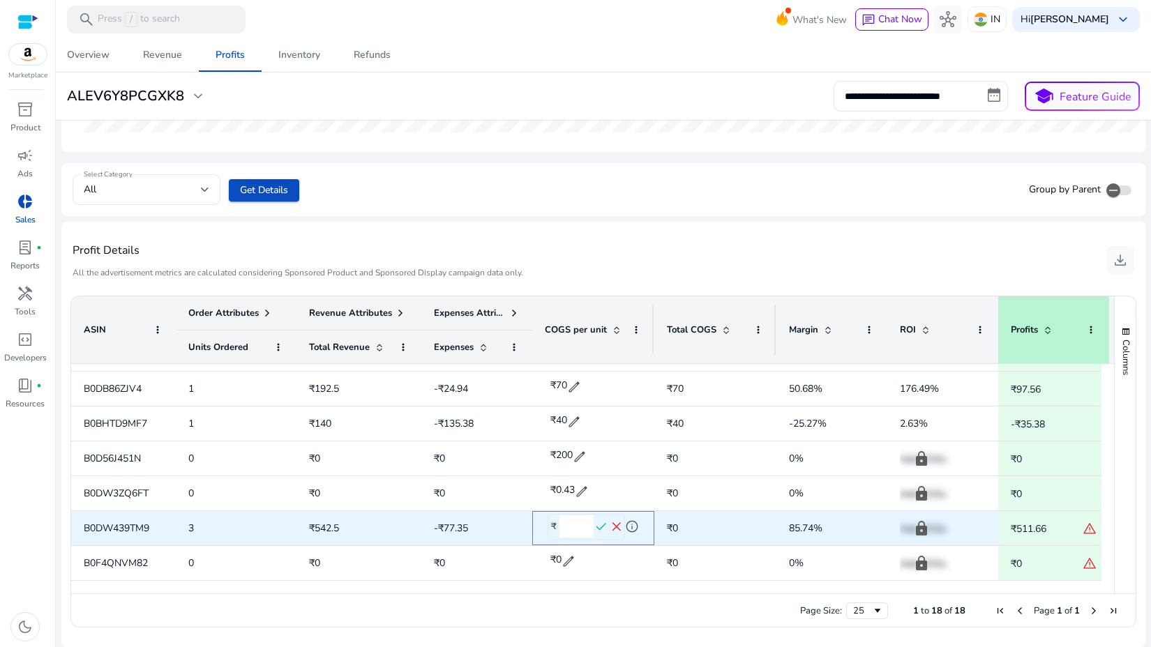
click at [568, 525] on input "*" at bounding box center [576, 526] width 34 height 22
type input "**"
click at [602, 524] on span "check" at bounding box center [600, 527] width 15 height 15
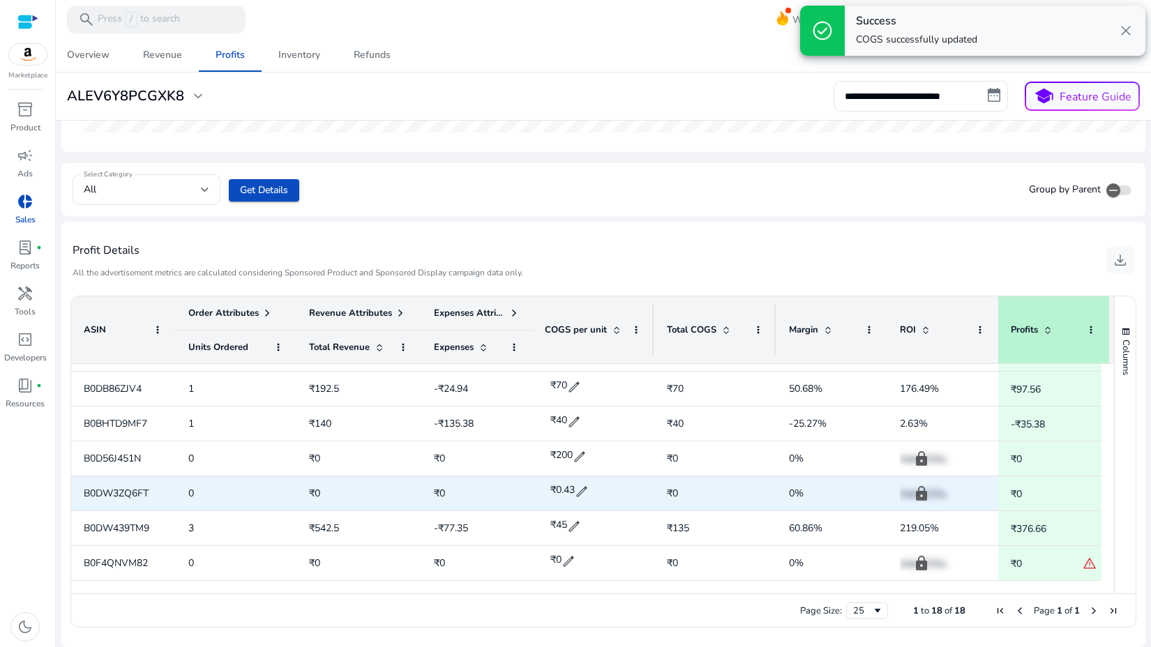
click at [124, 490] on span "B0DW3ZQ6FT" at bounding box center [116, 493] width 65 height 13
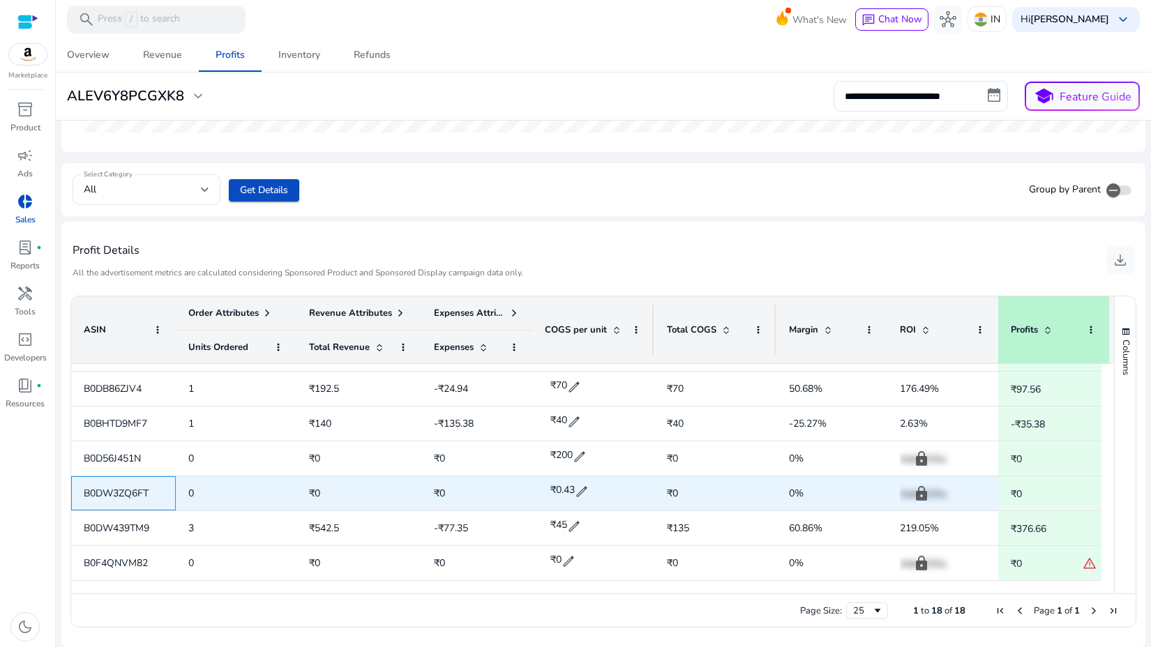
click at [124, 490] on span "B0DW3ZQ6FT" at bounding box center [116, 493] width 65 height 13
copy span "B0DW3ZQ6FT"
click at [582, 490] on span "edit" at bounding box center [582, 492] width 14 height 14
click at [579, 492] on input "****" at bounding box center [576, 491] width 34 height 22
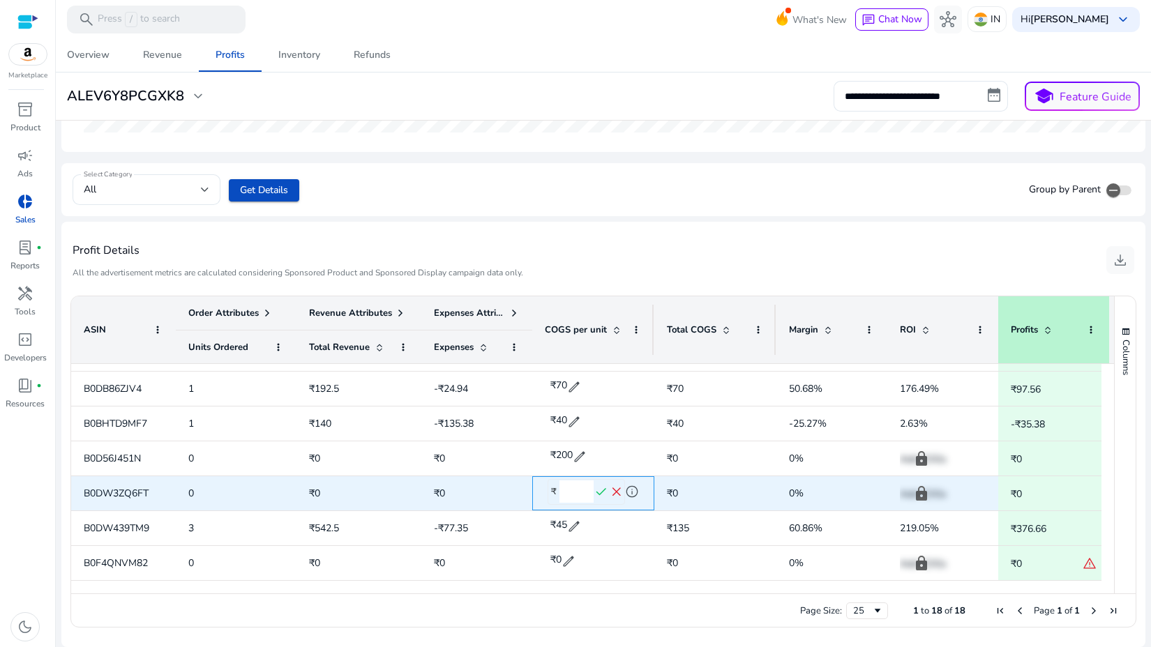
click at [579, 492] on input "****" at bounding box center [576, 491] width 34 height 22
type input "***"
click at [605, 490] on span "check" at bounding box center [600, 492] width 15 height 15
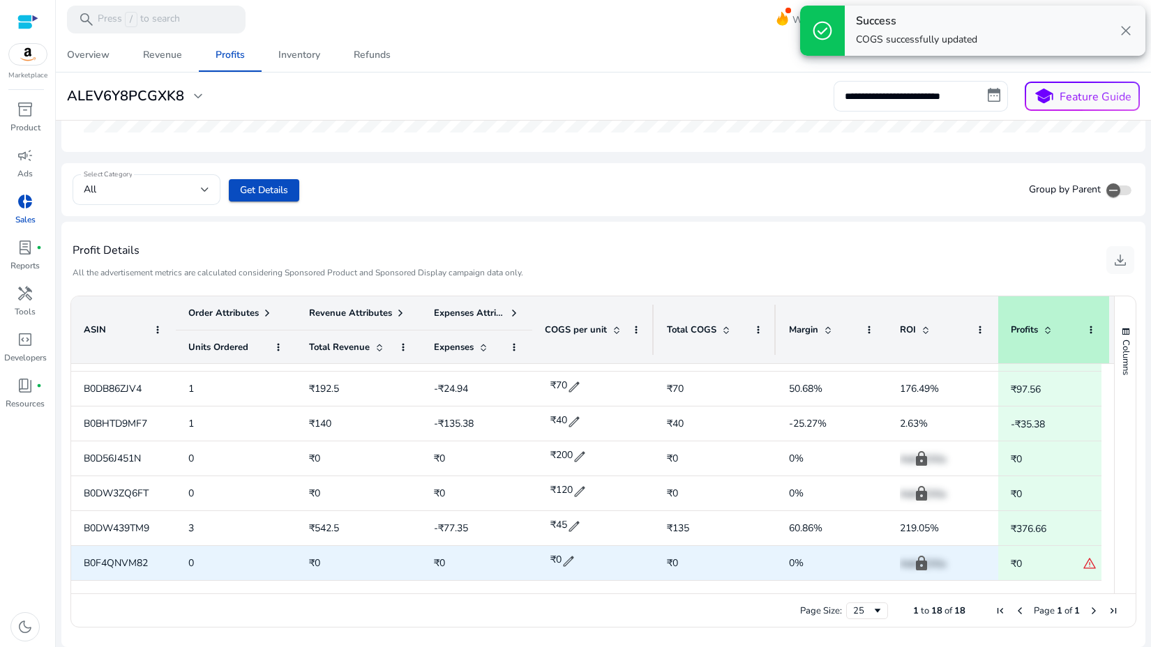
click at [128, 559] on span "B0F4QNVM82" at bounding box center [116, 562] width 64 height 13
copy span "B0F4QNVM82"
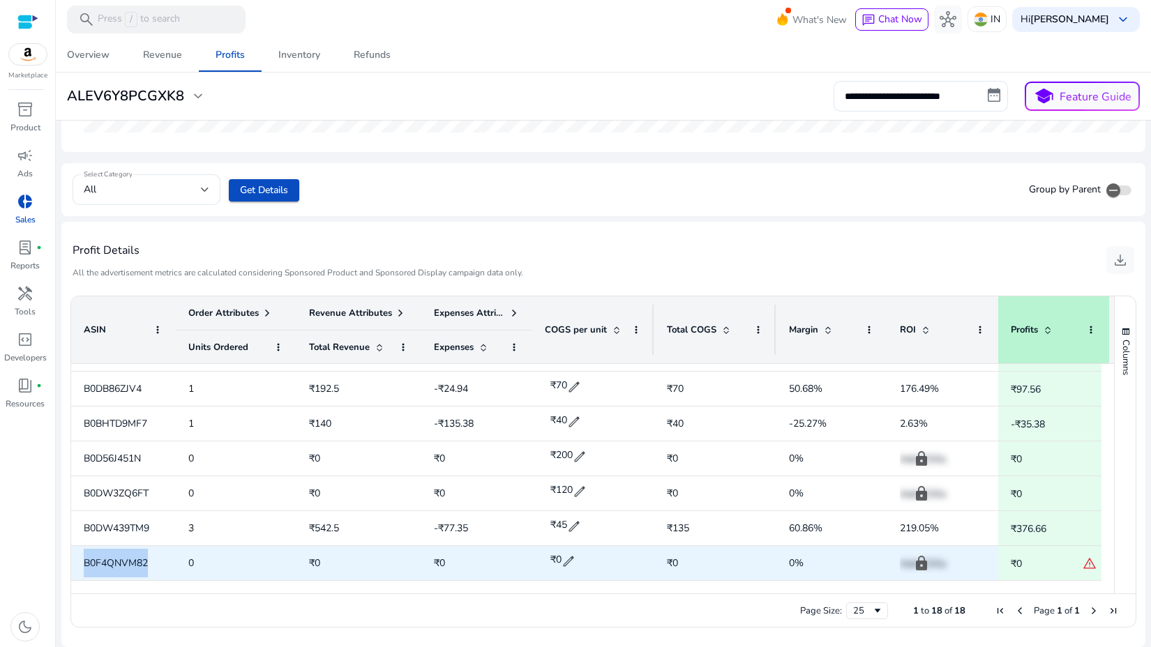
click at [569, 556] on span "edit" at bounding box center [568, 561] width 14 height 14
click at [575, 561] on input "*" at bounding box center [576, 561] width 34 height 22
type input "**"
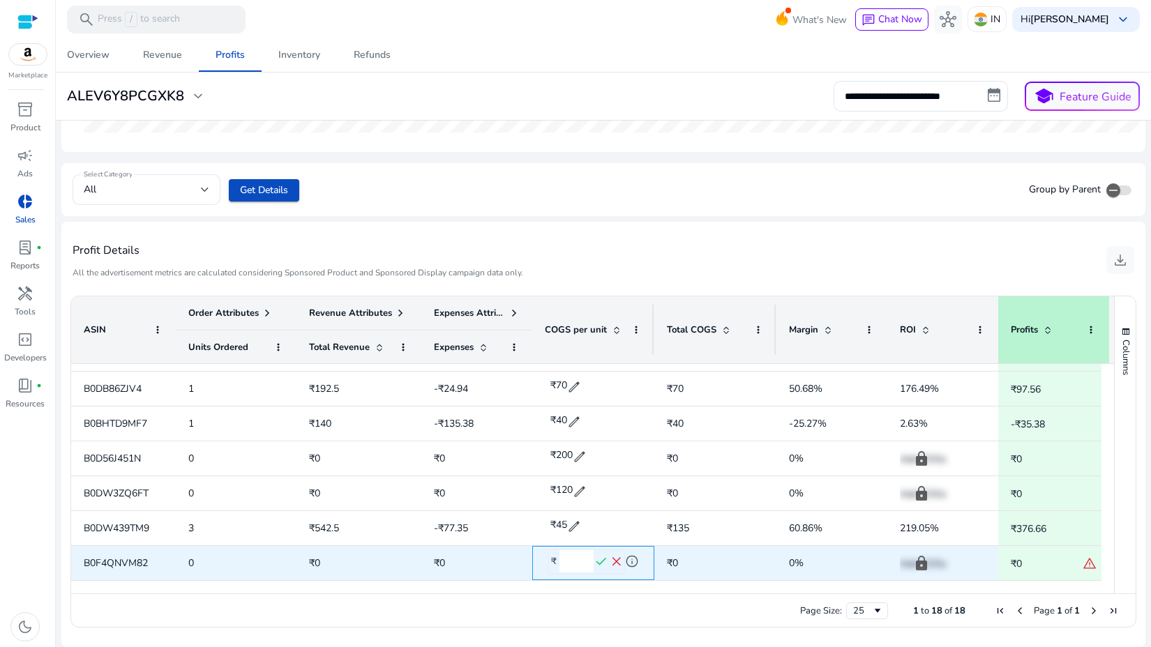
click at [602, 561] on span "check" at bounding box center [600, 561] width 15 height 15
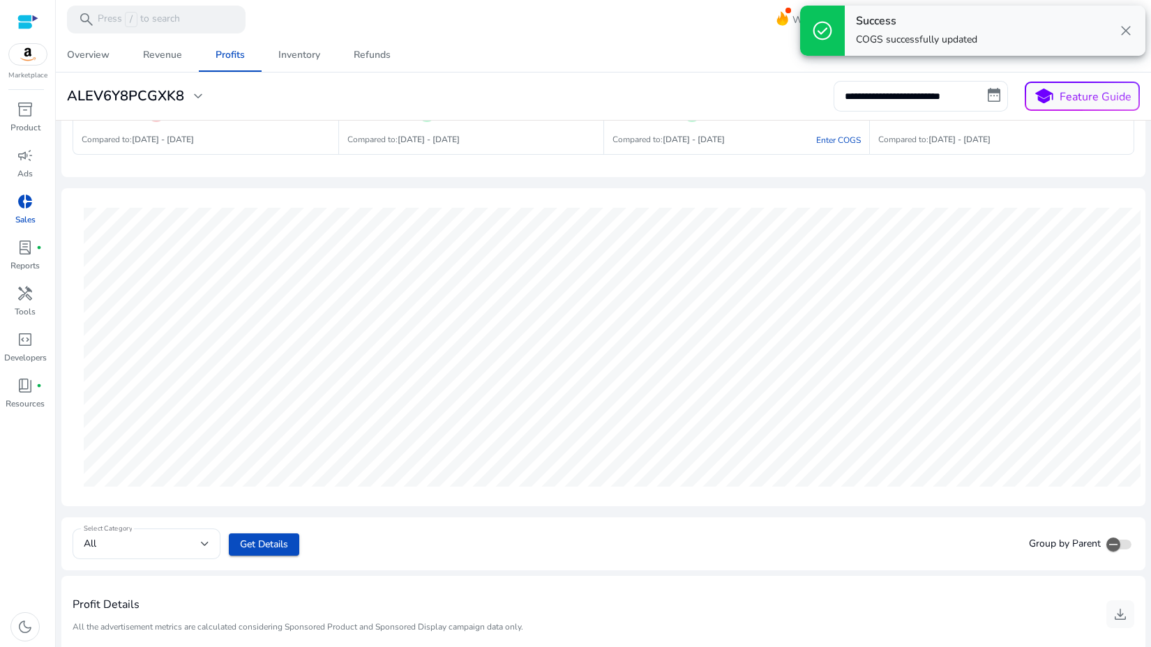
scroll to position [0, 0]
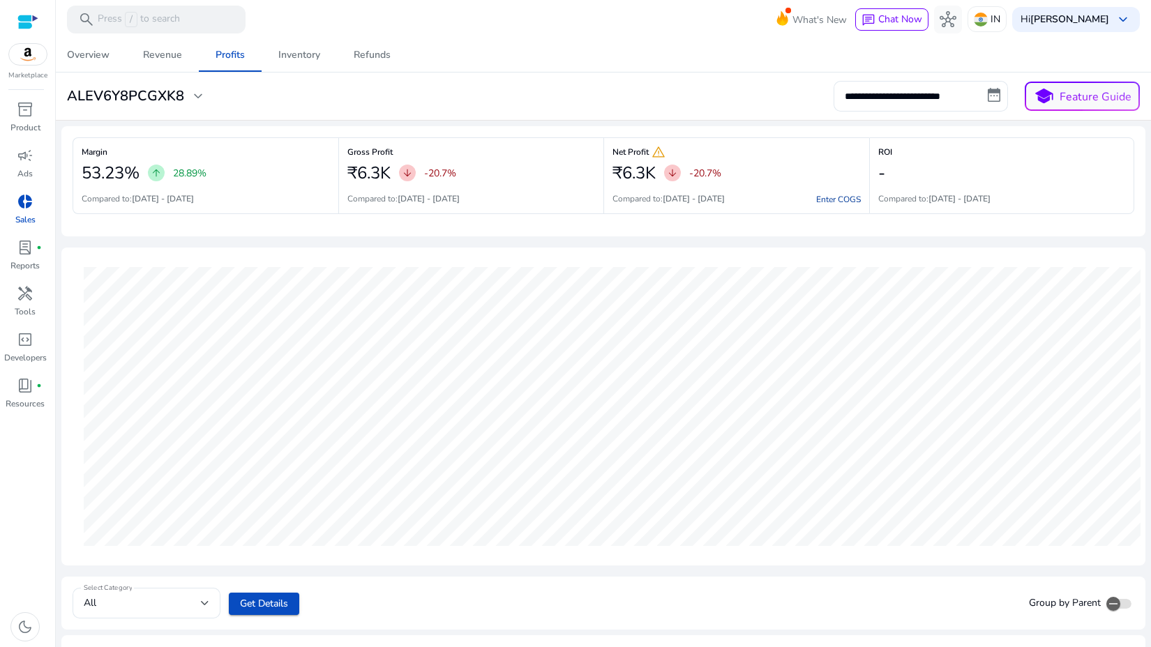
click at [828, 197] on link "Enter COGS" at bounding box center [838, 199] width 45 height 11
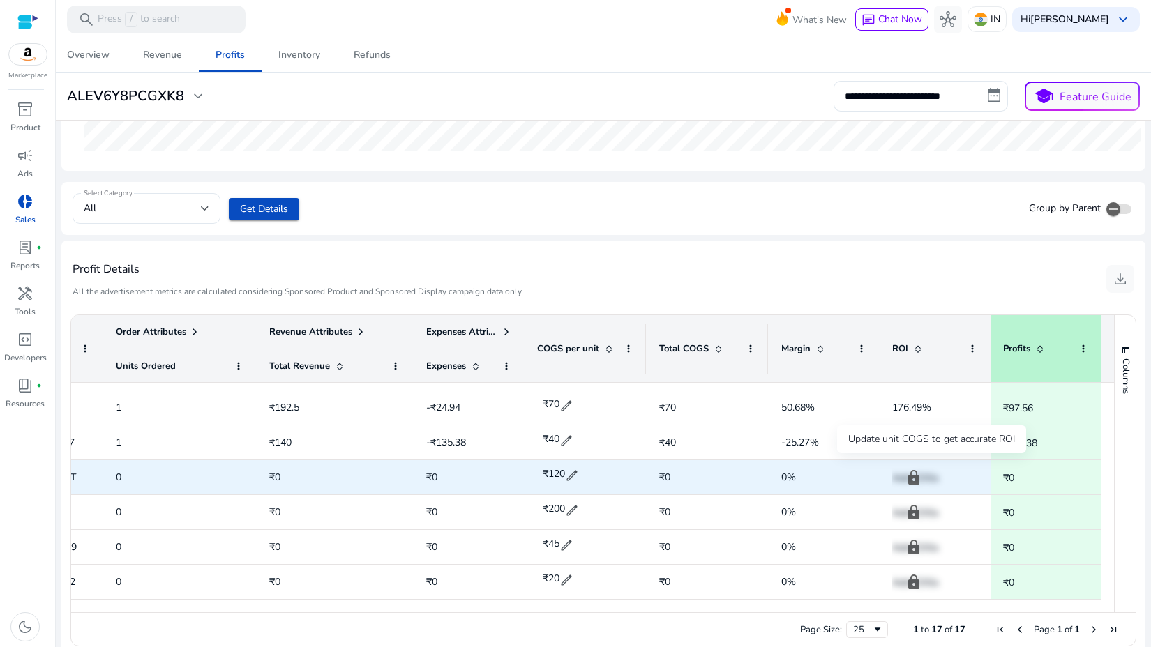
click at [905, 472] on p "Add COGs" at bounding box center [935, 478] width 86 height 29
click at [565, 479] on span "edit" at bounding box center [572, 476] width 14 height 14
click at [590, 475] on span "check" at bounding box center [593, 476] width 15 height 15
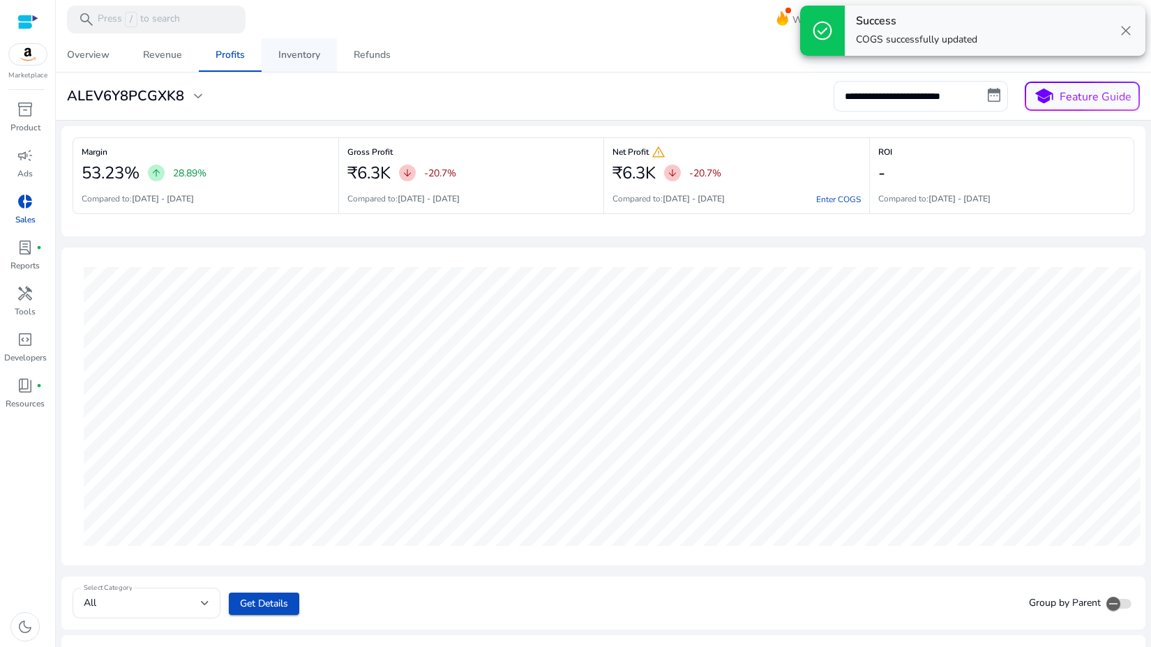
click at [298, 59] on div "Inventory" at bounding box center [299, 55] width 42 height 10
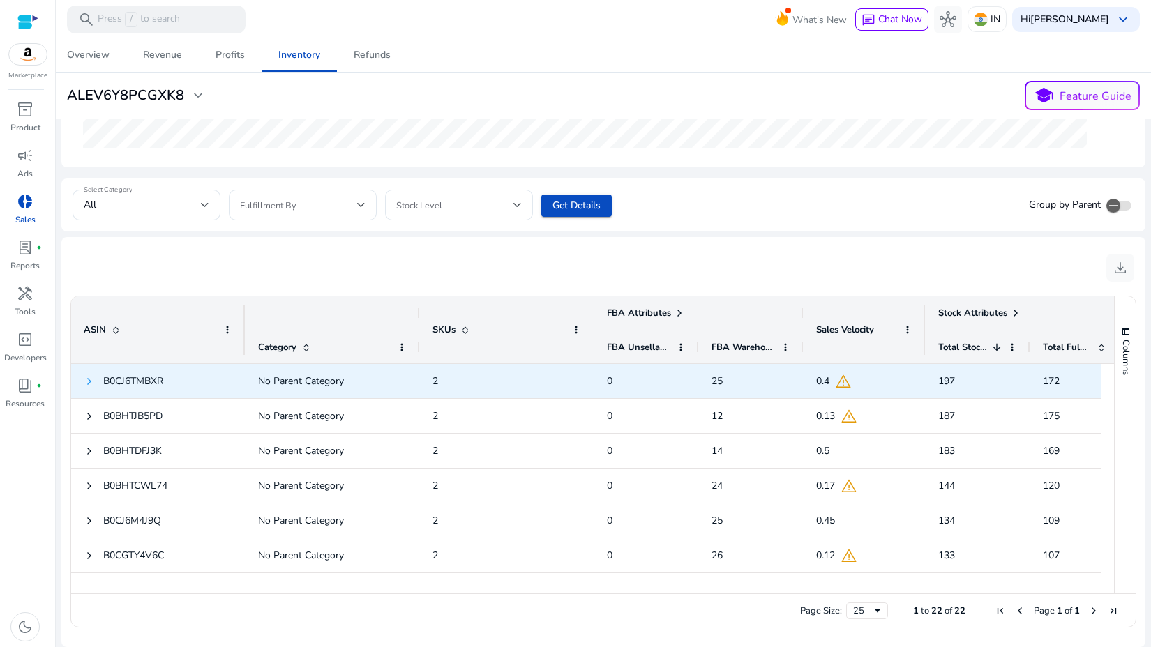
click at [89, 382] on span at bounding box center [89, 381] width 11 height 11
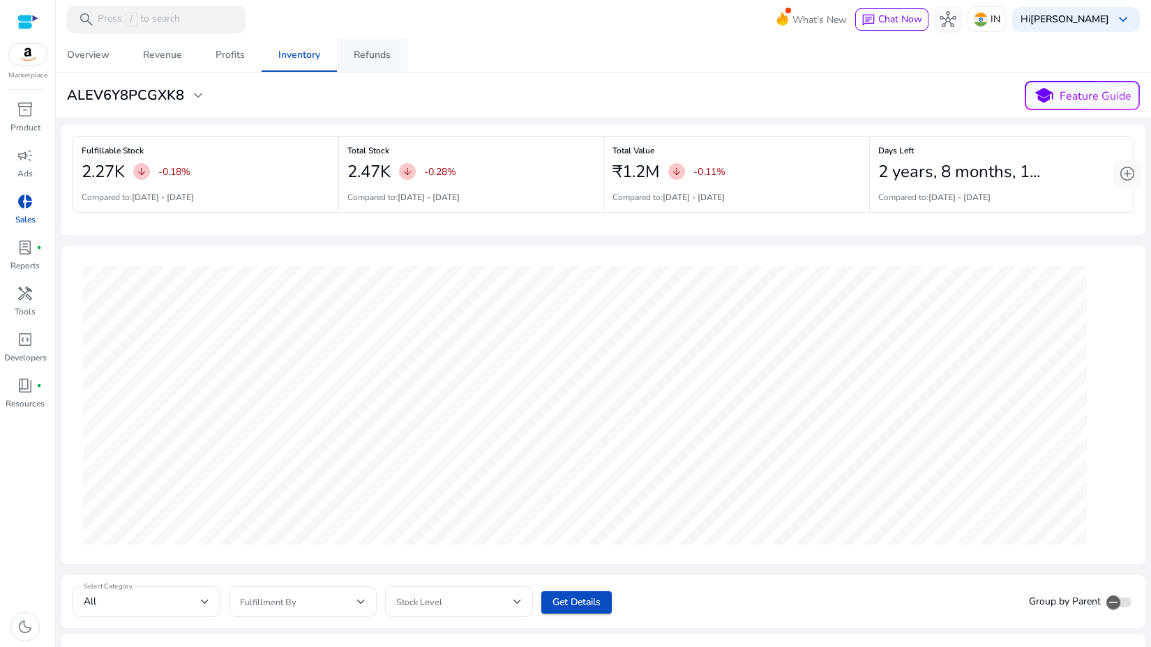
click at [364, 52] on div "Refunds" at bounding box center [372, 55] width 37 height 10
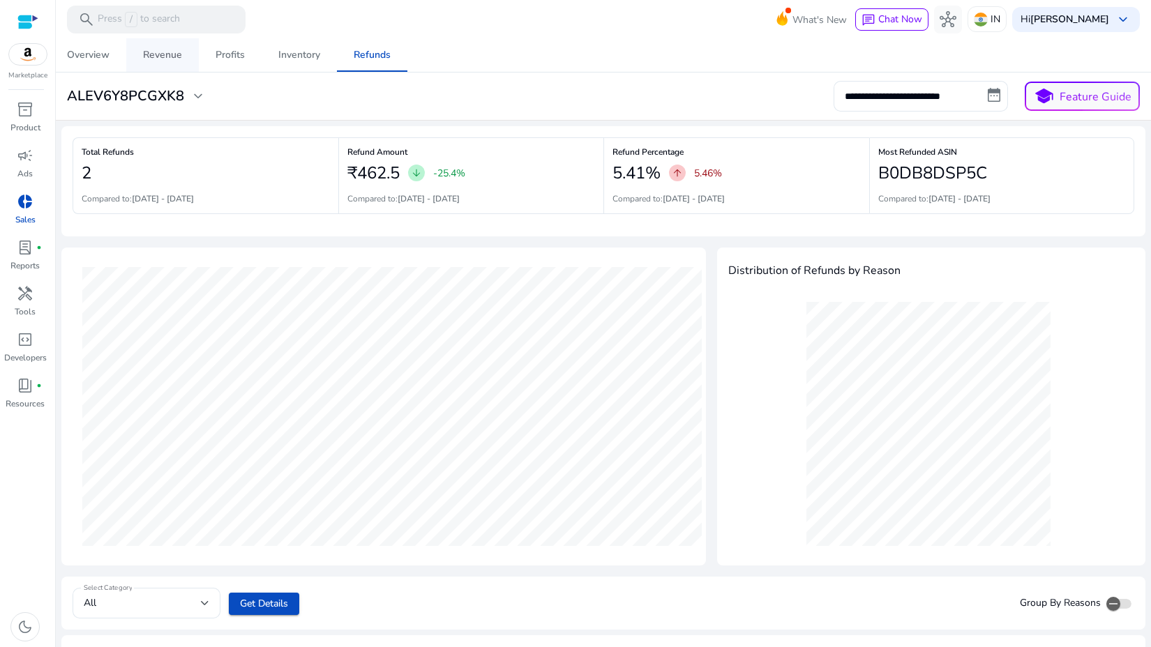
click at [165, 69] on span "Revenue" at bounding box center [162, 54] width 39 height 33
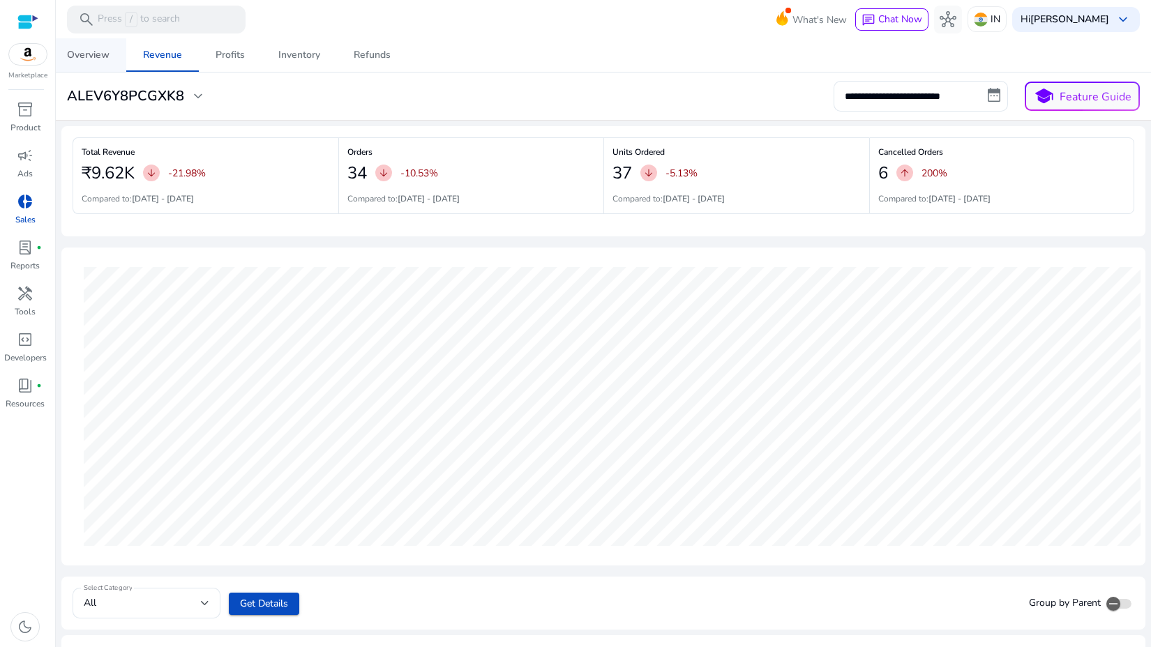
click at [79, 52] on div "Overview" at bounding box center [88, 55] width 43 height 10
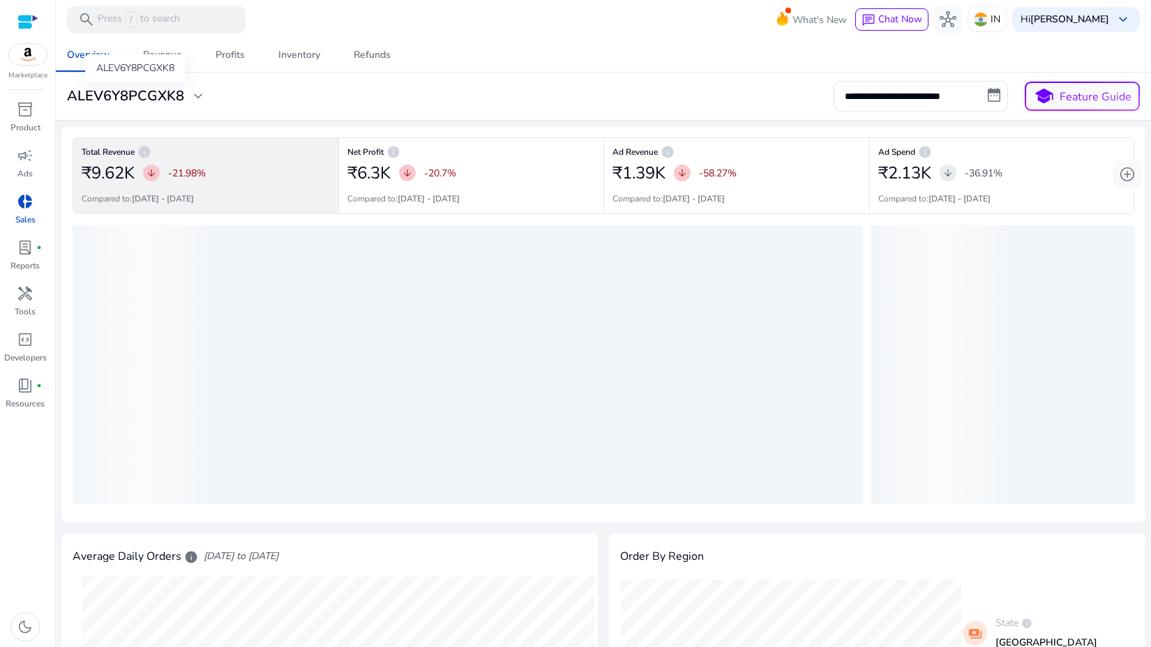
click at [132, 97] on h3 "ALEV6Y8PCGXK8" at bounding box center [125, 96] width 117 height 17
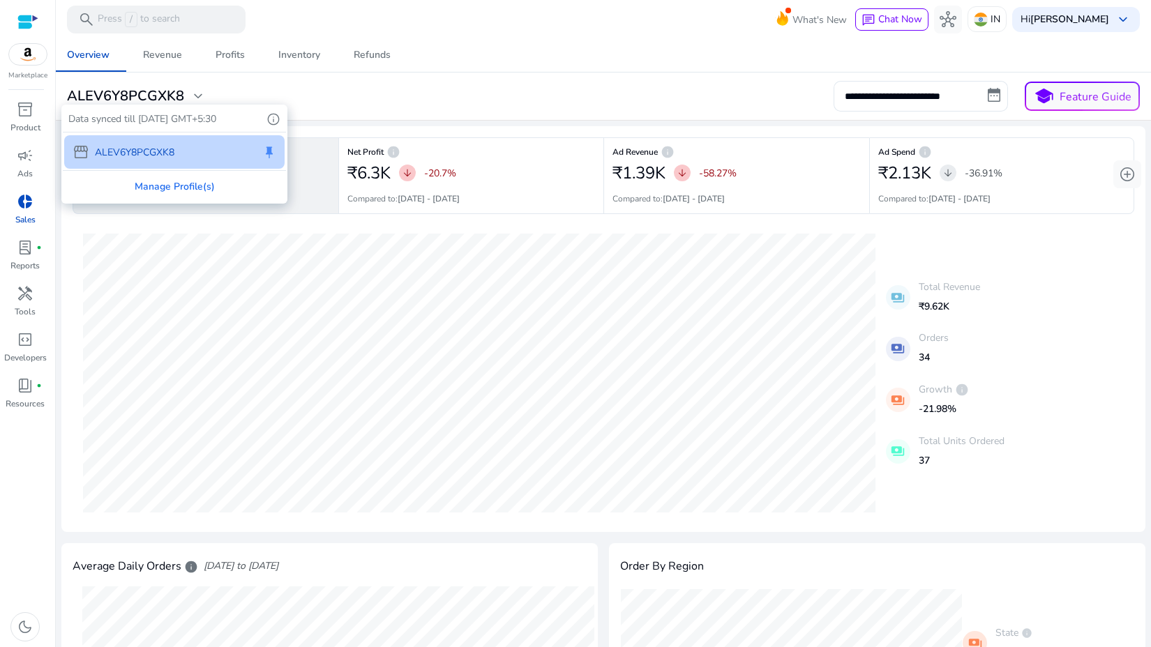
click at [310, 86] on div at bounding box center [575, 323] width 1151 height 647
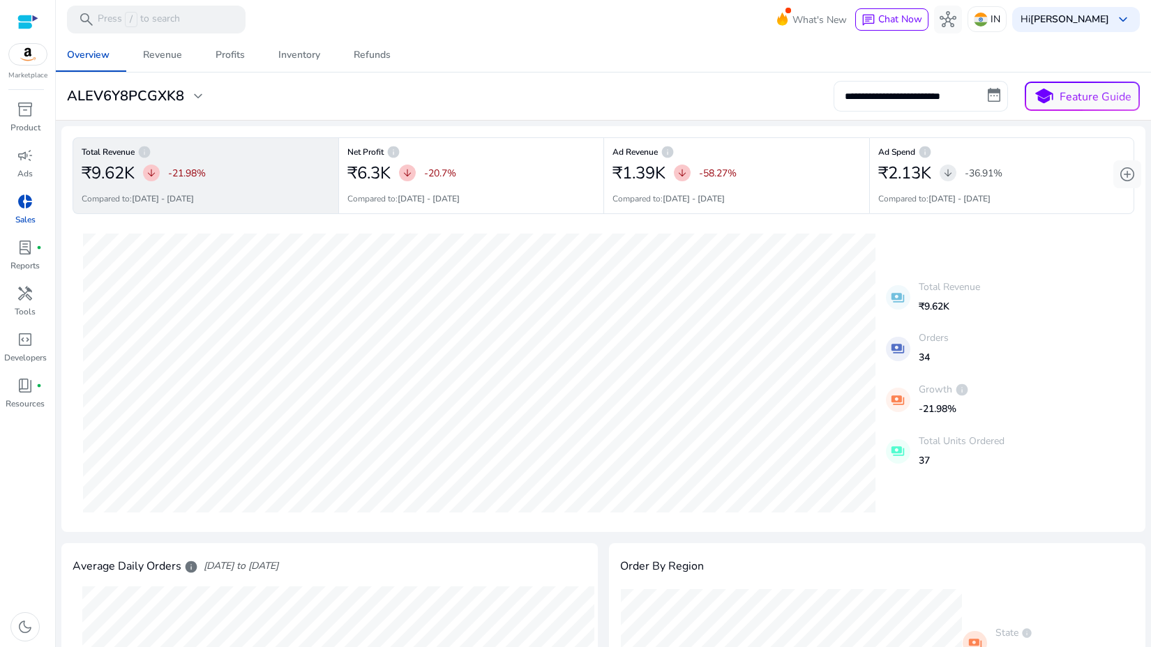
click at [994, 96] on input "**********" at bounding box center [920, 96] width 174 height 31
select select "*"
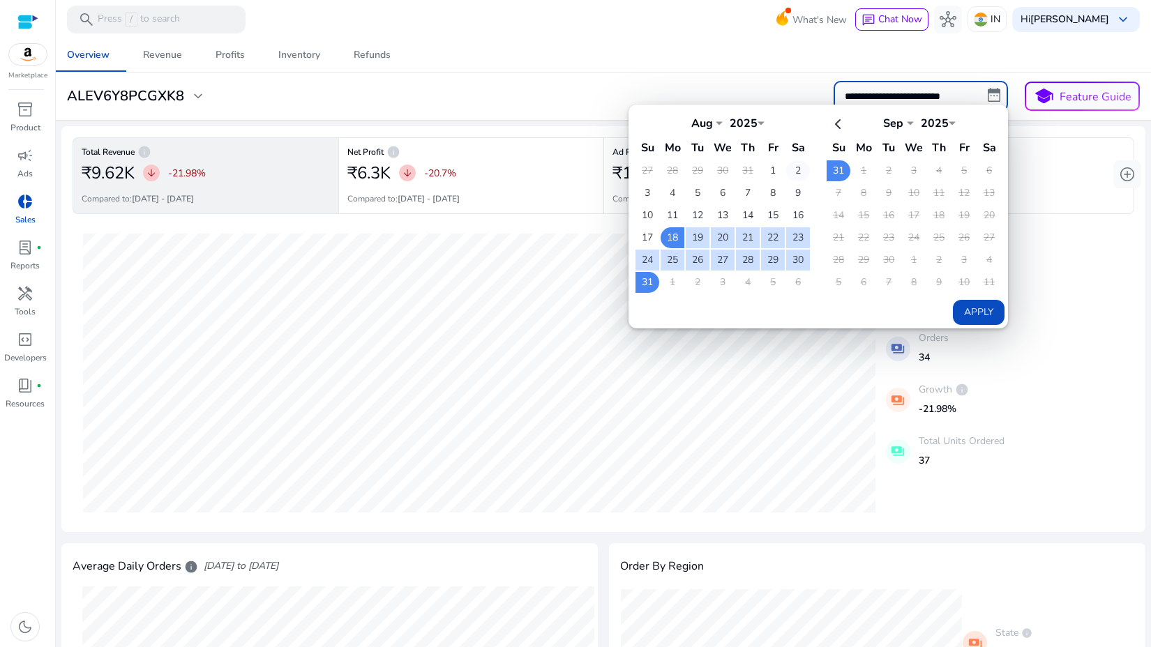
click at [793, 162] on td "2" at bounding box center [798, 170] width 24 height 21
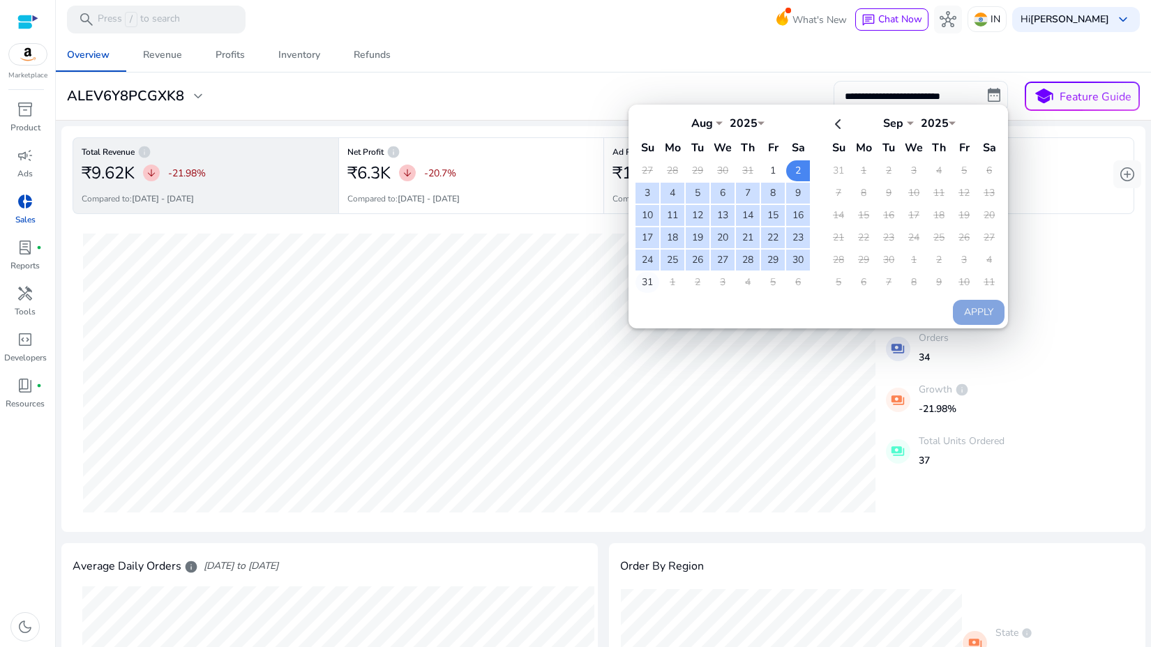
click at [639, 283] on td "31" at bounding box center [647, 282] width 24 height 21
click at [973, 312] on button "Apply" at bounding box center [979, 312] width 52 height 25
type input "**********"
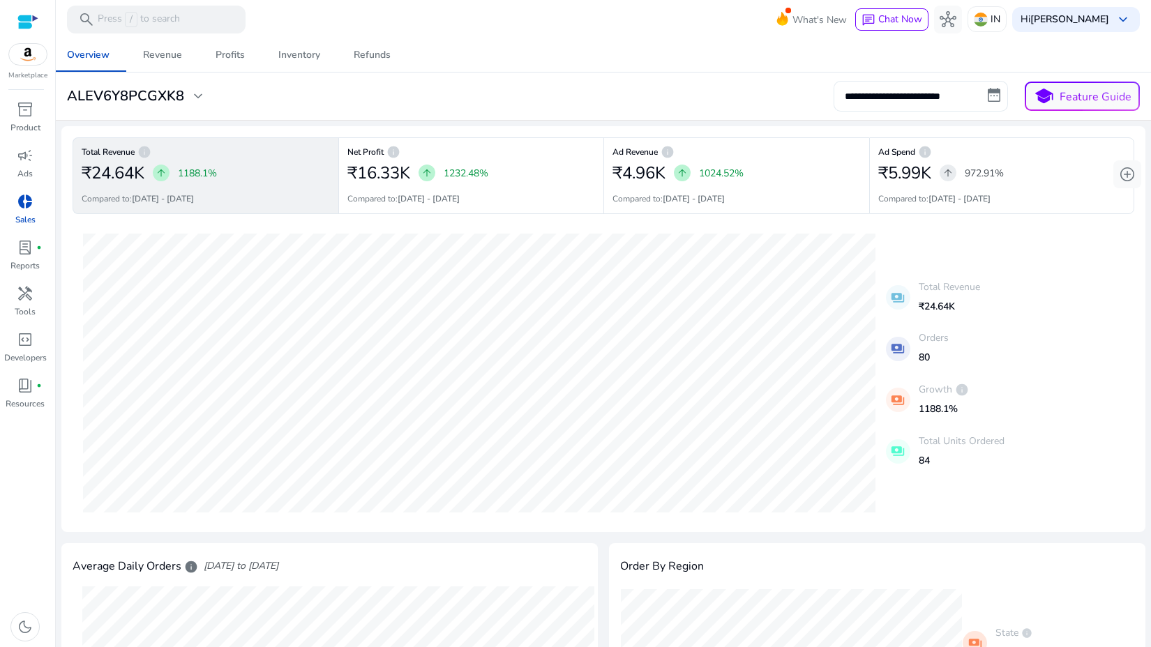
click at [991, 96] on input "**********" at bounding box center [920, 96] width 174 height 31
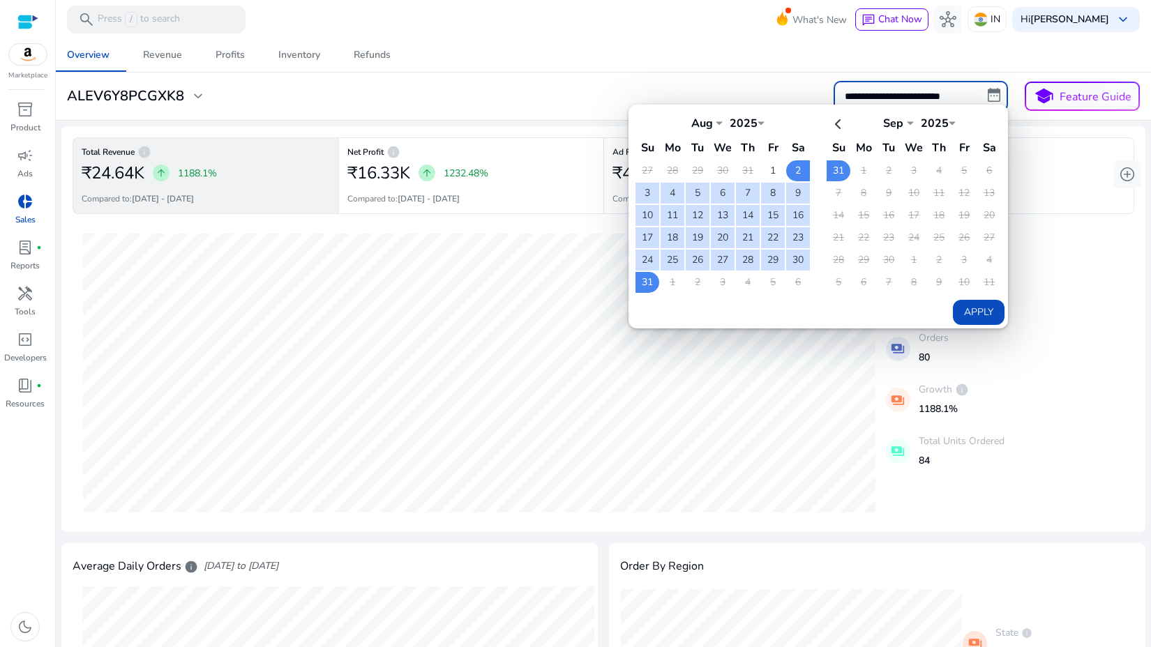
click at [698, 126] on select "*** *** *** *** *** *** *** *** *** *** *** ***" at bounding box center [702, 121] width 42 height 11
click at [842, 123] on th at bounding box center [838, 123] width 24 height 23
select select "*"
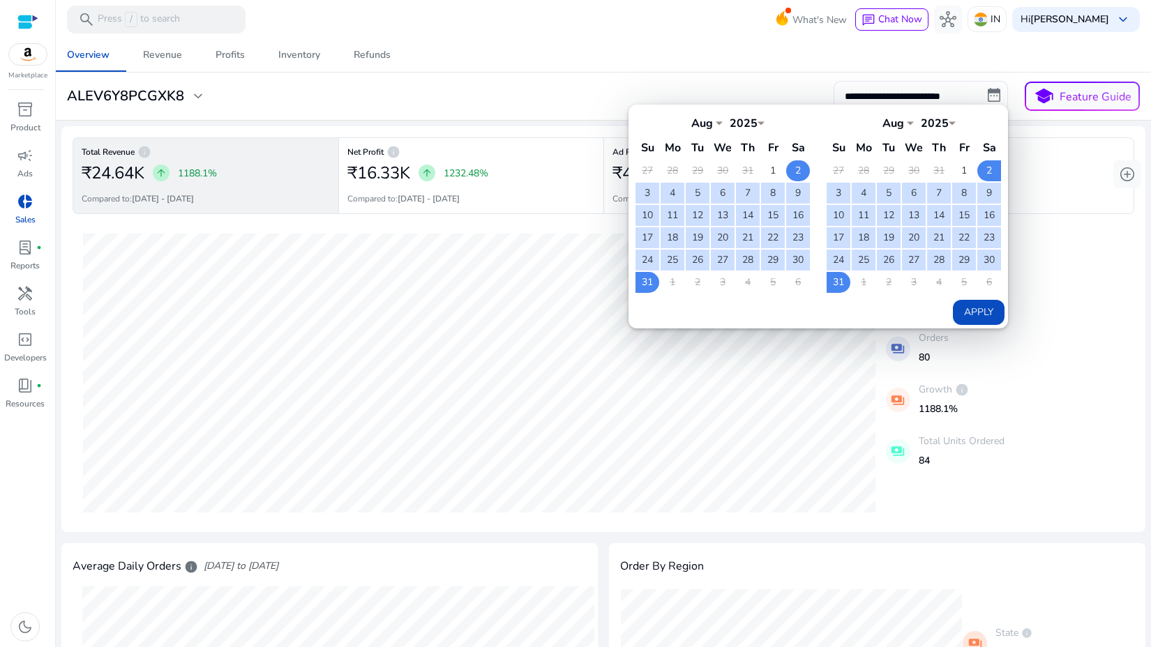
click at [791, 167] on td "2" at bounding box center [798, 170] width 24 height 21
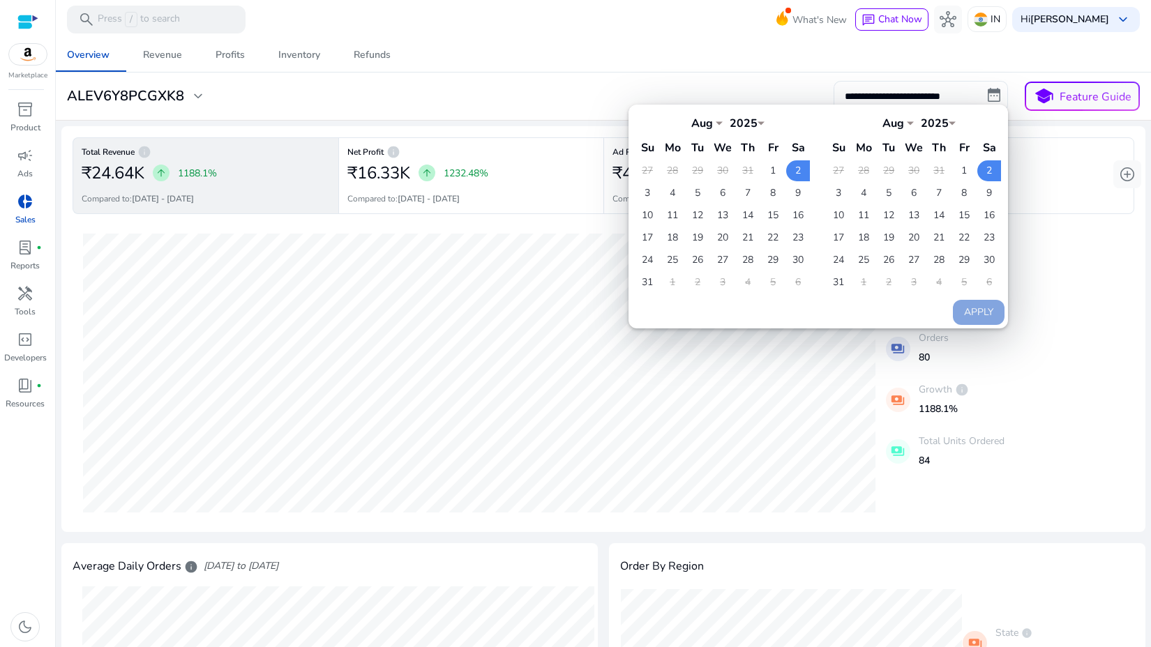
click at [722, 126] on select "****" at bounding box center [743, 121] width 42 height 11
click at [699, 126] on select "*** *** *** *** *** *** *** *** *** *** *** ***" at bounding box center [702, 121] width 42 height 11
click at [778, 95] on div "**********" at bounding box center [603, 96] width 1084 height 31
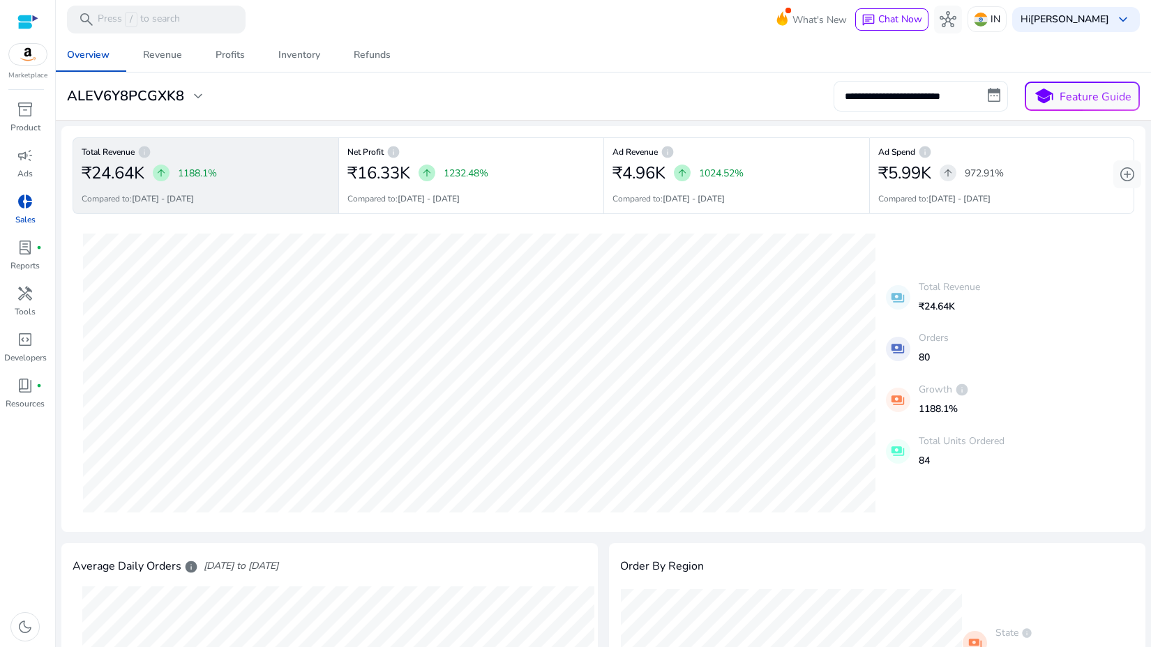
click at [985, 98] on input "**********" at bounding box center [920, 96] width 174 height 31
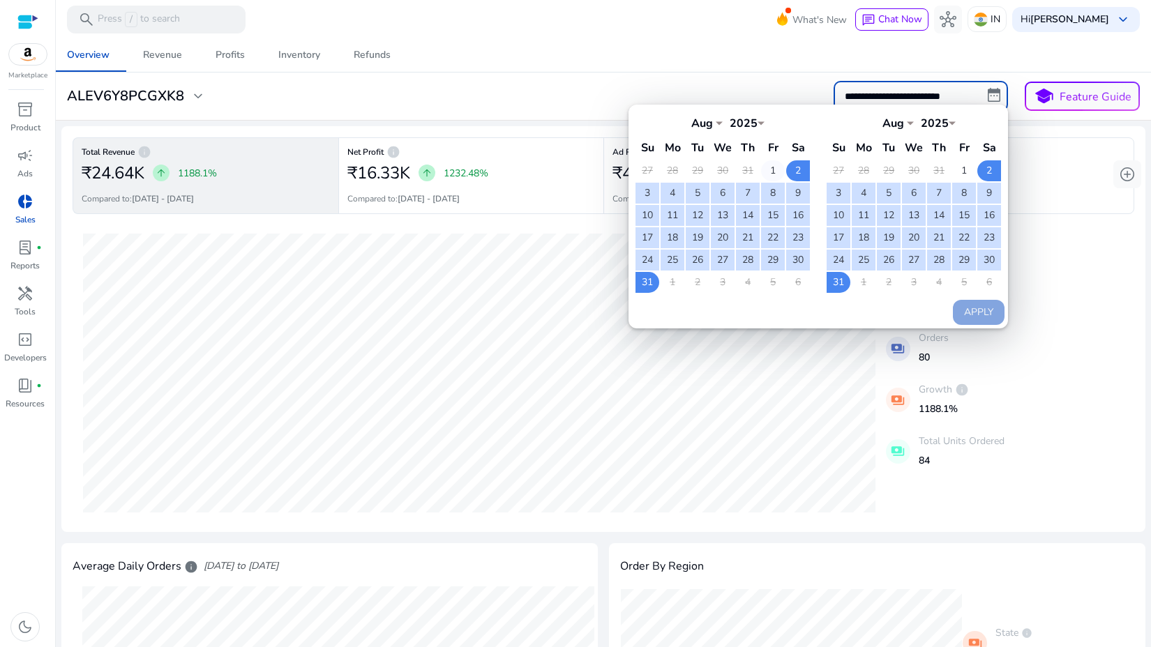
click at [766, 165] on td "1" at bounding box center [773, 170] width 24 height 21
click at [647, 282] on td "31" at bounding box center [647, 282] width 24 height 21
click at [977, 317] on button "Apply" at bounding box center [979, 312] width 52 height 25
type input "**********"
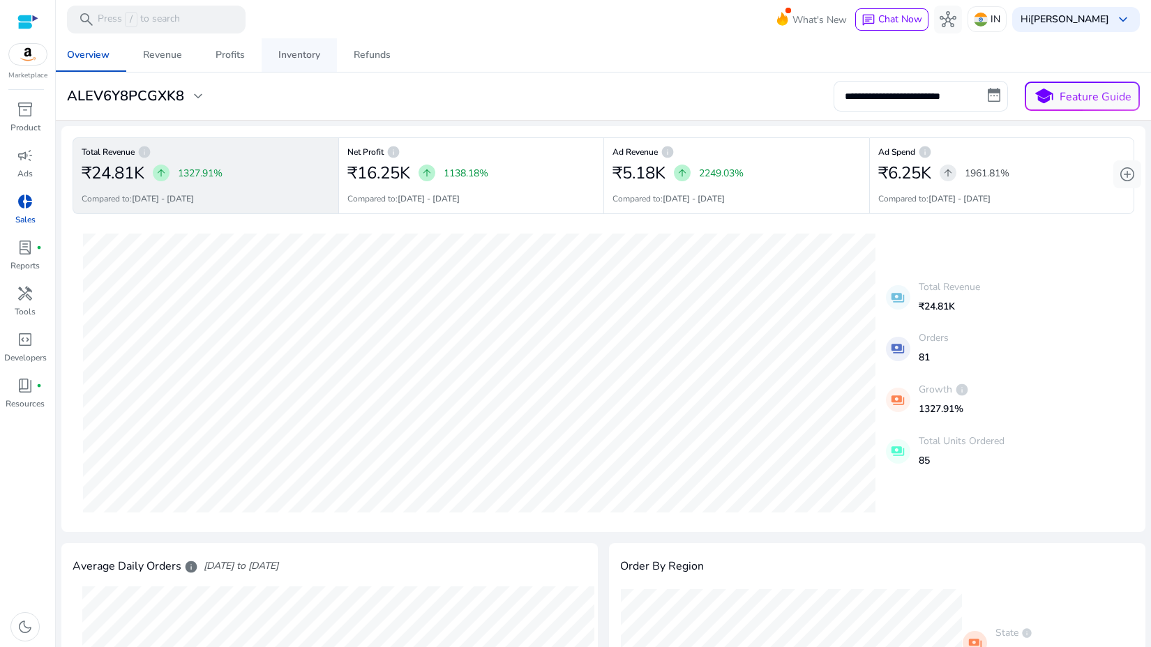
click at [325, 61] on link "Inventory" at bounding box center [298, 54] width 75 height 33
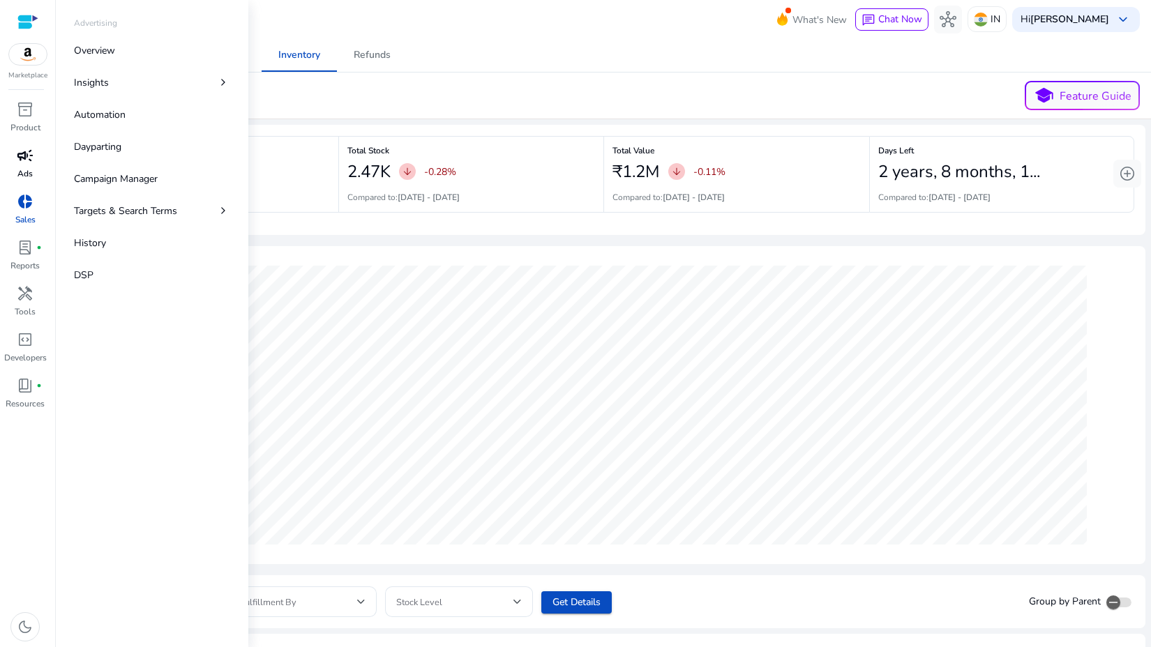
click at [25, 158] on span "campaign" at bounding box center [25, 155] width 17 height 17
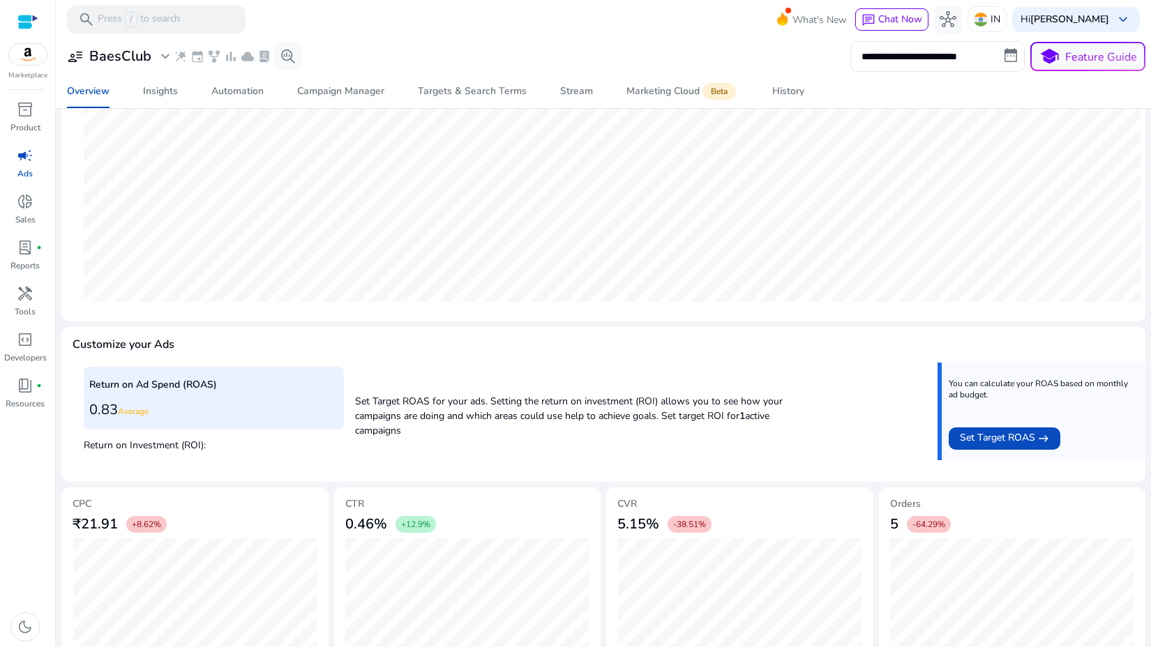
scroll to position [296, 0]
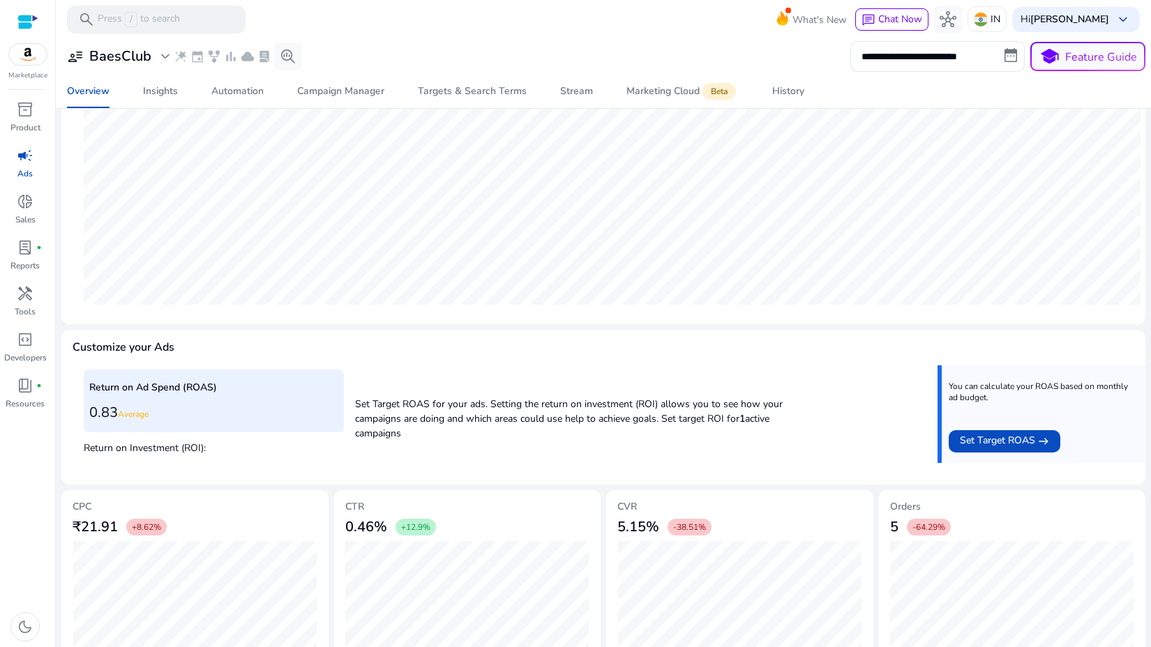
click at [1021, 440] on span "Set Target ROAS" at bounding box center [997, 441] width 75 height 17
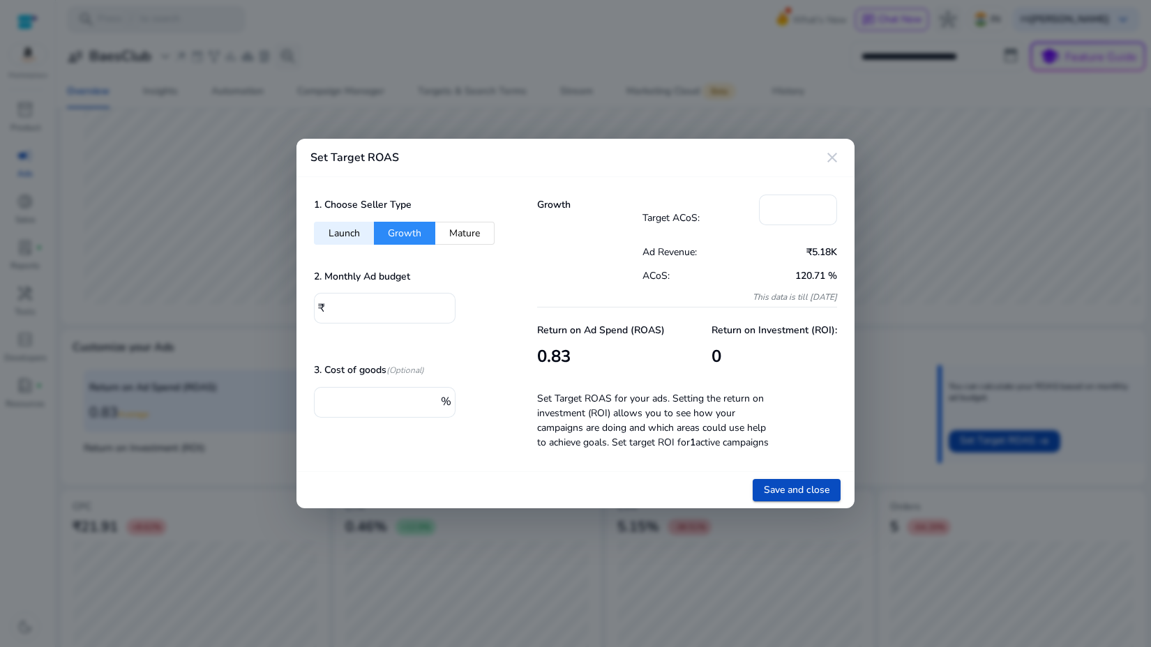
click at [358, 232] on button "Launch" at bounding box center [344, 233] width 60 height 23
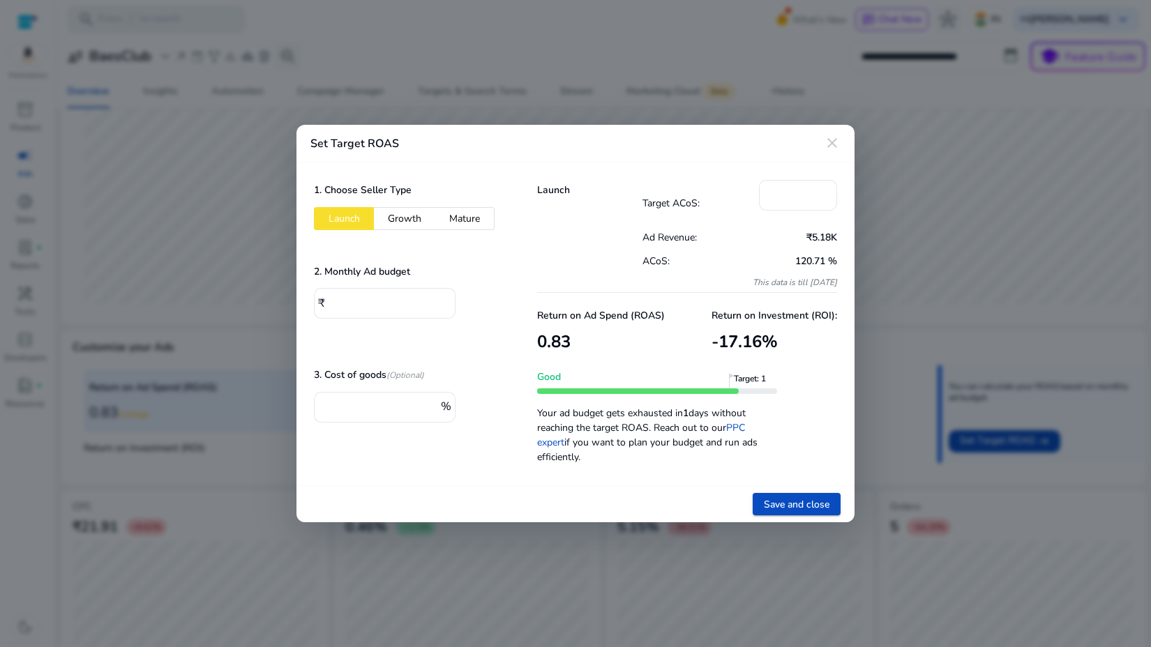
click at [405, 226] on button "Growth" at bounding box center [404, 218] width 61 height 23
type input "*"
drag, startPoint x: 786, startPoint y: 198, endPoint x: 775, endPoint y: 199, distance: 11.2
click at [775, 199] on input "*" at bounding box center [798, 193] width 56 height 15
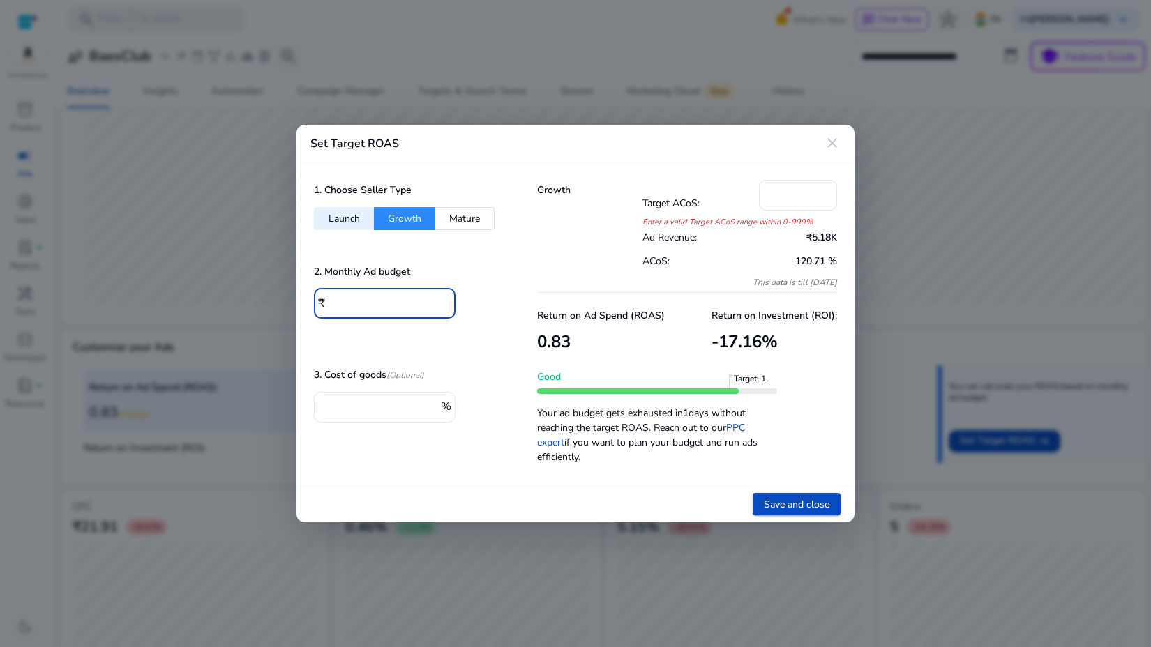
click at [329, 302] on input "*" at bounding box center [386, 301] width 115 height 15
type input "**"
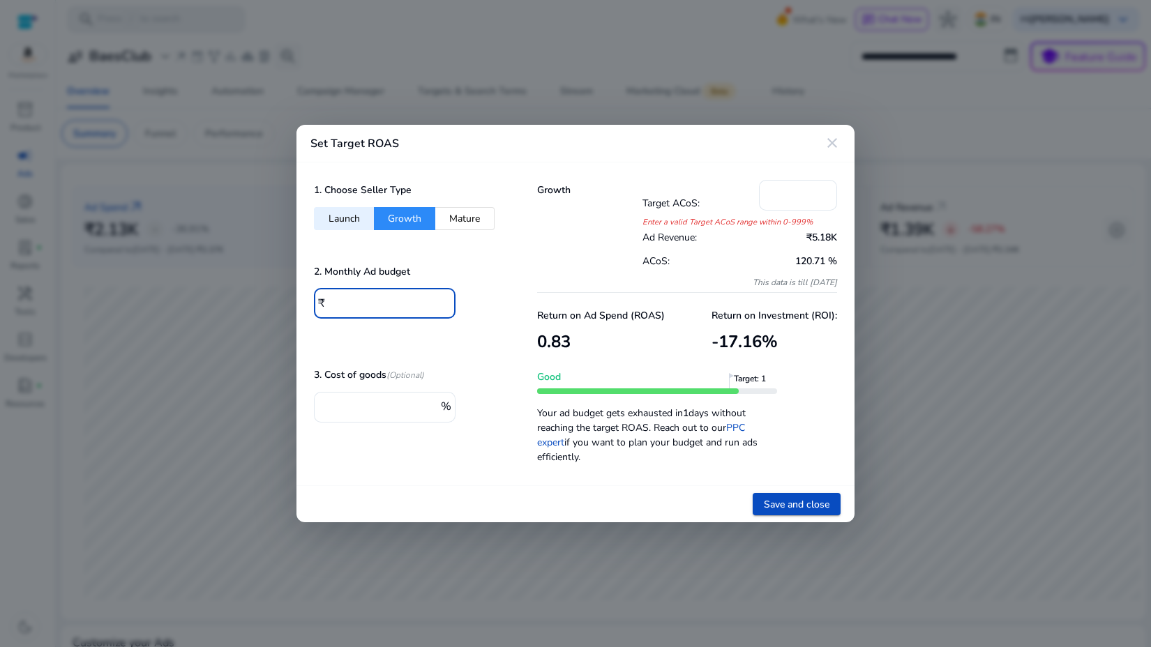
scroll to position [296, 0]
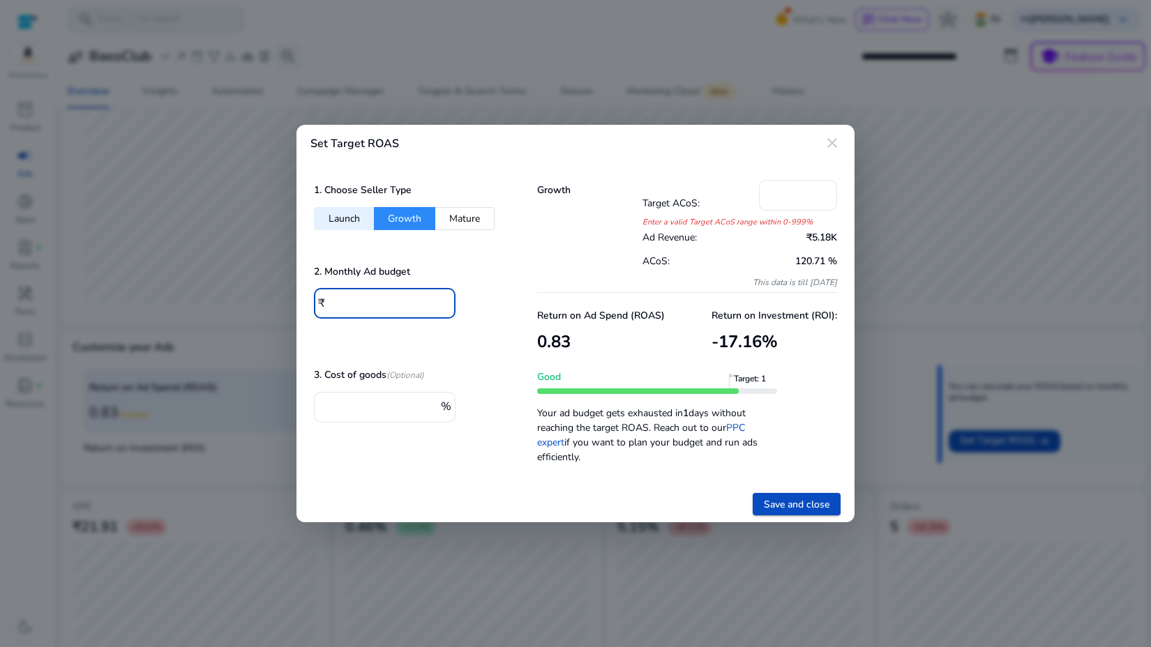
click at [402, 298] on input "*****" at bounding box center [386, 301] width 115 height 15
type input "*****"
click at [780, 192] on input "*" at bounding box center [798, 193] width 56 height 15
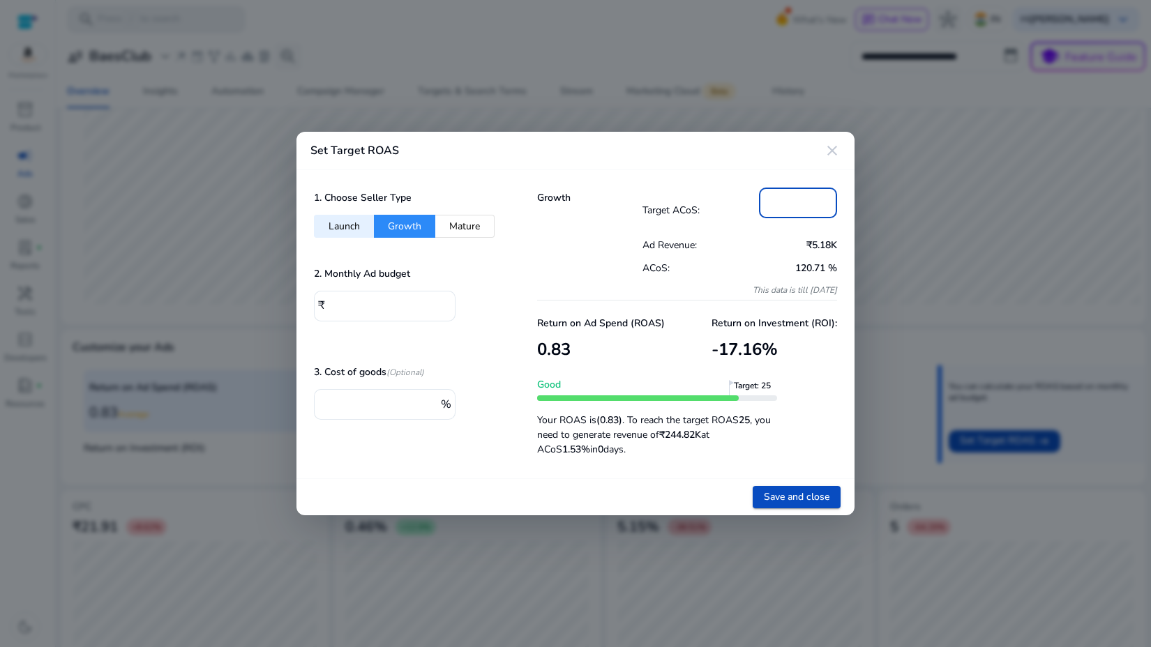
type input "**"
click at [753, 233] on div "₹5.18K" at bounding box center [788, 245] width 98 height 24
click at [411, 403] on input "*" at bounding box center [381, 402] width 112 height 15
click at [329, 402] on input "***" at bounding box center [381, 402] width 112 height 15
type input "**"
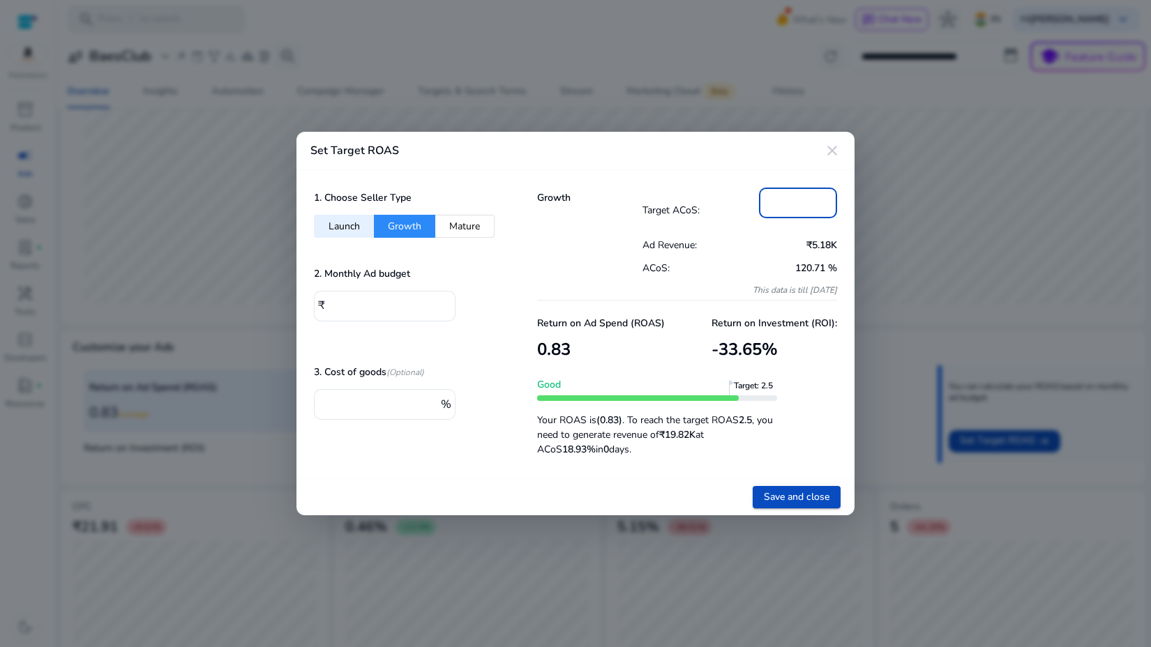
drag, startPoint x: 778, startPoint y: 200, endPoint x: 760, endPoint y: 202, distance: 18.3
click at [760, 202] on div "**" at bounding box center [798, 203] width 78 height 31
click at [754, 230] on div "Target ACoS: **" at bounding box center [739, 210] width 195 height 45
drag, startPoint x: 777, startPoint y: 199, endPoint x: 713, endPoint y: 199, distance: 63.5
click at [713, 199] on div "Target ACoS: **" at bounding box center [739, 210] width 195 height 45
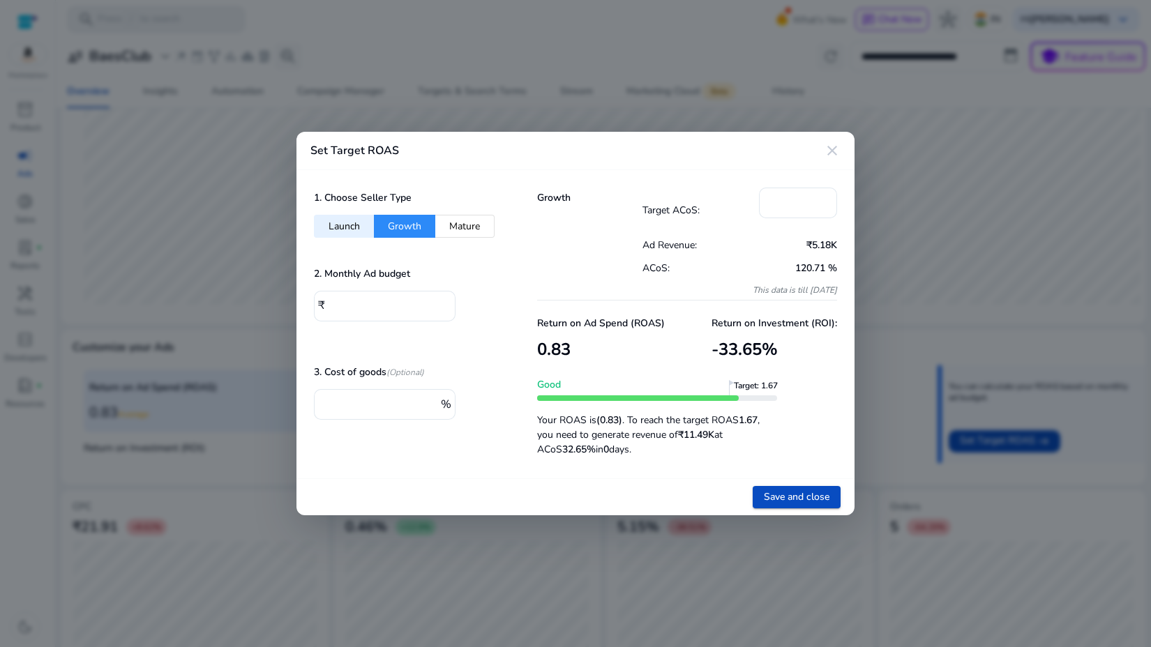
click at [711, 223] on div "Target ACoS: **" at bounding box center [739, 210] width 195 height 45
drag, startPoint x: 774, startPoint y: 202, endPoint x: 755, endPoint y: 202, distance: 19.5
click at [755, 202] on div "Target ACoS: **" at bounding box center [739, 210] width 195 height 45
click at [761, 240] on p "₹5.18K" at bounding box center [788, 245] width 98 height 15
click at [400, 404] on input "**" at bounding box center [381, 402] width 112 height 15
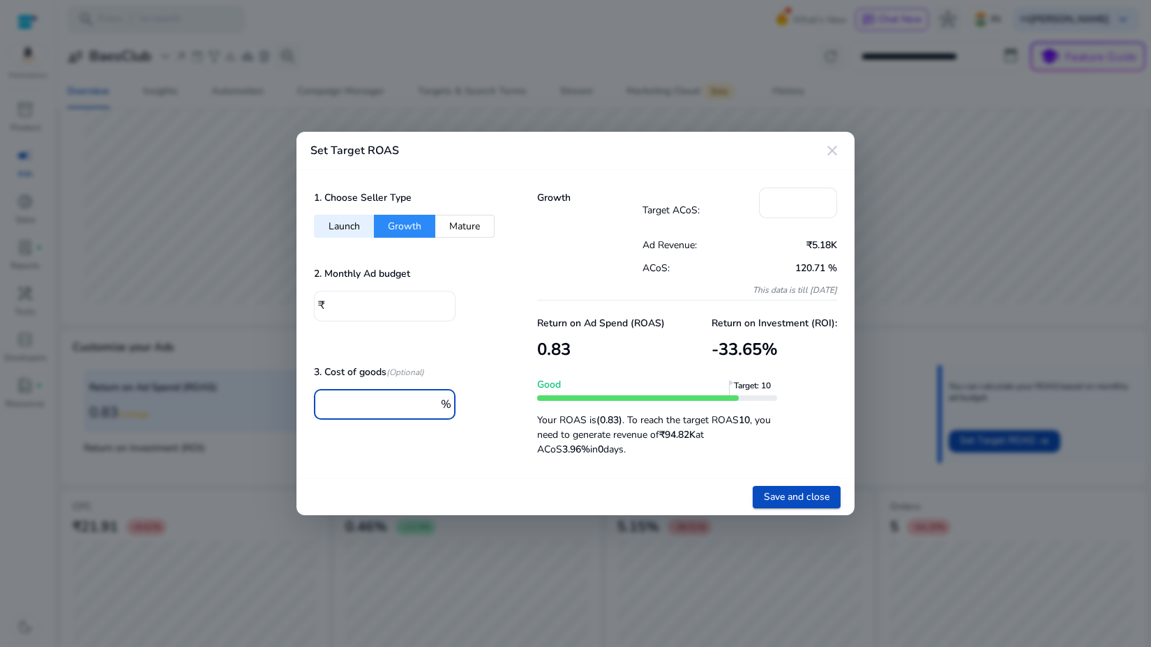
click at [378, 298] on input "*****" at bounding box center [386, 304] width 115 height 15
click at [623, 326] on p "Return on Ad Spend (ROAS)" at bounding box center [601, 323] width 128 height 15
click at [469, 222] on button "Mature" at bounding box center [464, 226] width 59 height 23
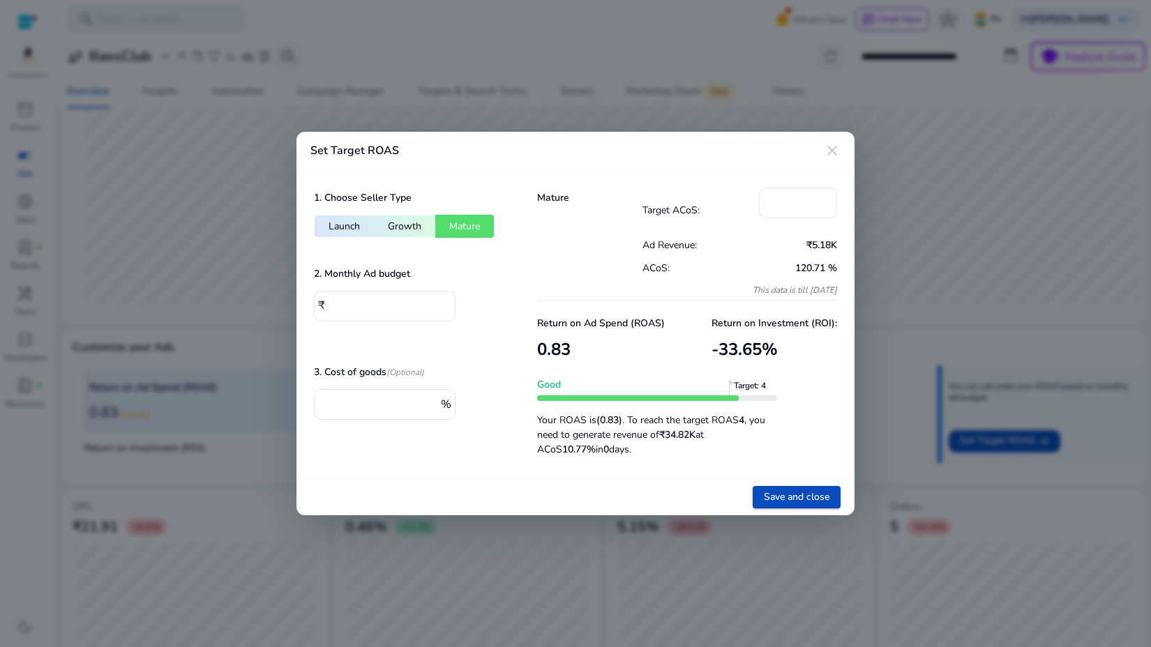
click at [340, 224] on button "Launch" at bounding box center [344, 226] width 60 height 23
click at [772, 201] on input "***" at bounding box center [798, 201] width 56 height 15
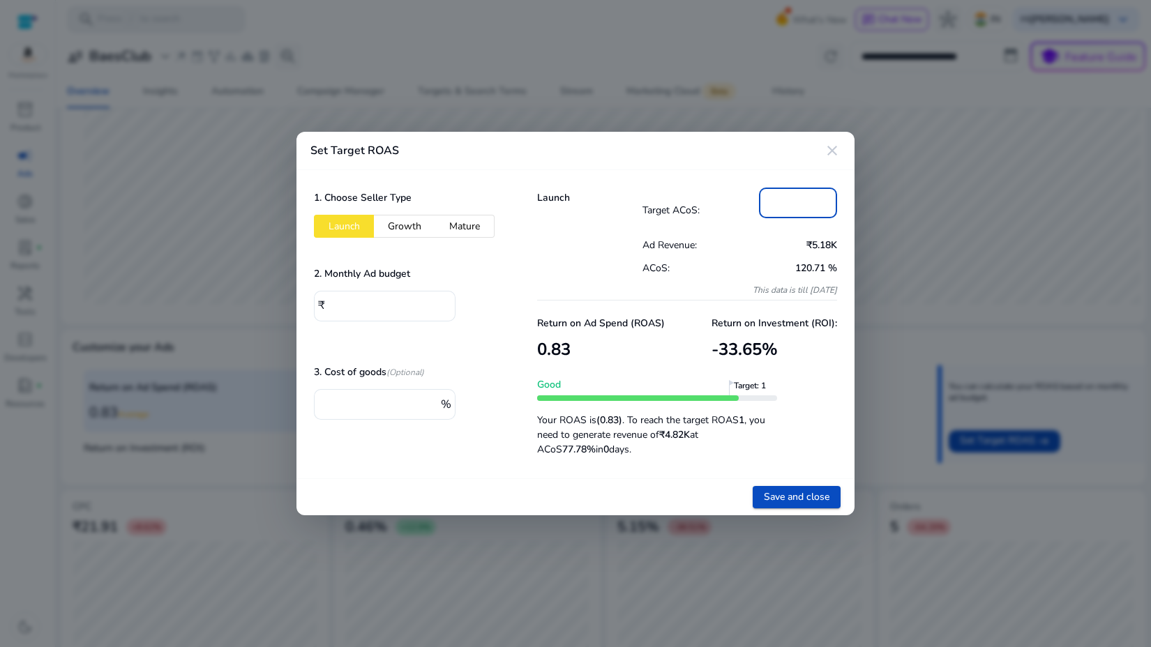
click at [781, 203] on input "***" at bounding box center [798, 201] width 56 height 15
type input "**"
click at [609, 464] on div "Launch Target ACoS: ** Ad Revenue: ₹5.18K ACoS: 120.71 % This data is till 8/31…" at bounding box center [687, 324] width 335 height 308
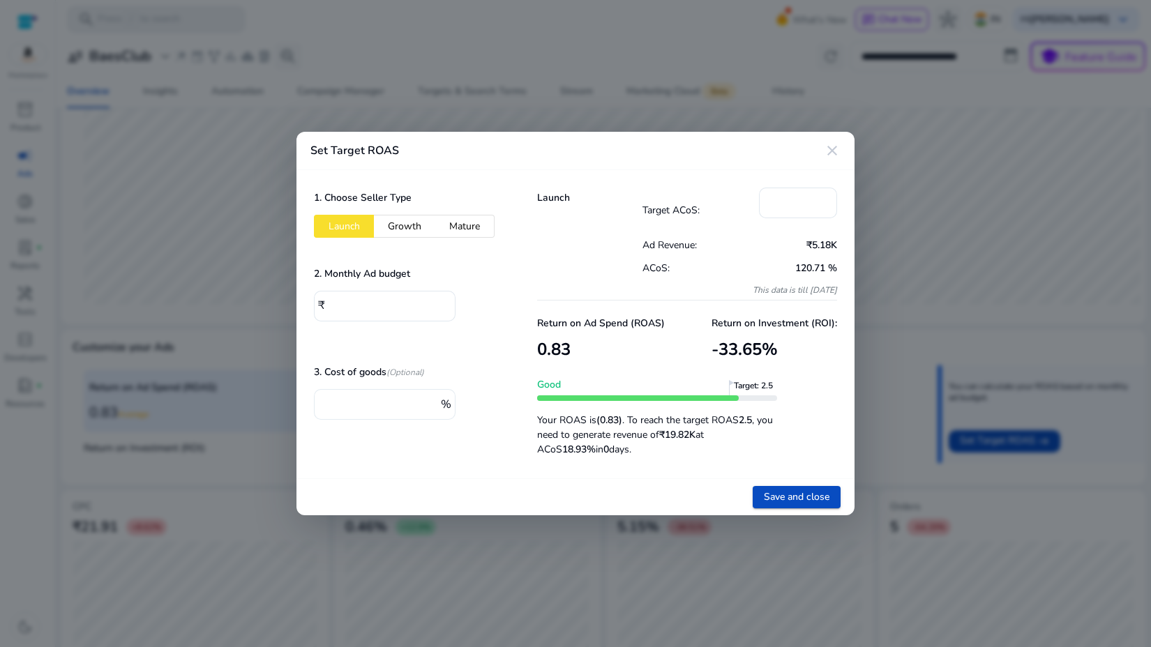
click at [368, 402] on input "**" at bounding box center [381, 402] width 112 height 15
type input "*"
click at [488, 461] on div "1. Choose Seller Type Launch Growth Mature 2. Monthly Ad budget ₹ ***** 3. Cost…" at bounding box center [407, 324] width 223 height 308
click at [771, 493] on span "Save and close" at bounding box center [797, 497] width 66 height 15
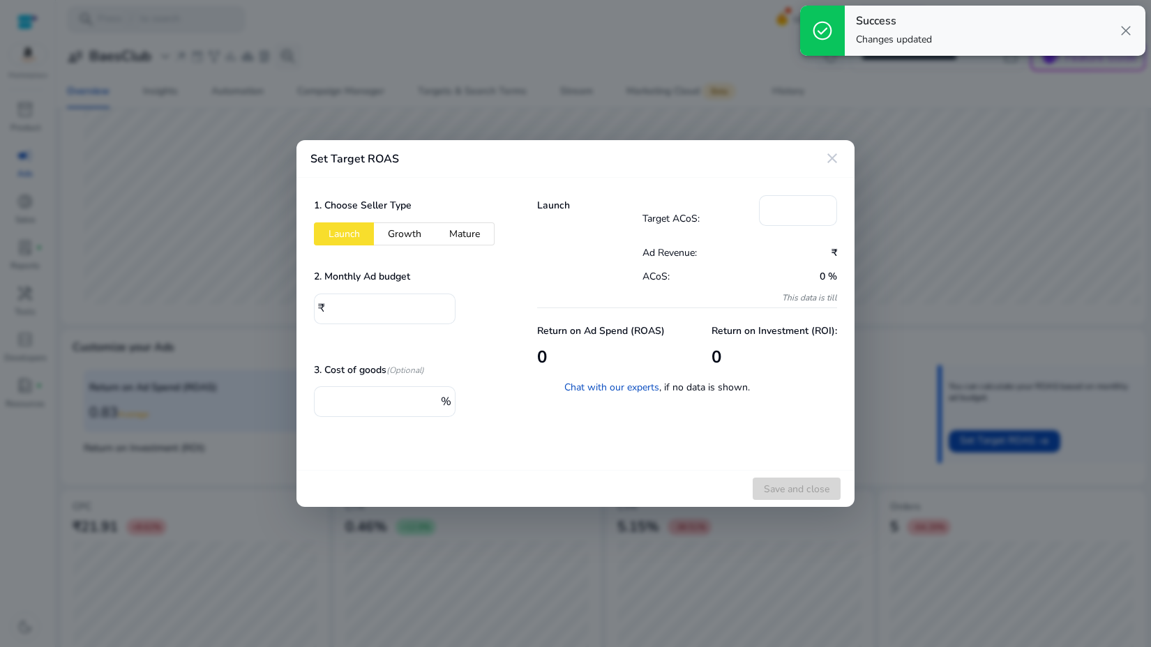
type input "*"
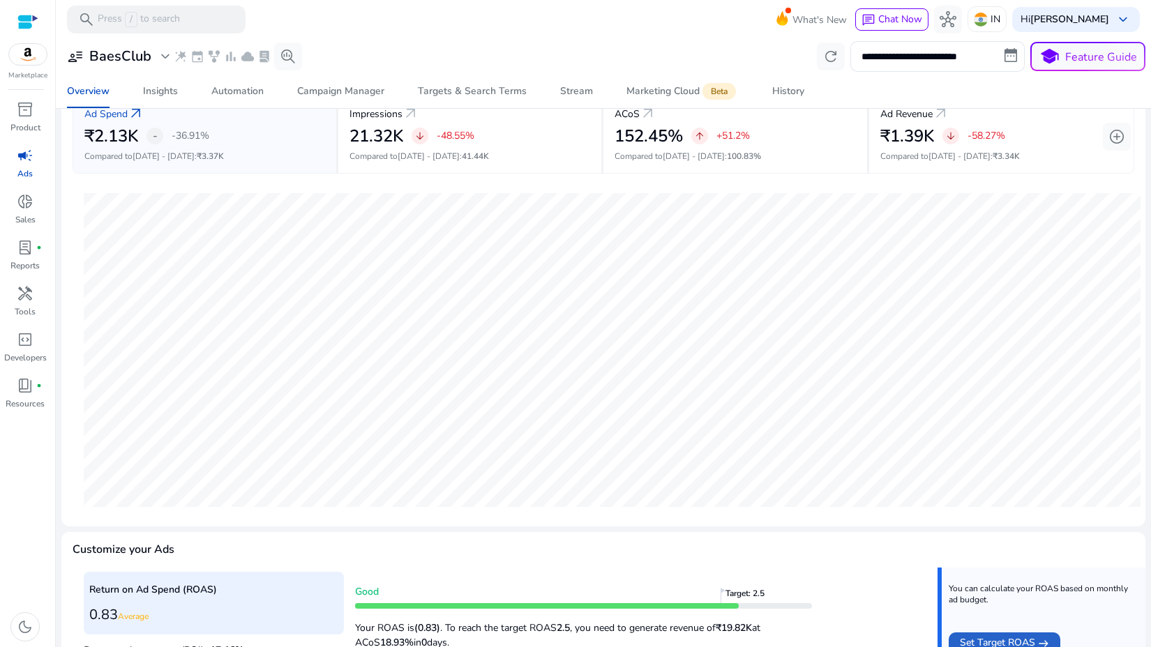
scroll to position [0, 0]
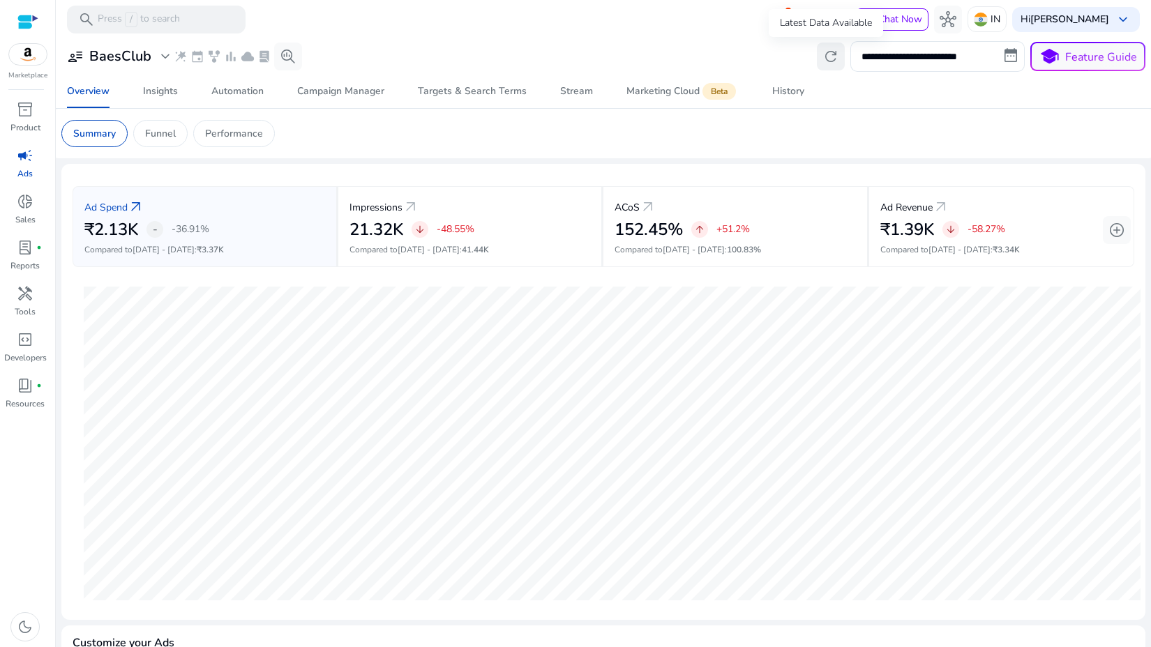
click at [823, 64] on span "refresh" at bounding box center [830, 56] width 17 height 17
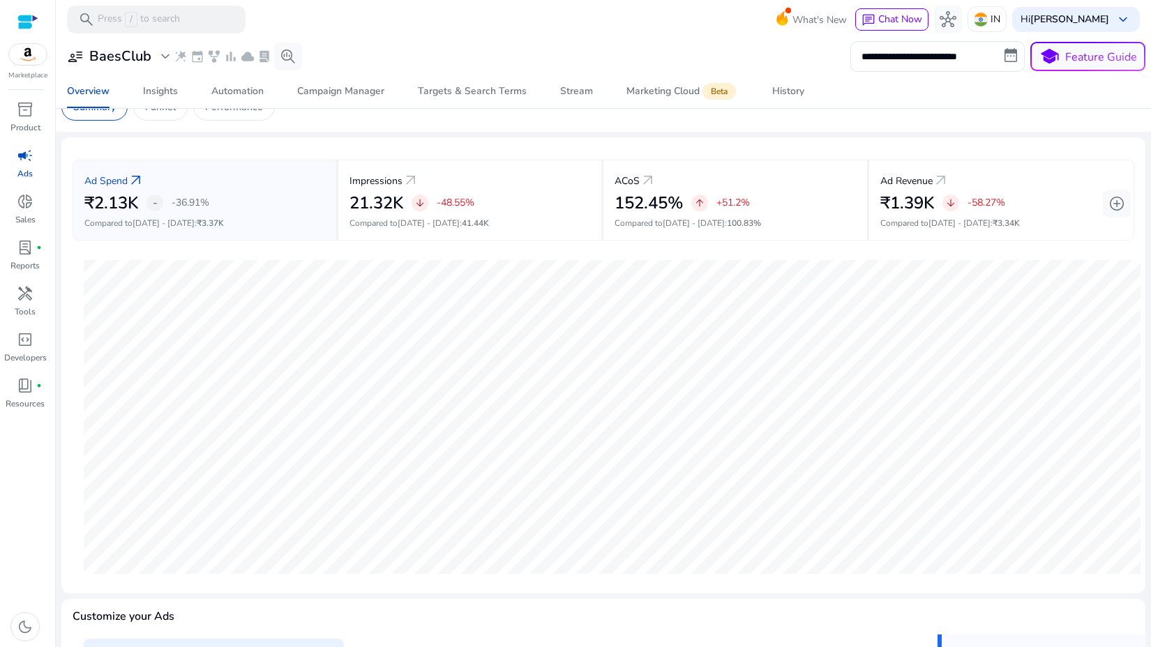
scroll to position [26, 0]
click at [353, 88] on div "Campaign Manager" at bounding box center [340, 91] width 87 height 10
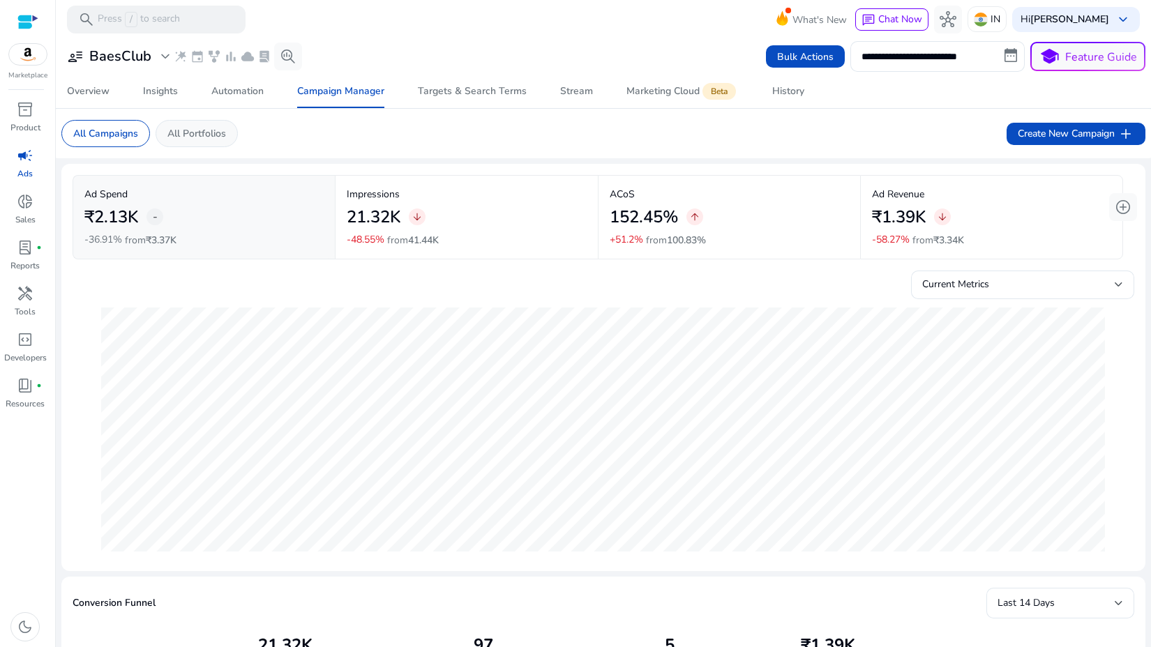
click at [216, 133] on p "All Portfolios" at bounding box center [196, 133] width 59 height 15
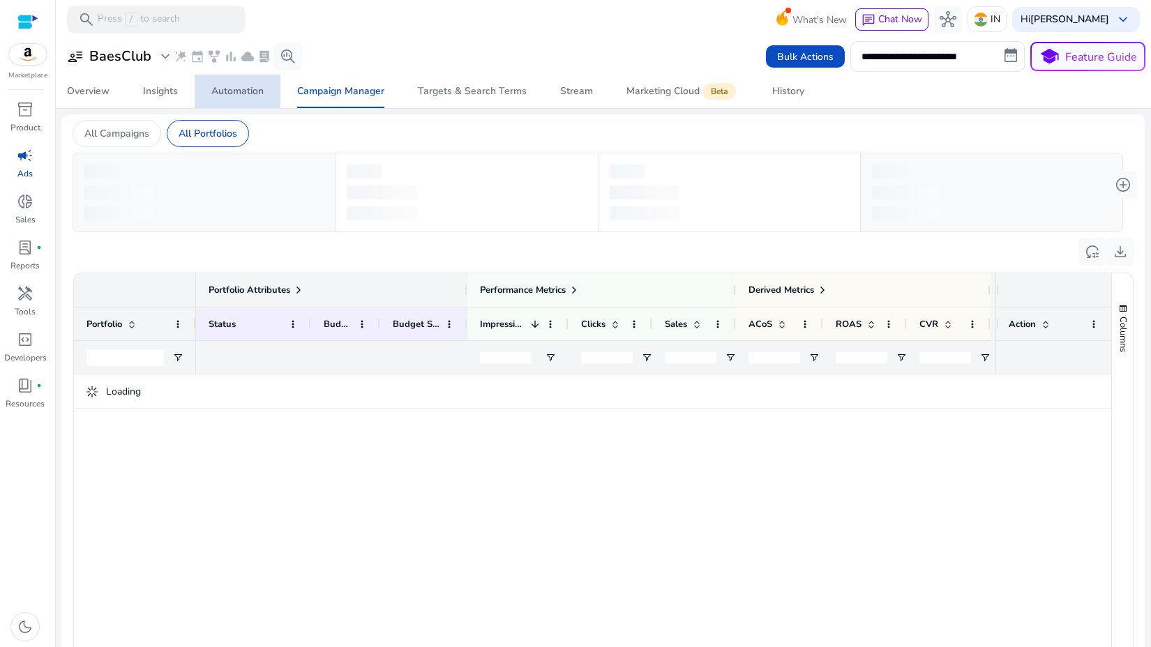
click at [232, 86] on div "Automation" at bounding box center [237, 91] width 52 height 10
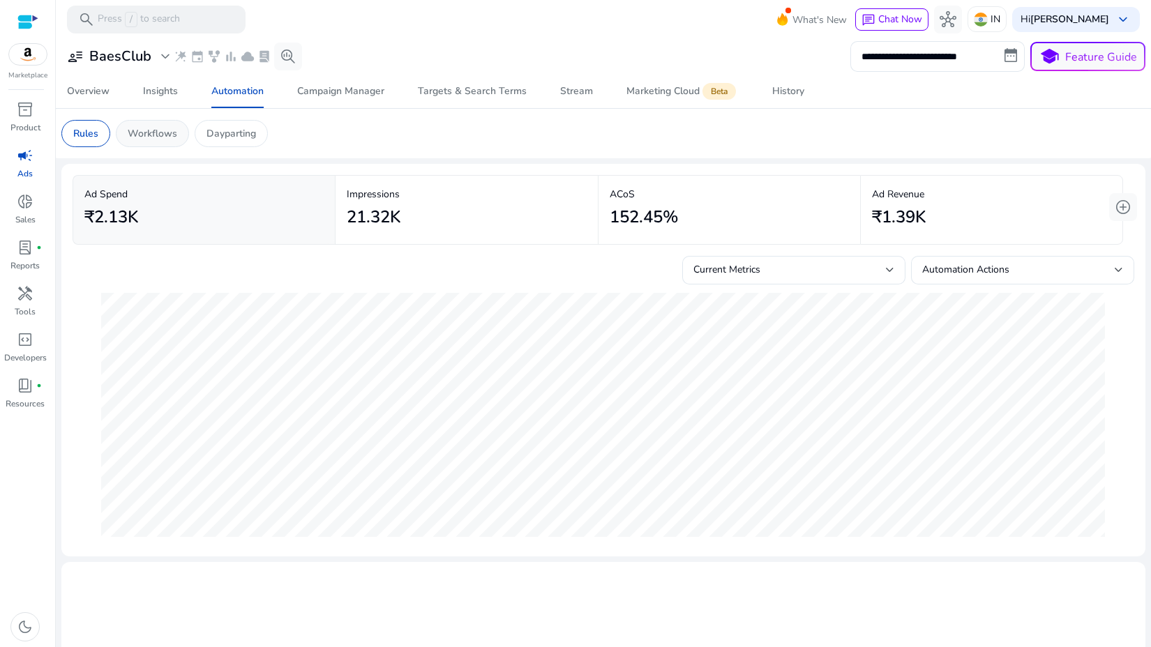
click at [153, 120] on div "Workflows" at bounding box center [152, 133] width 73 height 27
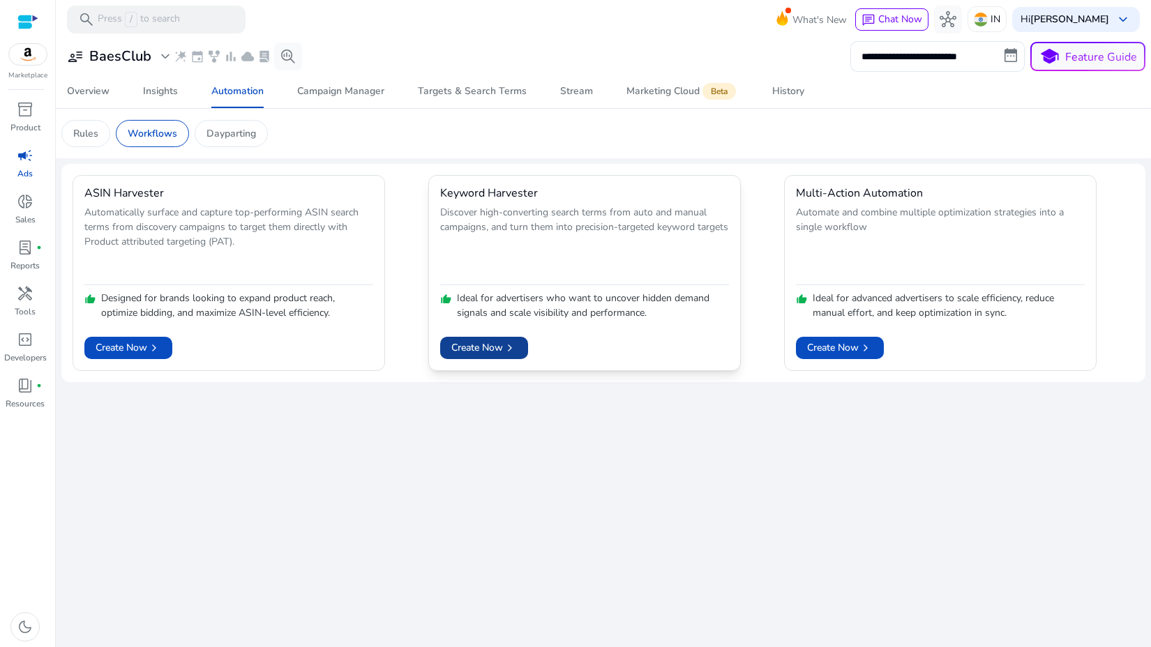
click at [492, 343] on span "Create Now chevron_right" at bounding box center [484, 347] width 66 height 15
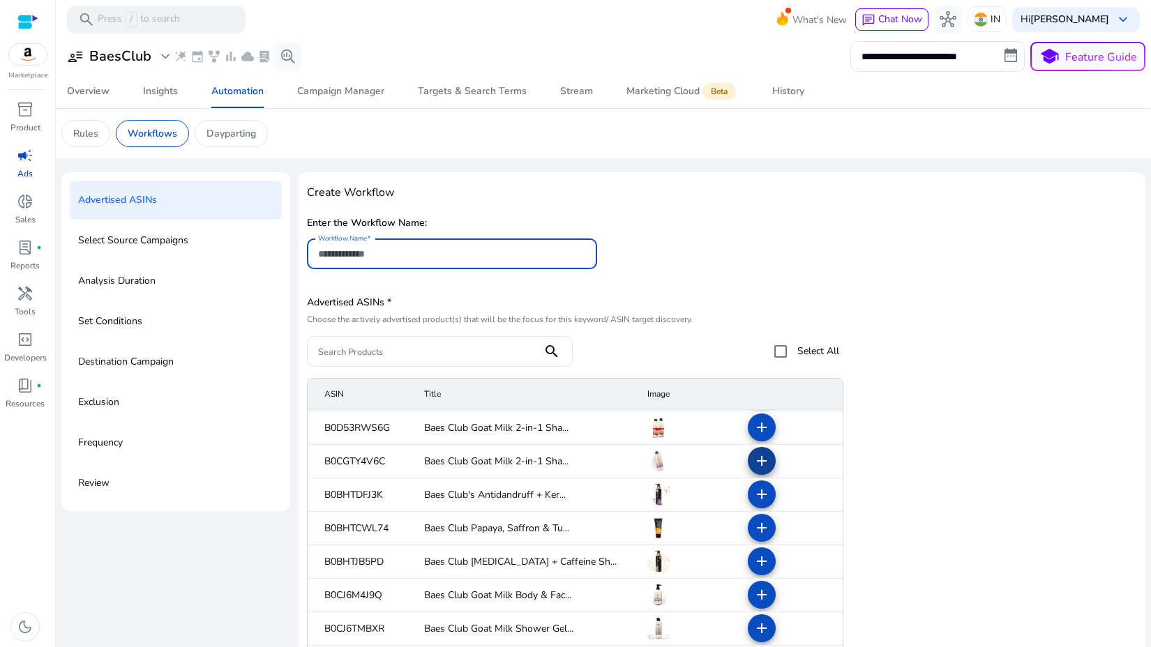
click at [761, 458] on mat-icon "add" at bounding box center [761, 461] width 17 height 17
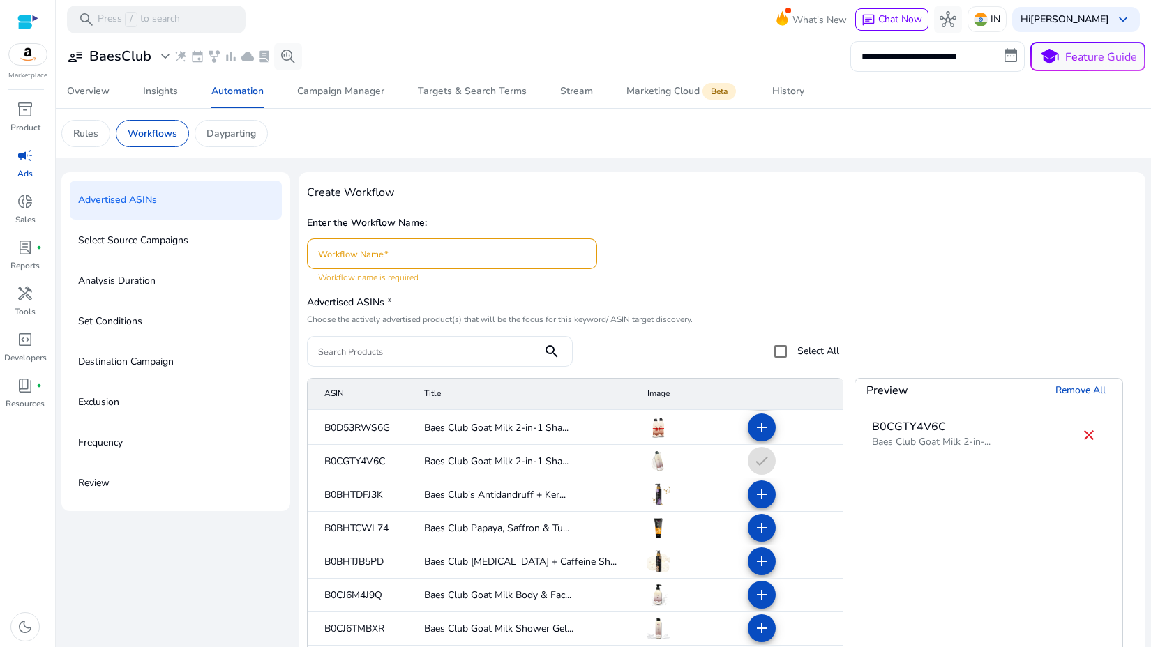
click at [487, 256] on input "Workflow Name" at bounding box center [452, 253] width 268 height 15
type input "****"
click at [683, 262] on div "Enter the Workflow Name: Workflow Name ****" at bounding box center [722, 248] width 830 height 71
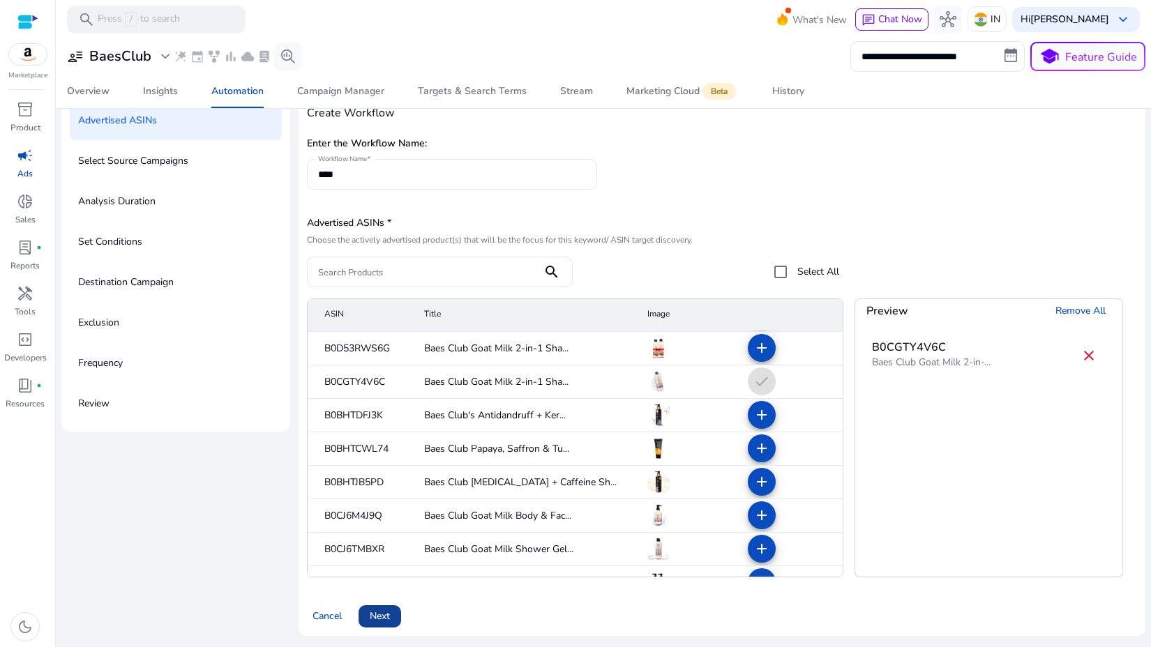
click at [395, 623] on span at bounding box center [379, 616] width 43 height 33
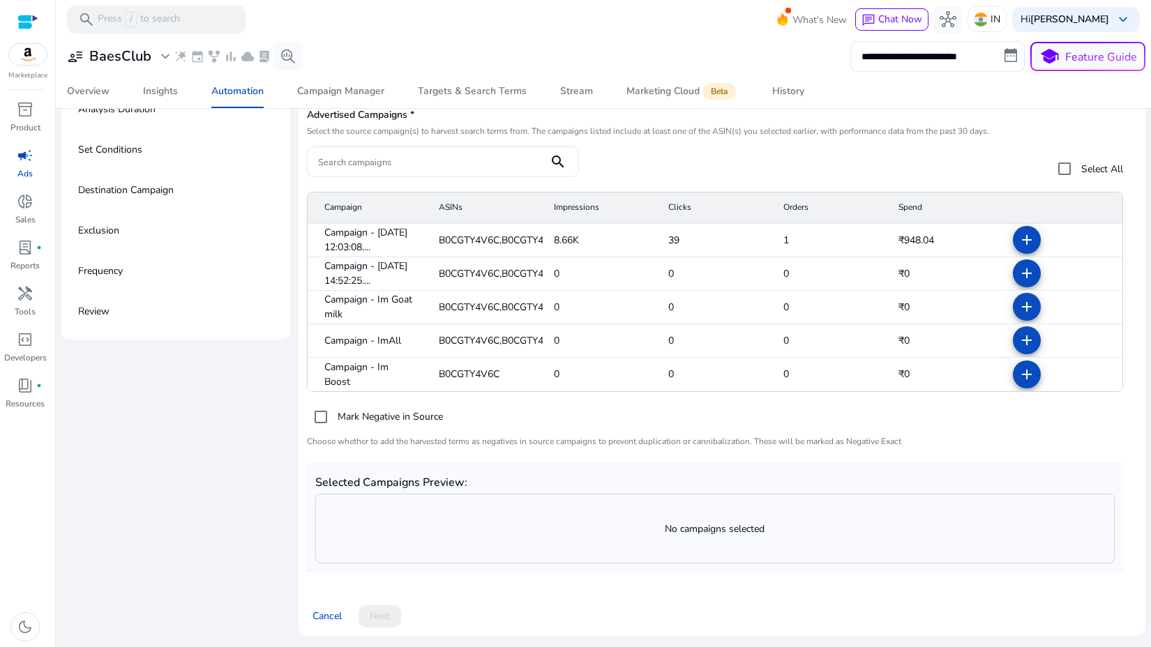
click at [372, 534] on p "No campaigns selected" at bounding box center [715, 529] width 798 height 15
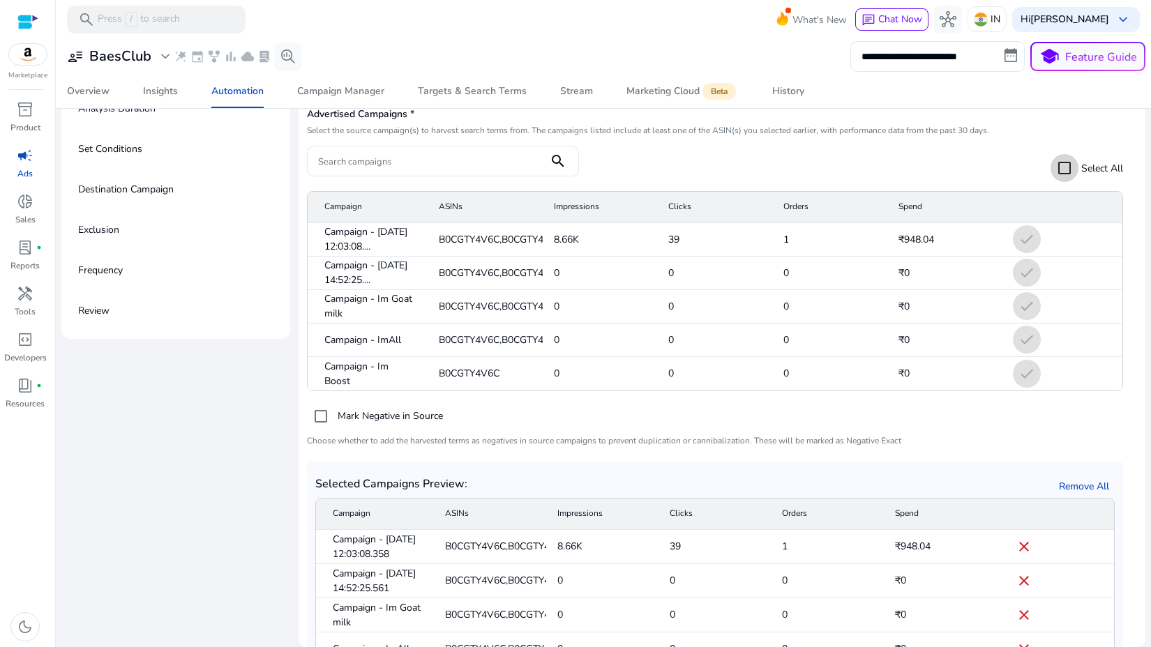
scroll to position [181, 0]
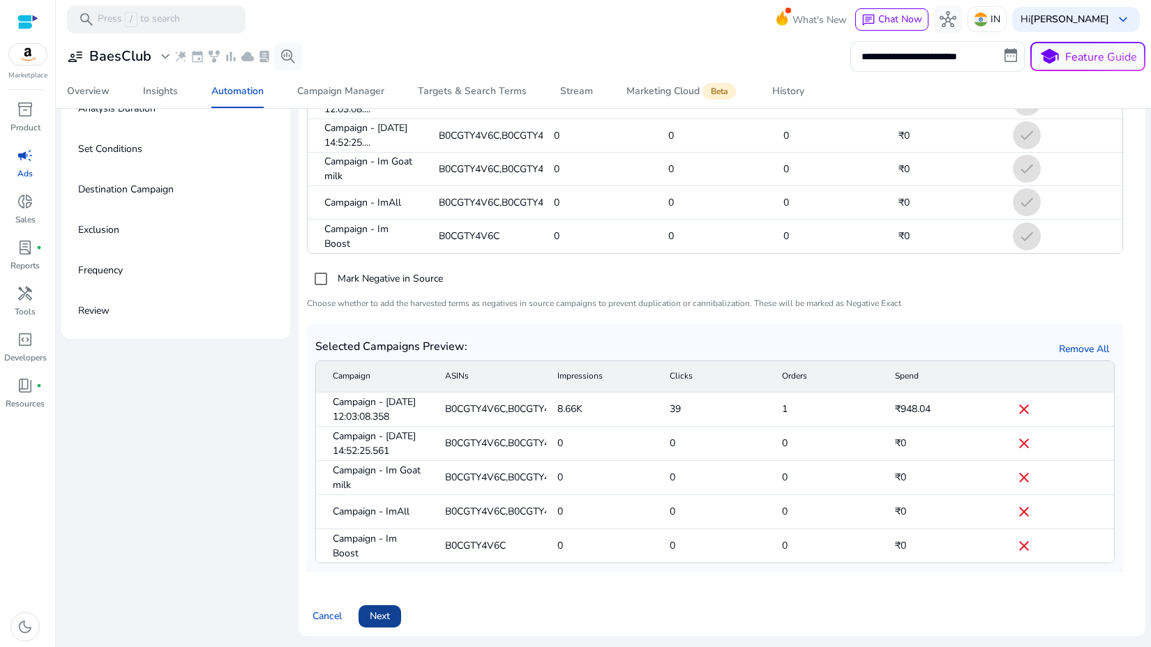
click at [400, 606] on span at bounding box center [379, 616] width 43 height 33
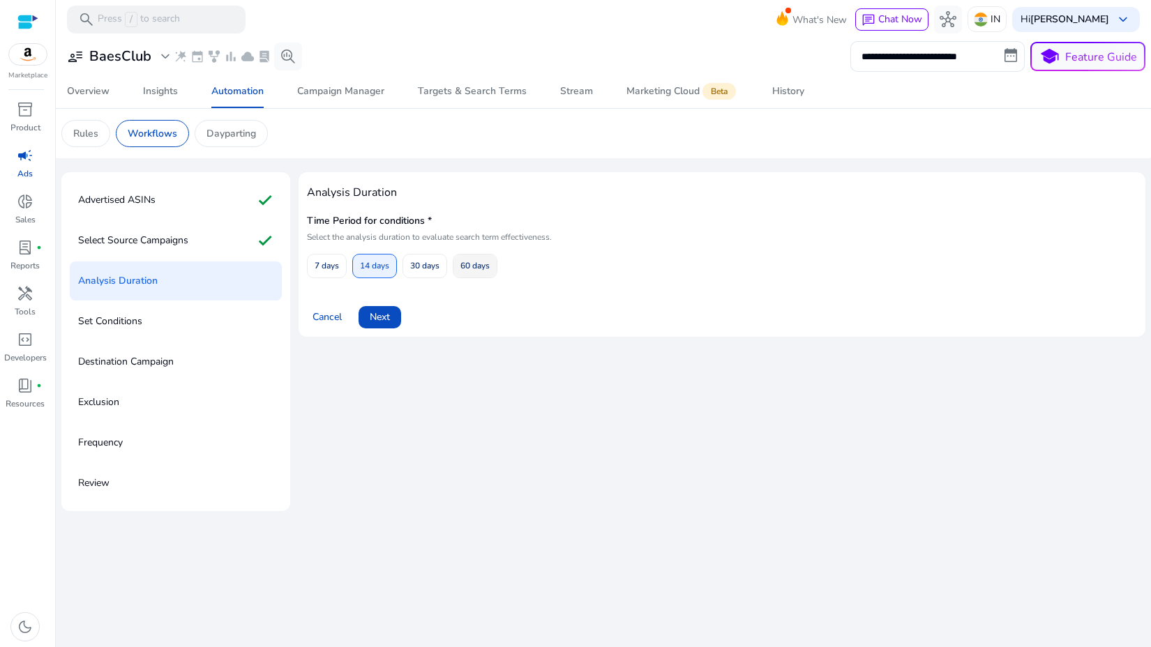
click at [485, 267] on span "60 days" at bounding box center [474, 266] width 29 height 24
click at [386, 324] on span at bounding box center [379, 317] width 43 height 33
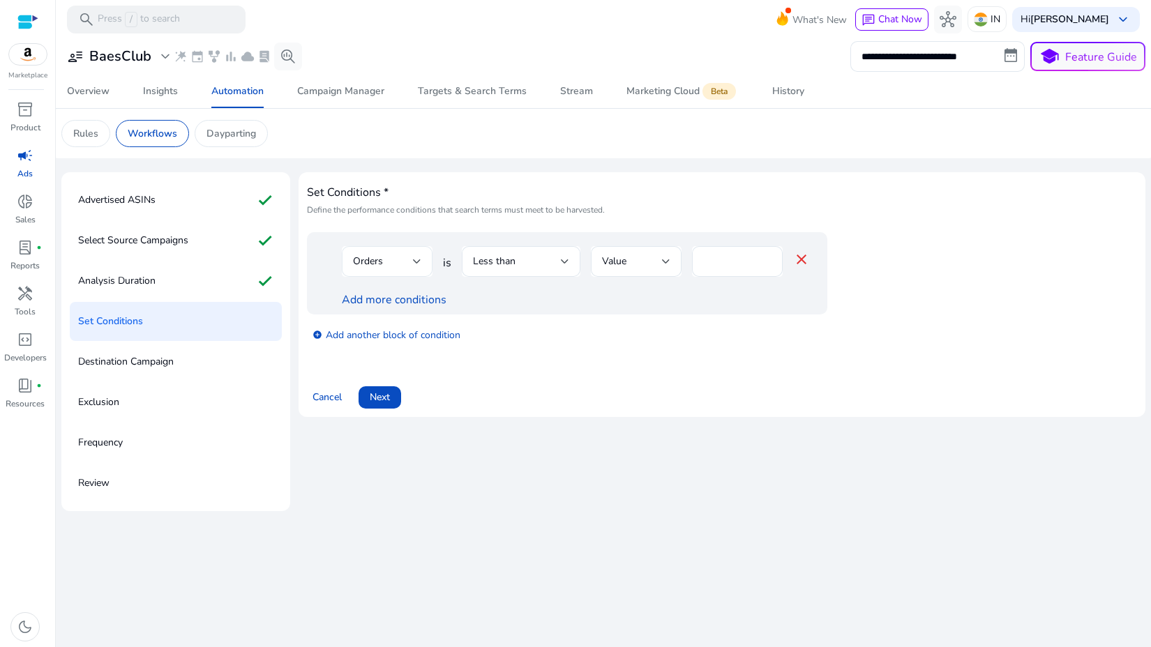
click at [407, 257] on div "Orders" at bounding box center [383, 261] width 60 height 15
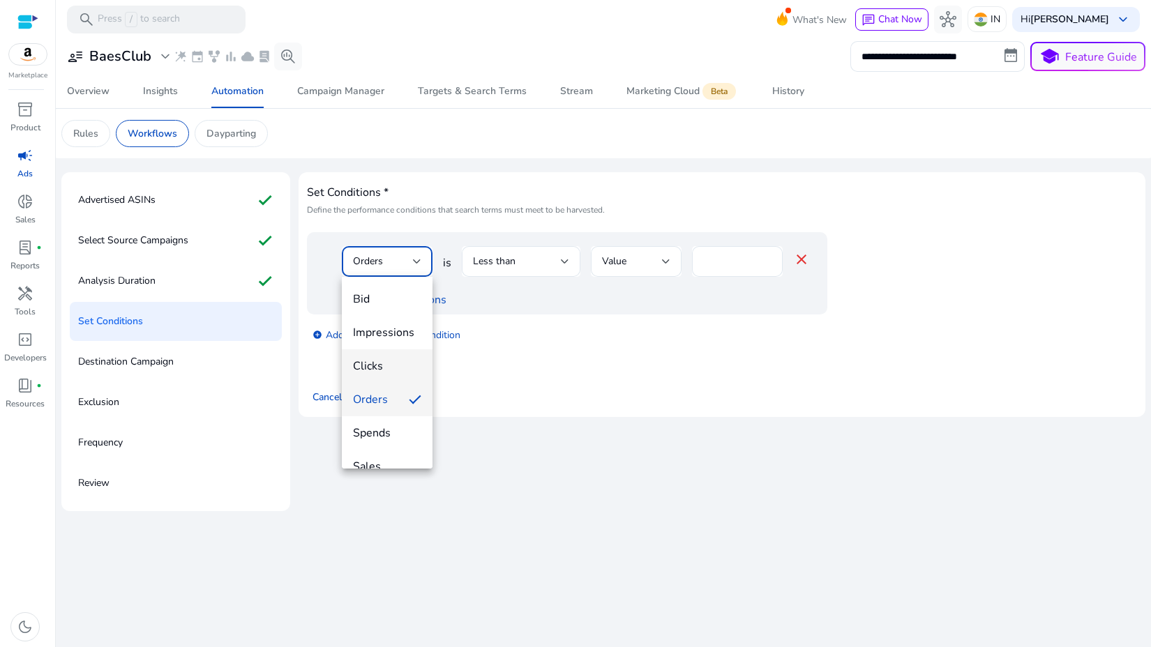
click at [389, 355] on mat-option "Clicks" at bounding box center [387, 365] width 91 height 33
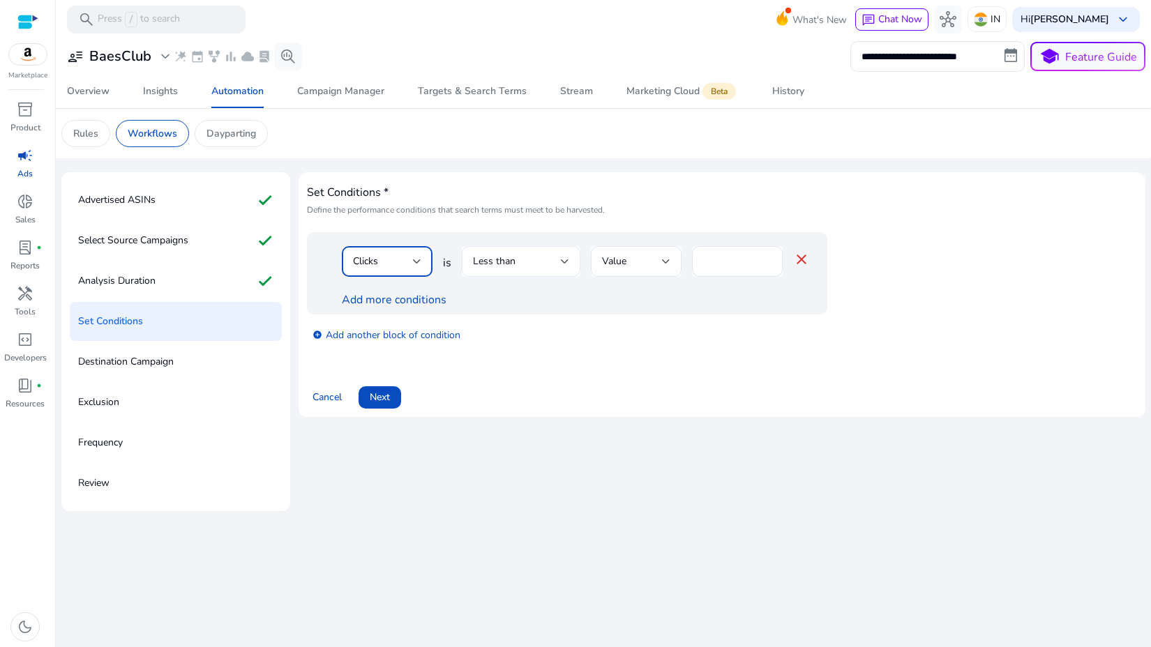
click at [483, 271] on div "Less than" at bounding box center [521, 261] width 96 height 31
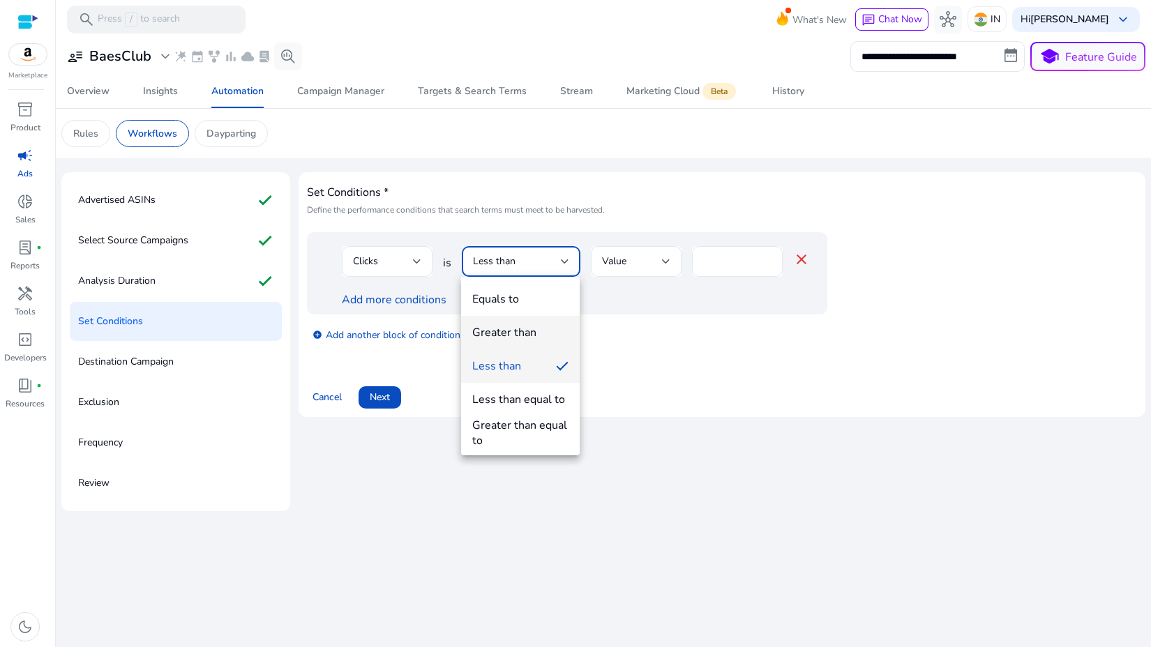
click at [508, 331] on div "Greater than" at bounding box center [504, 332] width 64 height 15
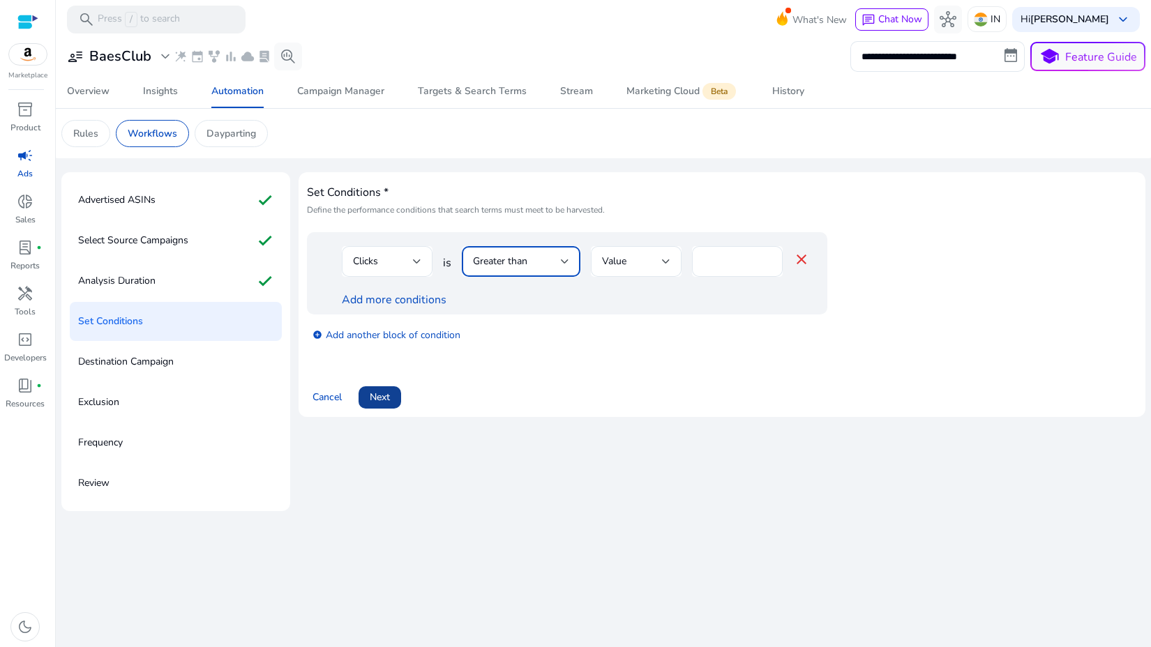
click at [367, 402] on span at bounding box center [379, 397] width 43 height 33
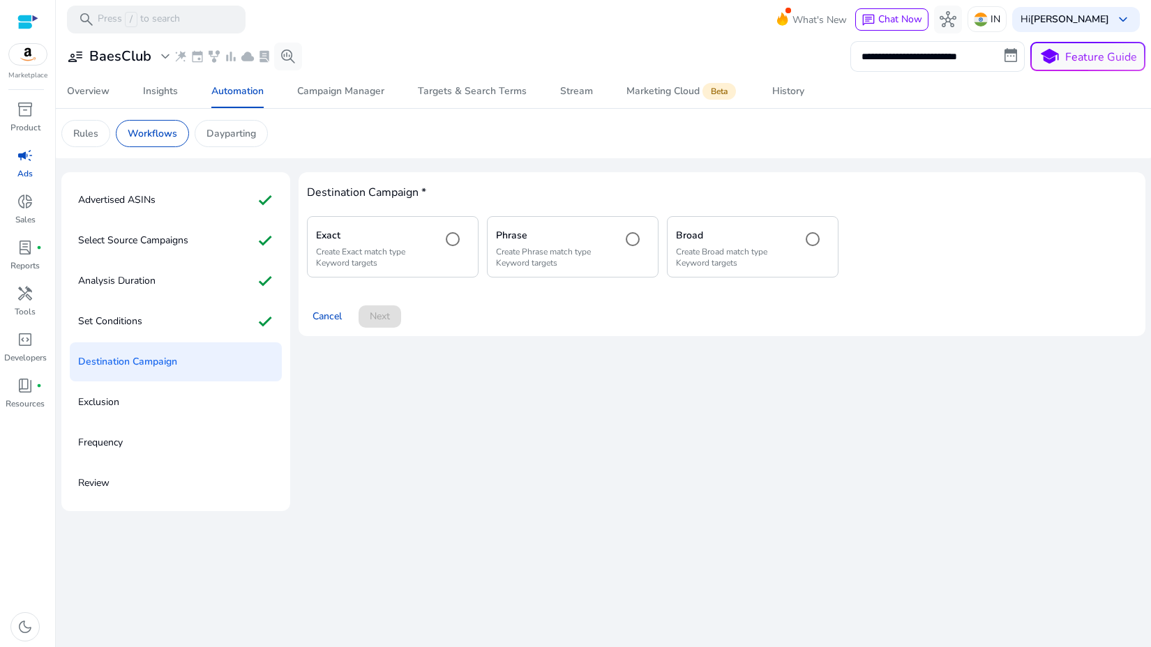
click at [394, 241] on h5 "Exact" at bounding box center [373, 236] width 114 height 12
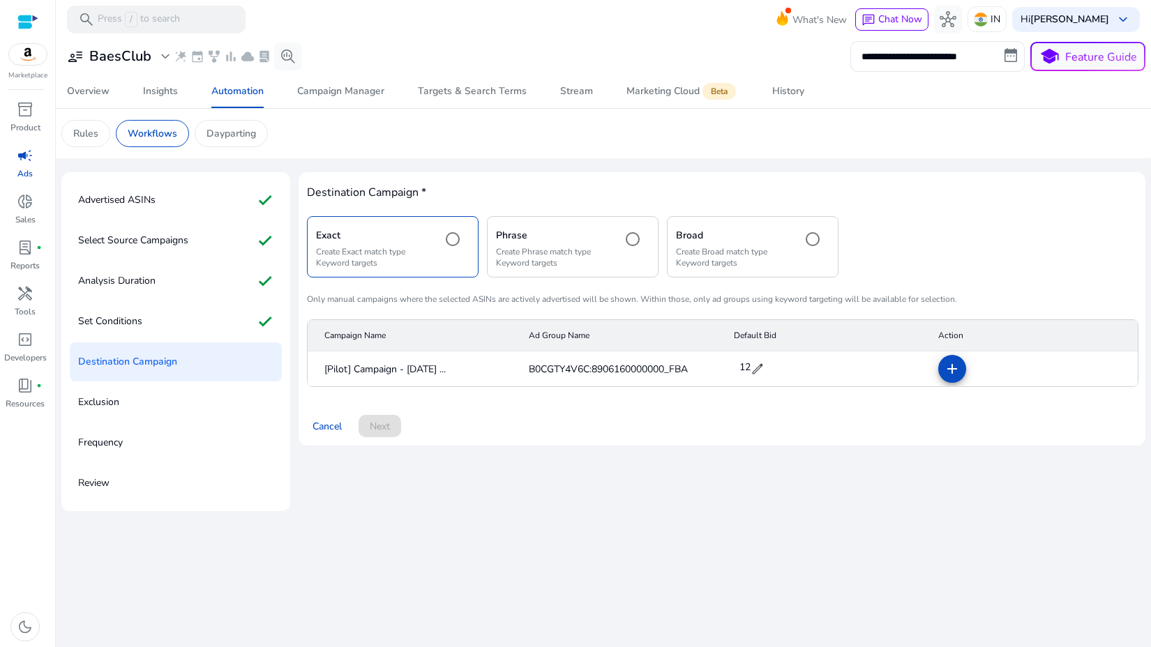
click at [549, 252] on p "Create Phrase match type Keyword targets" at bounding box center [553, 257] width 114 height 22
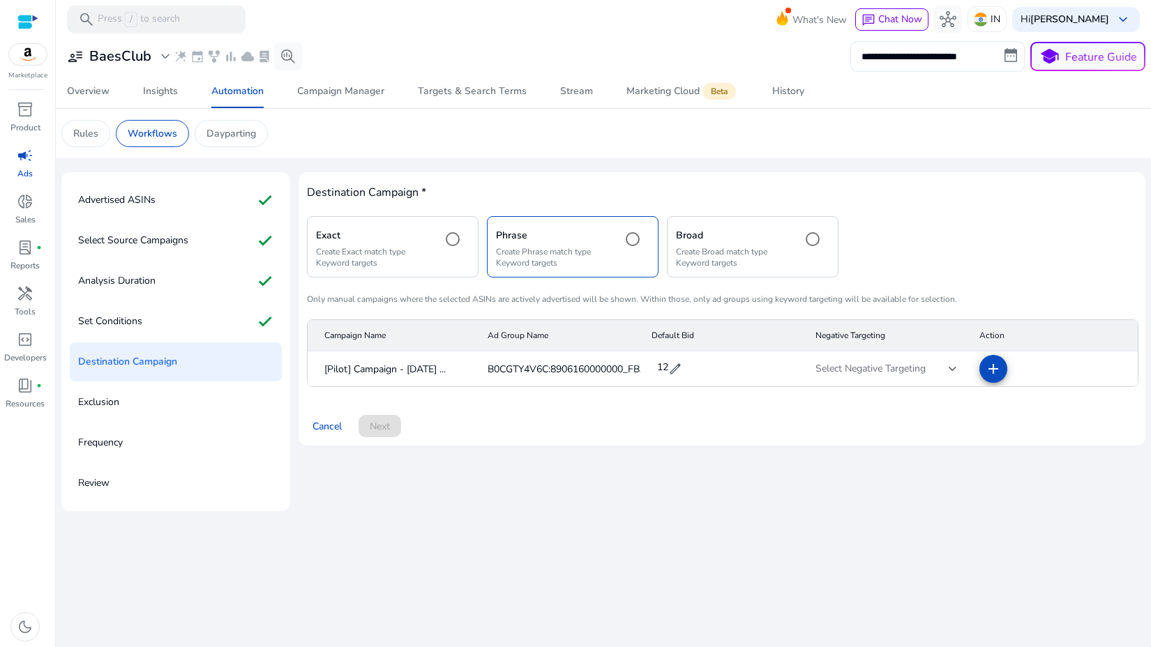
click at [429, 244] on div "Exact Create Exact match type Keyword targets" at bounding box center [373, 246] width 114 height 43
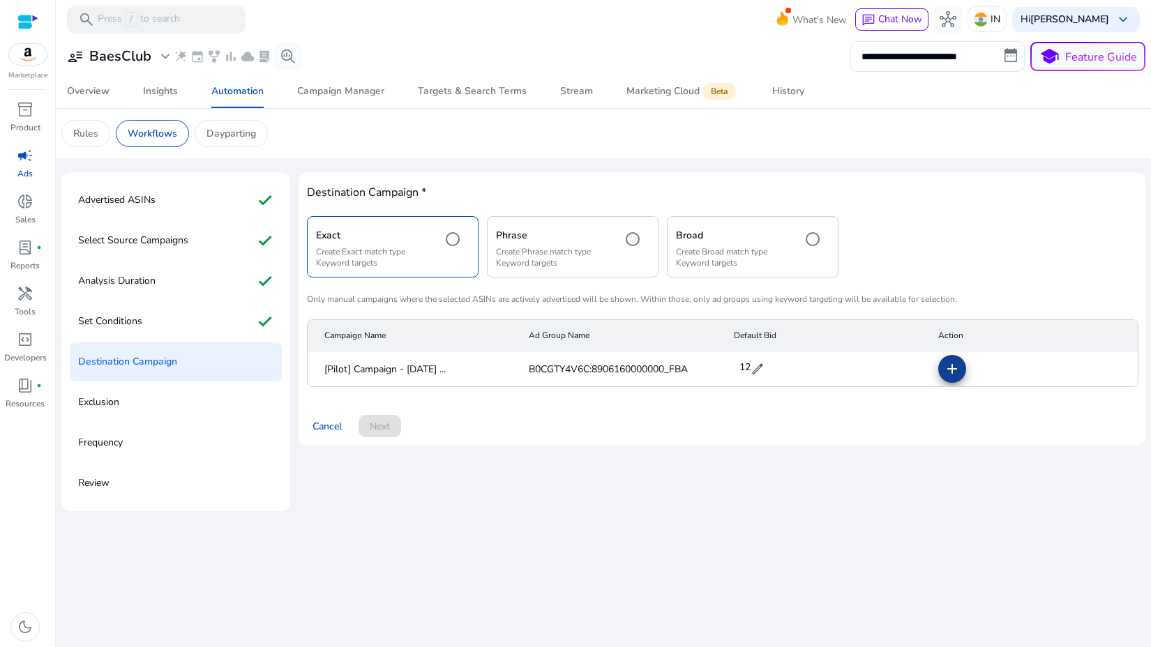
click at [958, 365] on mat-icon "add" at bounding box center [951, 369] width 17 height 17
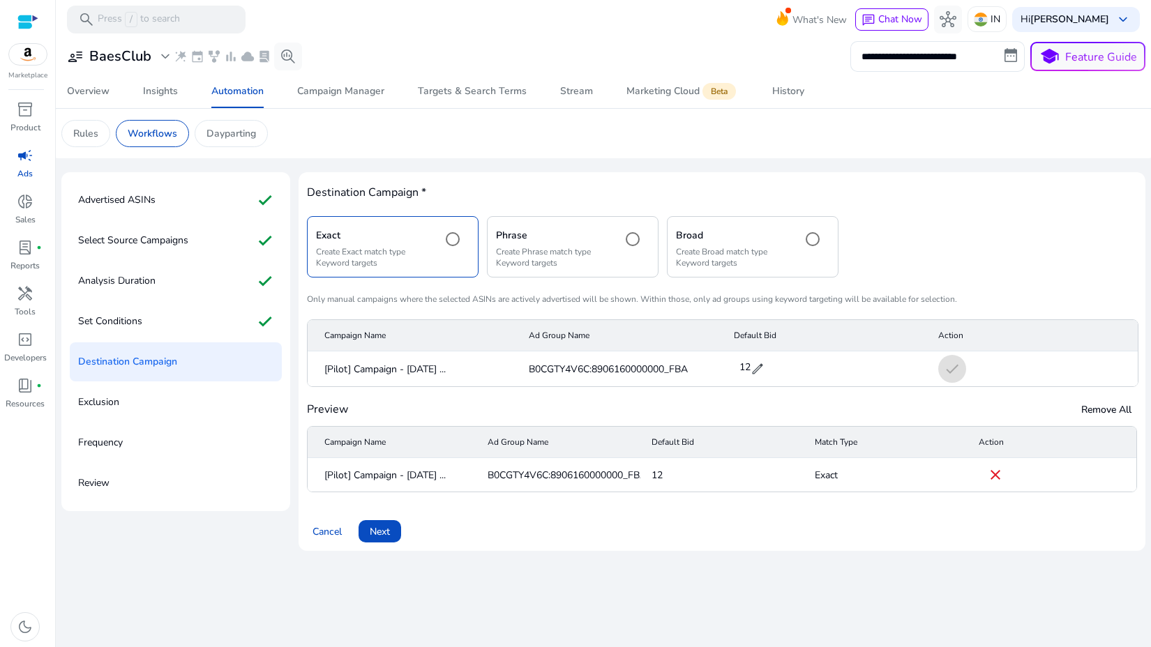
click at [601, 268] on p "Create Phrase match type Keyword targets" at bounding box center [553, 257] width 114 height 22
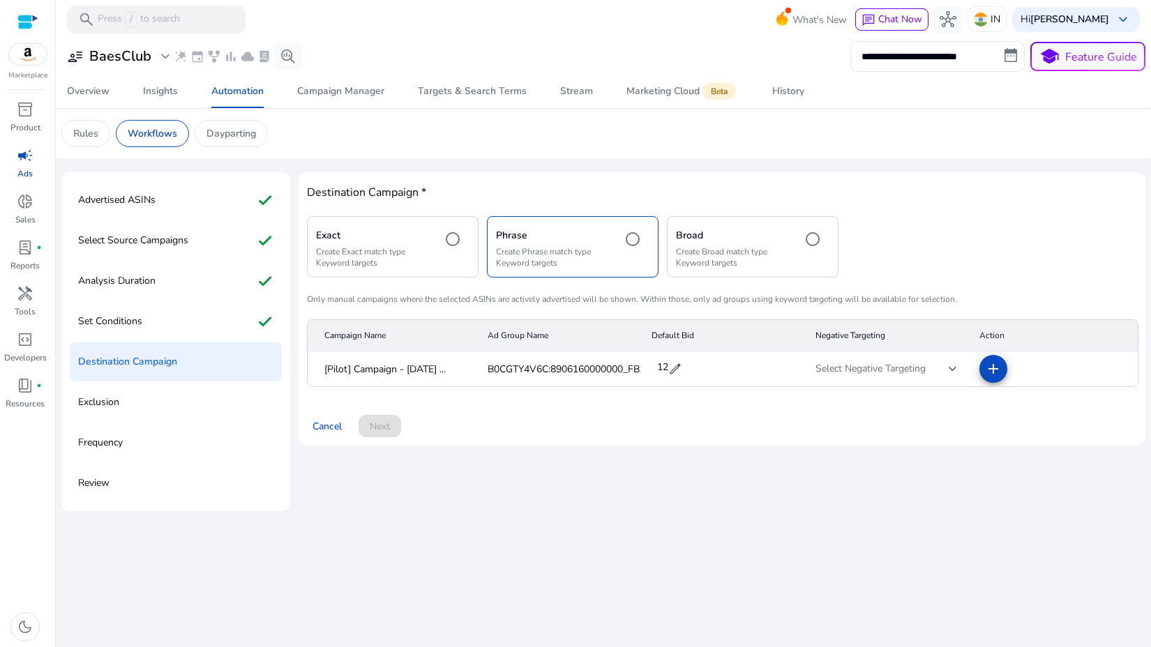
click at [739, 254] on p "Create Broad match type Keyword targets" at bounding box center [733, 257] width 114 height 22
click at [395, 258] on p "Create Exact match type Keyword targets" at bounding box center [373, 257] width 114 height 22
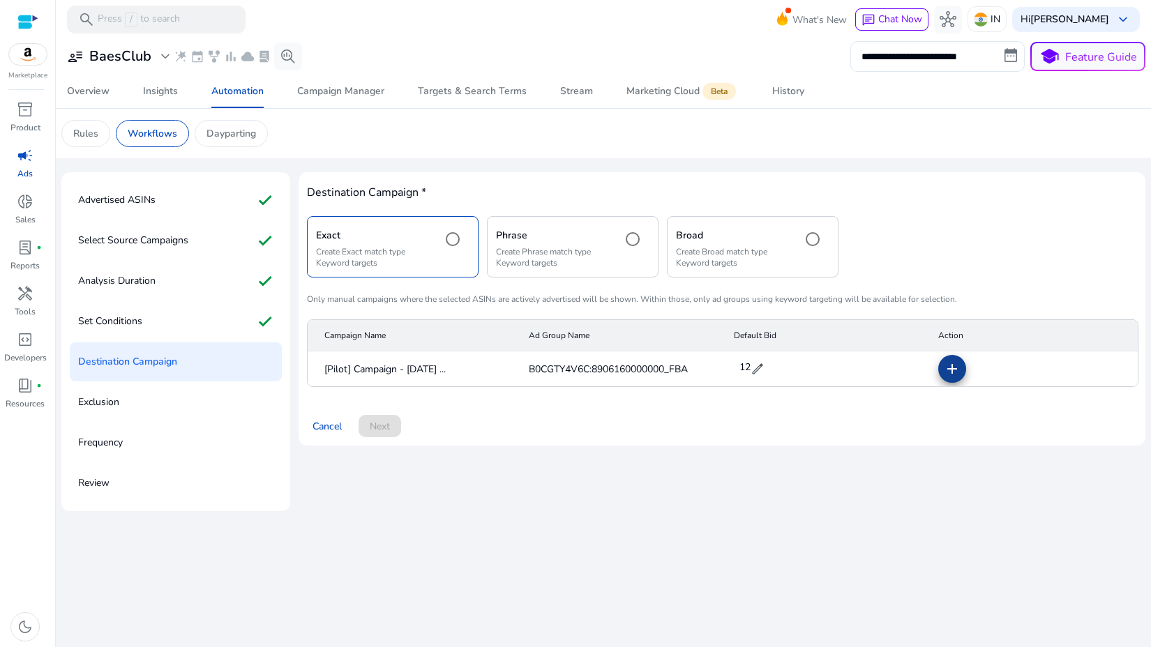
click at [952, 374] on mat-icon "add" at bounding box center [951, 369] width 17 height 17
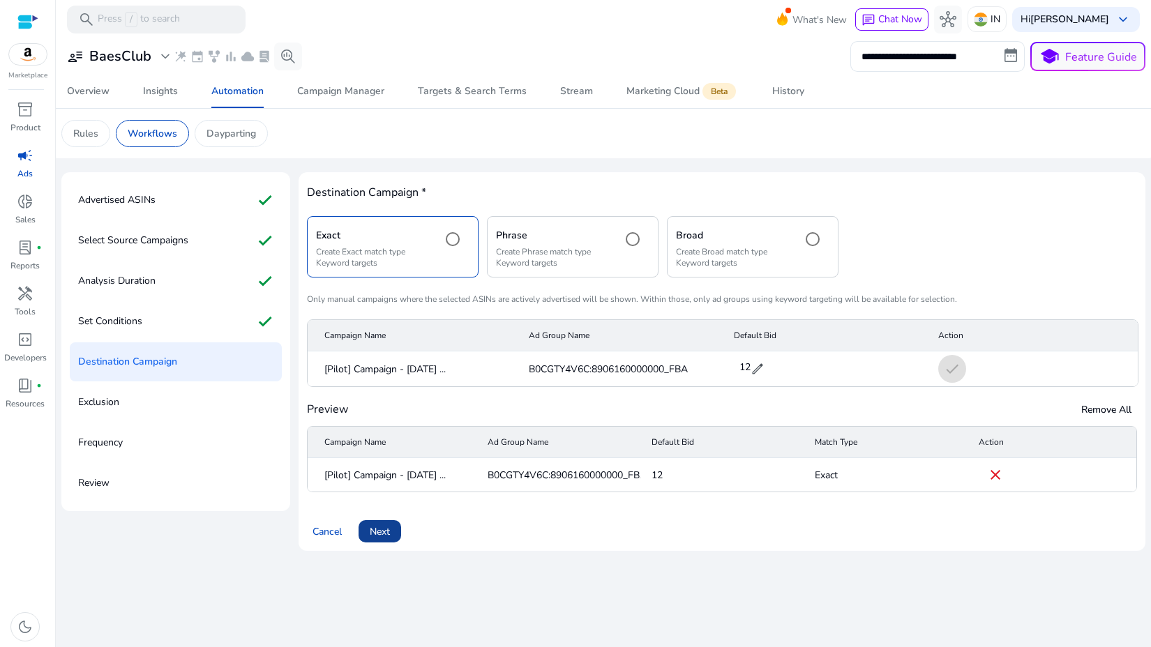
click at [373, 536] on span "Next" at bounding box center [380, 531] width 20 height 15
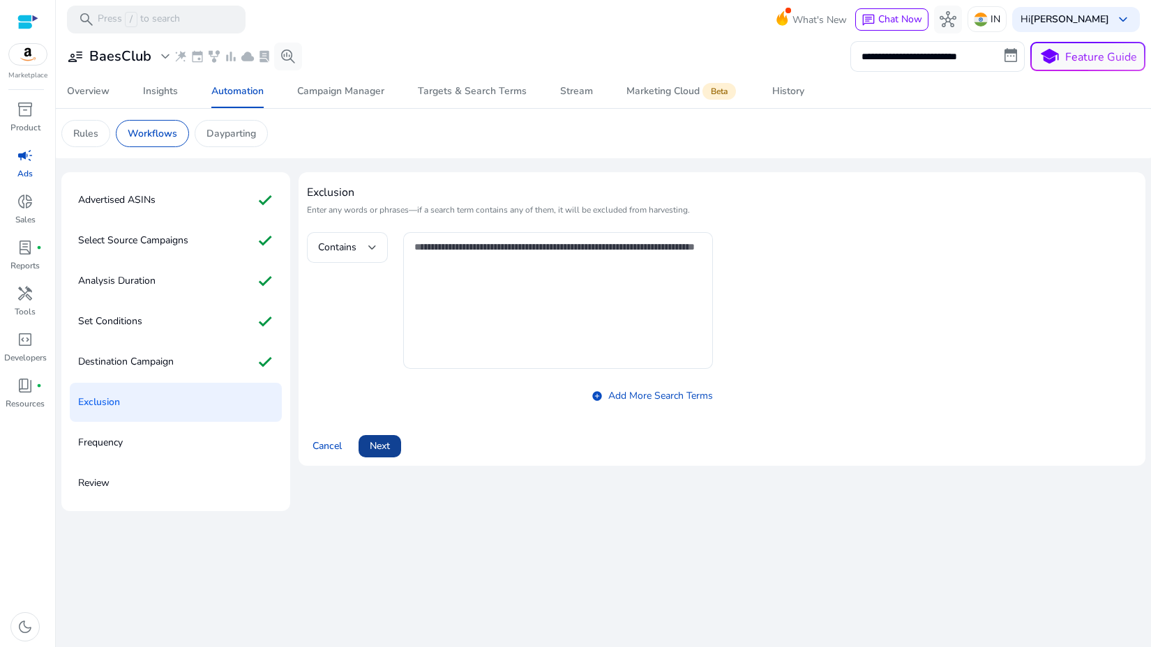
click at [393, 449] on span at bounding box center [379, 446] width 43 height 33
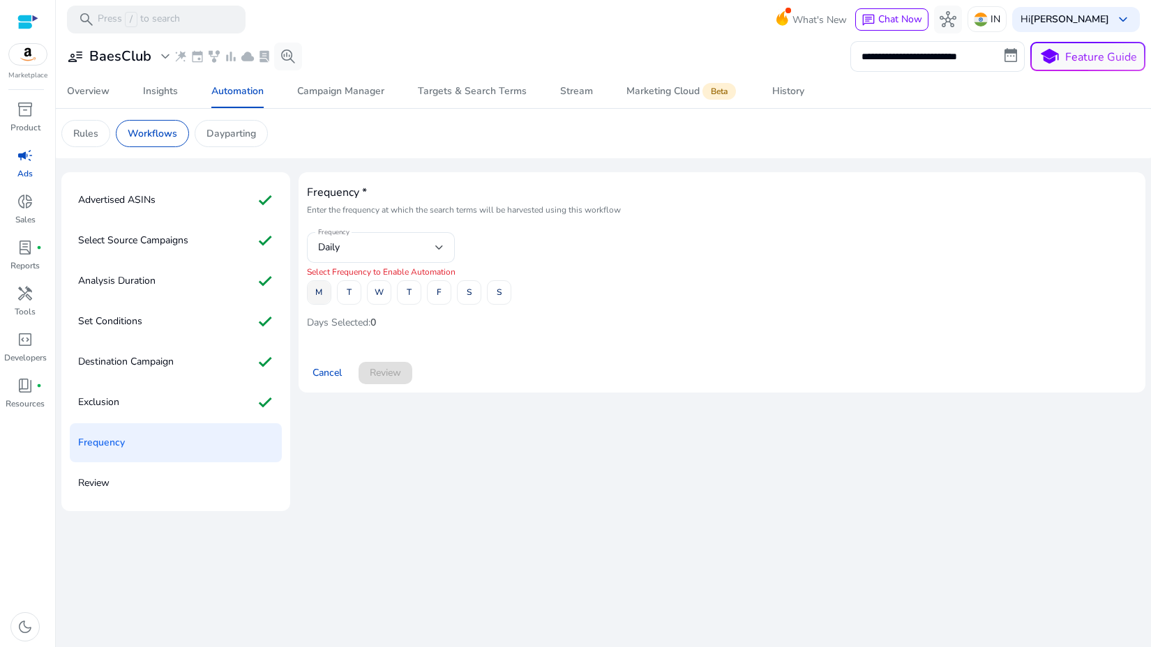
click at [325, 300] on span at bounding box center [319, 292] width 23 height 33
click at [351, 298] on span at bounding box center [349, 292] width 23 height 33
click at [384, 292] on span at bounding box center [378, 292] width 23 height 33
click at [404, 289] on span at bounding box center [408, 292] width 23 height 33
click at [439, 285] on span "F" at bounding box center [439, 292] width 5 height 24
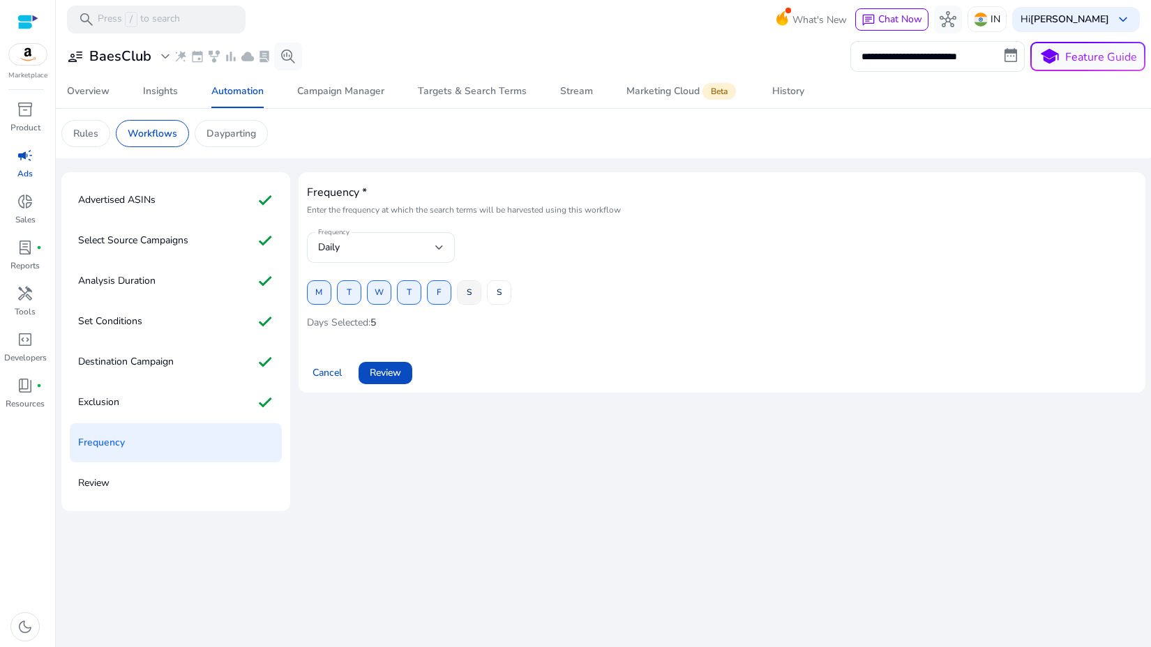
click at [467, 287] on span "S" at bounding box center [469, 292] width 5 height 24
click at [487, 289] on span at bounding box center [498, 292] width 23 height 33
click at [393, 370] on span "Review" at bounding box center [385, 372] width 31 height 15
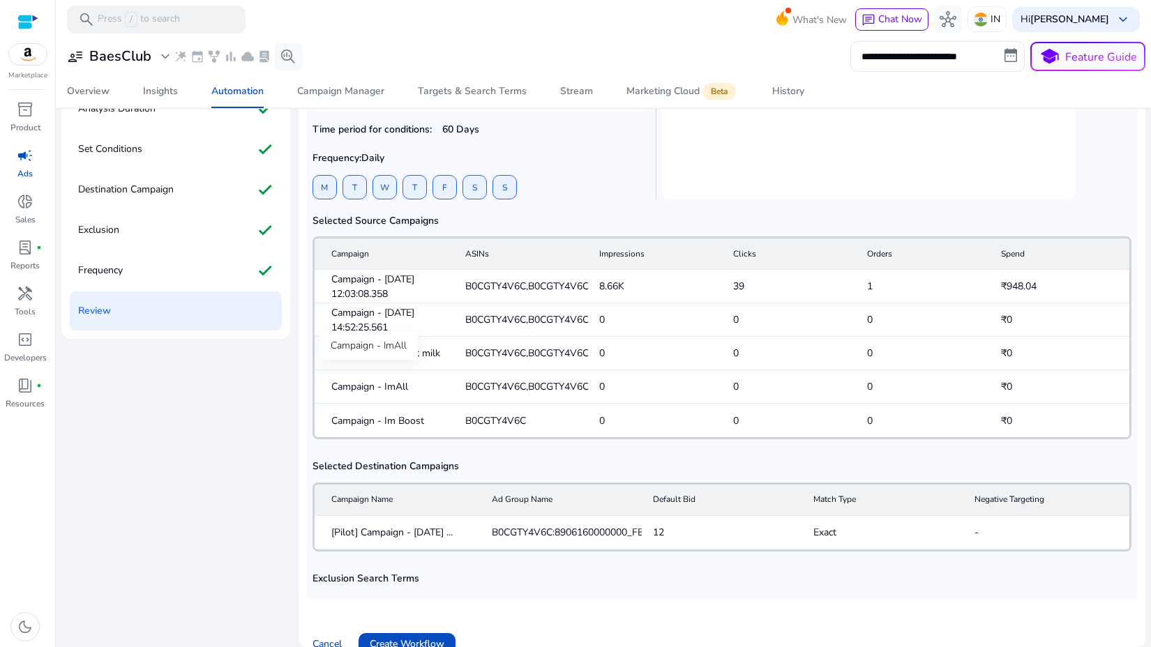
scroll to position [277, 0]
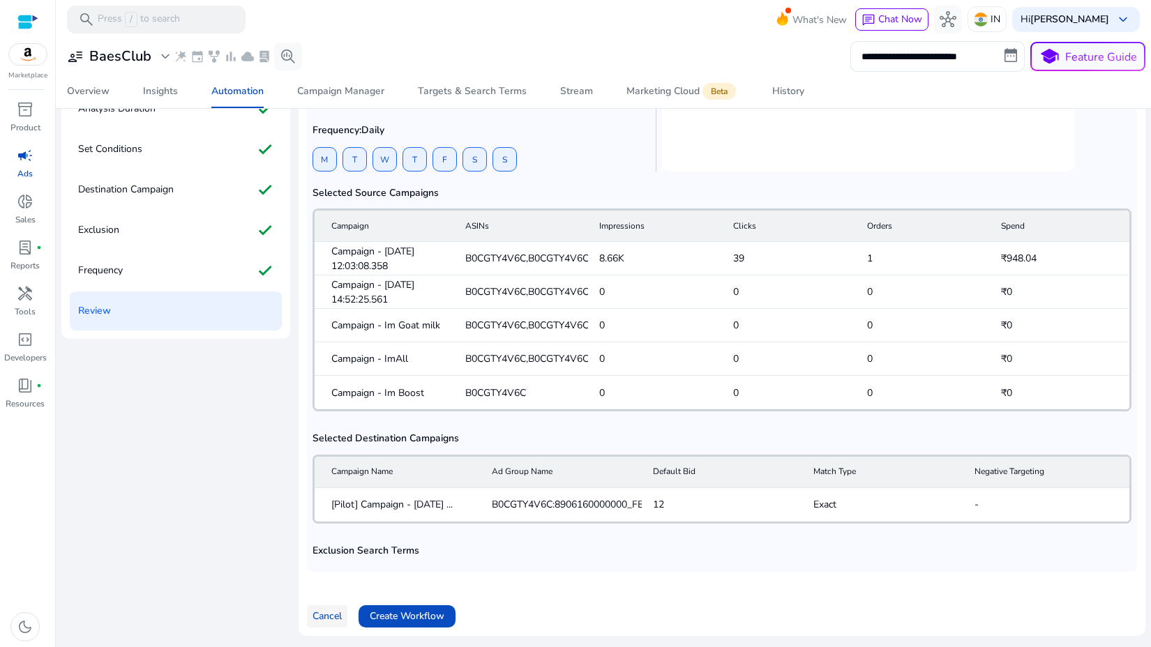
click at [319, 628] on span at bounding box center [327, 616] width 40 height 33
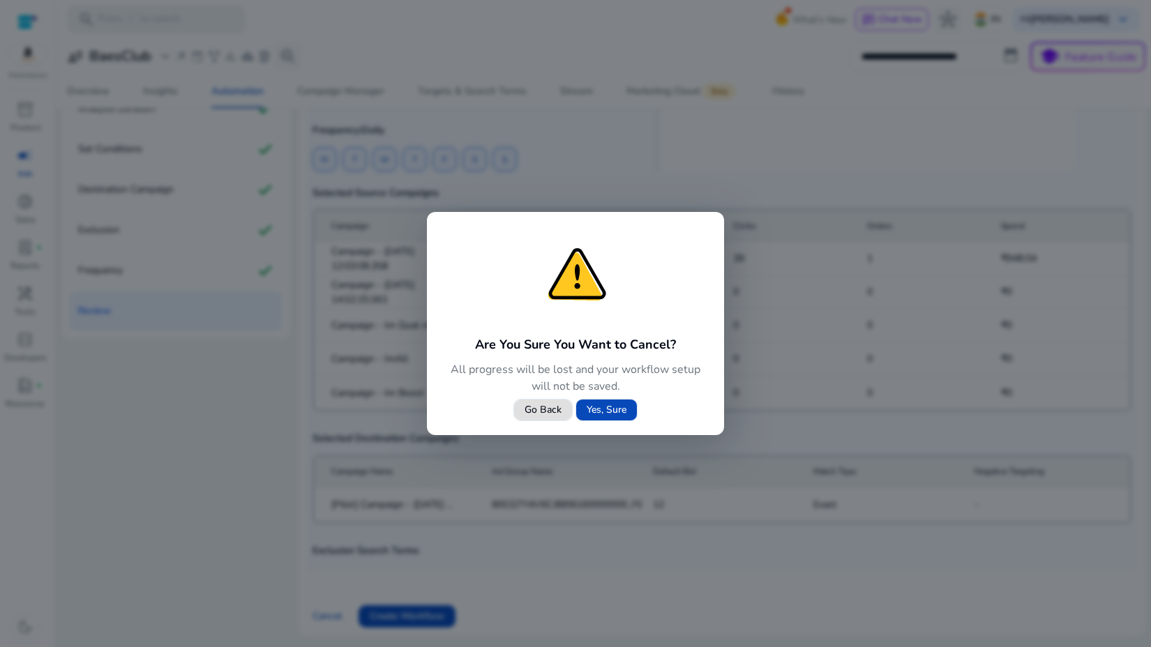
click at [597, 412] on span "Yes, Sure" at bounding box center [606, 409] width 40 height 15
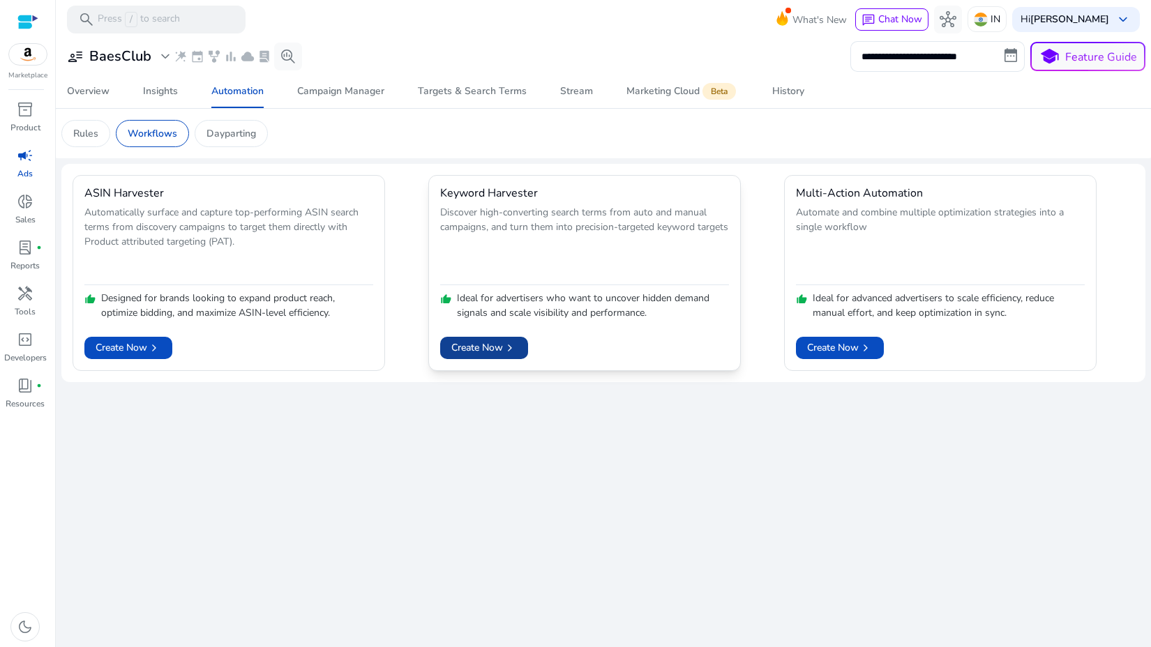
click at [487, 347] on span "Create Now chevron_right" at bounding box center [484, 347] width 66 height 15
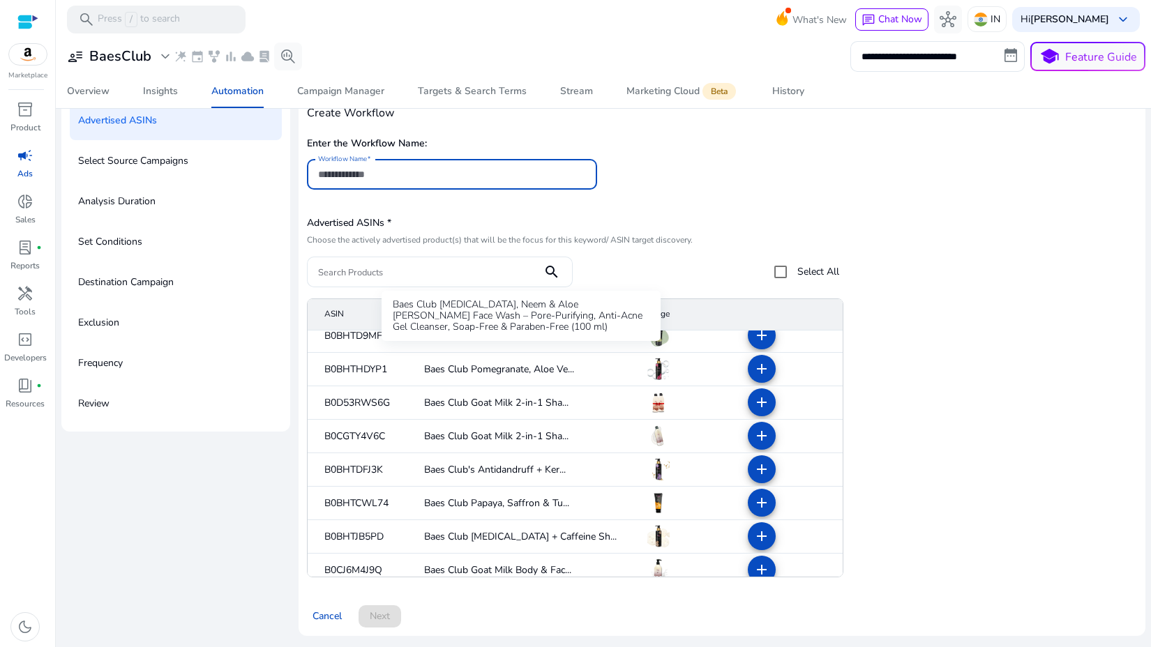
scroll to position [112, 0]
click at [759, 434] on mat-icon "add" at bounding box center [761, 435] width 17 height 17
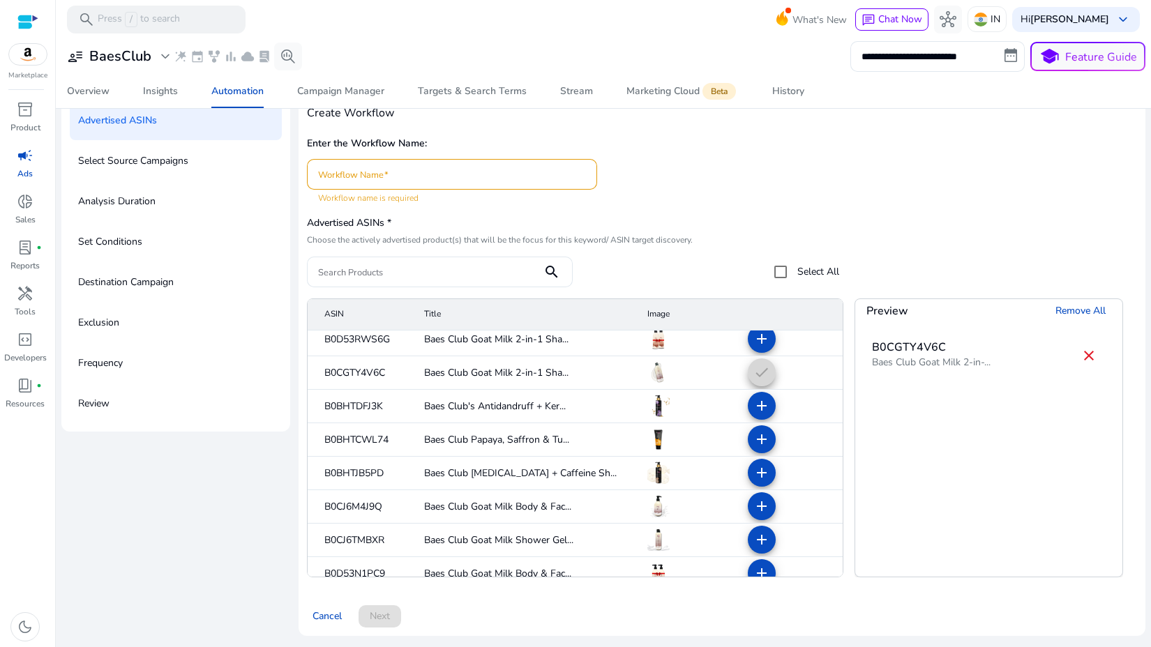
scroll to position [176, 0]
click at [753, 400] on mat-icon "add" at bounding box center [761, 405] width 17 height 17
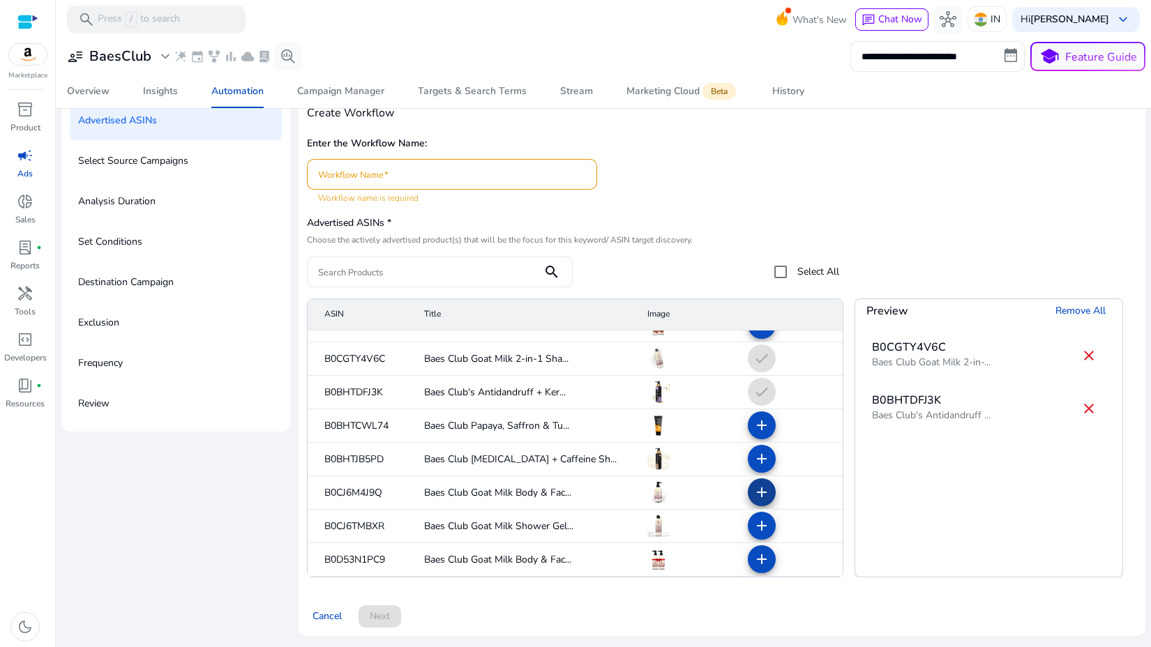
click at [753, 493] on mat-icon "add" at bounding box center [761, 492] width 17 height 17
click at [755, 524] on mat-icon "add" at bounding box center [761, 525] width 17 height 17
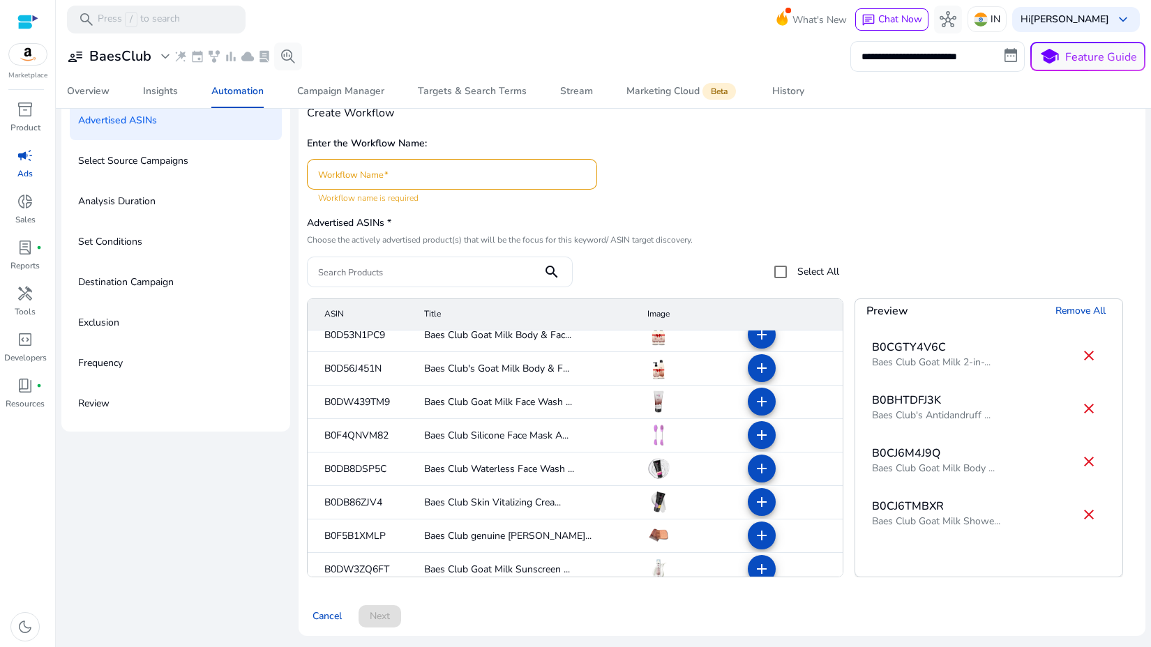
scroll to position [490, 0]
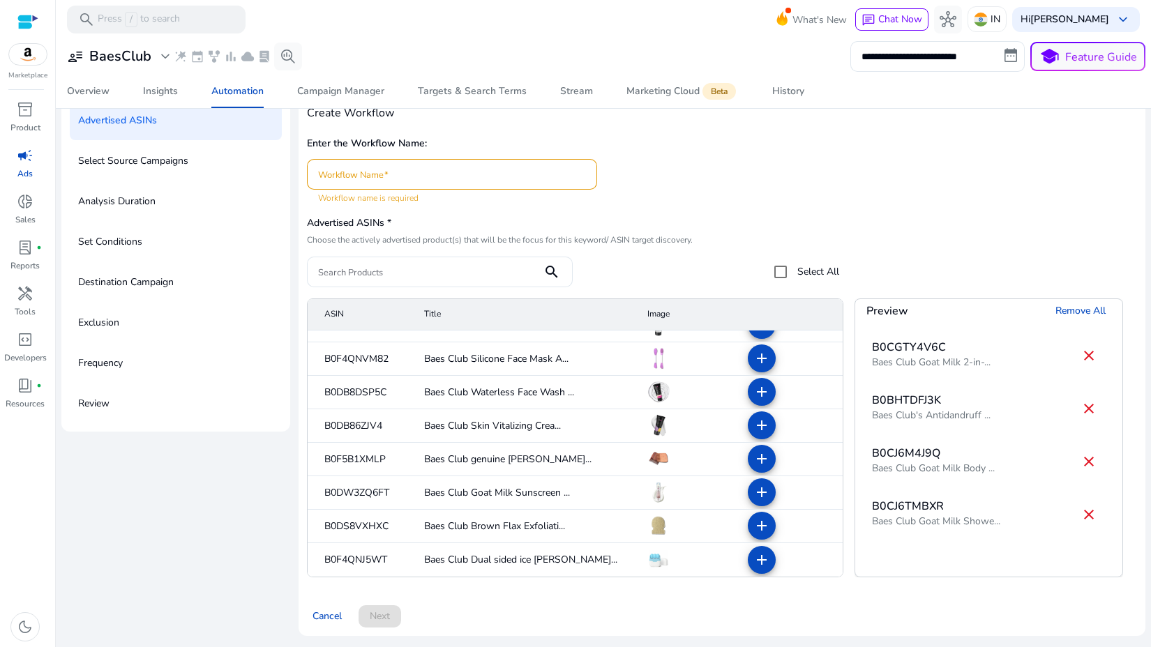
click at [483, 173] on input "Workflow Name" at bounding box center [452, 174] width 268 height 15
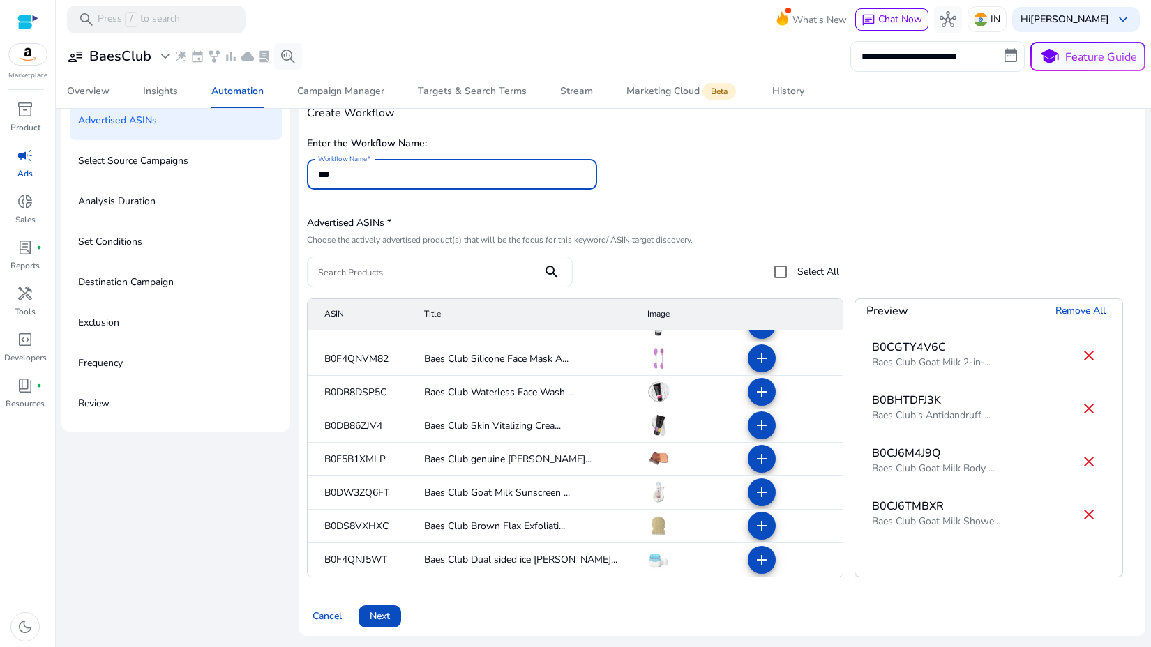
type input "****"
click at [394, 609] on span at bounding box center [379, 616] width 43 height 33
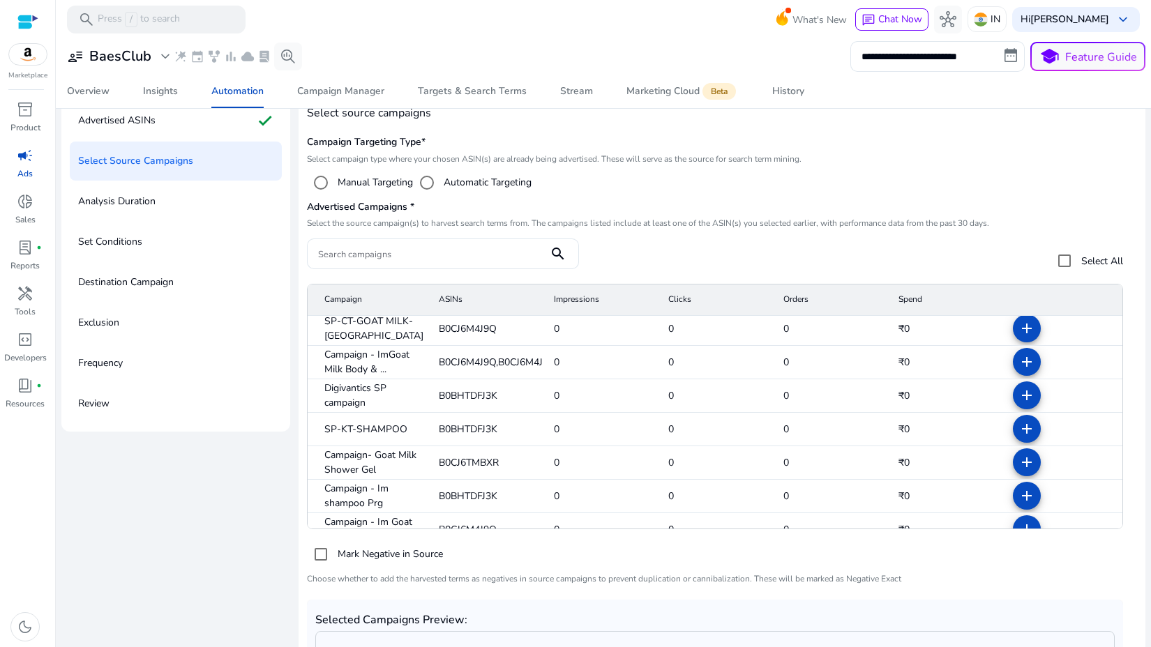
scroll to position [156, 0]
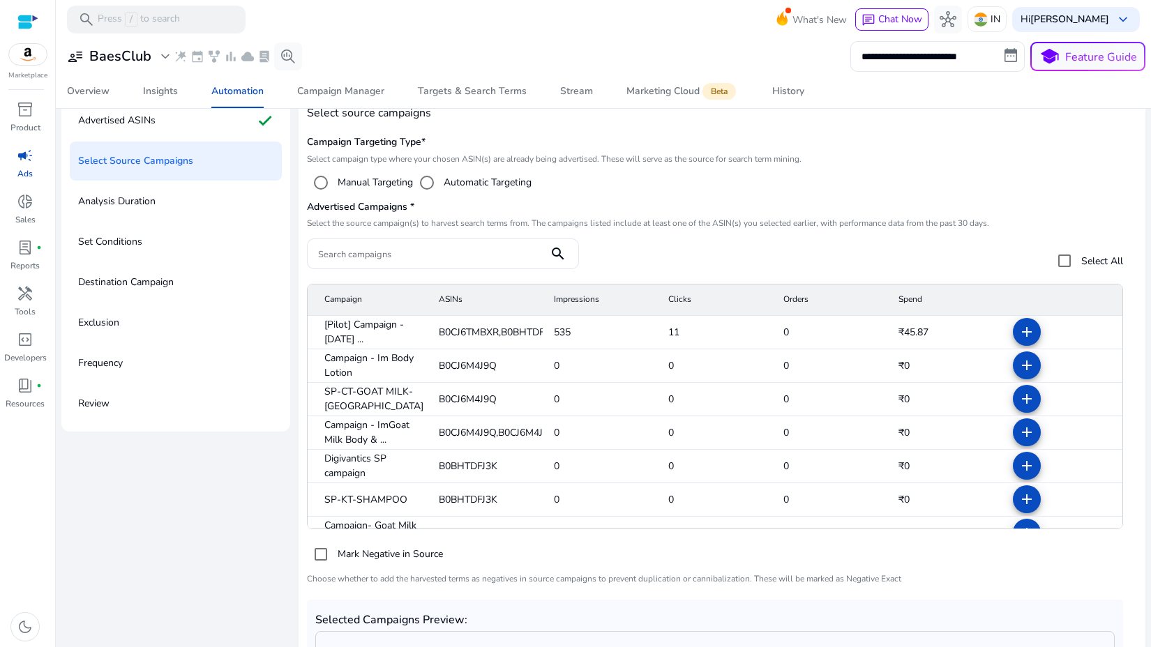
click at [492, 176] on label "Automatic Targeting" at bounding box center [486, 182] width 91 height 15
click at [362, 184] on label "Manual Targeting" at bounding box center [374, 182] width 78 height 15
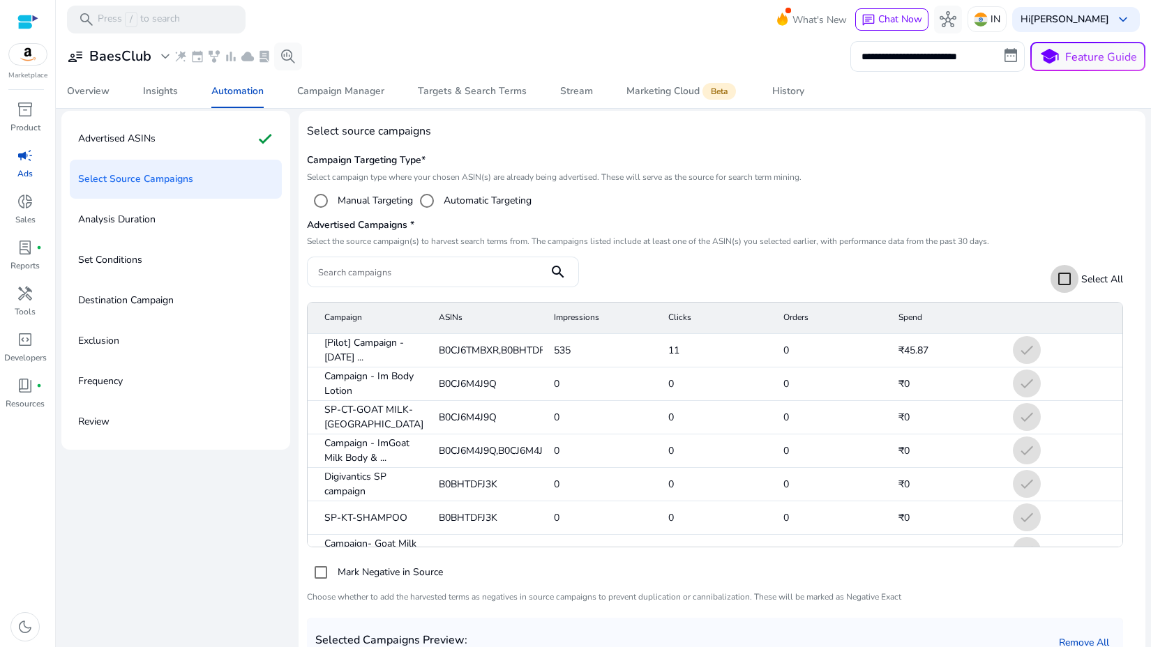
scroll to position [59, 0]
click at [496, 205] on label "Automatic Targeting" at bounding box center [486, 202] width 91 height 15
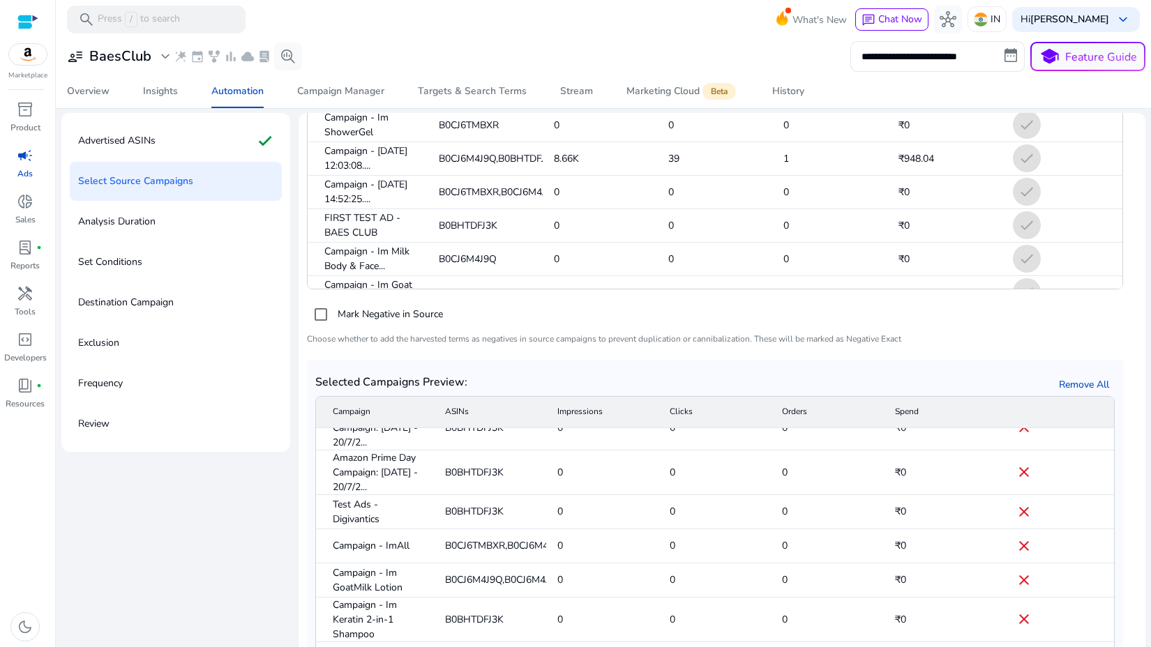
scroll to position [172, 0]
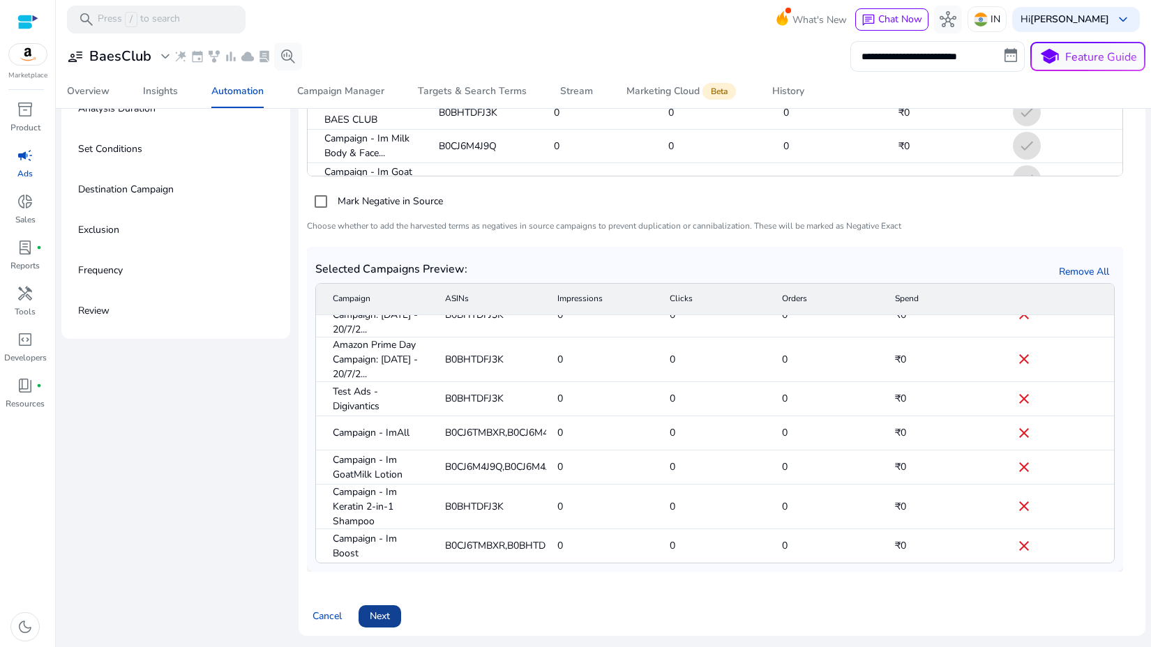
click at [391, 628] on span at bounding box center [379, 616] width 43 height 33
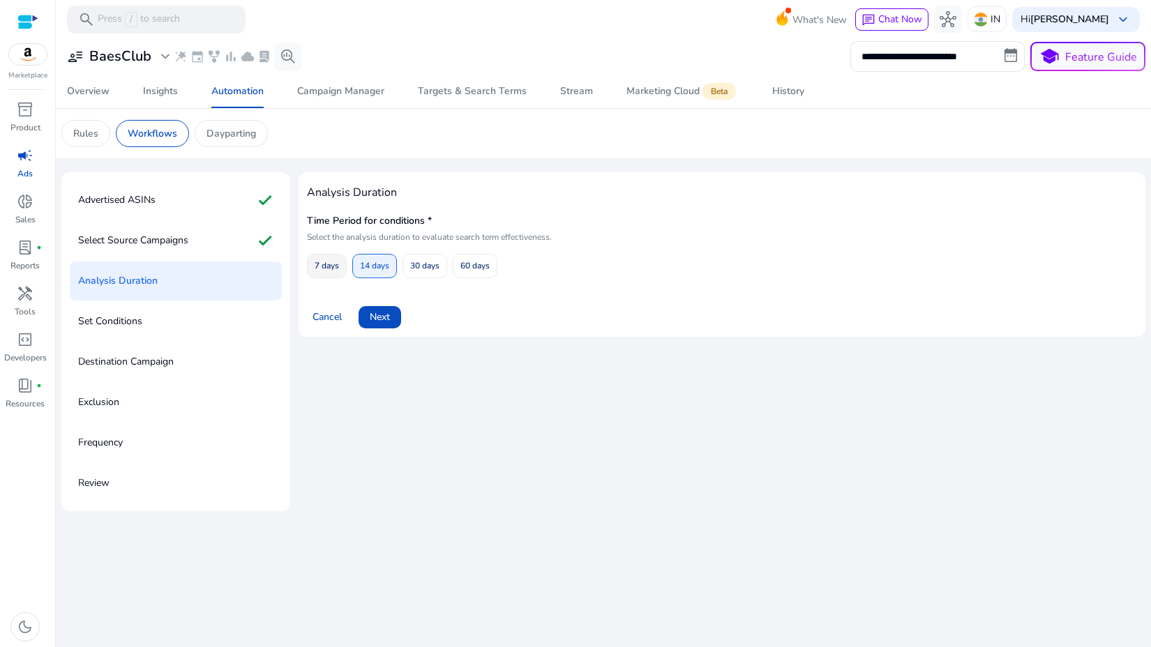
click at [332, 271] on span "7 days" at bounding box center [326, 266] width 24 height 24
click at [379, 318] on span "Next" at bounding box center [380, 317] width 20 height 15
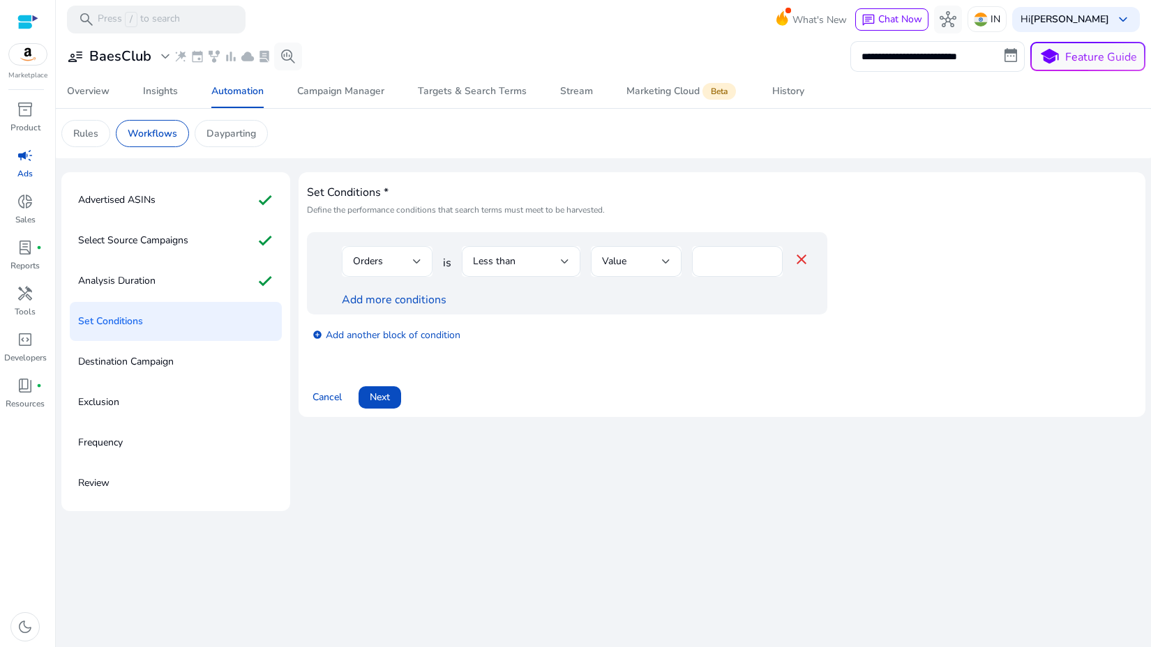
click at [398, 261] on div "Orders" at bounding box center [383, 261] width 60 height 15
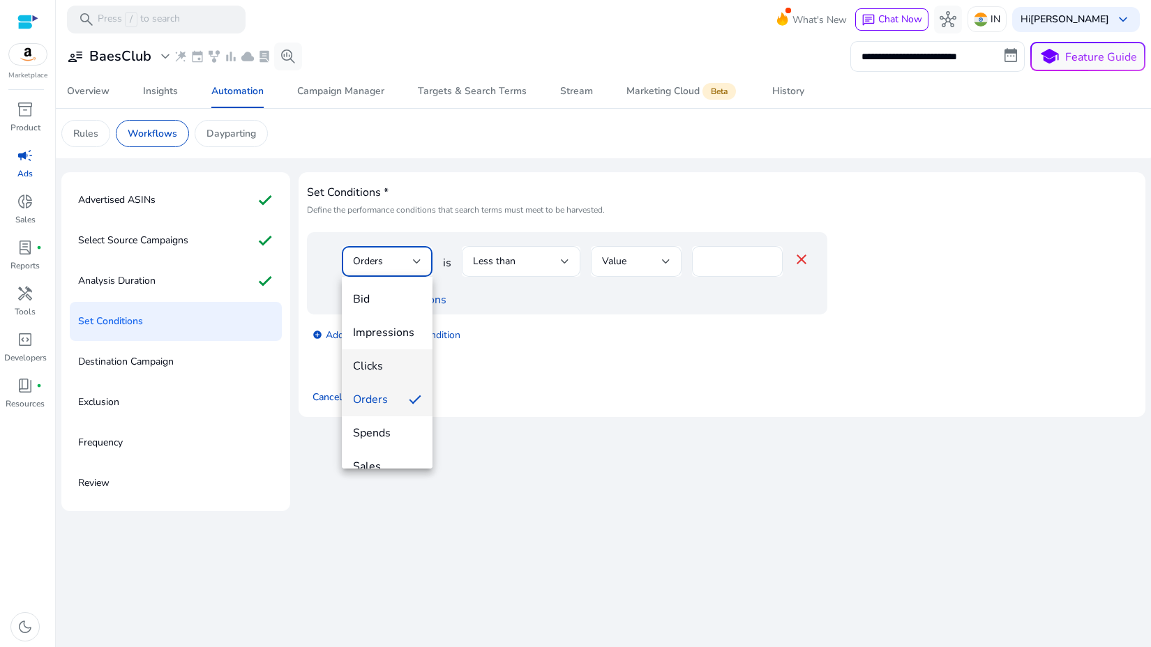
click at [409, 370] on span "Clicks" at bounding box center [387, 365] width 68 height 15
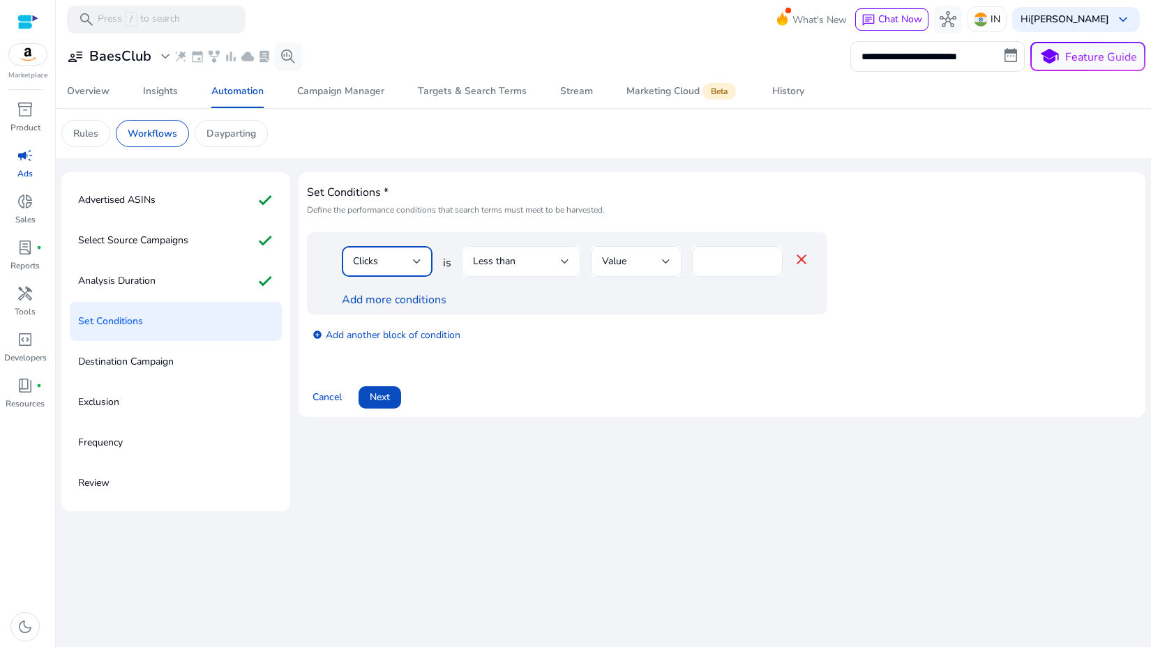
click at [509, 264] on span "Less than" at bounding box center [494, 261] width 43 height 13
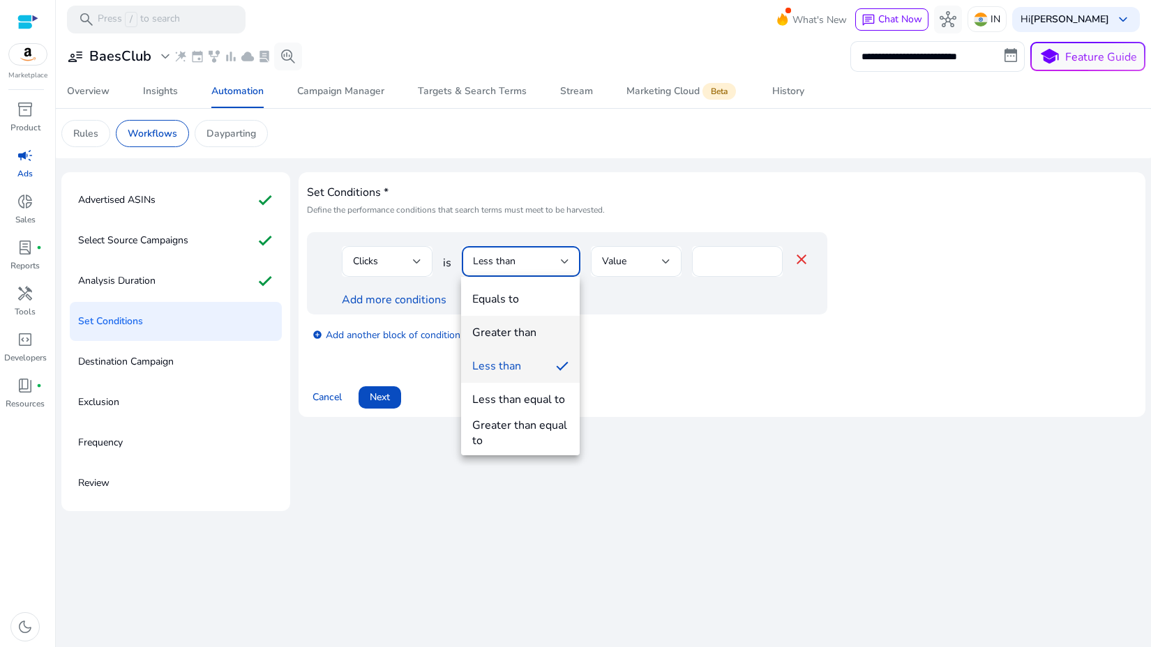
click at [517, 334] on div "Greater than" at bounding box center [504, 332] width 64 height 15
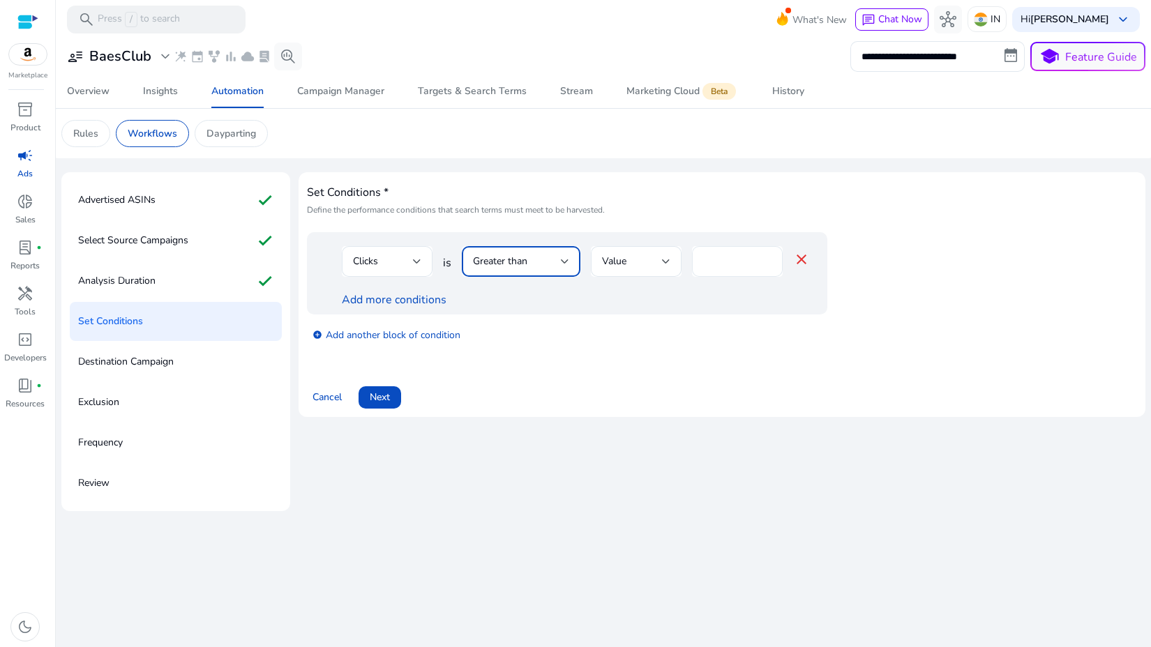
click at [767, 266] on input "*" at bounding box center [737, 261] width 68 height 15
type input "*"
click at [767, 266] on input "*" at bounding box center [737, 261] width 68 height 15
click at [388, 397] on span "Next" at bounding box center [380, 397] width 20 height 15
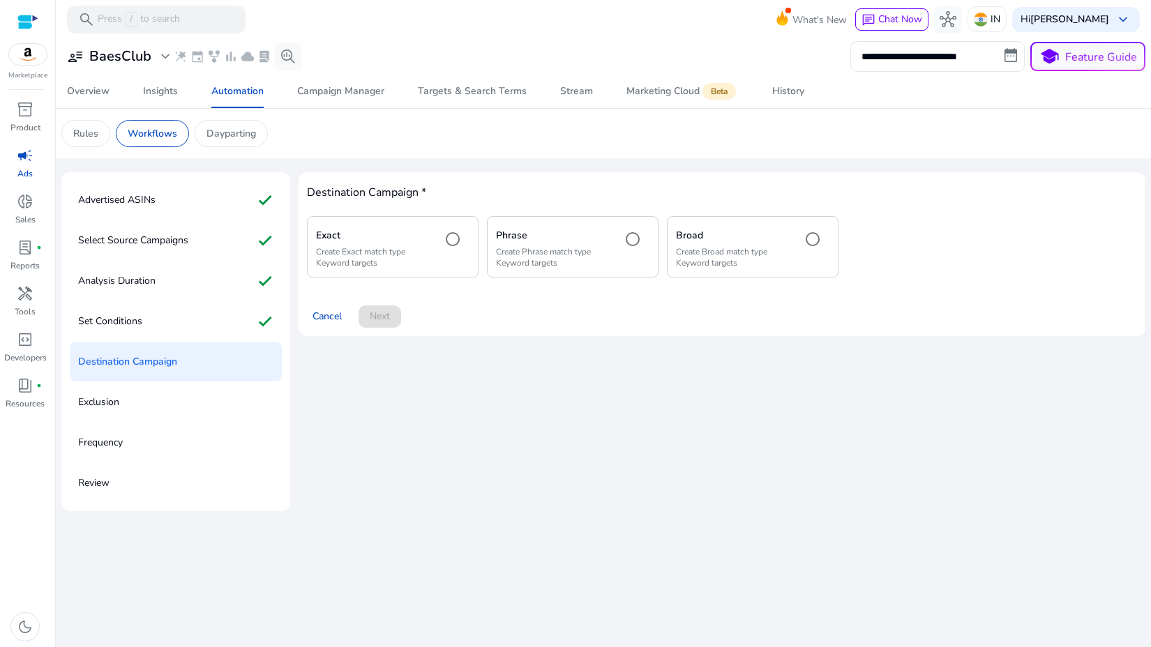
click at [393, 252] on p "Create Exact match type Keyword targets" at bounding box center [373, 257] width 114 height 22
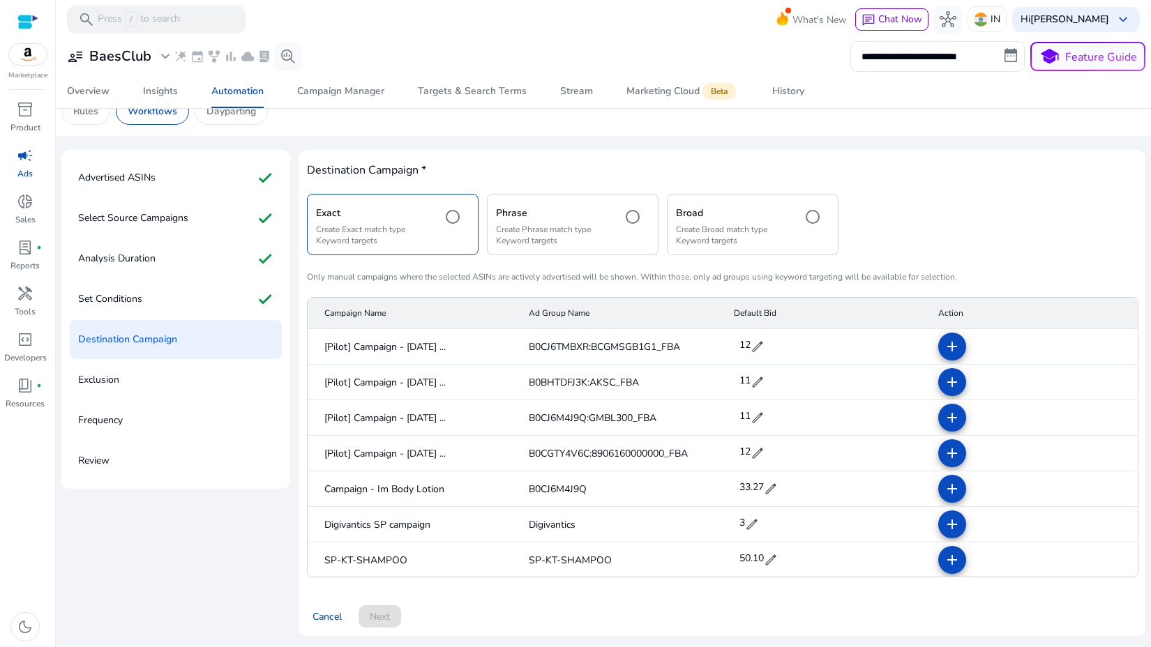
click at [647, 241] on mat-radio-button at bounding box center [634, 224] width 31 height 43
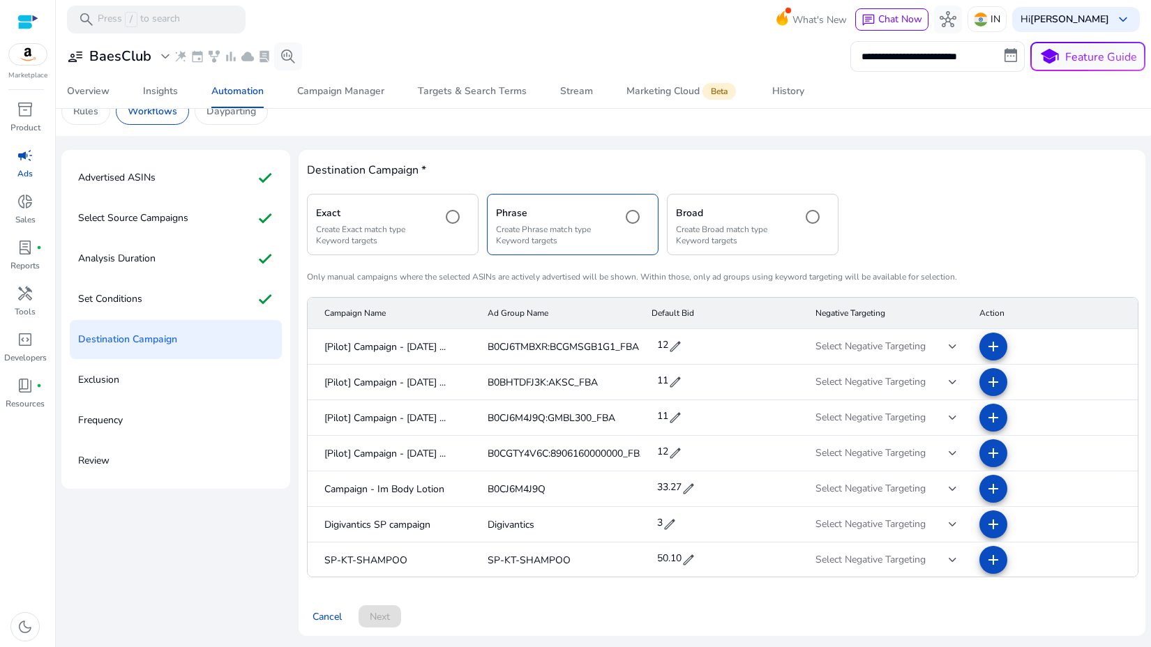
click at [431, 213] on div "Exact Create Exact match type Keyword targets" at bounding box center [393, 224] width 172 height 61
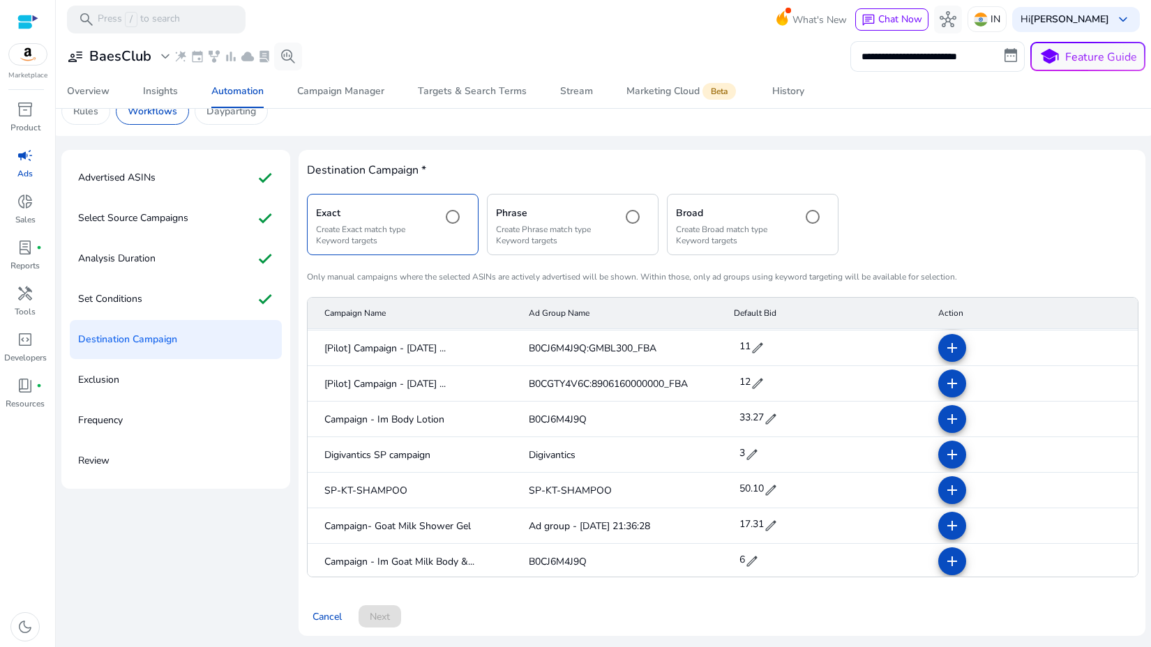
scroll to position [72, 0]
click at [879, 59] on input "**********" at bounding box center [937, 56] width 174 height 31
select select "*"
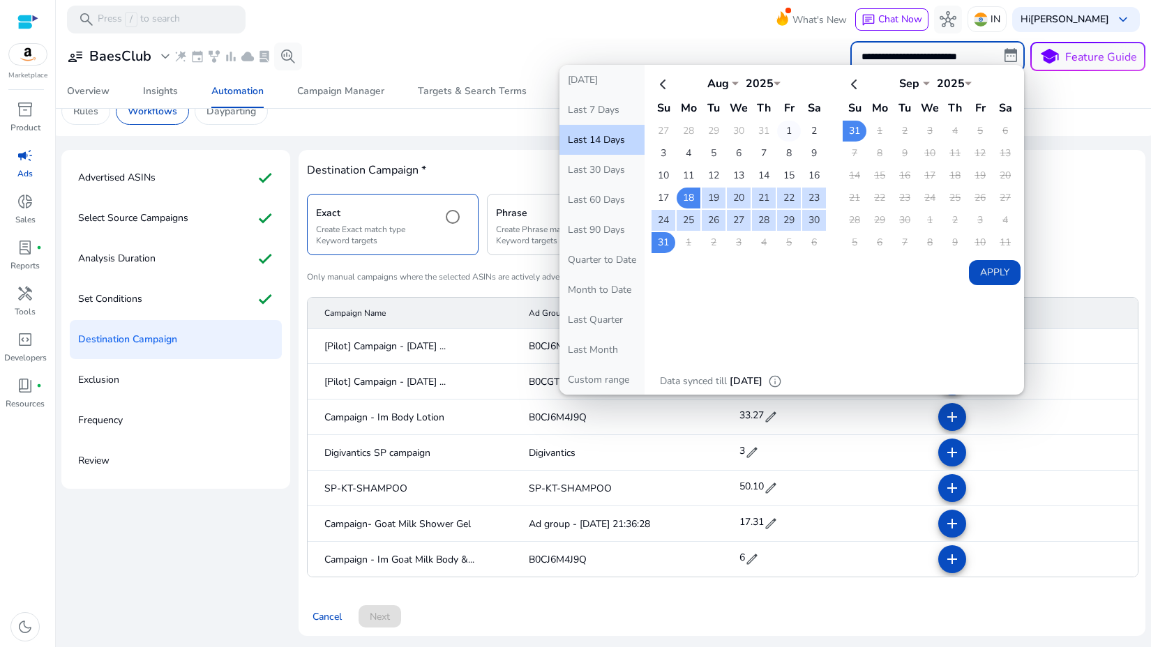
click at [784, 123] on td "1" at bounding box center [789, 131] width 24 height 21
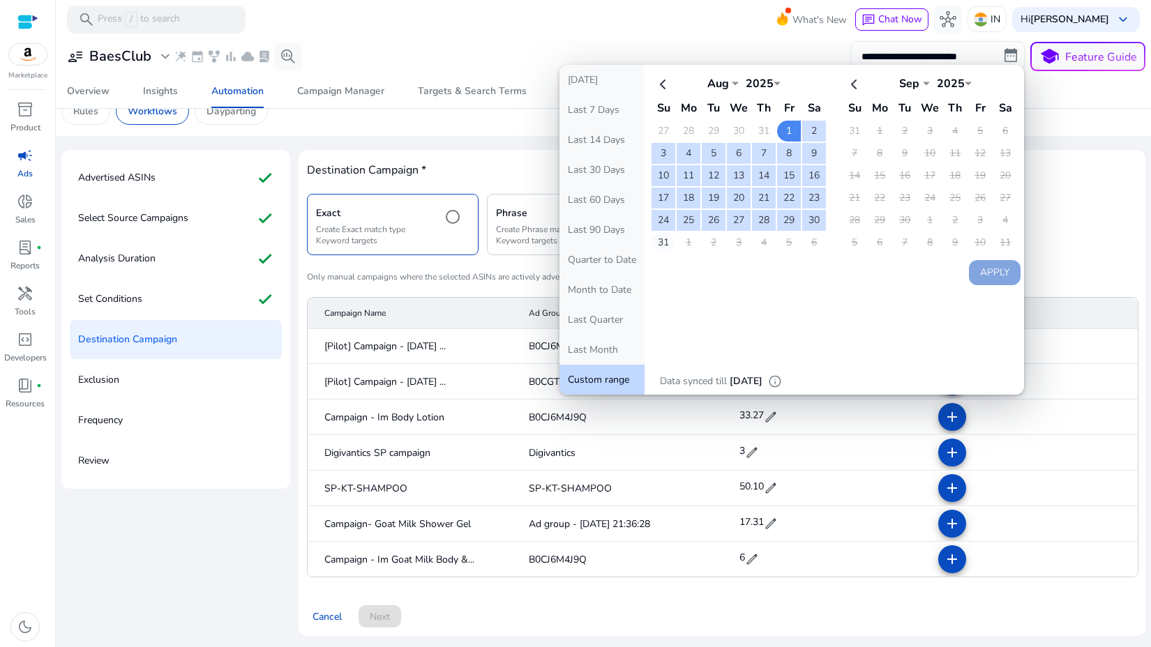
click at [655, 249] on td "31" at bounding box center [663, 242] width 24 height 21
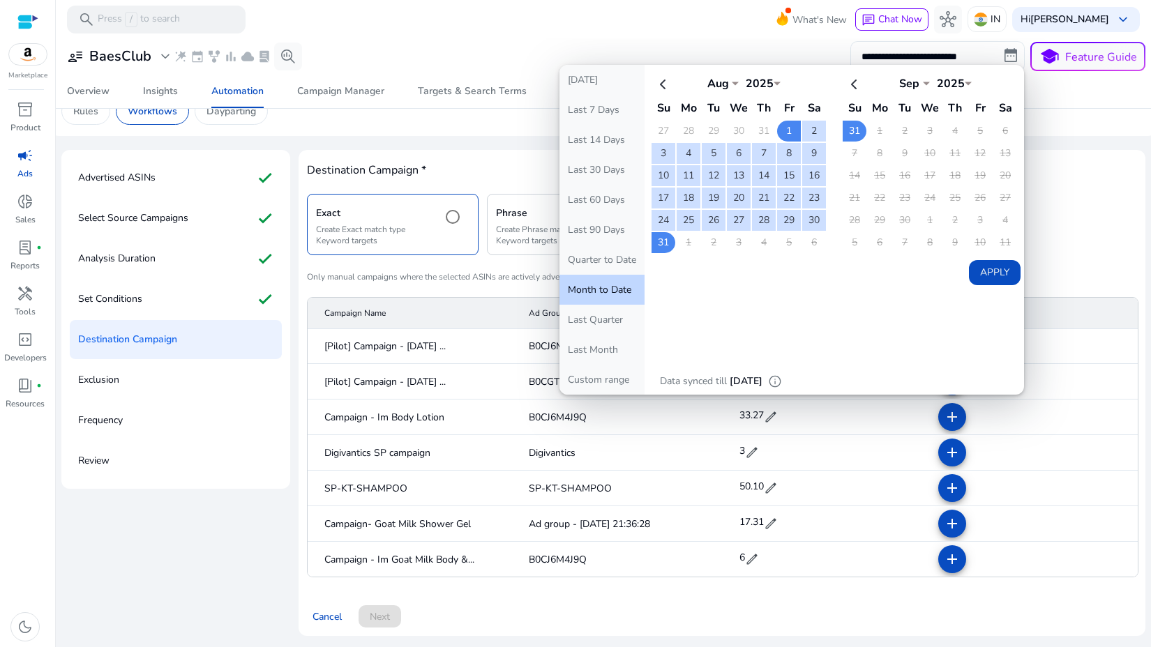
click at [995, 264] on button "Apply" at bounding box center [995, 272] width 52 height 25
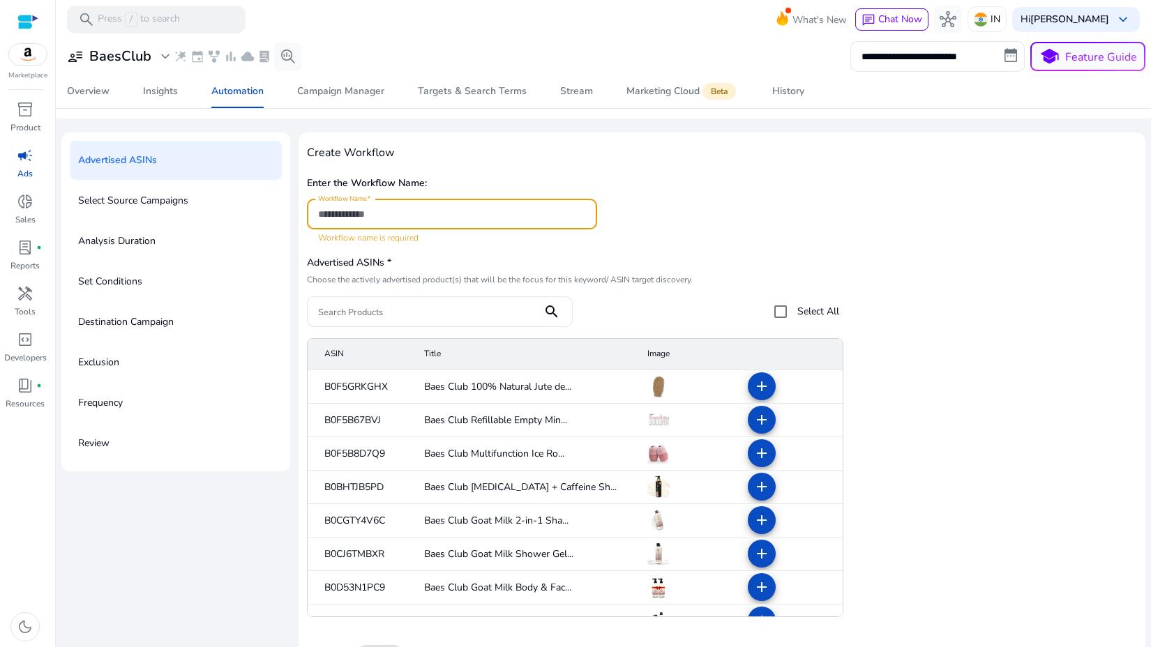
scroll to position [79, 0]
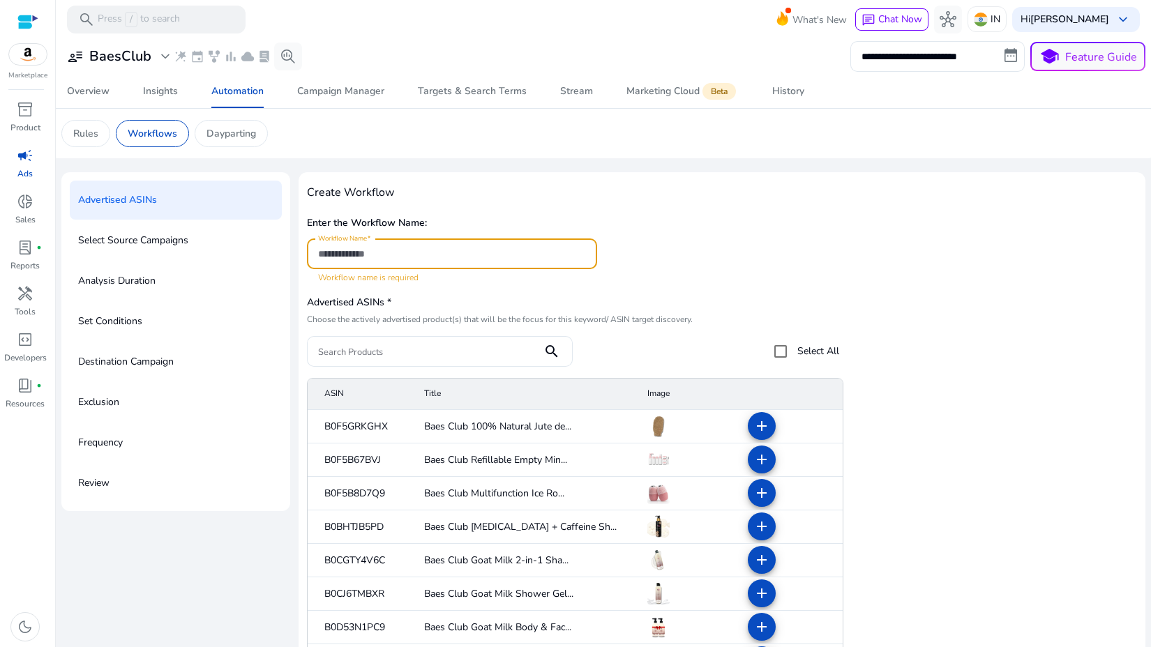
click at [540, 304] on h5 "Advertised ASINs *" at bounding box center [573, 303] width 533 height 12
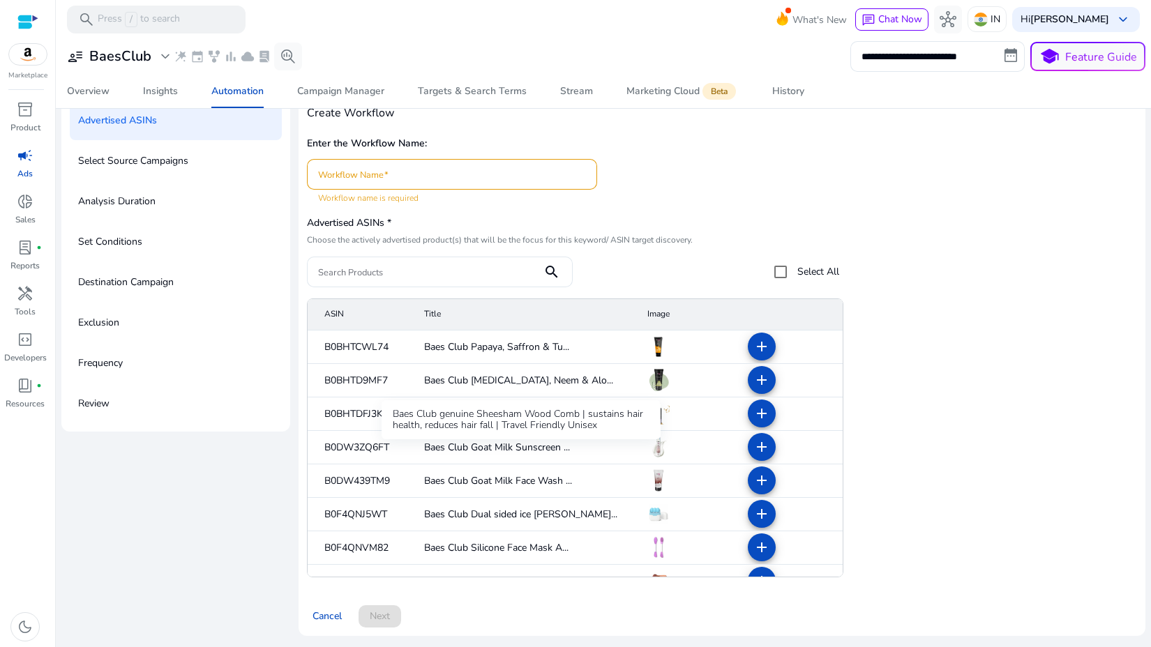
scroll to position [490, 0]
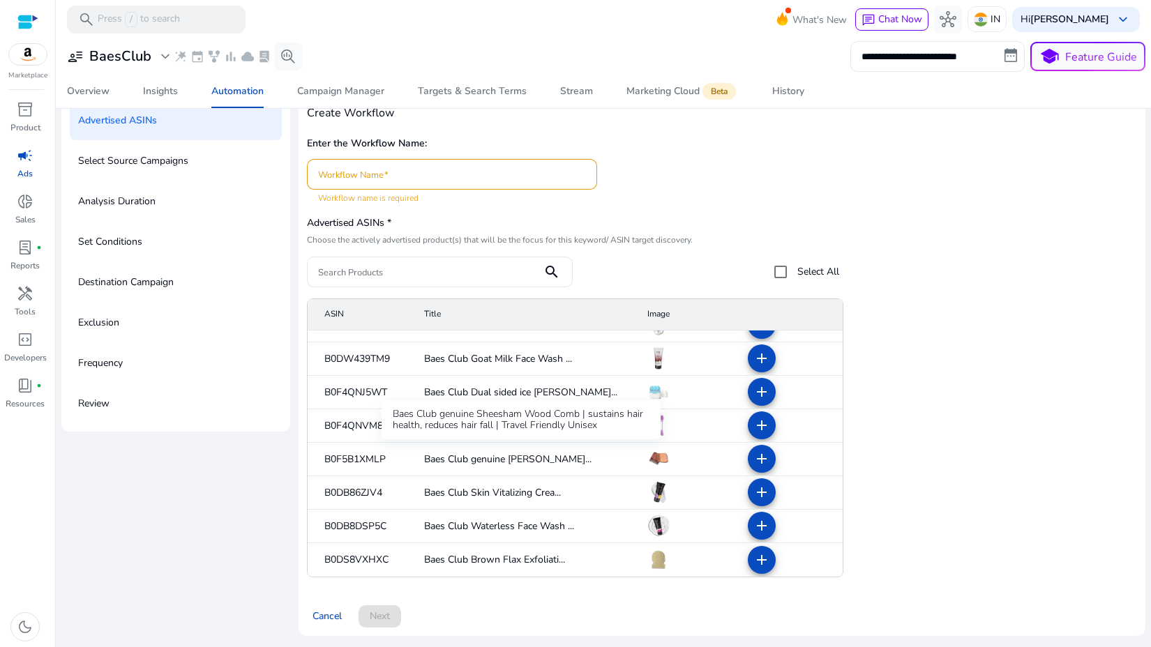
click at [538, 466] on mat-cell "Baes Club genuine [PERSON_NAME]..." at bounding box center [524, 459] width 223 height 33
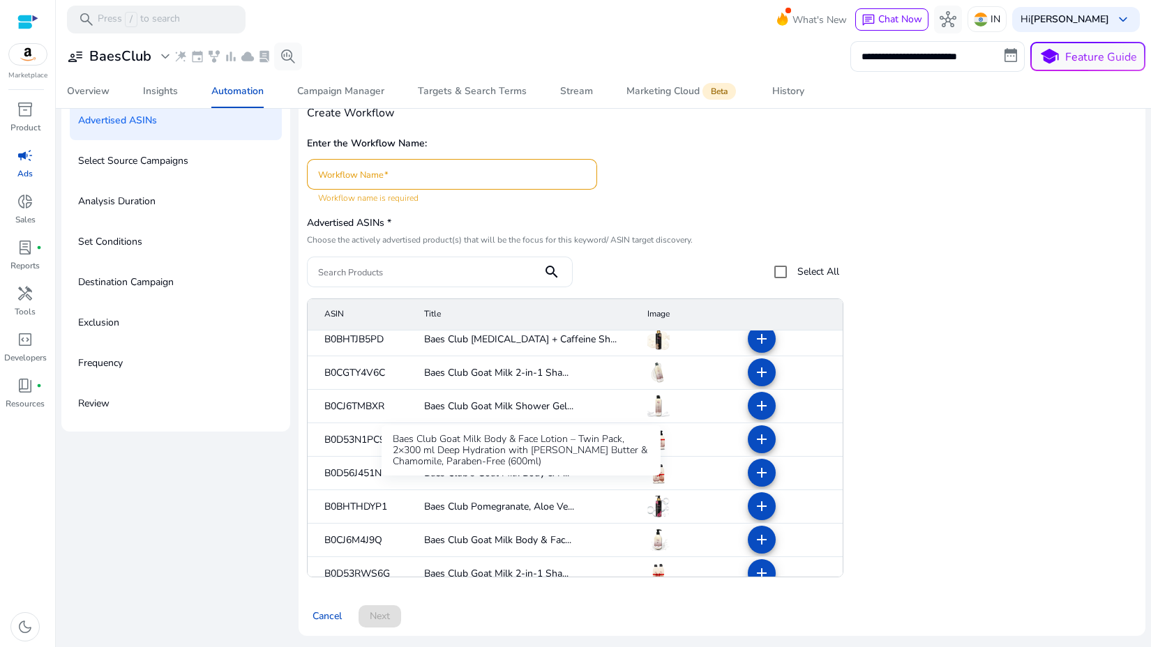
scroll to position [111, 0]
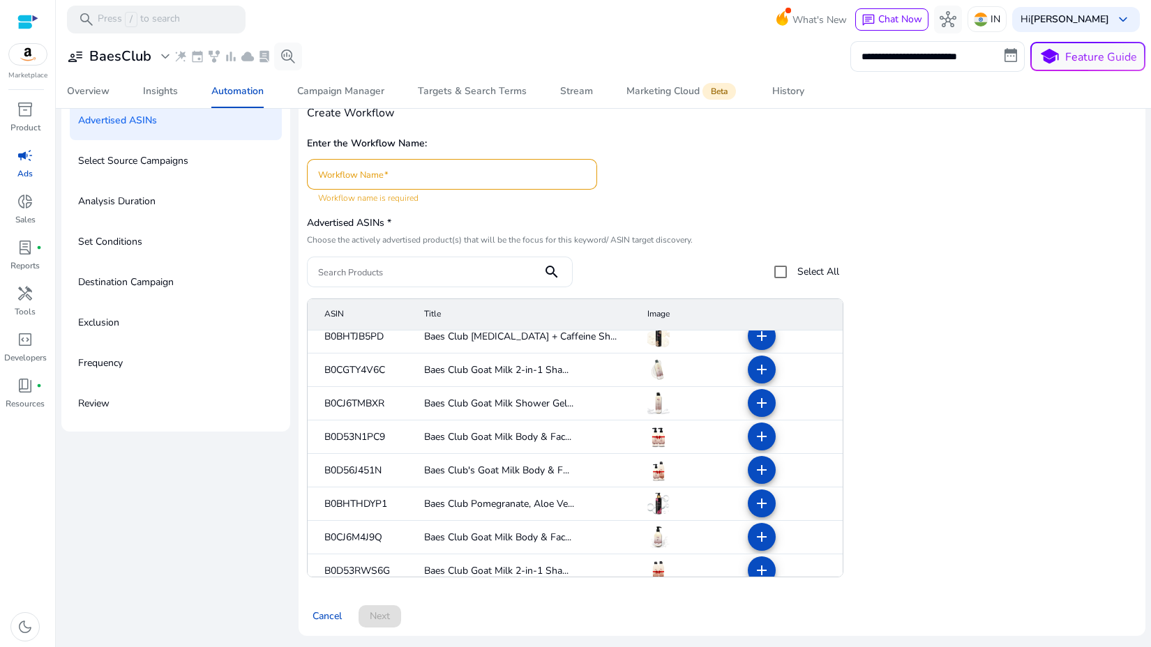
click at [930, 442] on div at bounding box center [988, 437] width 268 height 279
click at [753, 377] on mat-icon "add" at bounding box center [761, 369] width 17 height 17
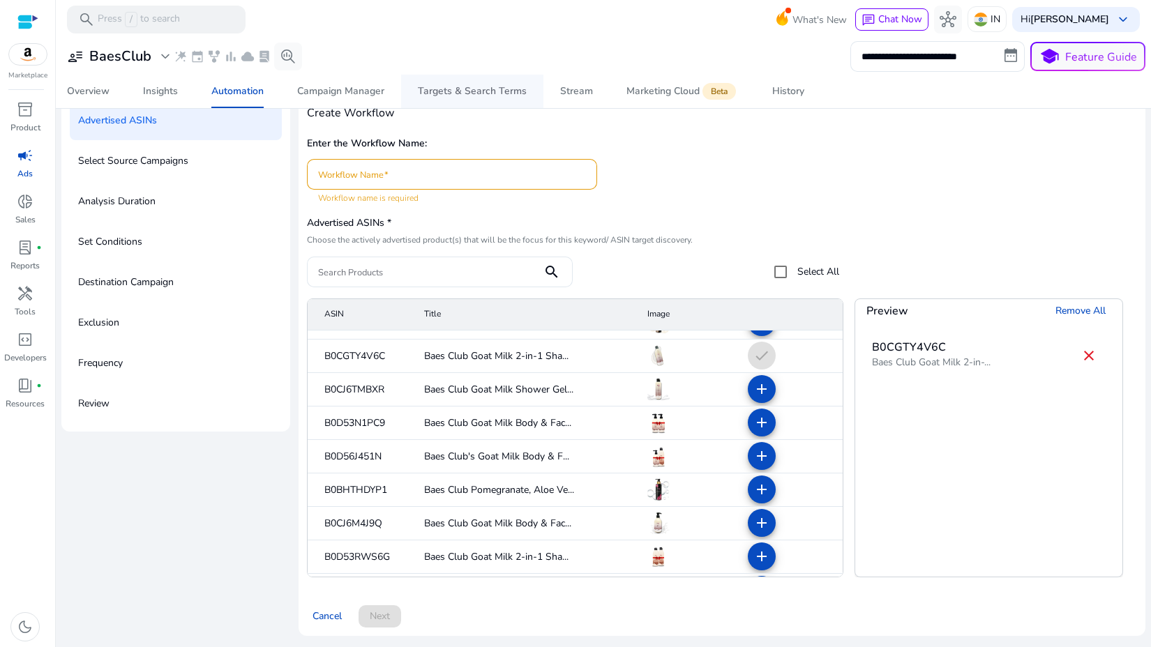
click at [475, 93] on div "Targets & Search Terms" at bounding box center [472, 91] width 109 height 10
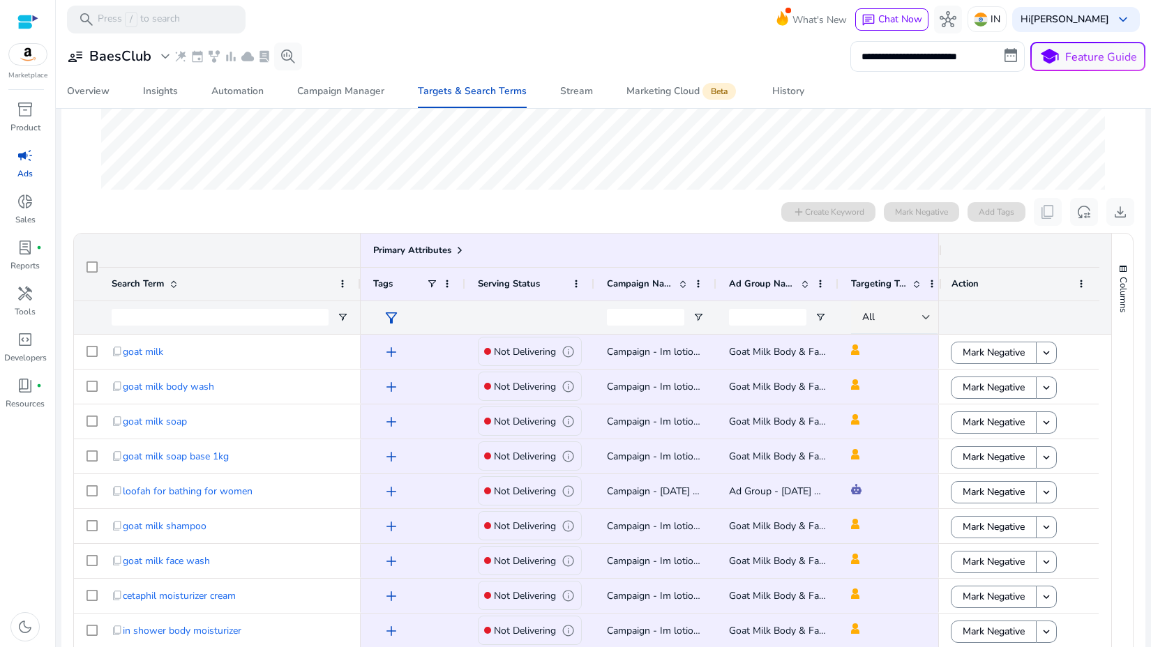
scroll to position [328, 0]
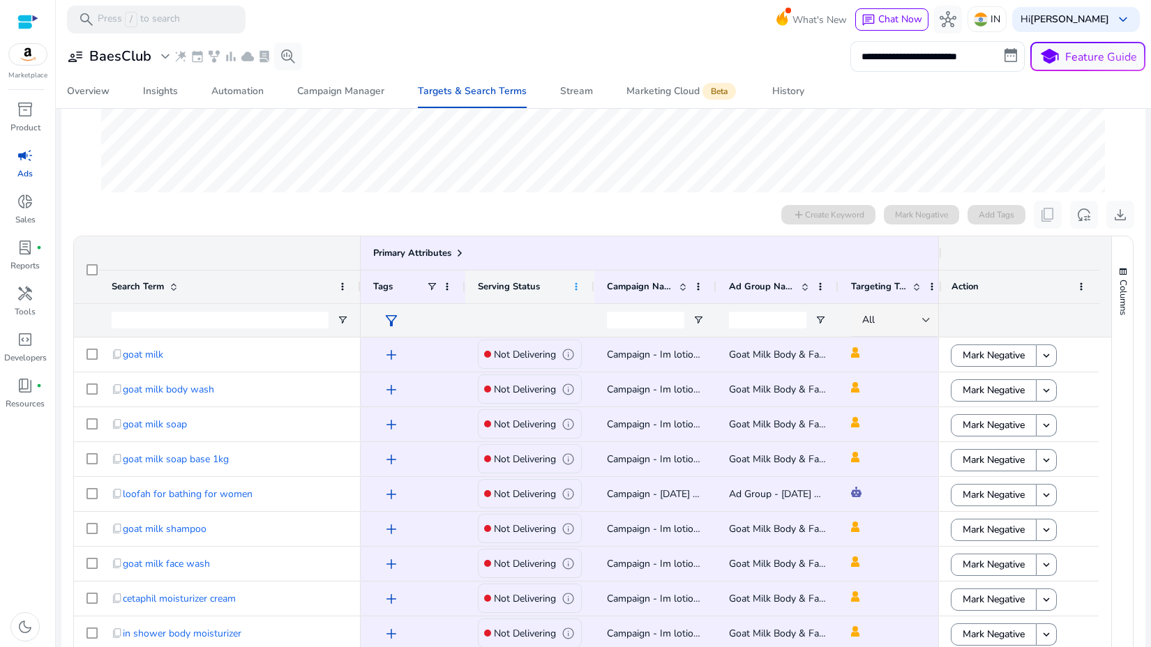
click at [573, 288] on span at bounding box center [575, 286] width 11 height 11
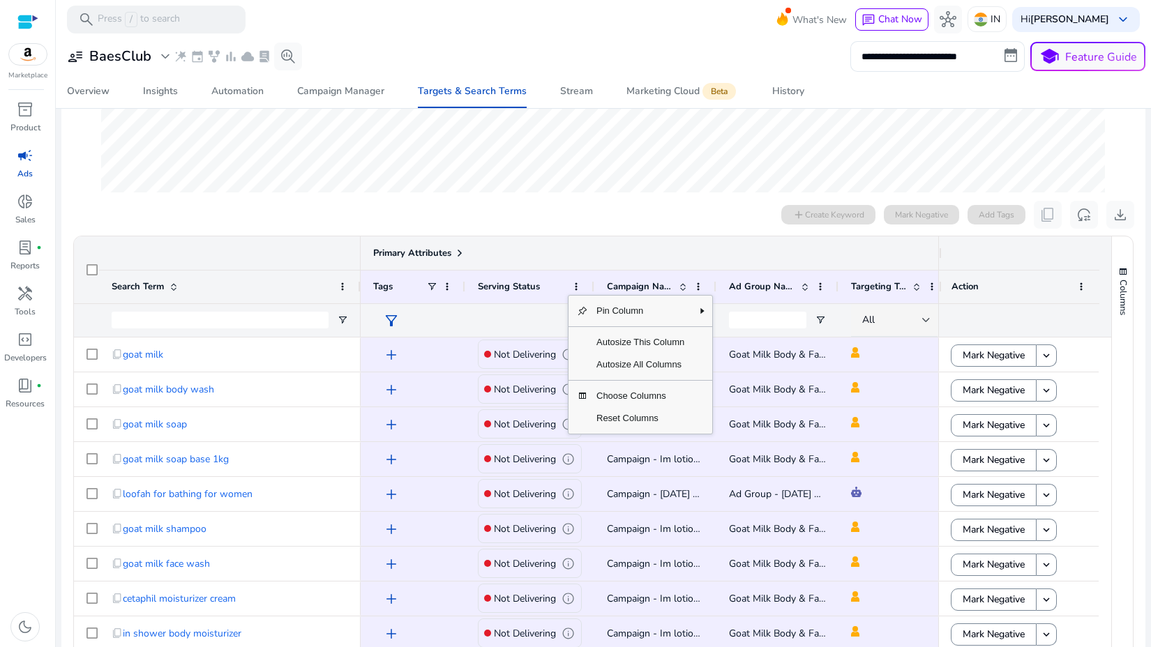
click at [477, 252] on div "Primary Attributes" at bounding box center [655, 253] width 564 height 20
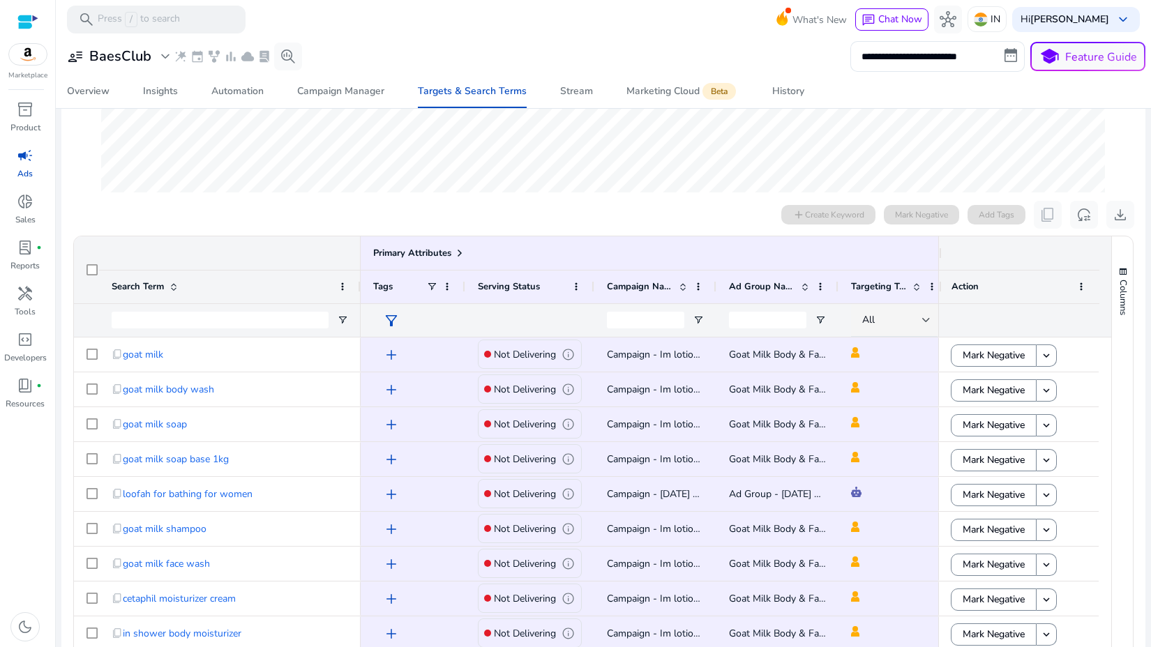
click at [389, 312] on span "filter_alt" at bounding box center [391, 320] width 17 height 17
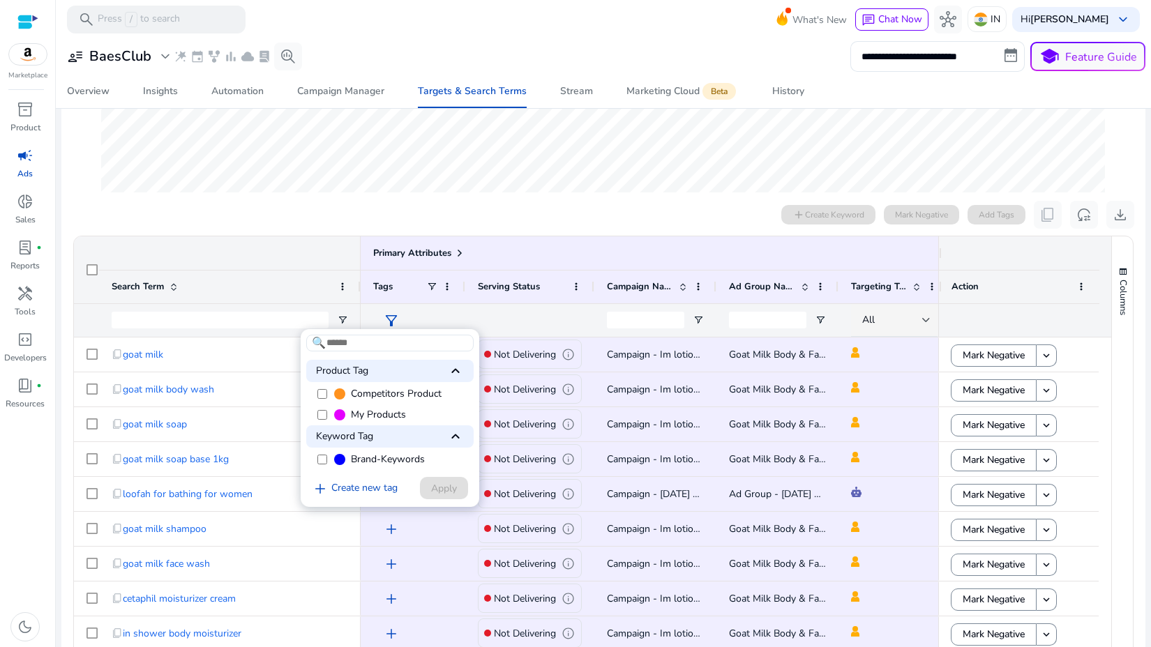
click at [417, 310] on div at bounding box center [575, 323] width 1151 height 647
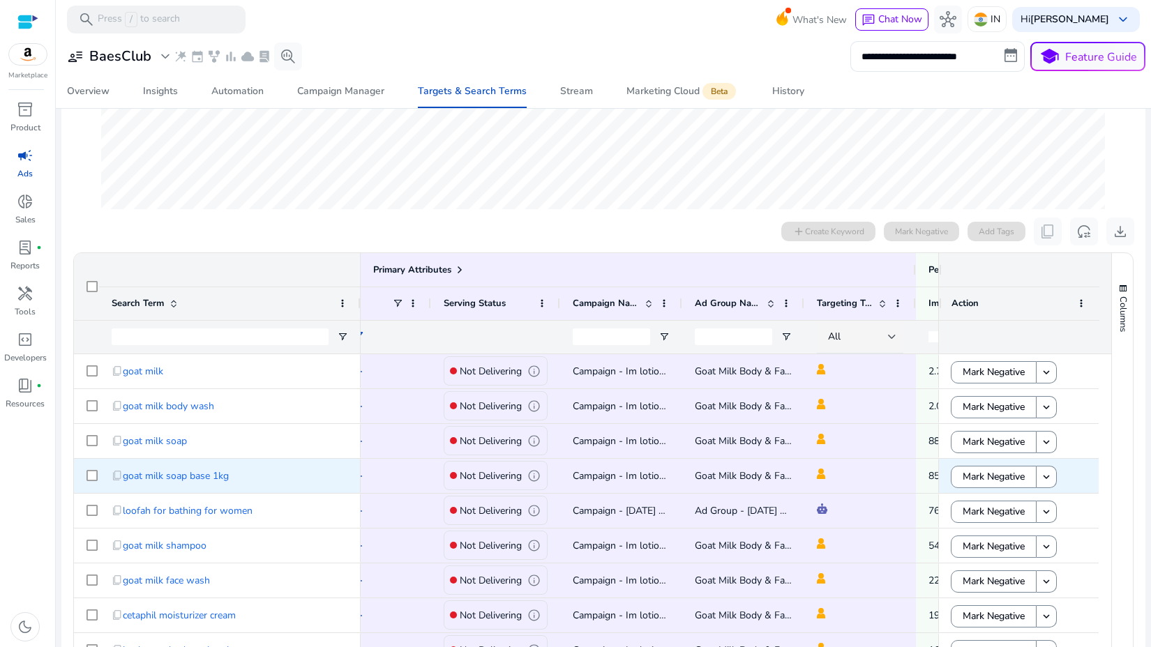
scroll to position [0, 0]
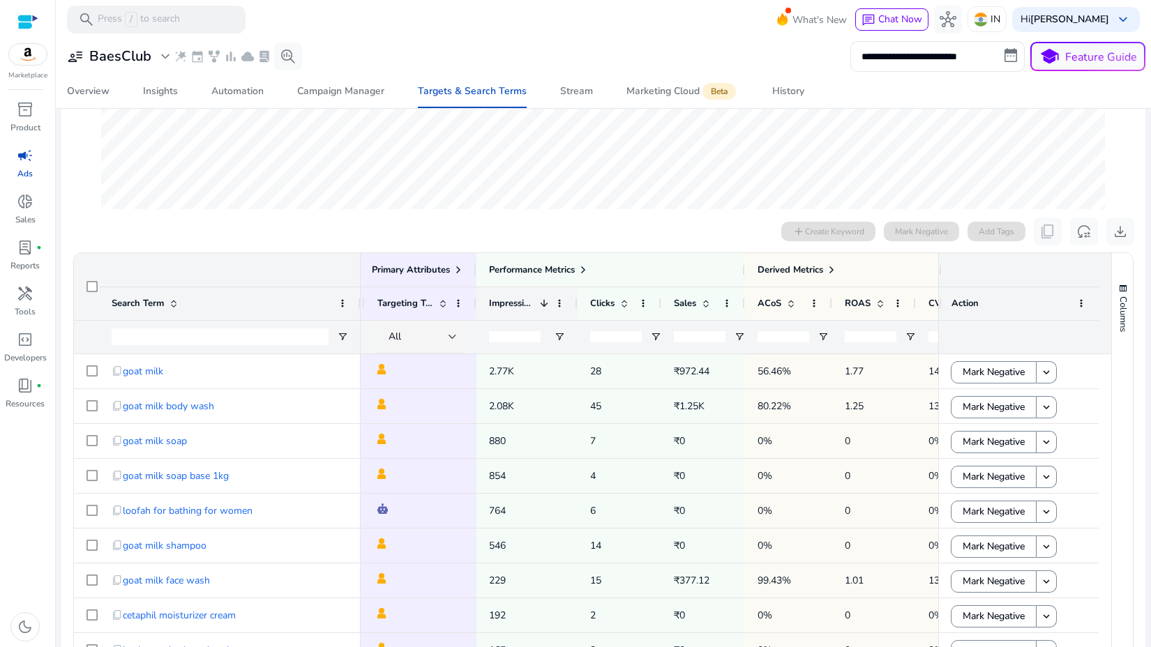
click at [546, 308] on span at bounding box center [543, 303] width 11 height 11
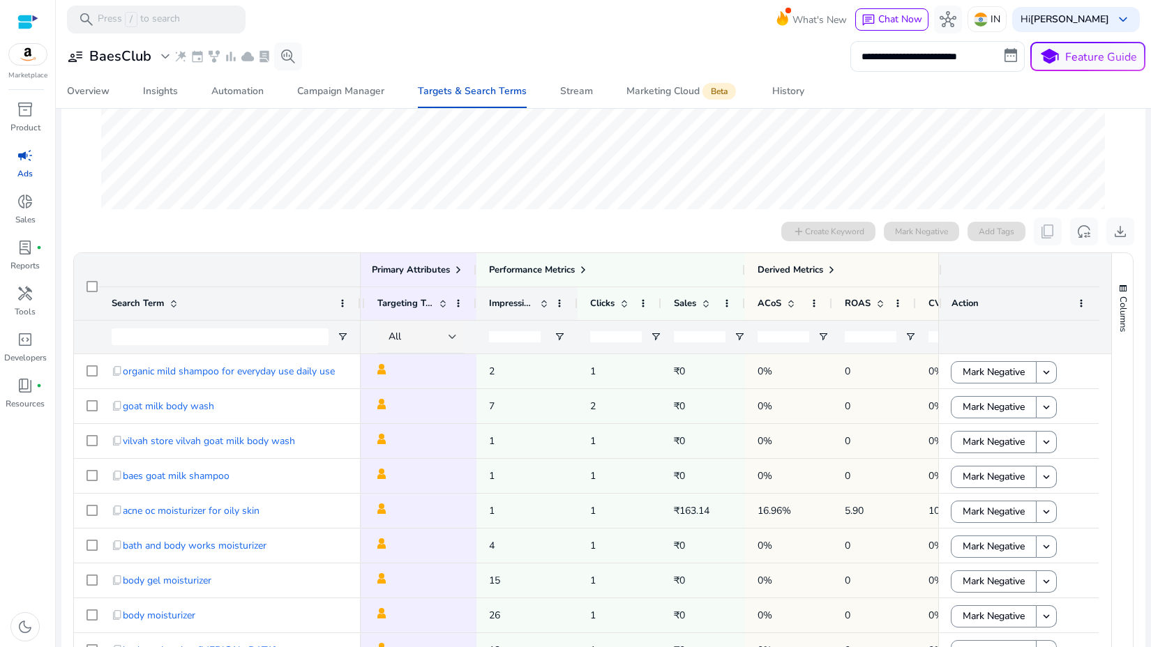
click at [546, 308] on span at bounding box center [543, 303] width 11 height 11
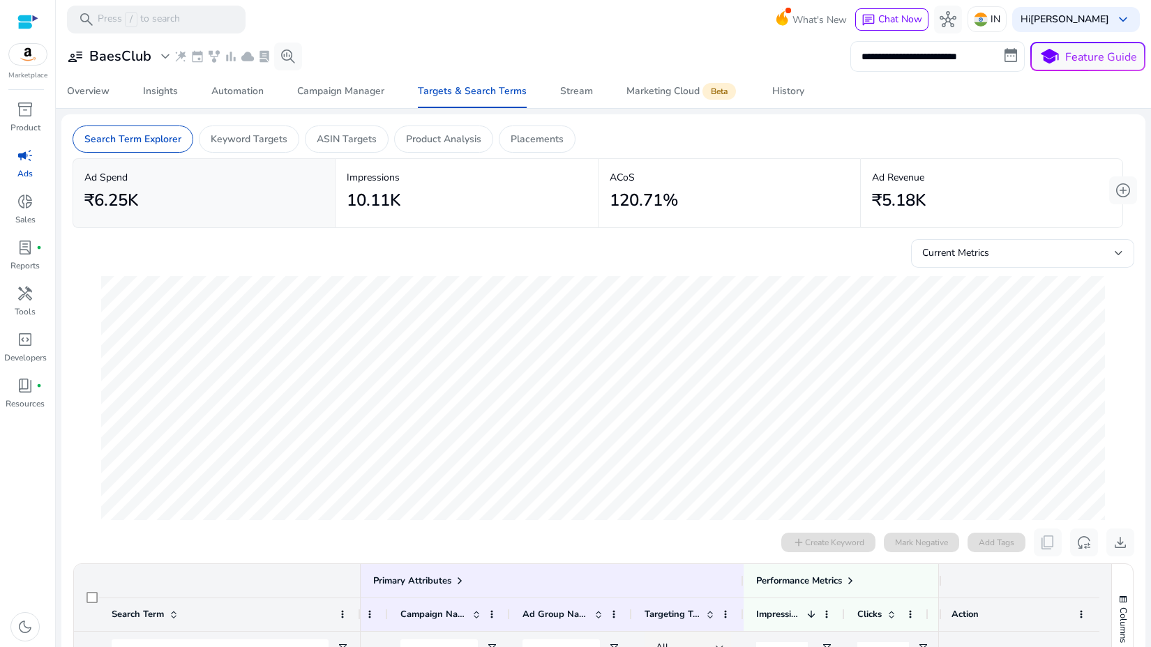
click at [905, 63] on input "**********" at bounding box center [937, 56] width 174 height 31
select select "*"
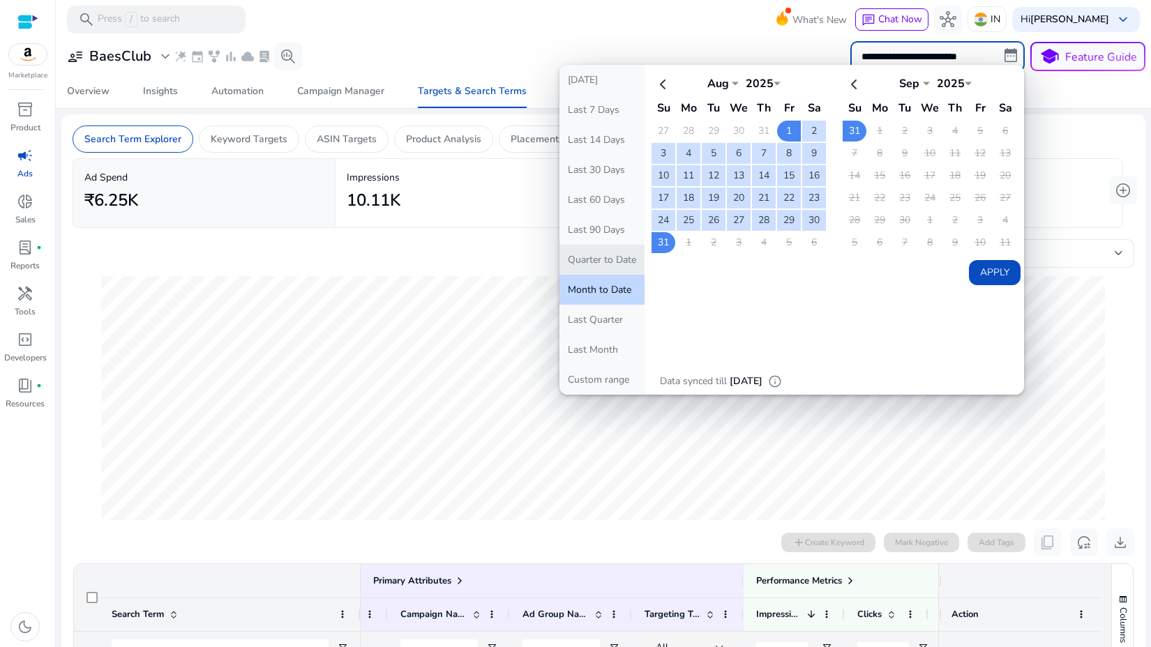
click at [596, 265] on button "Quarter to Date" at bounding box center [601, 260] width 85 height 30
type input "**********"
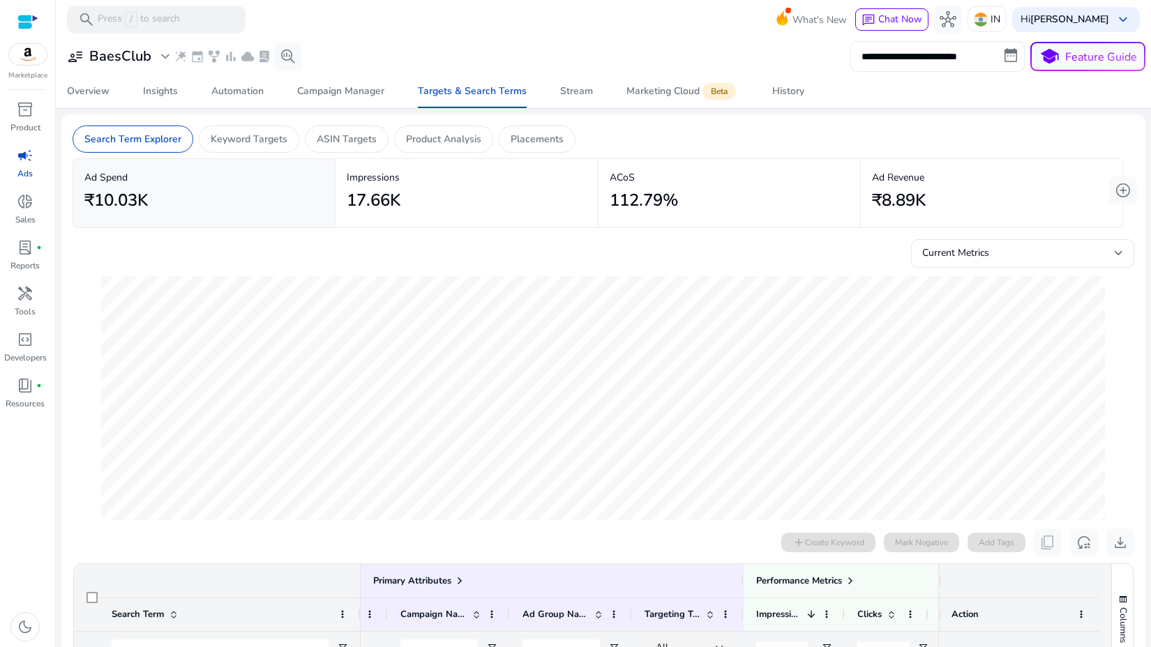
click at [942, 61] on input "**********" at bounding box center [937, 56] width 174 height 31
select select "*"
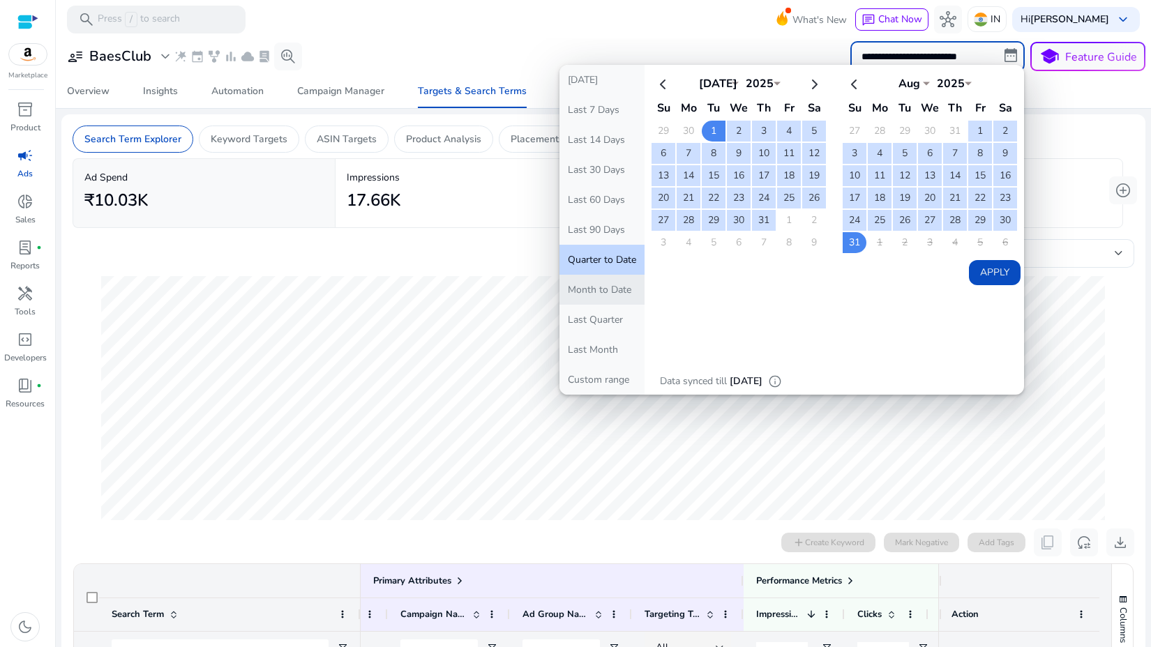
click at [572, 294] on button "Month to Date" at bounding box center [601, 290] width 85 height 30
type input "**********"
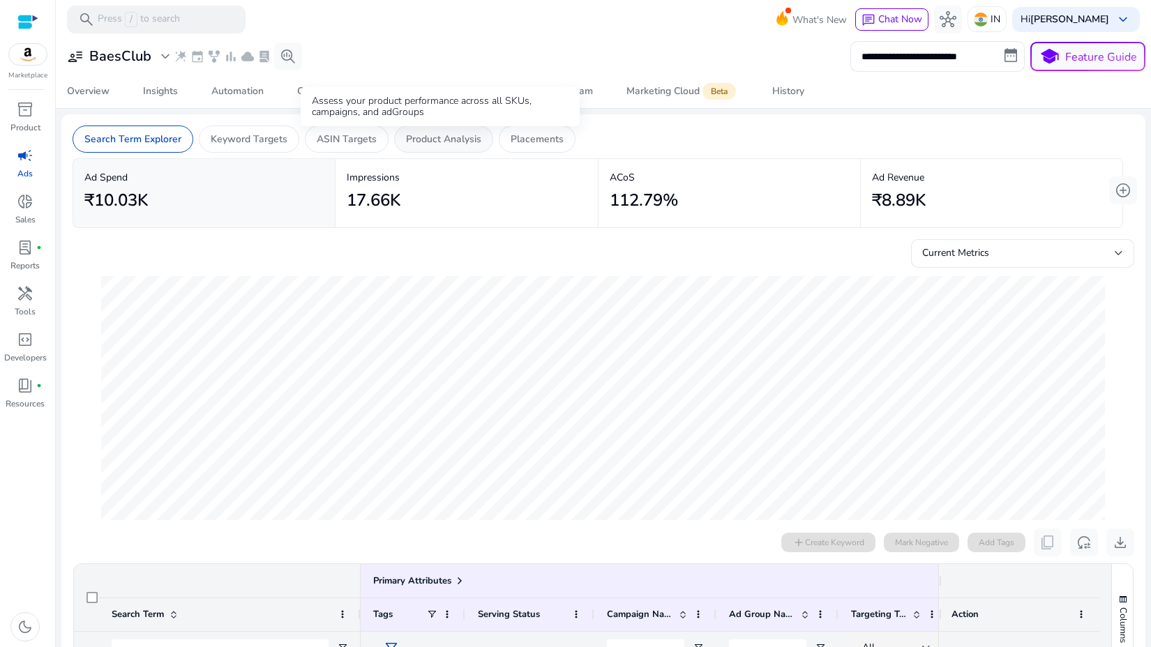
click at [429, 142] on p "Product Analysis" at bounding box center [443, 139] width 75 height 15
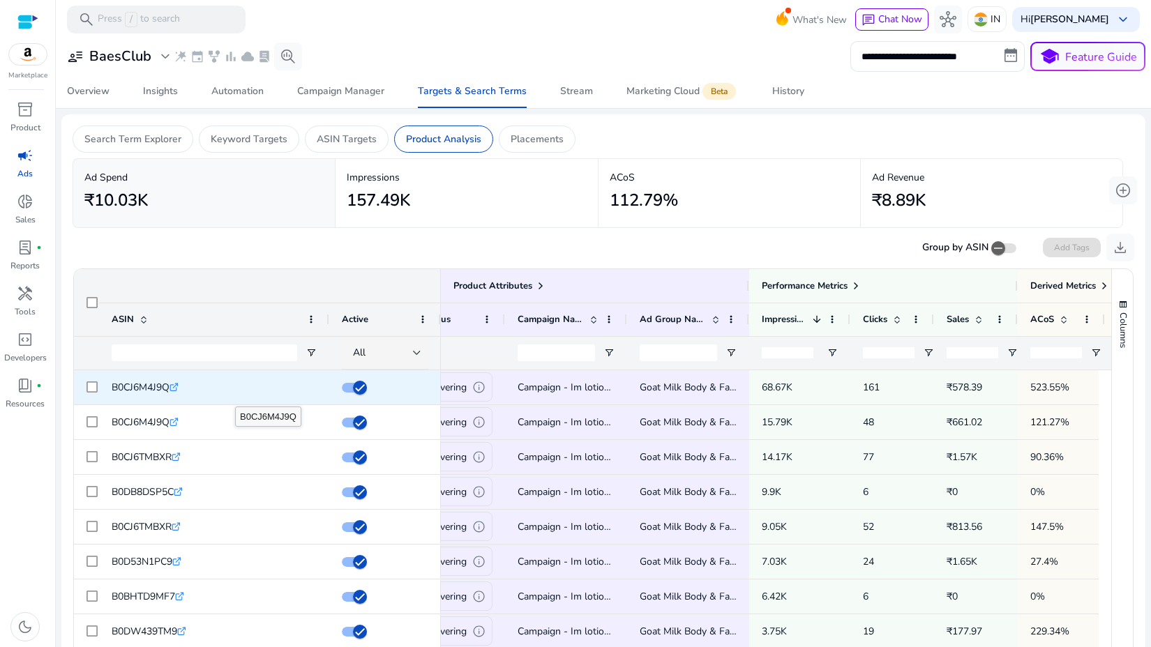
click at [174, 383] on icon ".st0{fill:#2c8af8}" at bounding box center [173, 387] width 9 height 9
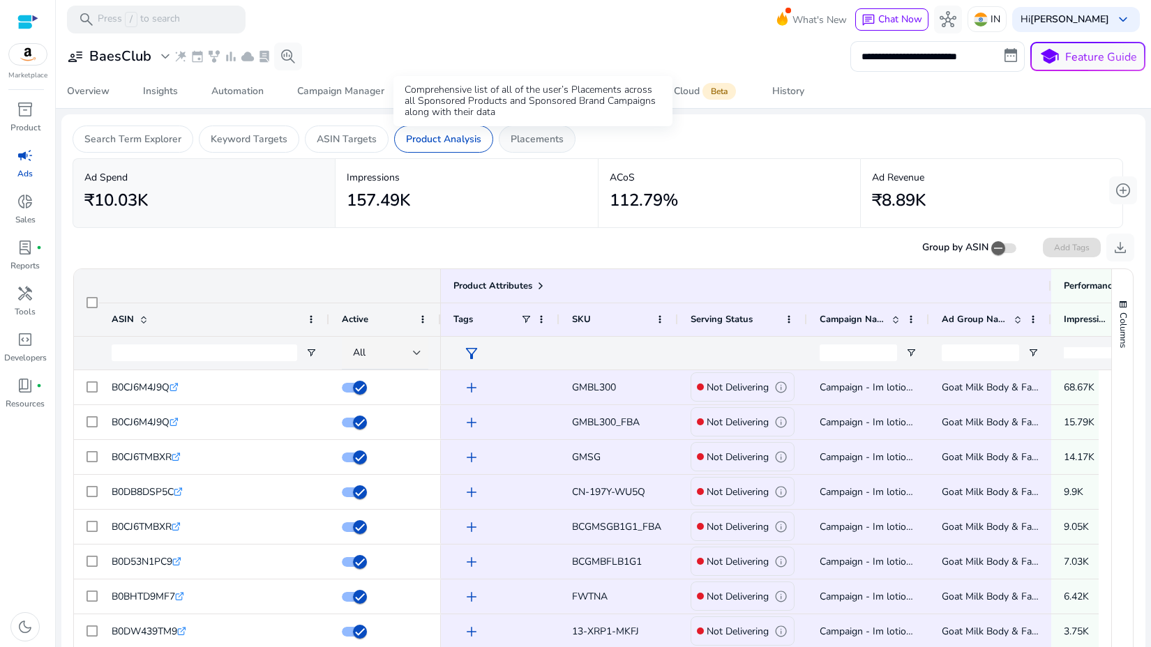
click at [557, 135] on p "Placements" at bounding box center [536, 139] width 53 height 15
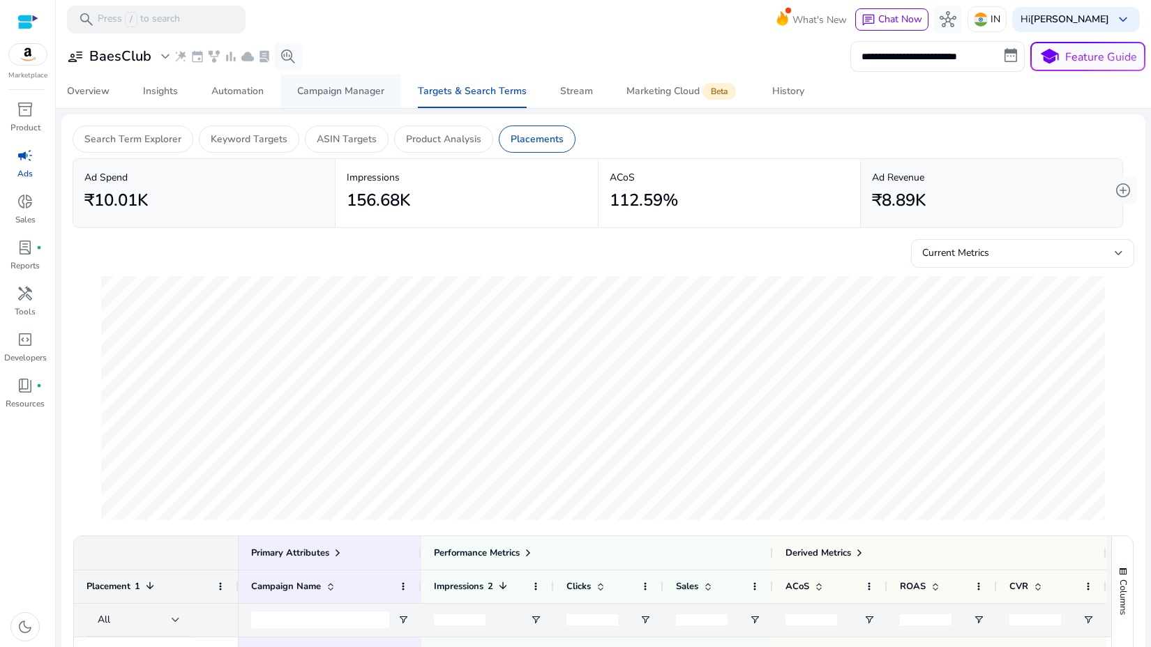
click at [335, 80] on span "Campaign Manager" at bounding box center [340, 91] width 87 height 33
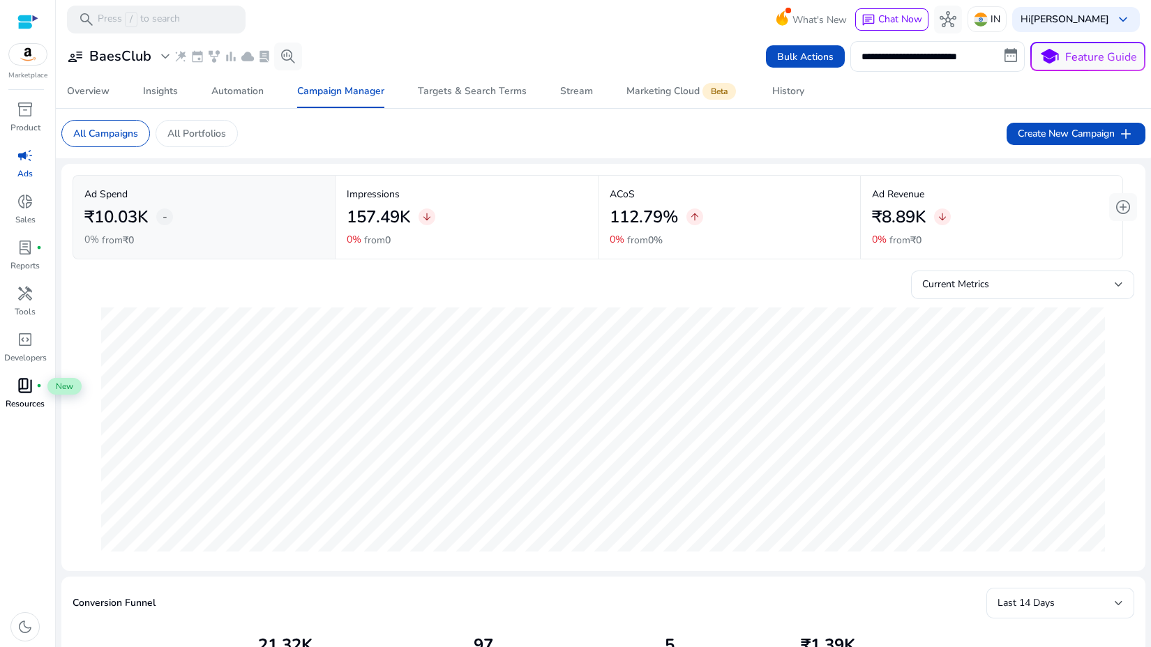
click at [20, 393] on span "book_4" at bounding box center [25, 385] width 17 height 17
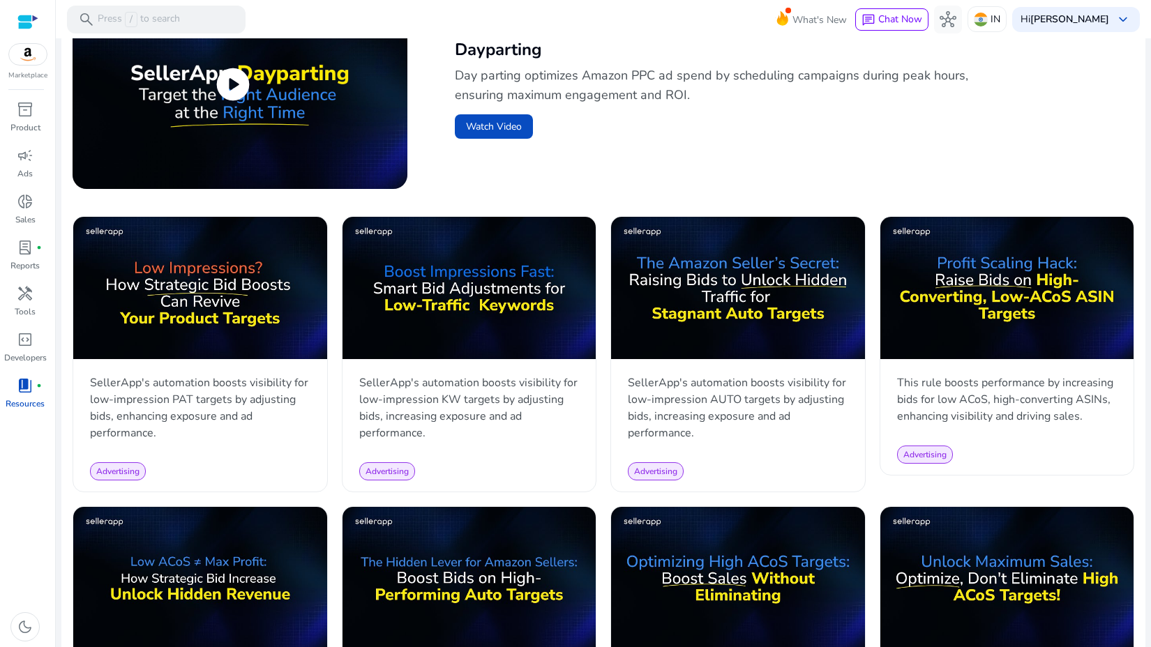
scroll to position [524, 0]
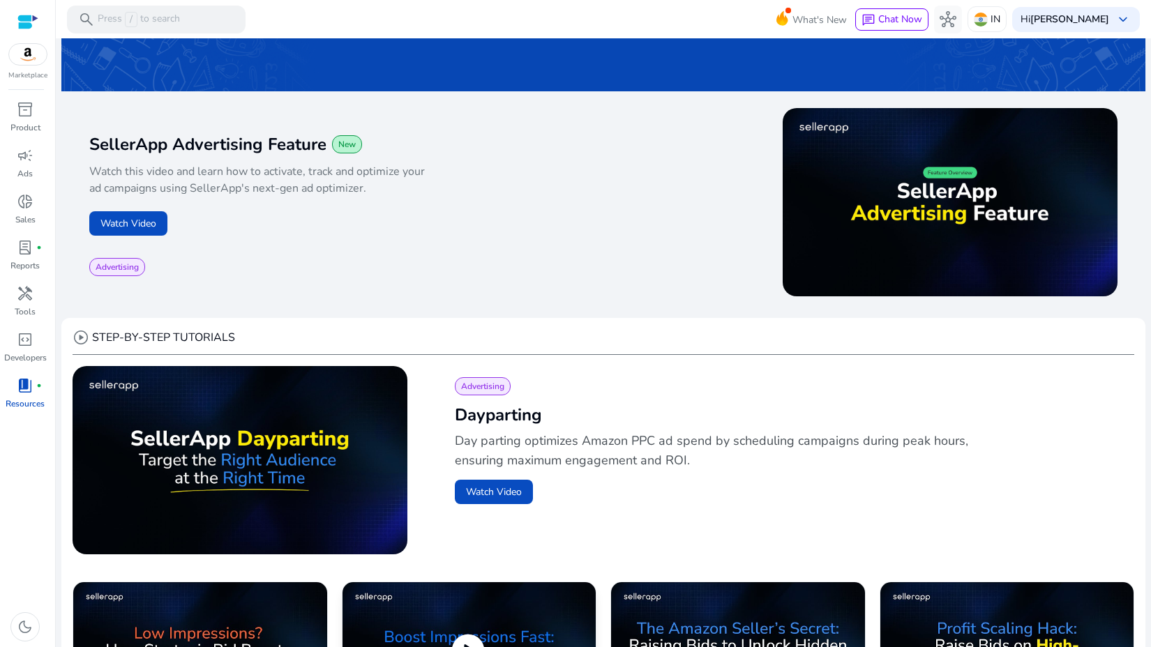
scroll to position [156, 0]
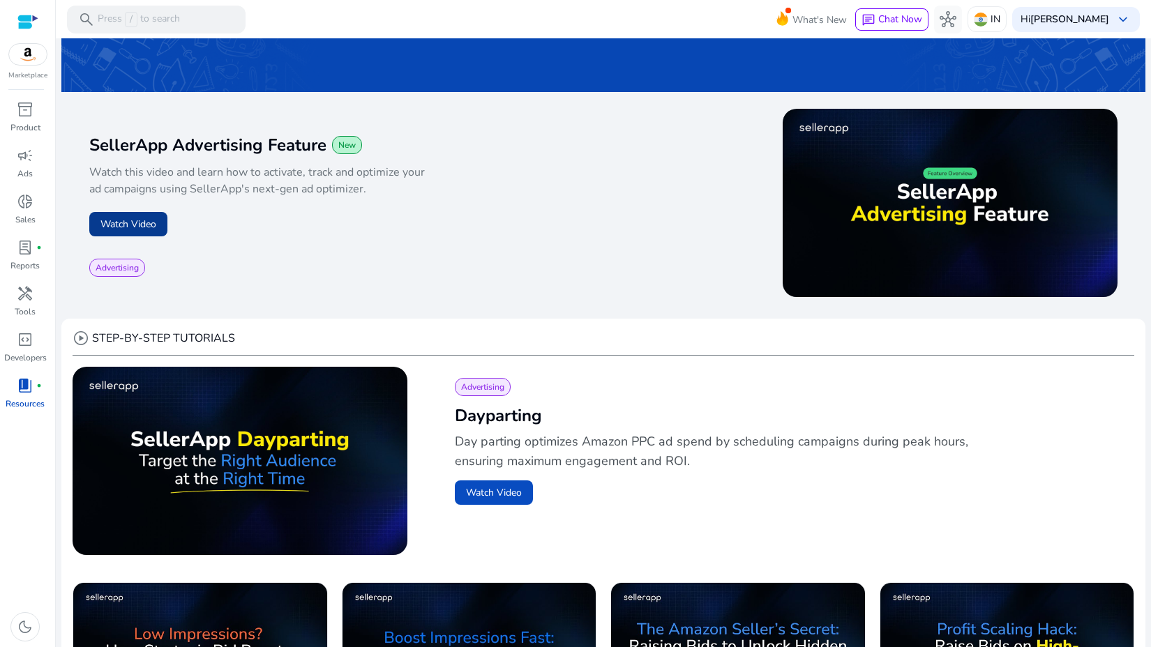
click at [135, 218] on button "Watch Video" at bounding box center [128, 224] width 78 height 24
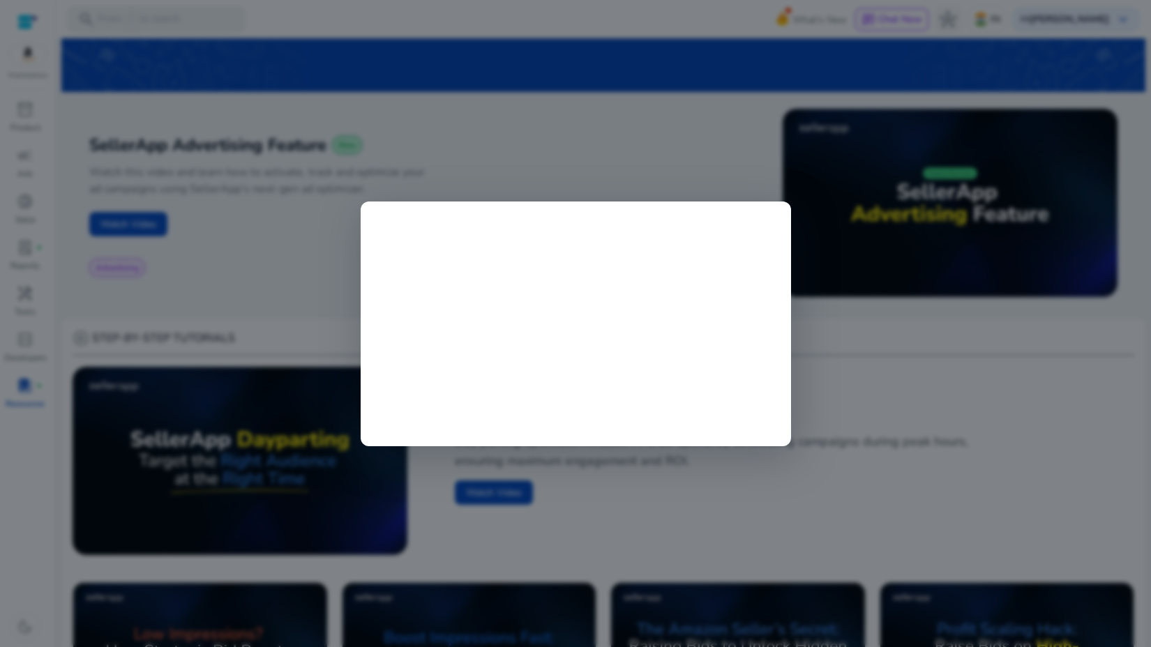
click at [384, 182] on div at bounding box center [575, 323] width 1151 height 647
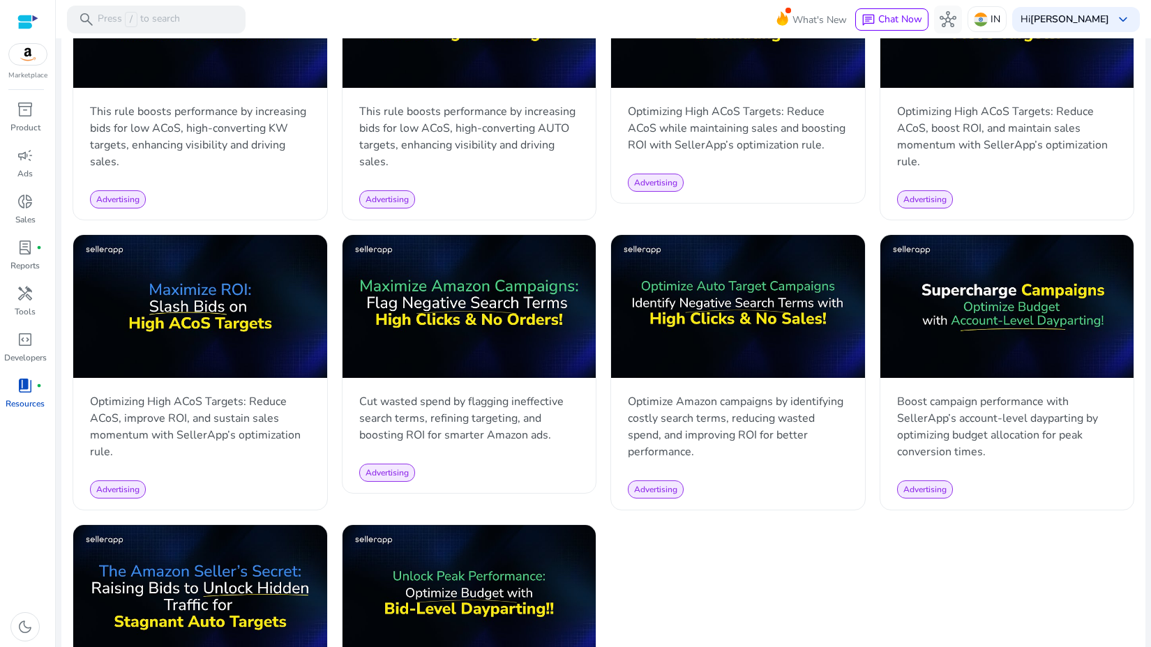
scroll to position [1257, 0]
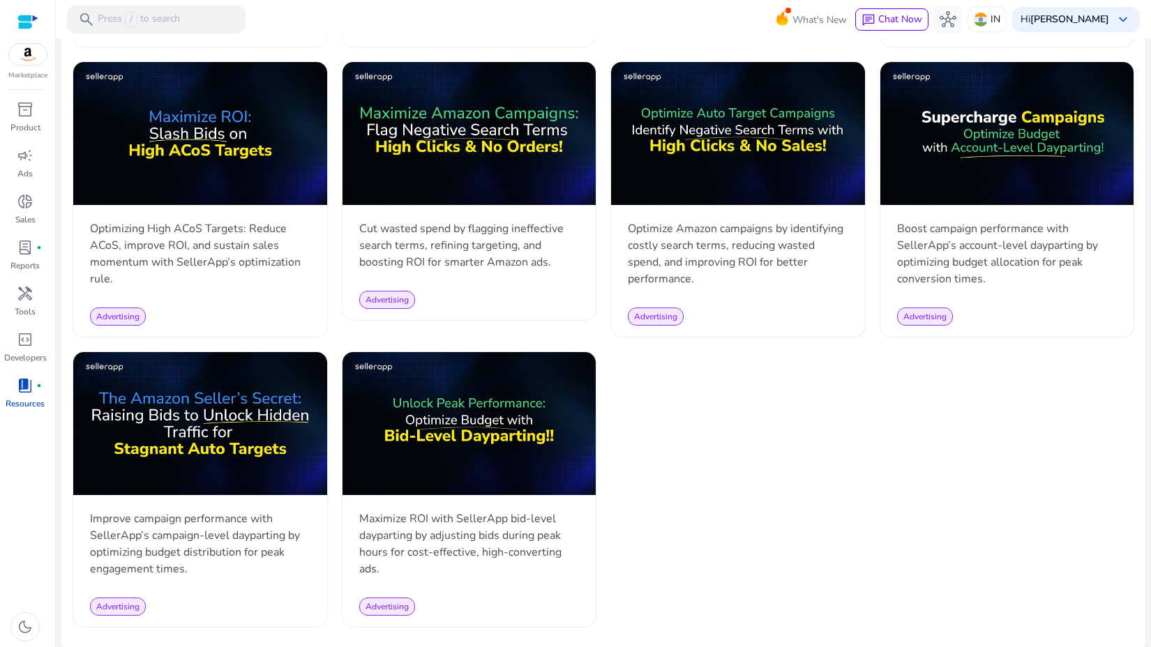
click at [712, 490] on div "play_circle SellerApp's automation boosts visibility for low-impression PAT tar…" at bounding box center [603, 54] width 1061 height 1146
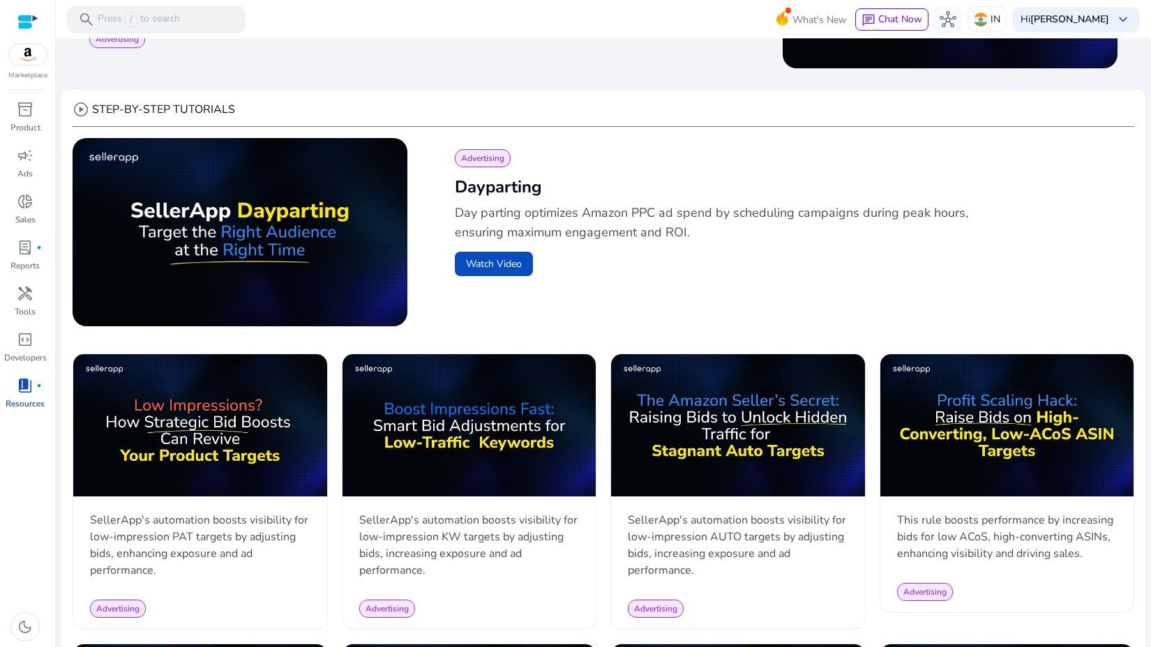
scroll to position [246, 0]
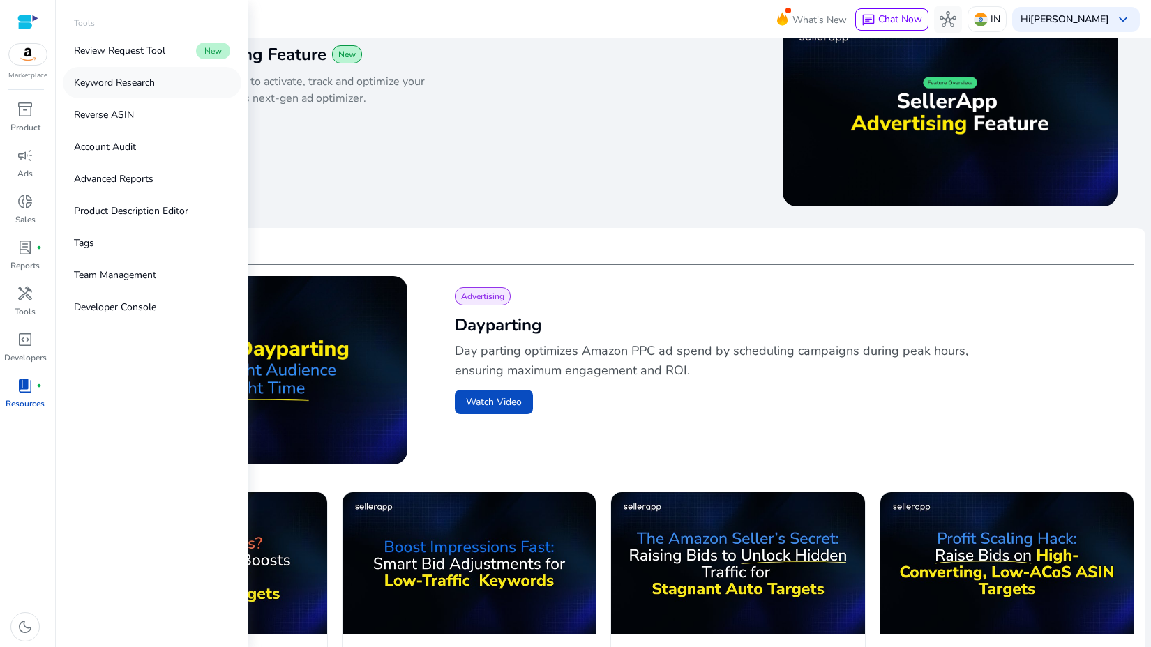
click at [121, 84] on p "Keyword Research" at bounding box center [114, 82] width 81 height 15
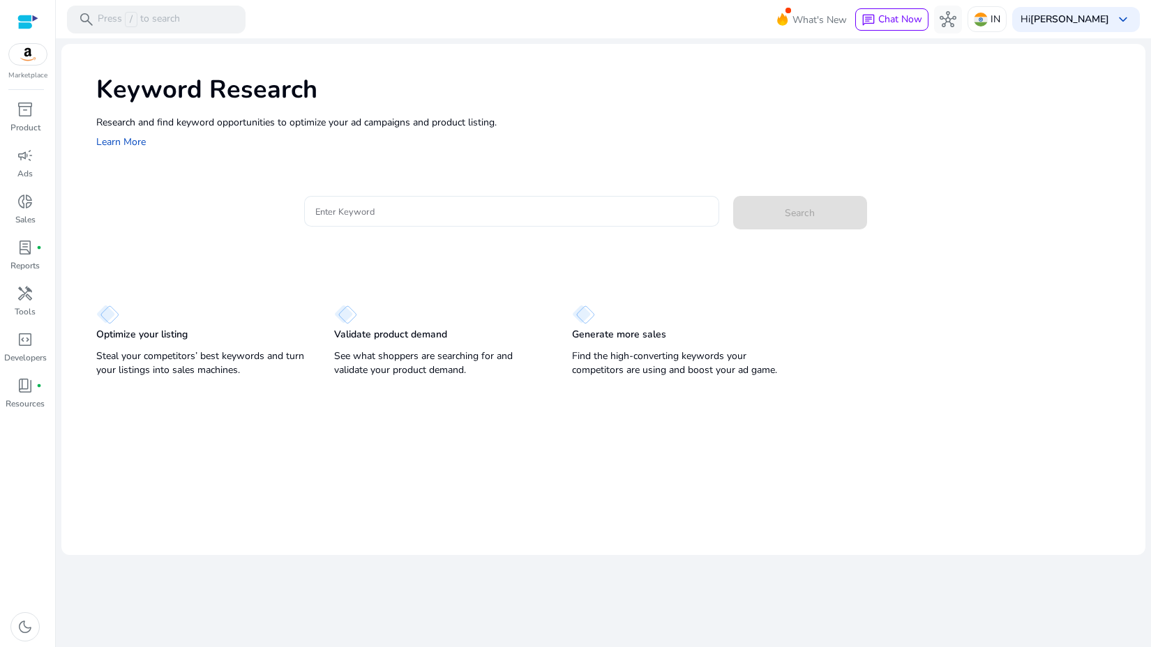
click at [424, 210] on input "Enter Keyword" at bounding box center [511, 211] width 393 height 15
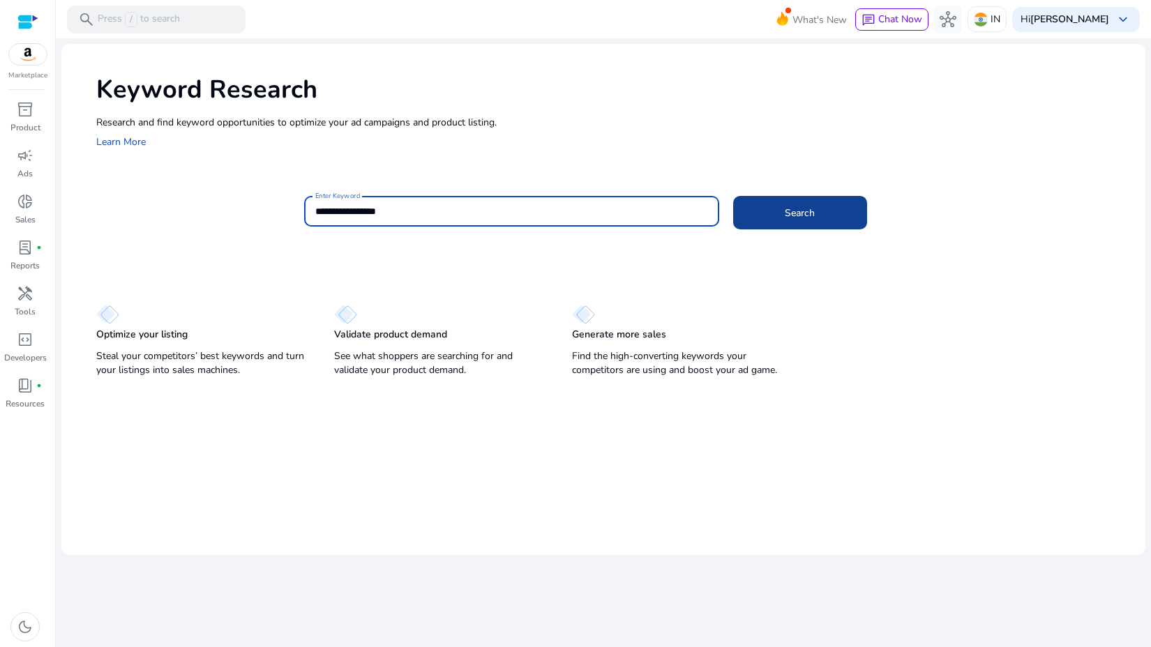
type input "**********"
click at [805, 227] on span at bounding box center [800, 212] width 134 height 33
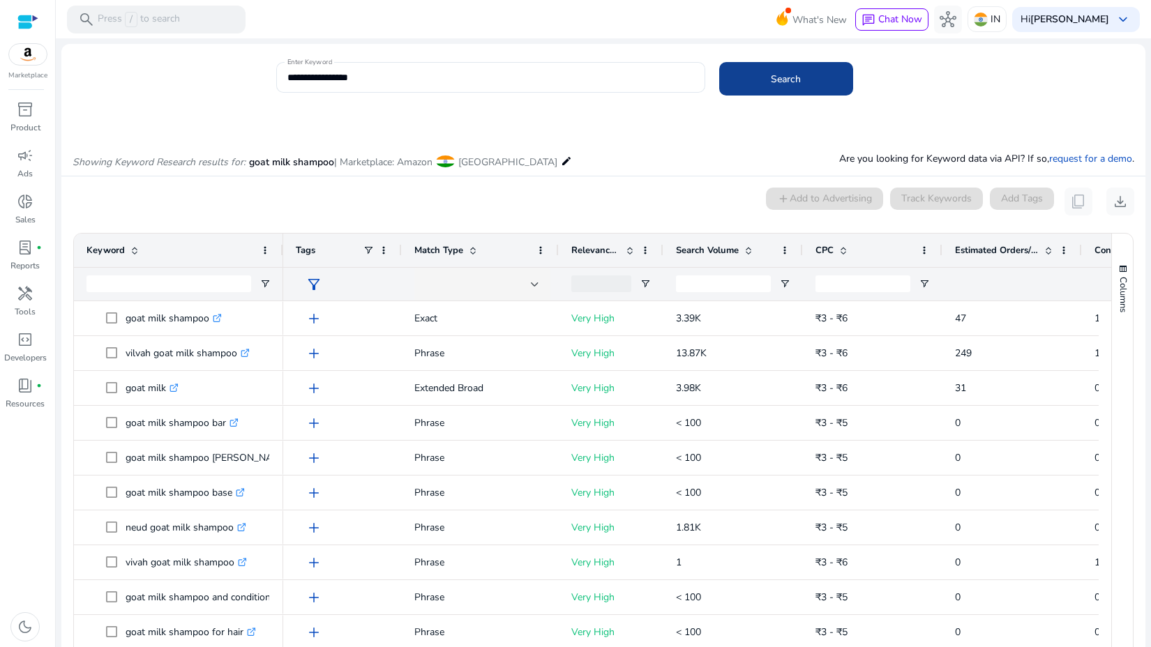
scroll to position [119, 0]
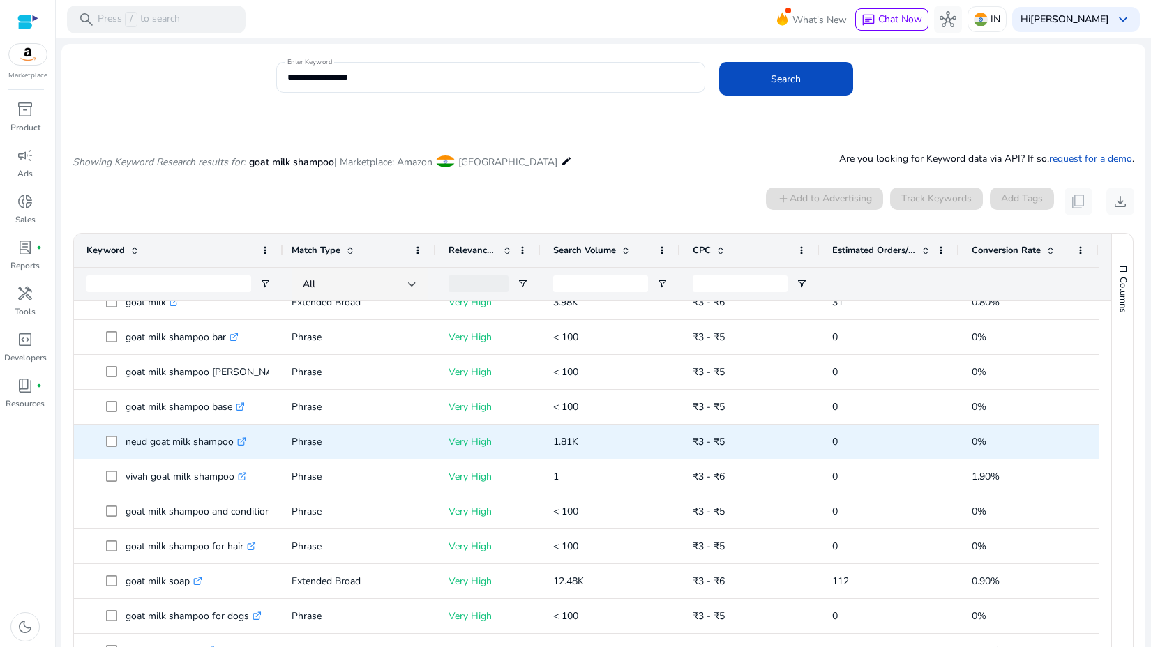
scroll to position [89, 0]
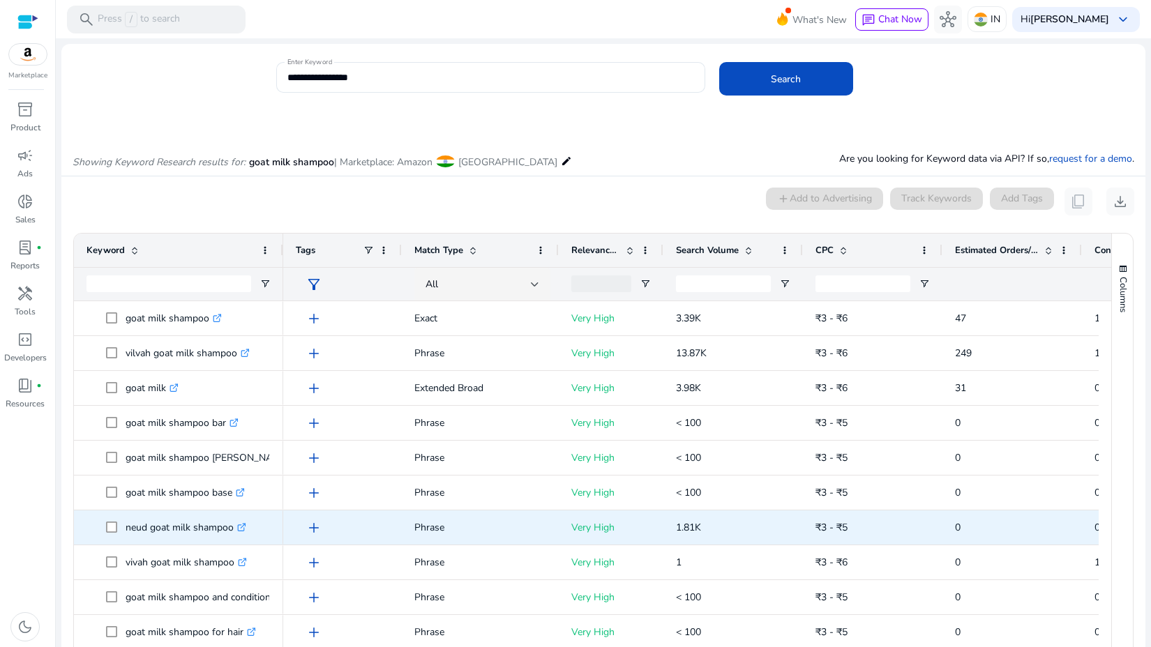
scroll to position [0, 128]
